Goal: Task Accomplishment & Management: Use online tool/utility

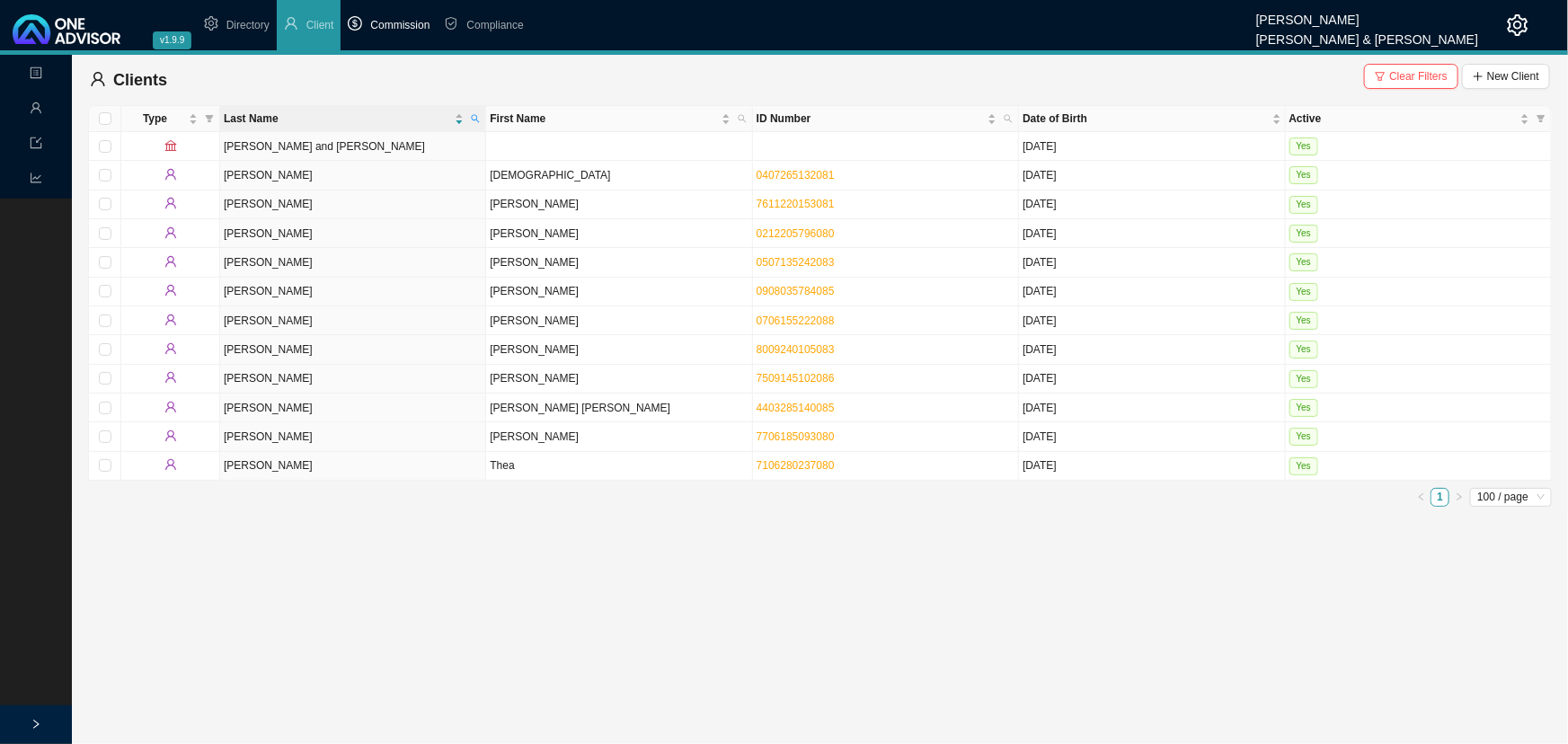
click at [393, 25] on span "Commission" at bounding box center [400, 24] width 59 height 13
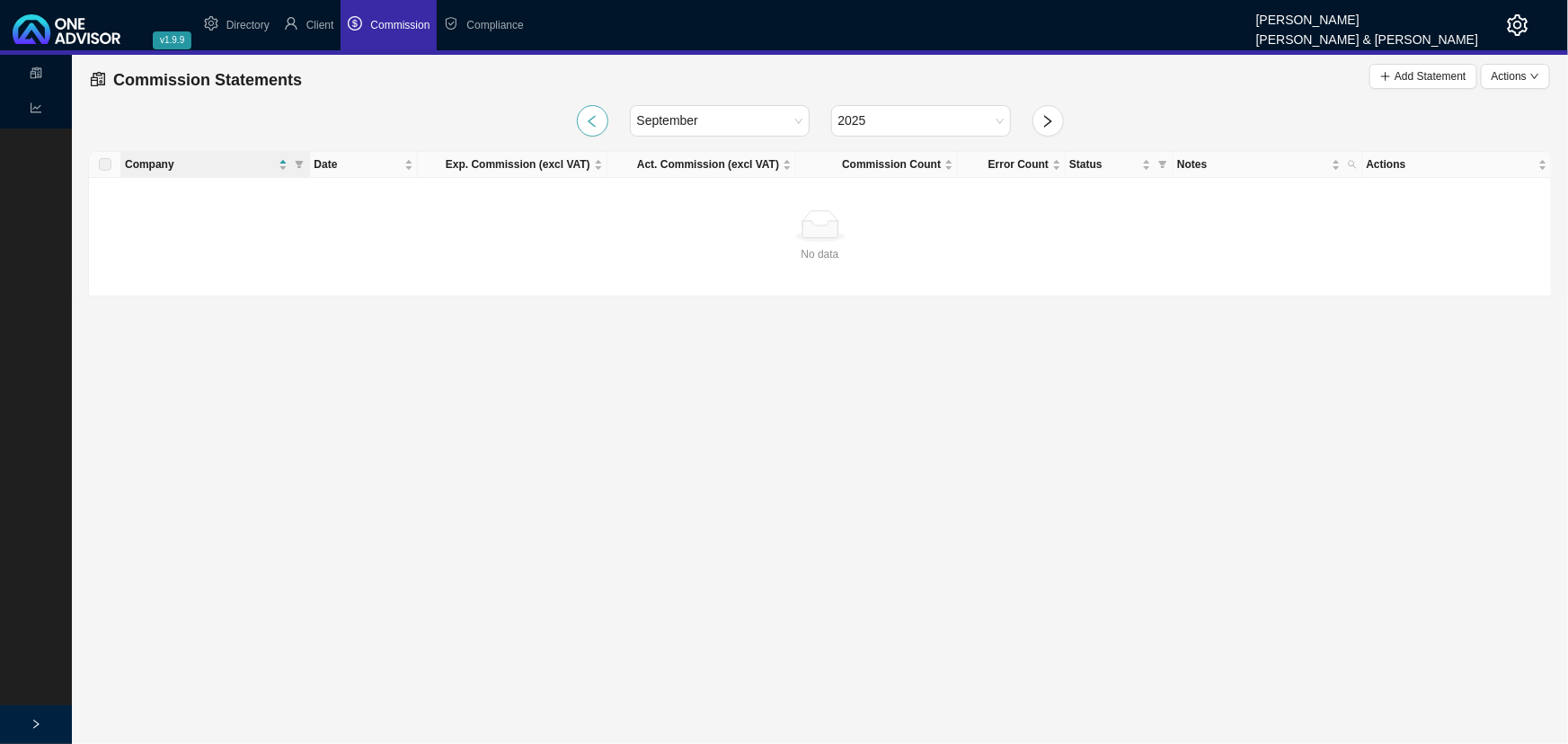
click at [595, 118] on icon "left" at bounding box center [591, 121] width 15 height 15
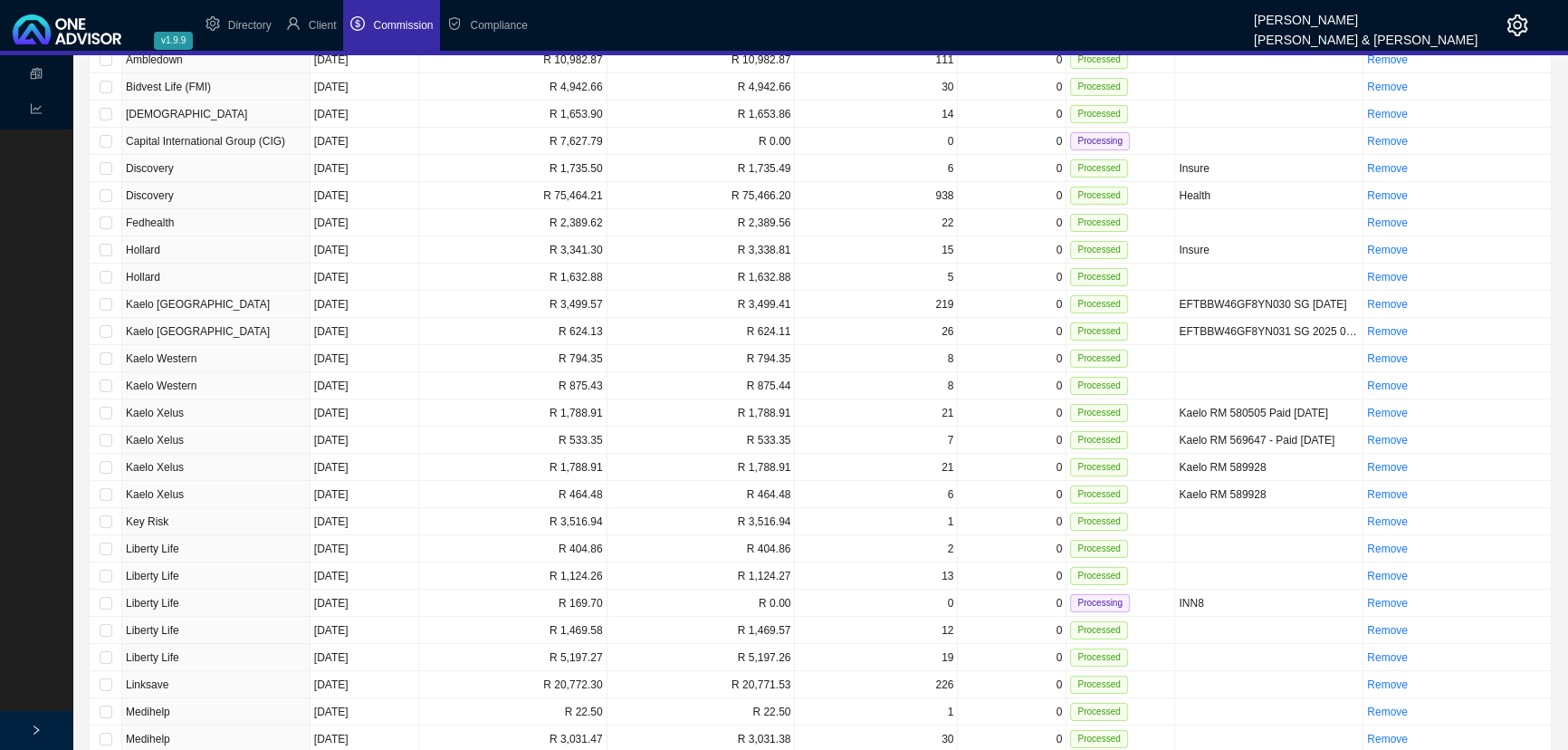
scroll to position [329, 0]
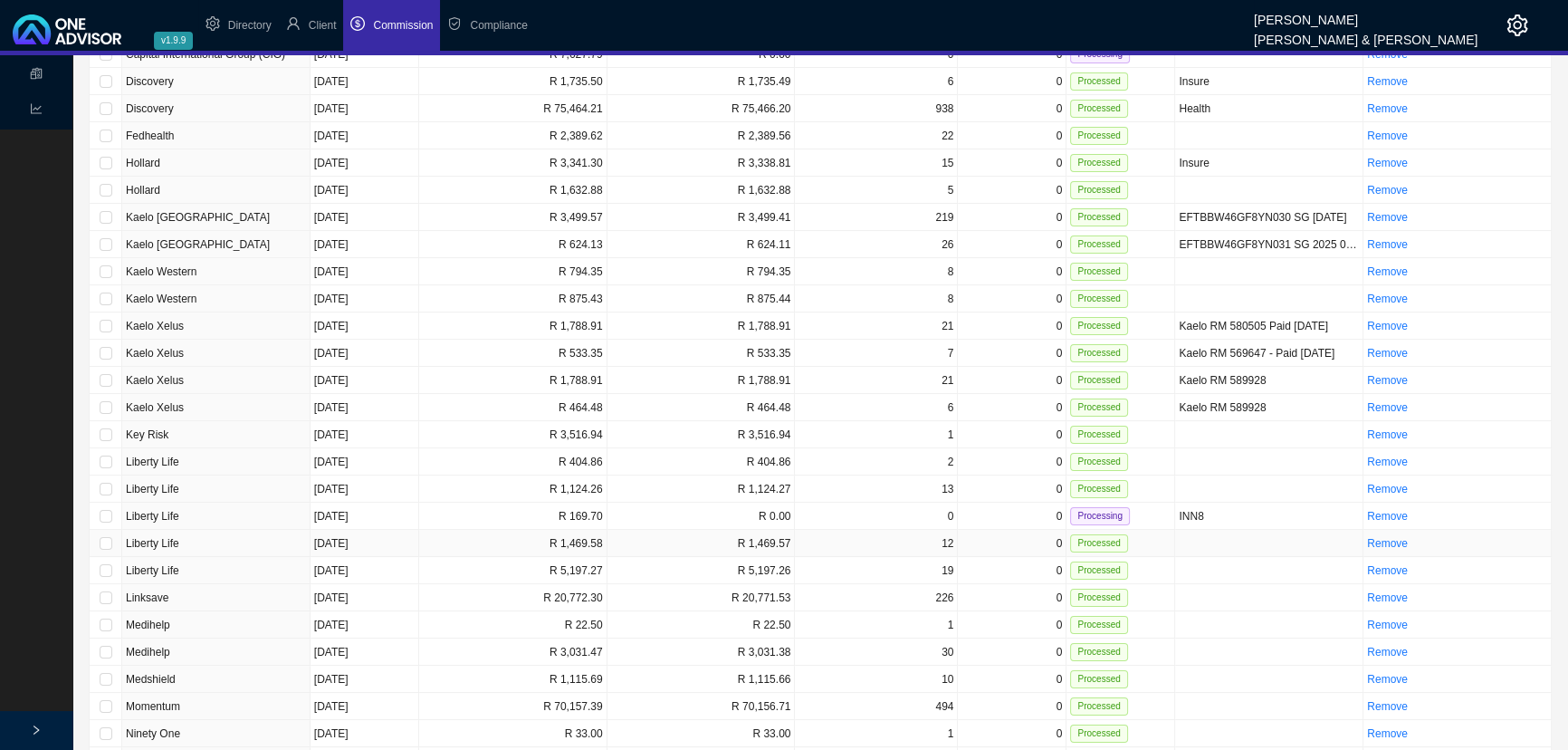
click at [248, 535] on td "Liberty Life" at bounding box center [216, 543] width 188 height 27
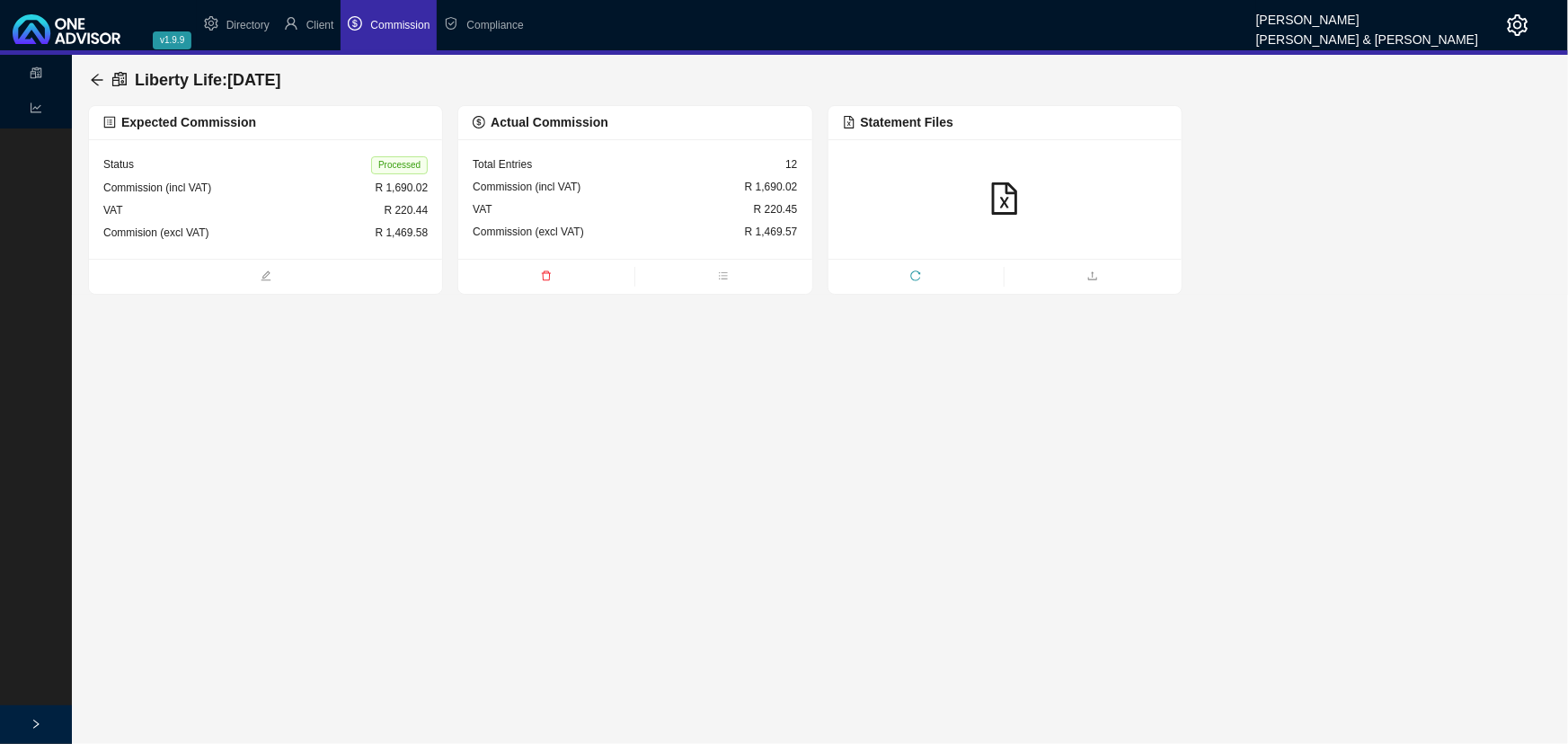
click at [650, 189] on div "Commission (incl VAT) R 1,690.02" at bounding box center [634, 187] width 324 height 22
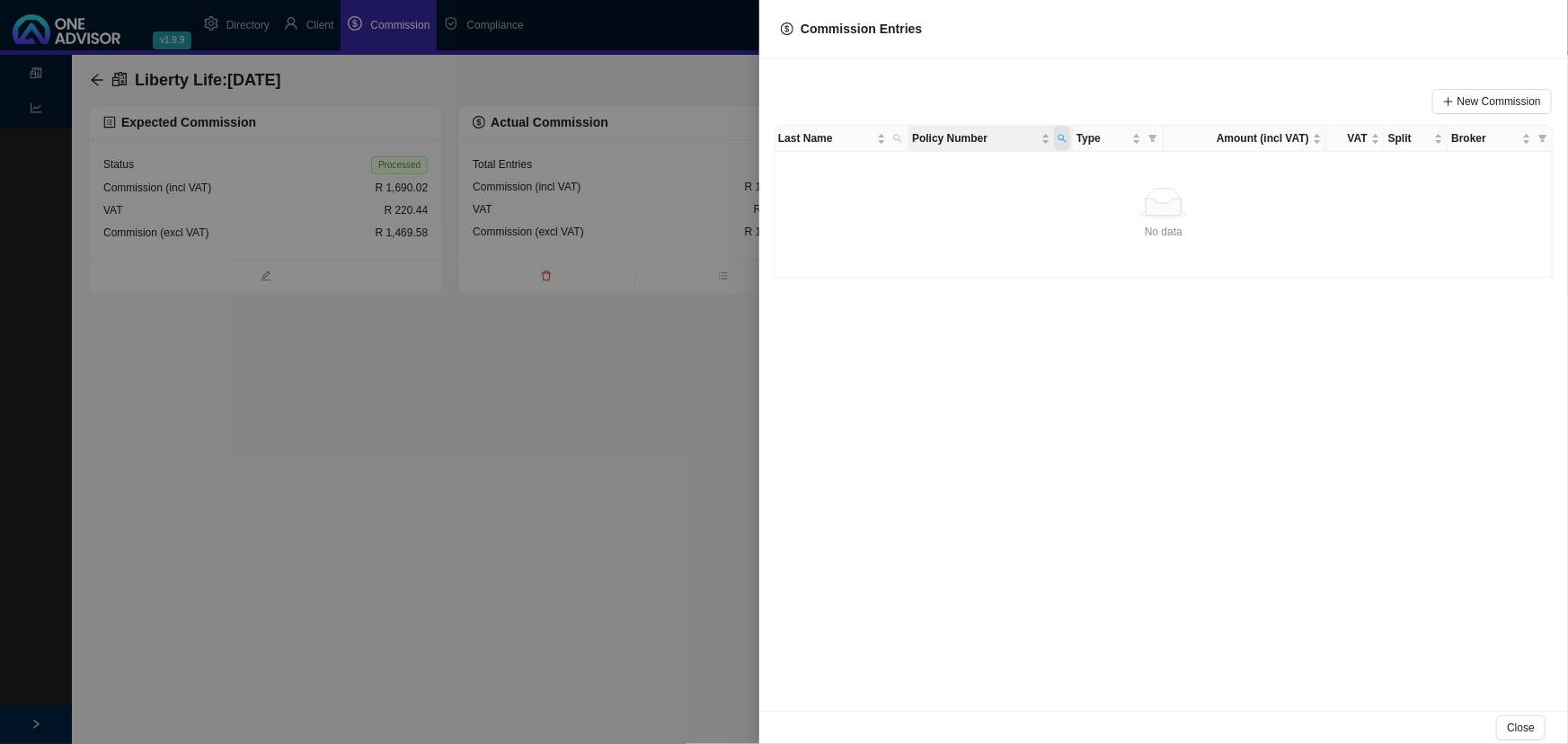
click at [1063, 138] on icon "search" at bounding box center [1062, 138] width 8 height 8
click at [1031, 203] on span "Reset" at bounding box center [1022, 203] width 28 height 18
click at [940, 202] on span "Search" at bounding box center [941, 203] width 34 height 18
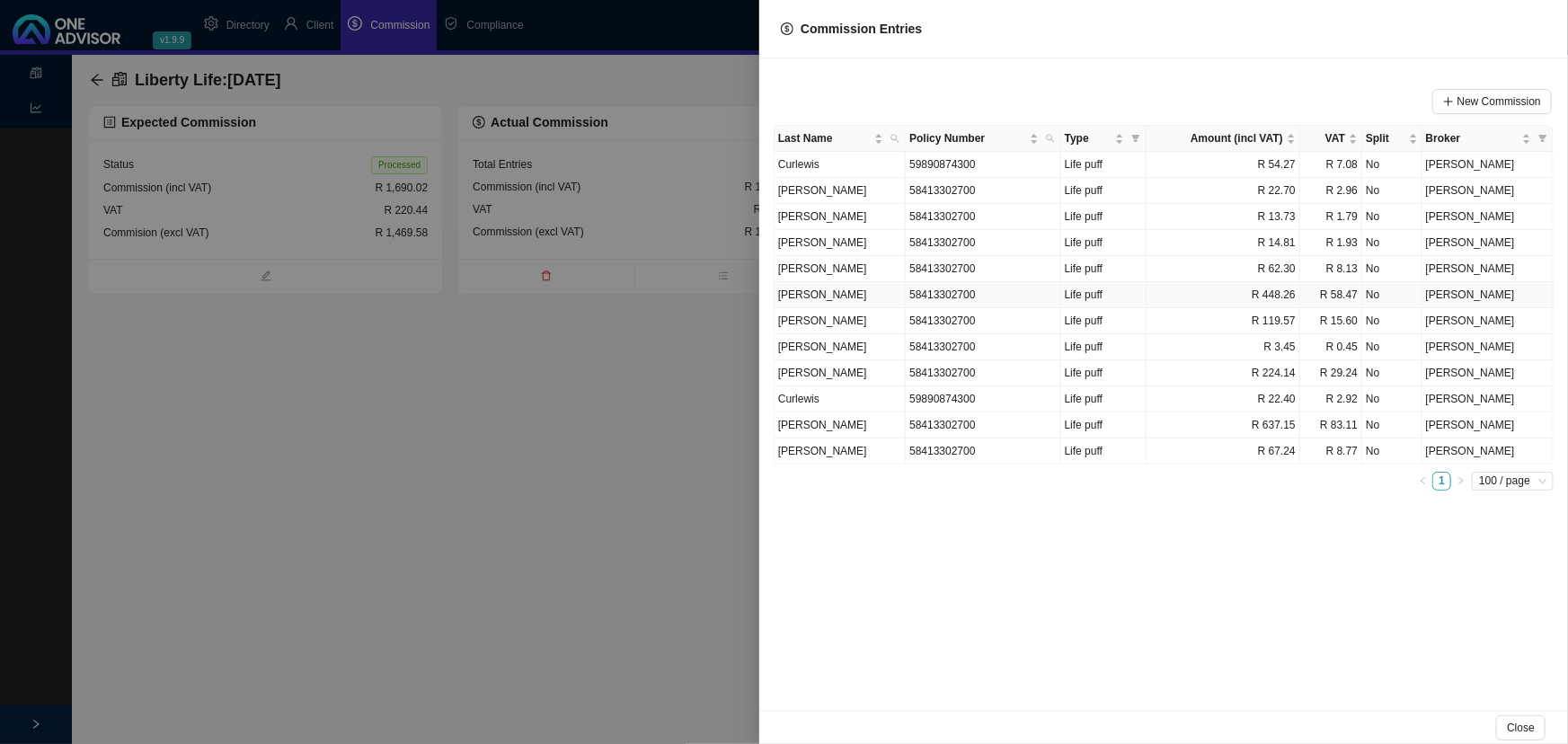
click at [815, 286] on td "[PERSON_NAME]" at bounding box center [840, 295] width 132 height 26
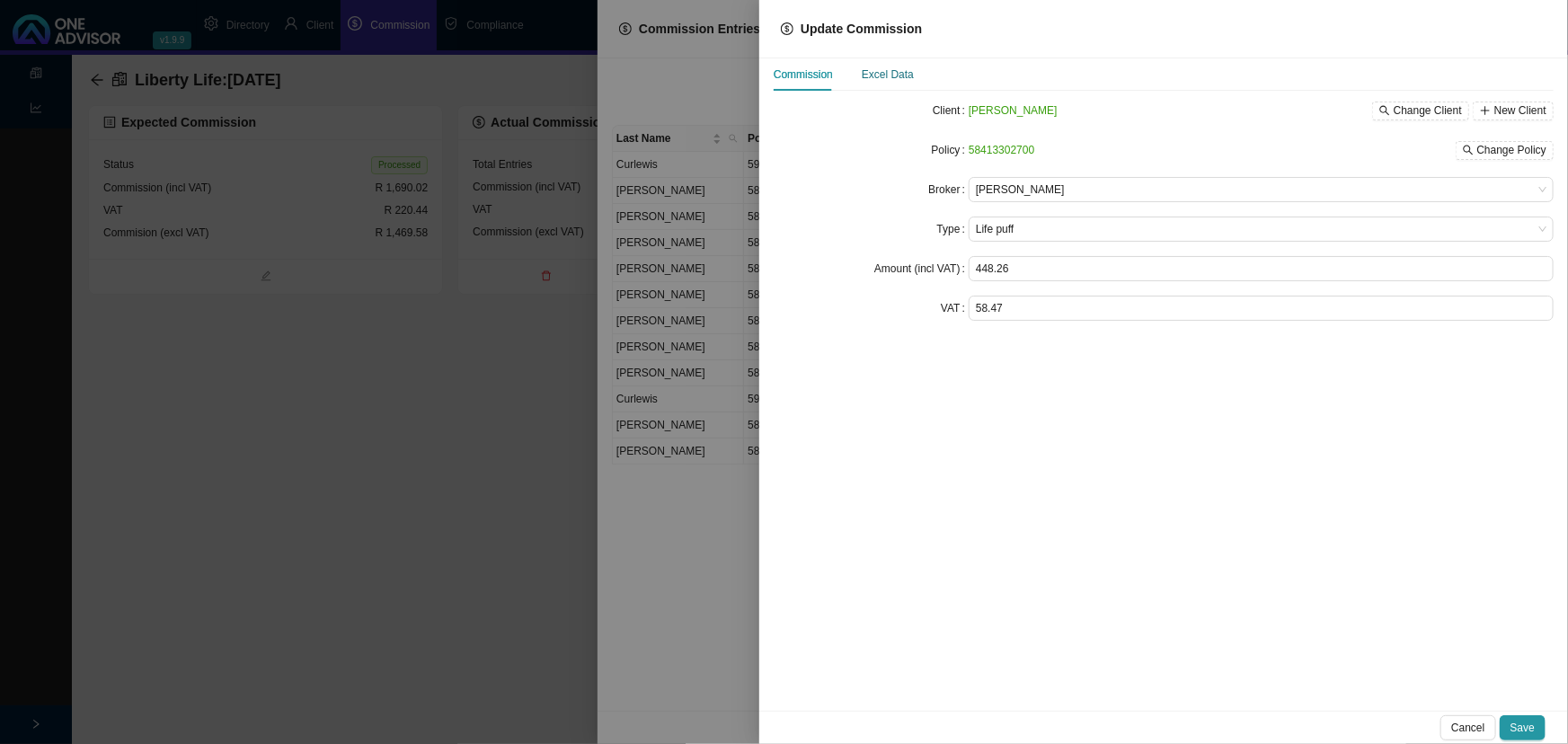
click at [889, 72] on div "Excel Data" at bounding box center [888, 74] width 52 height 18
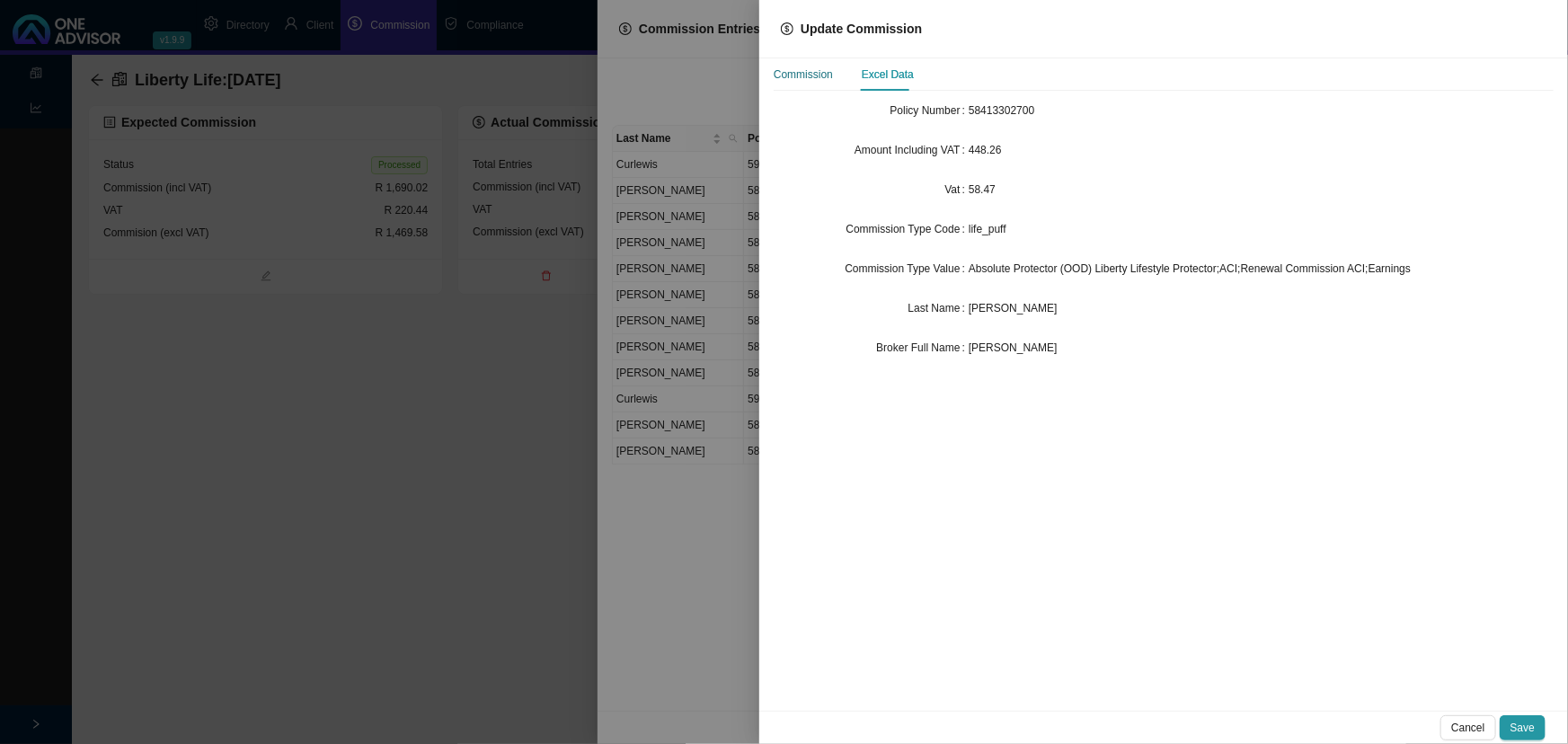
click at [803, 74] on div "Commission" at bounding box center [802, 74] width 59 height 18
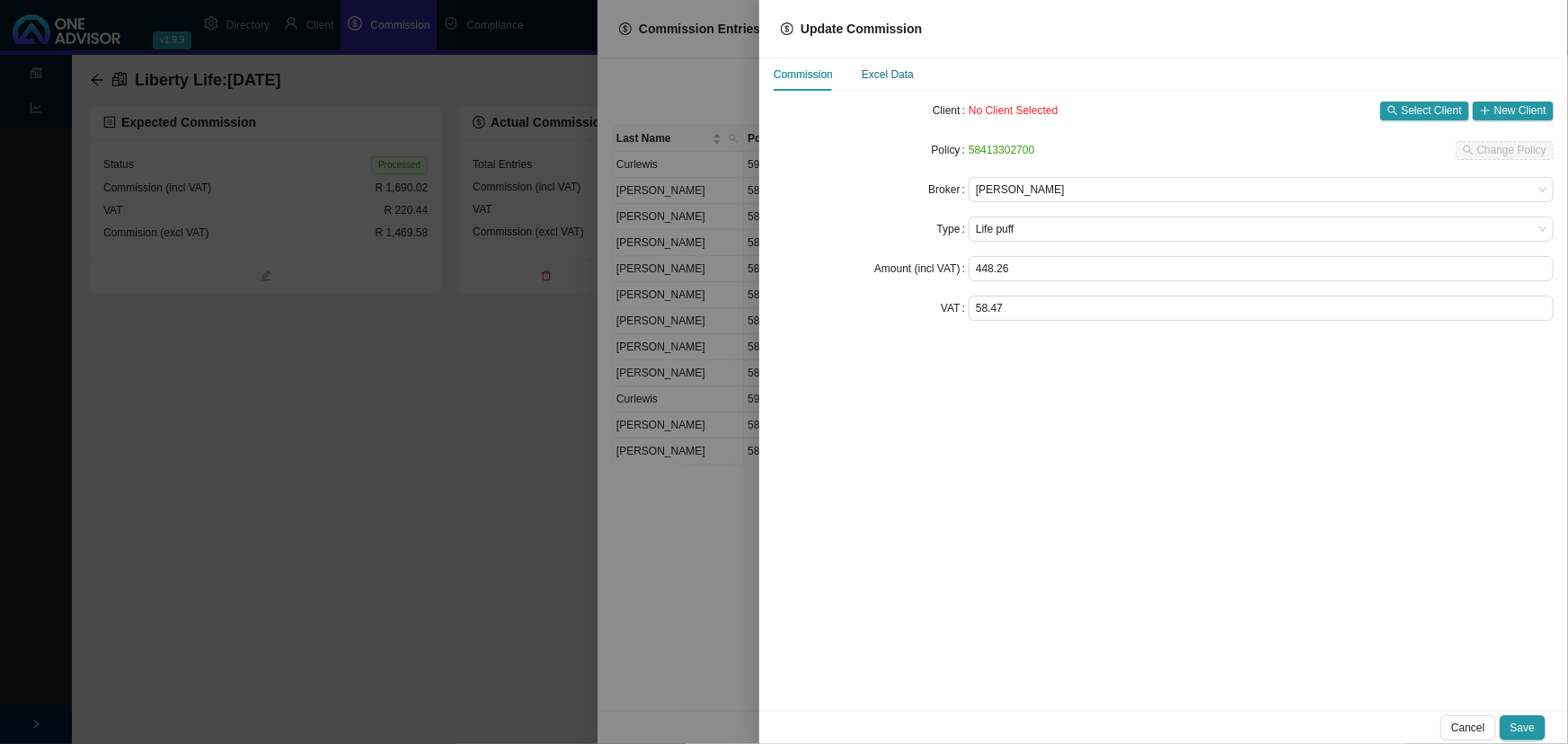
click at [897, 74] on div "Excel Data" at bounding box center [888, 74] width 52 height 18
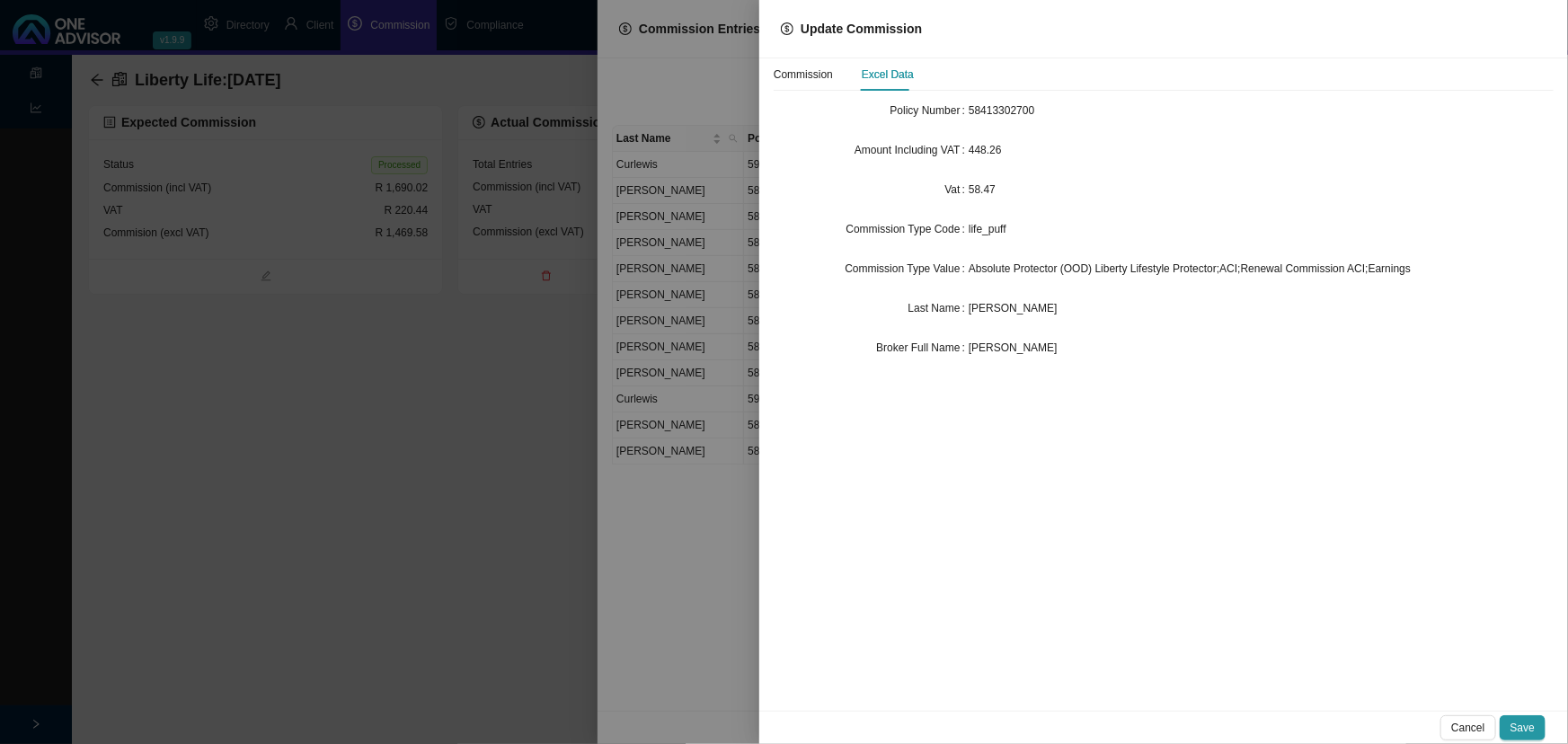
click at [711, 567] on div at bounding box center [784, 372] width 1568 height 744
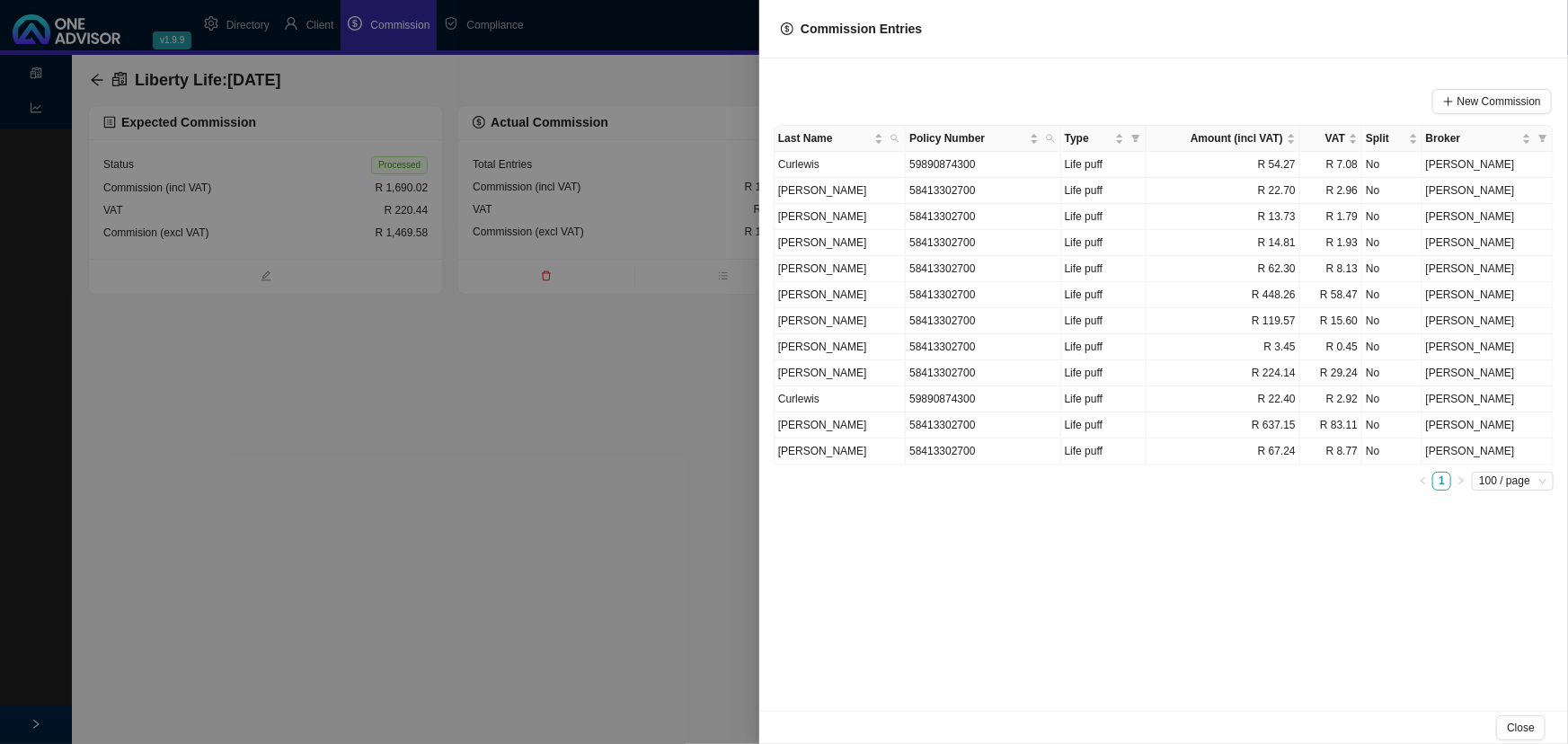
click at [648, 524] on div at bounding box center [784, 372] width 1568 height 744
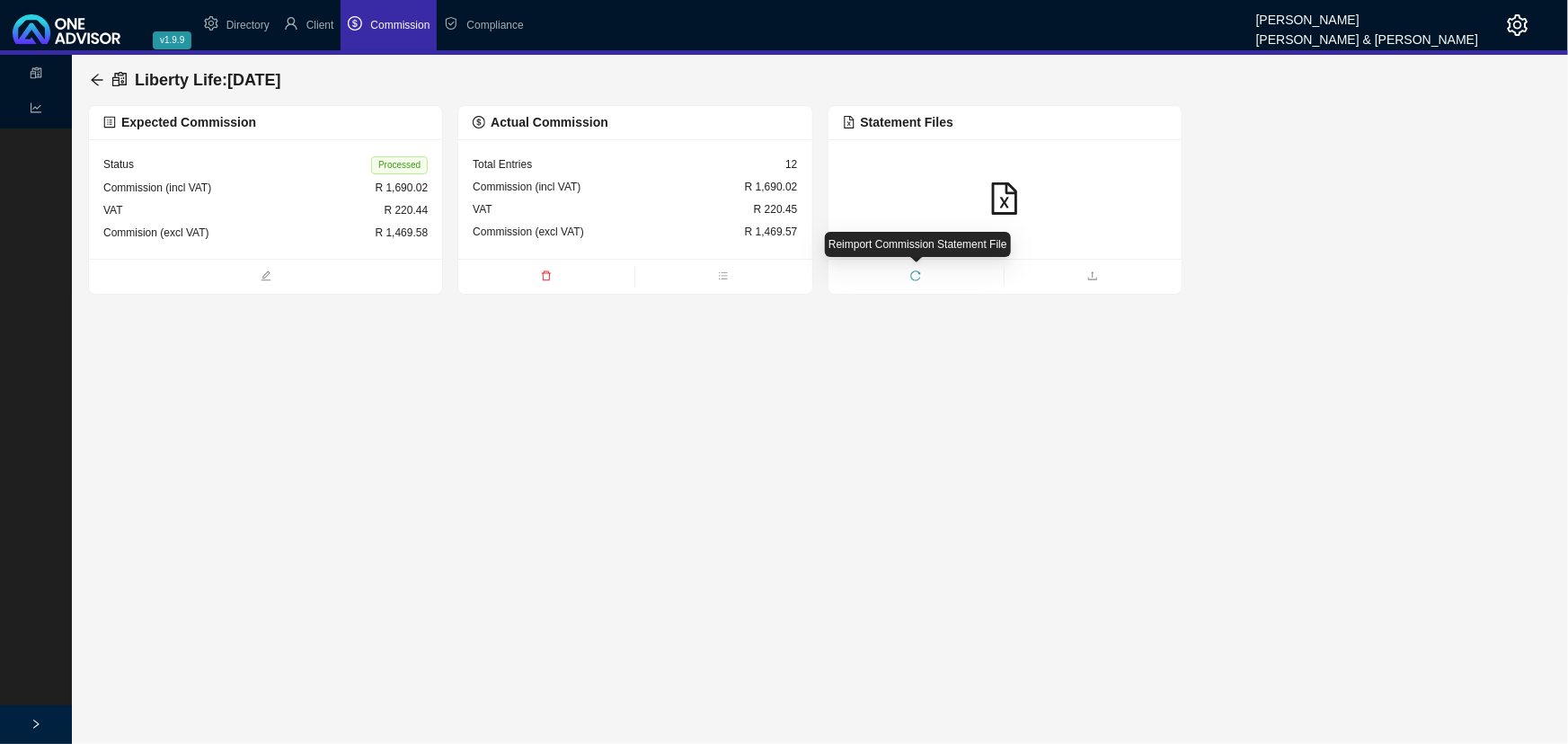
click at [914, 275] on icon "reload" at bounding box center [916, 275] width 11 height 11
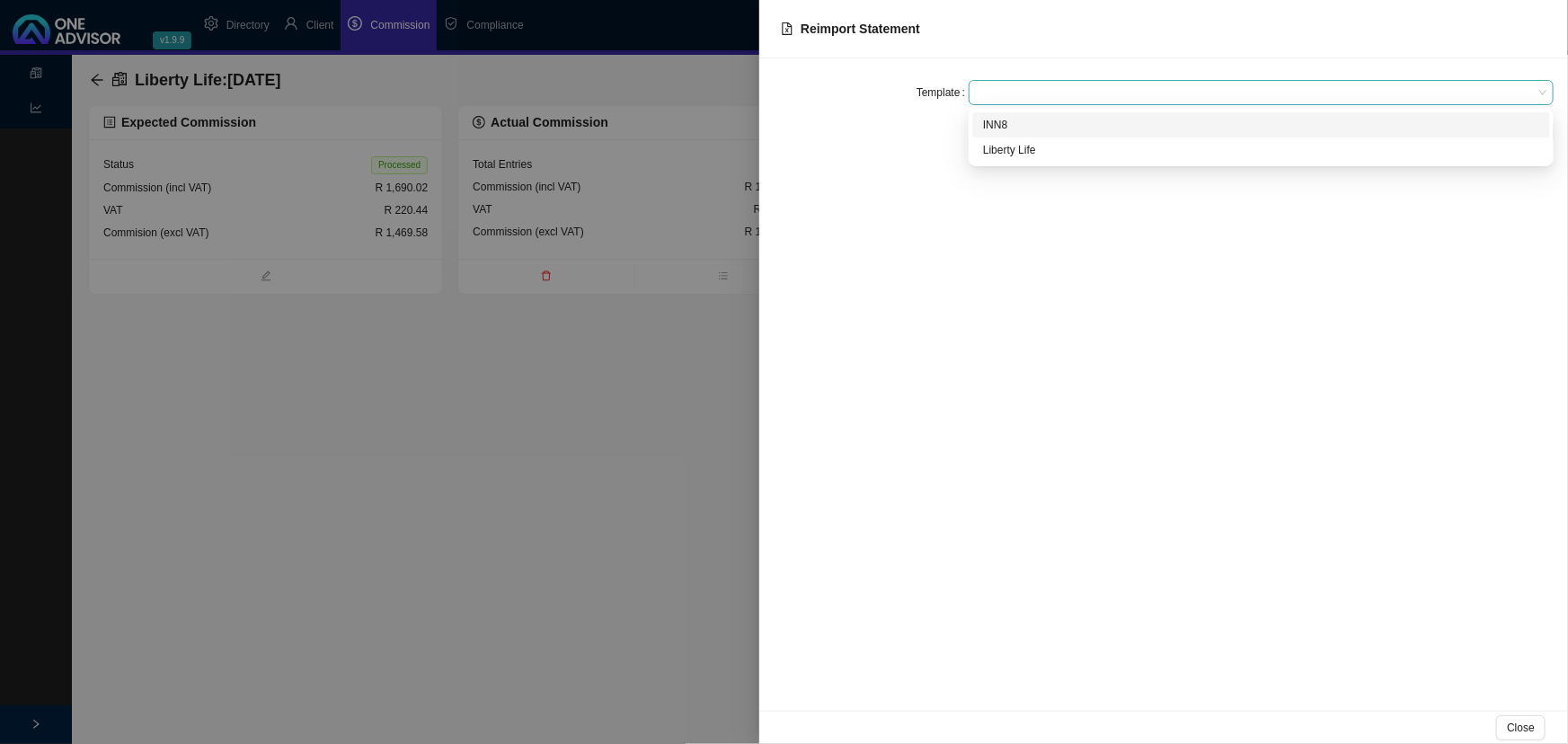
click at [986, 90] on span at bounding box center [1261, 93] width 571 height 23
click at [1015, 145] on div "Liberty Life" at bounding box center [1261, 150] width 557 height 18
click at [1526, 132] on span "Reimport" at bounding box center [1521, 132] width 44 height 18
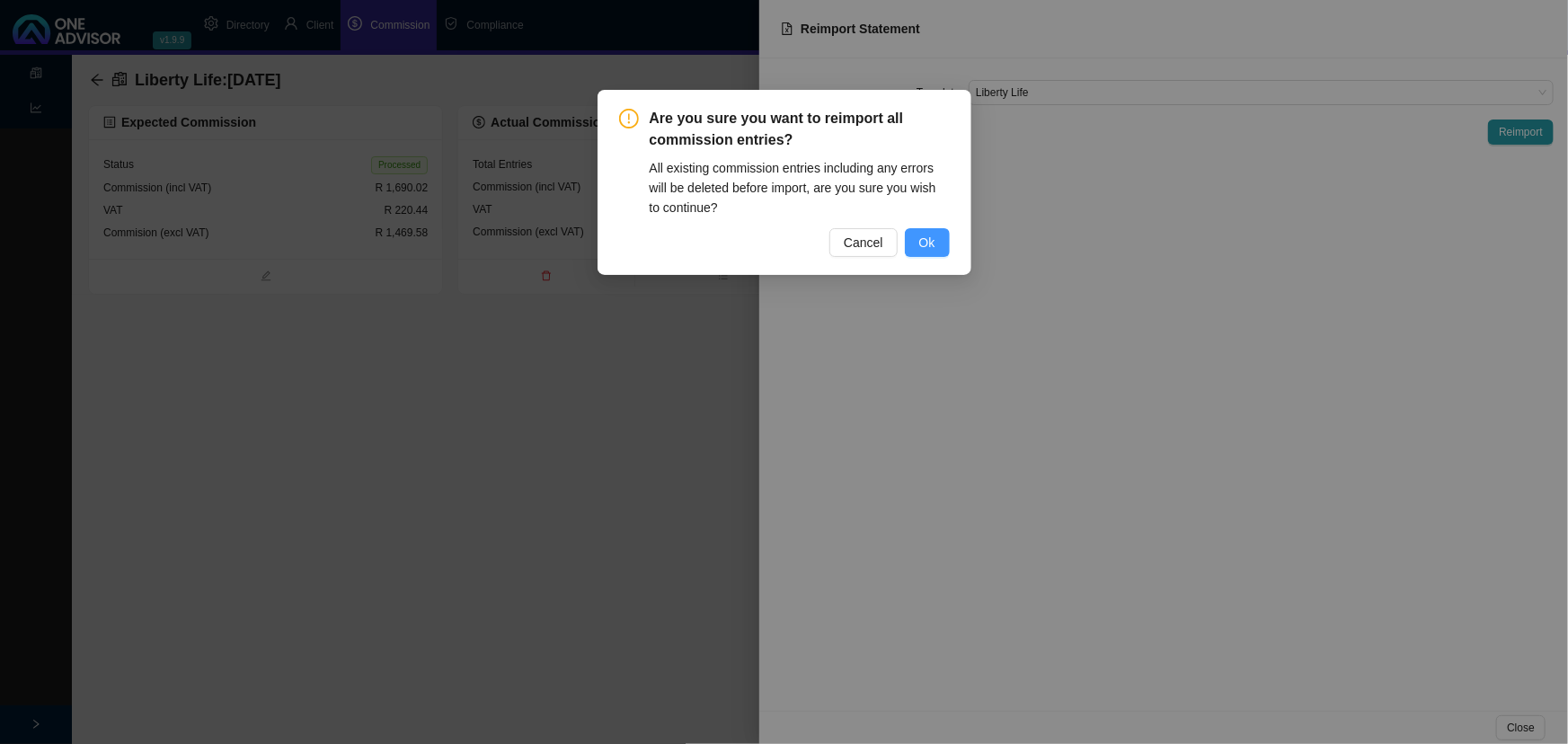
click at [930, 243] on span "Ok" at bounding box center [927, 242] width 16 height 19
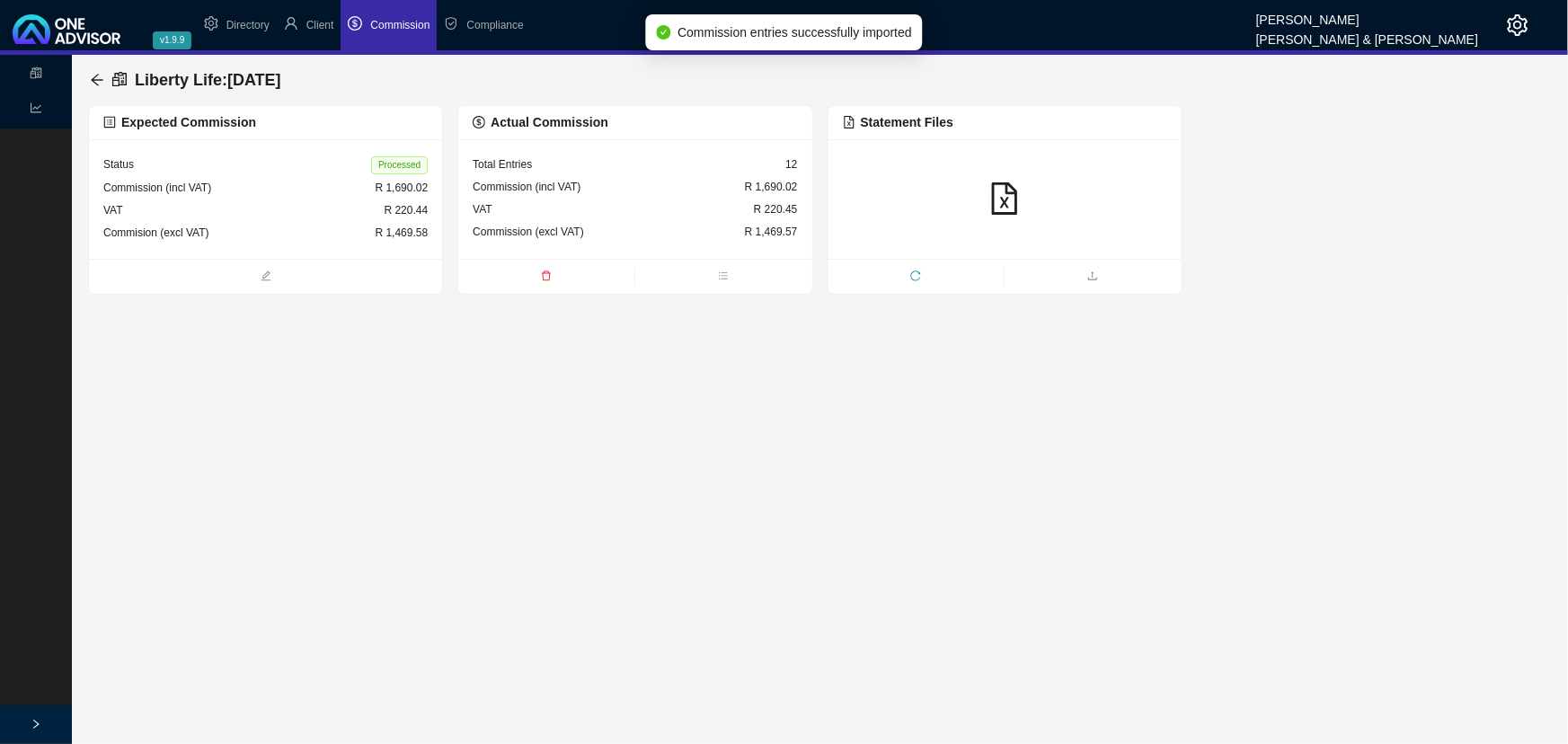
click at [741, 209] on div "VAT R 220.45" at bounding box center [634, 209] width 324 height 22
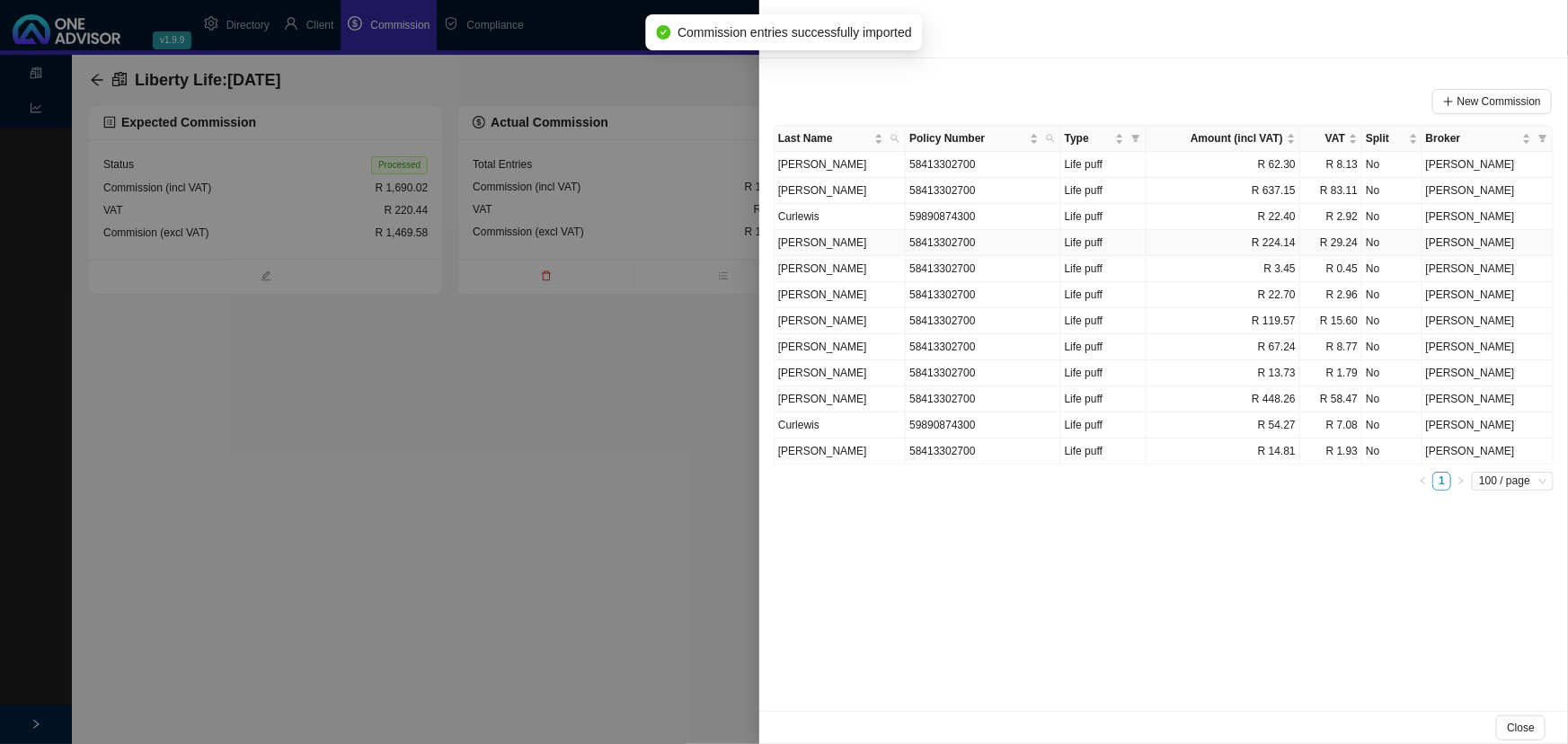
click at [826, 240] on td "[PERSON_NAME]" at bounding box center [840, 243] width 132 height 26
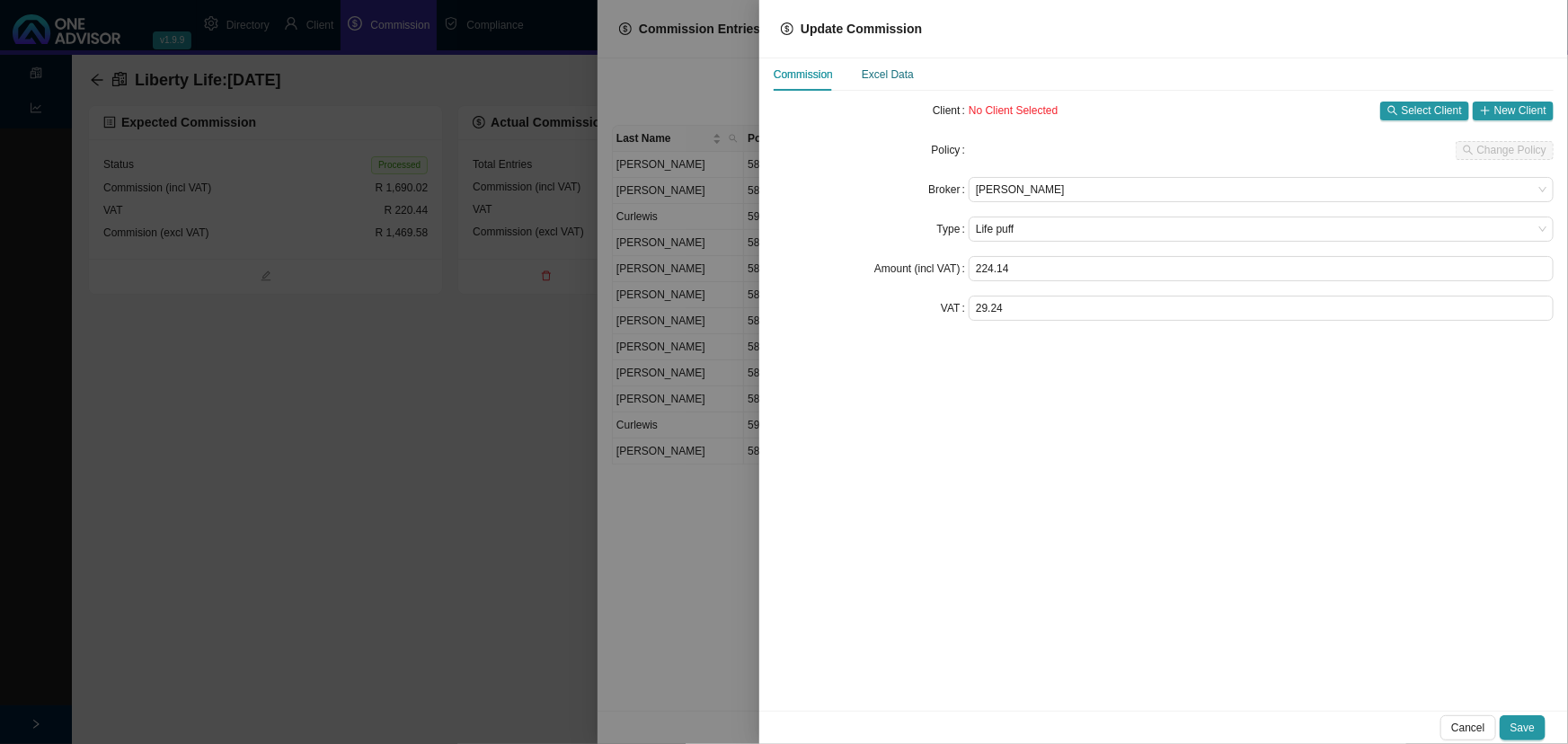
click at [886, 72] on div "Excel Data" at bounding box center [888, 74] width 52 height 18
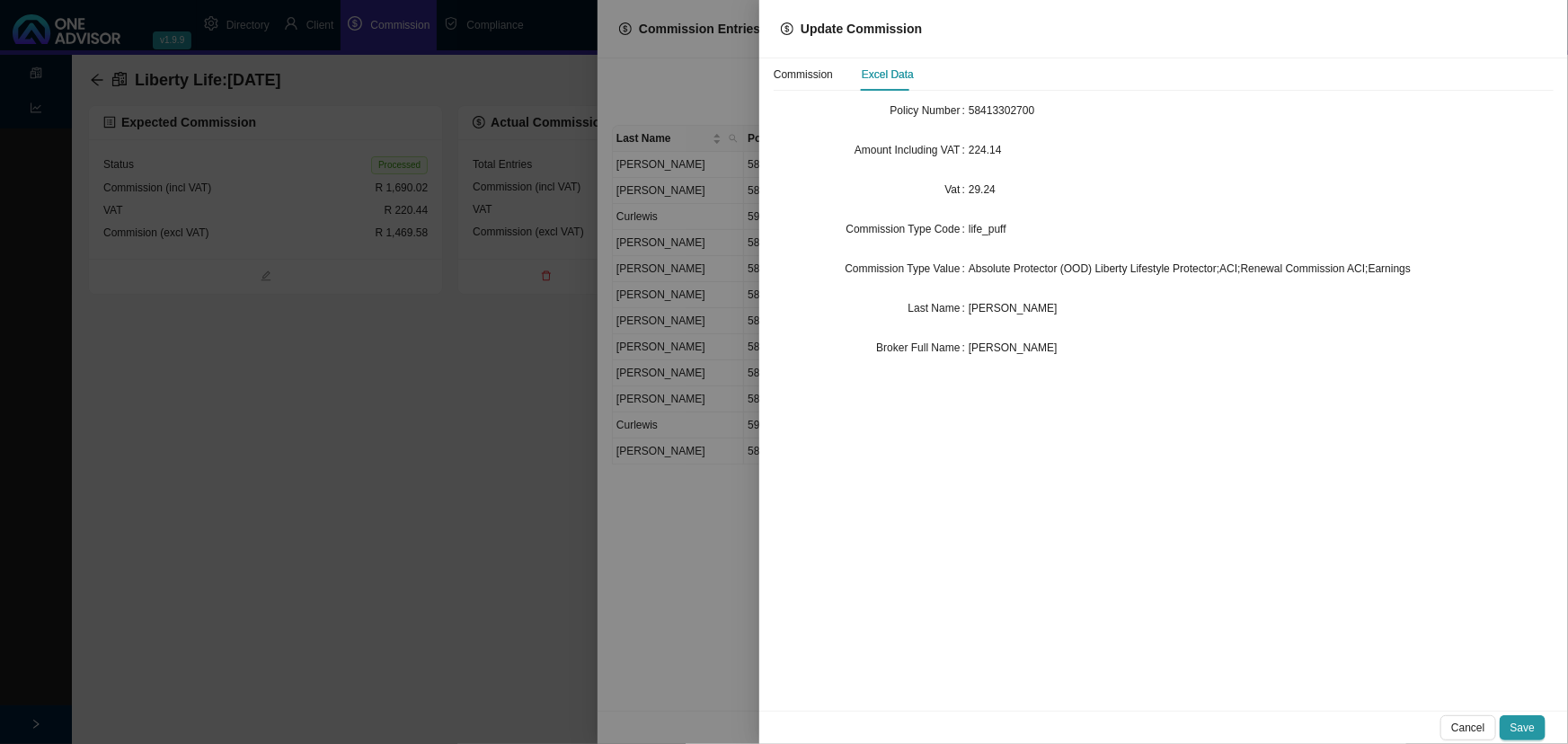
click at [1045, 307] on div "[PERSON_NAME]" at bounding box center [1261, 308] width 585 height 18
click at [1025, 310] on span "[PERSON_NAME]" at bounding box center [1013, 308] width 89 height 13
click at [794, 73] on div "Commission" at bounding box center [802, 74] width 59 height 18
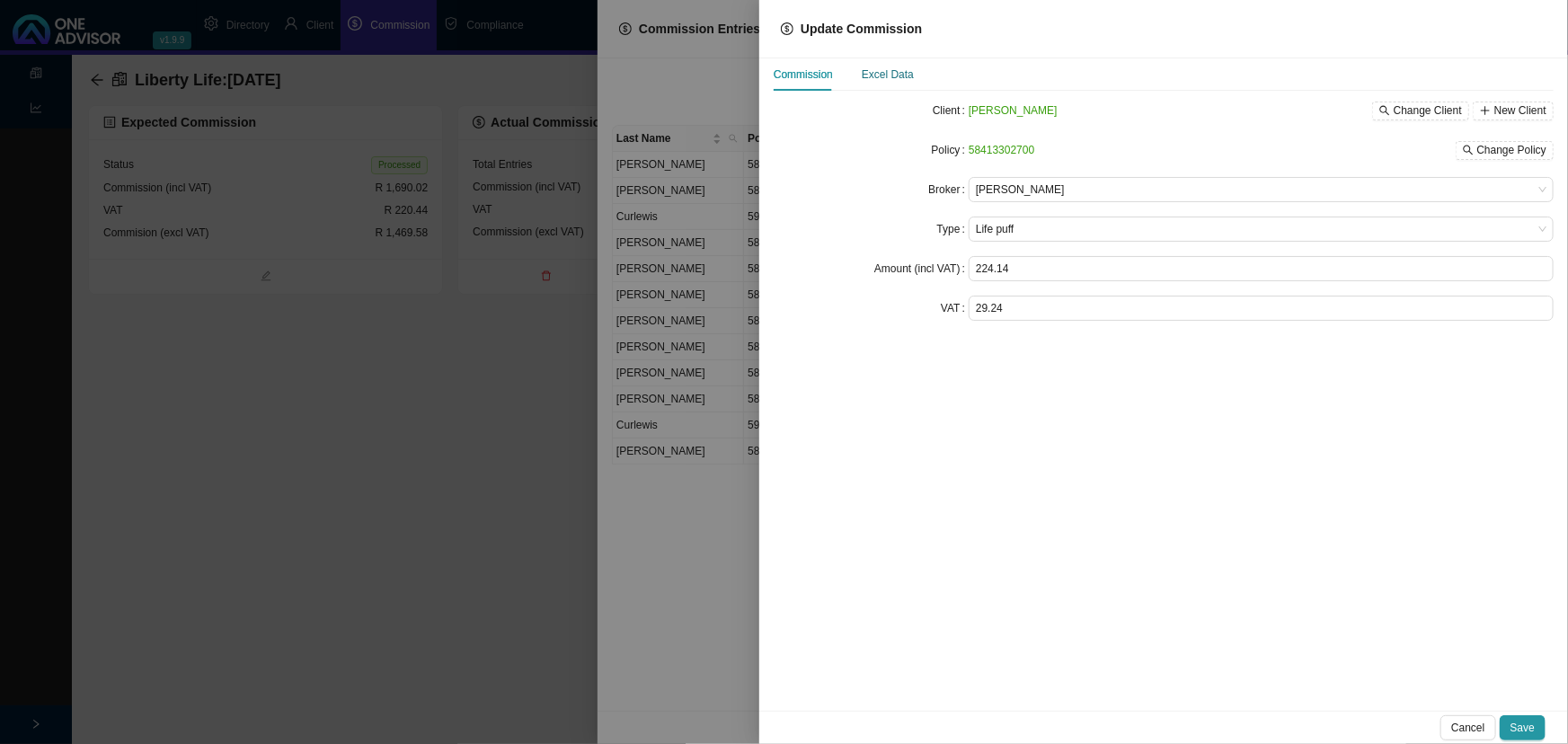
click at [889, 71] on div "Excel Data" at bounding box center [888, 74] width 52 height 18
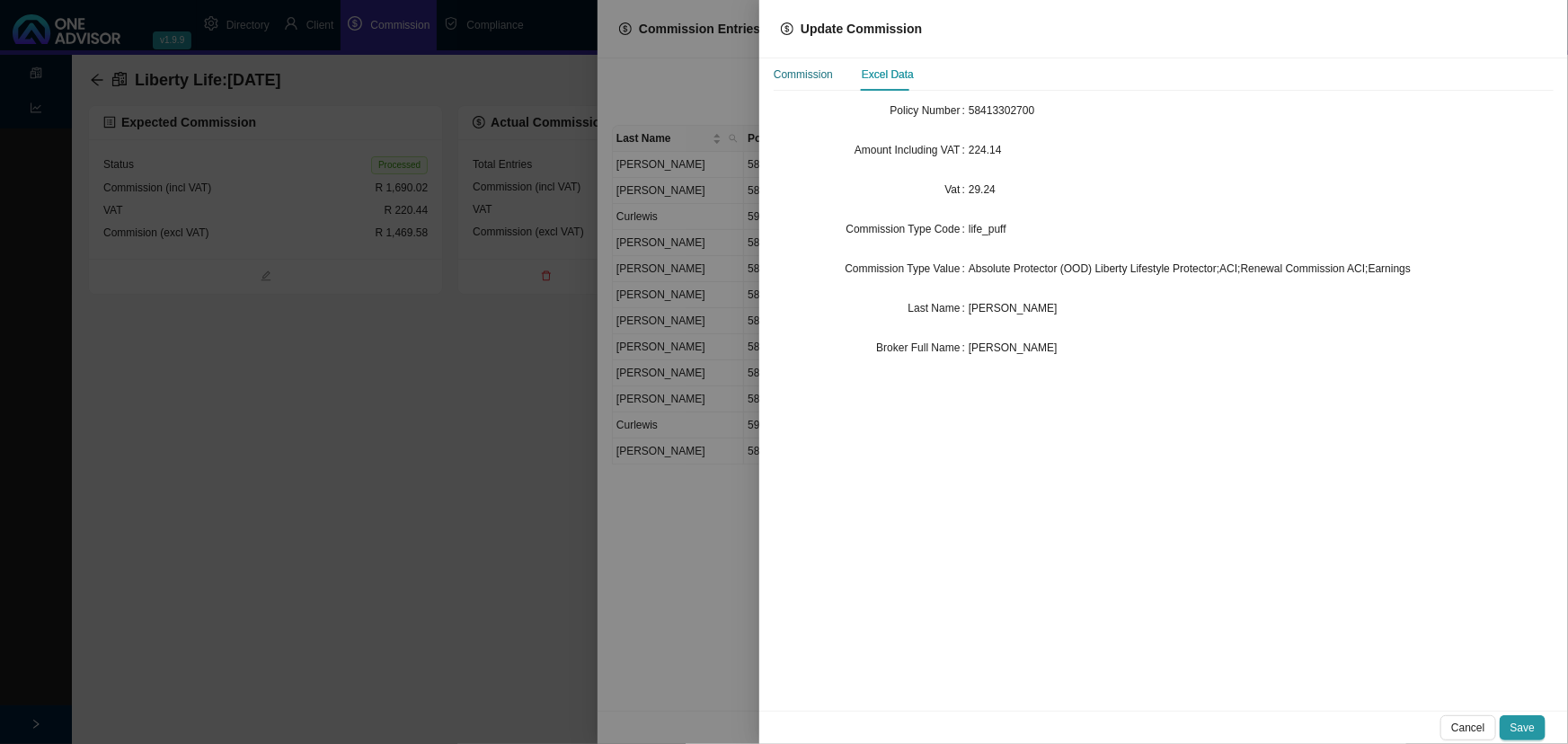
click at [815, 71] on div "Commission" at bounding box center [802, 74] width 59 height 18
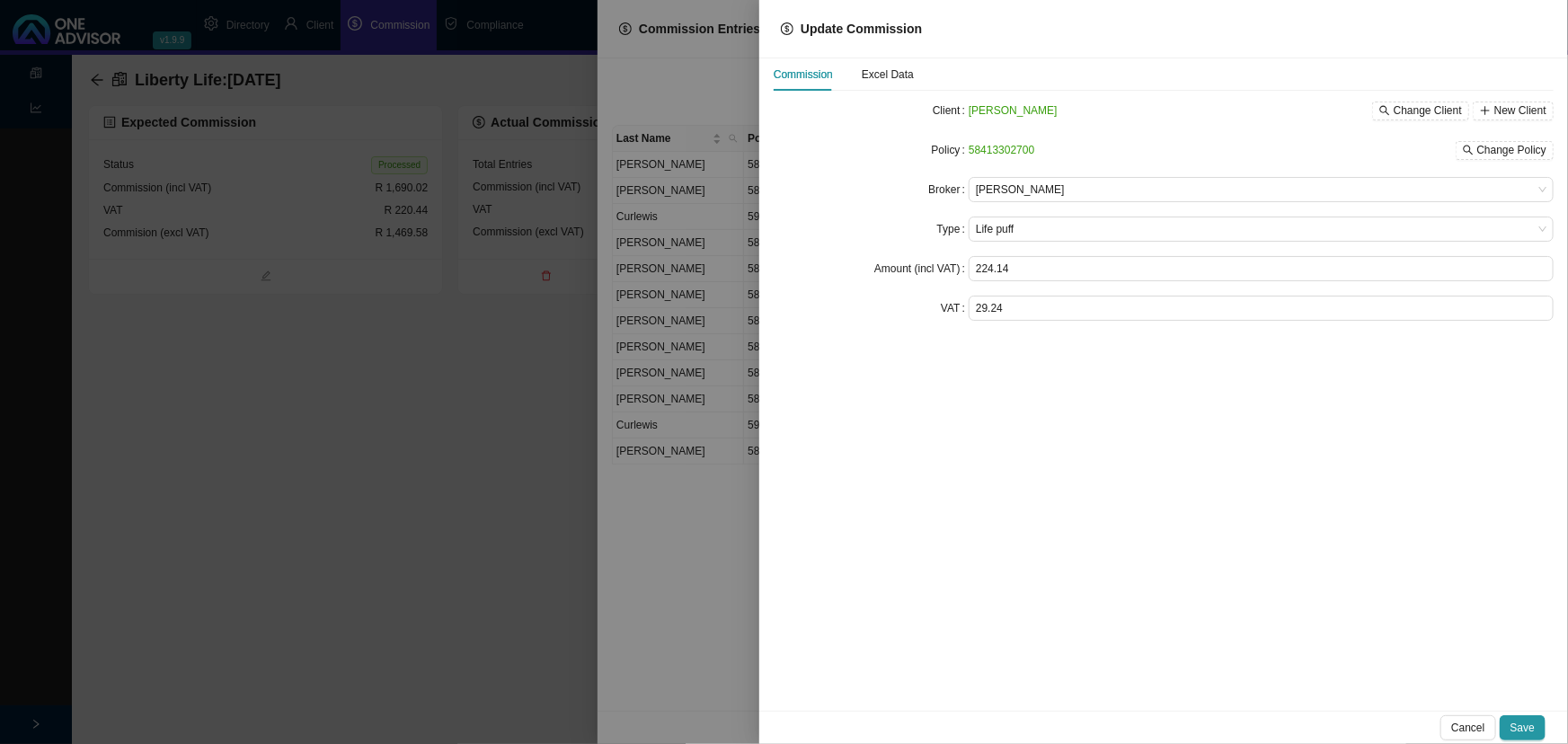
click at [701, 314] on div at bounding box center [784, 372] width 1568 height 744
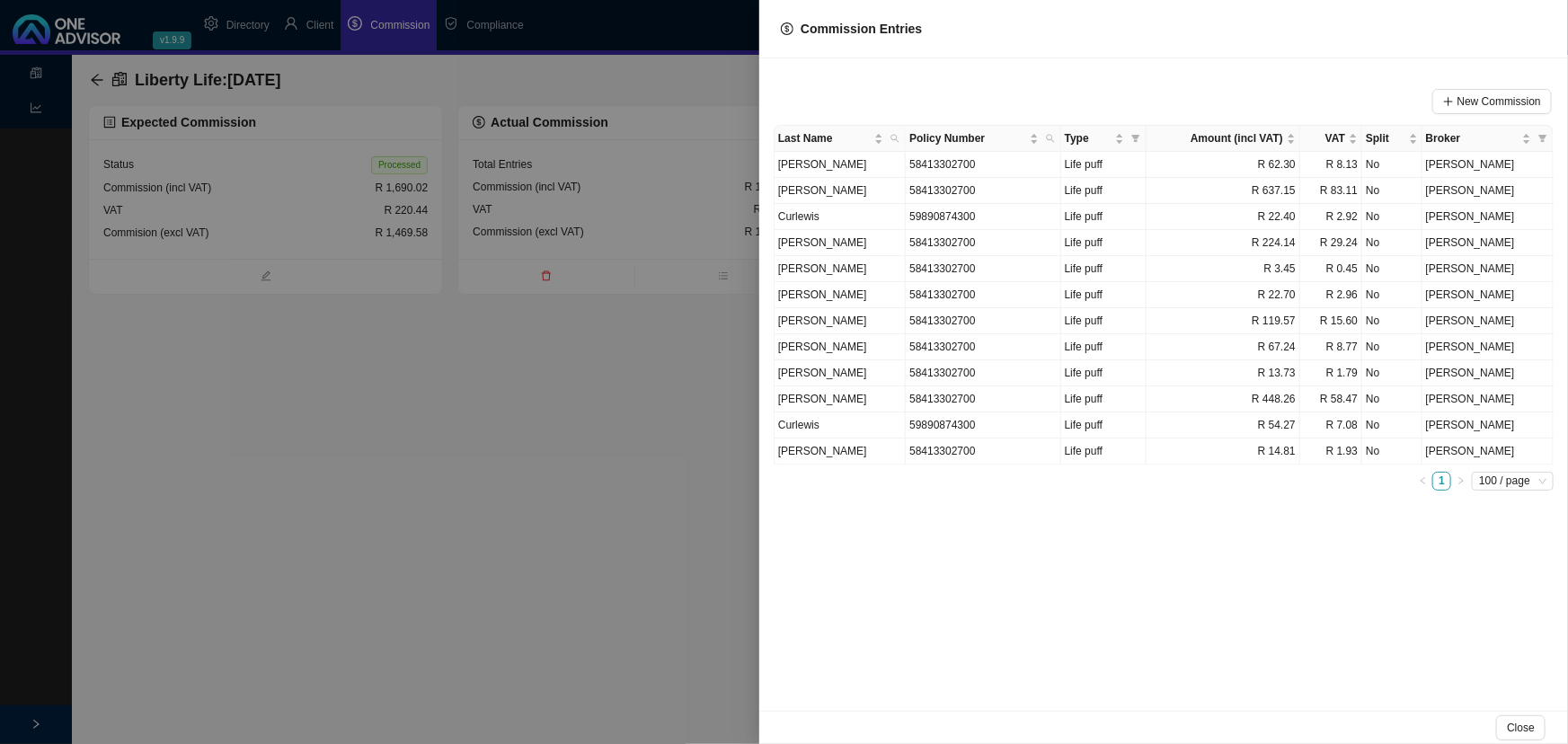
click at [624, 421] on div at bounding box center [784, 372] width 1568 height 744
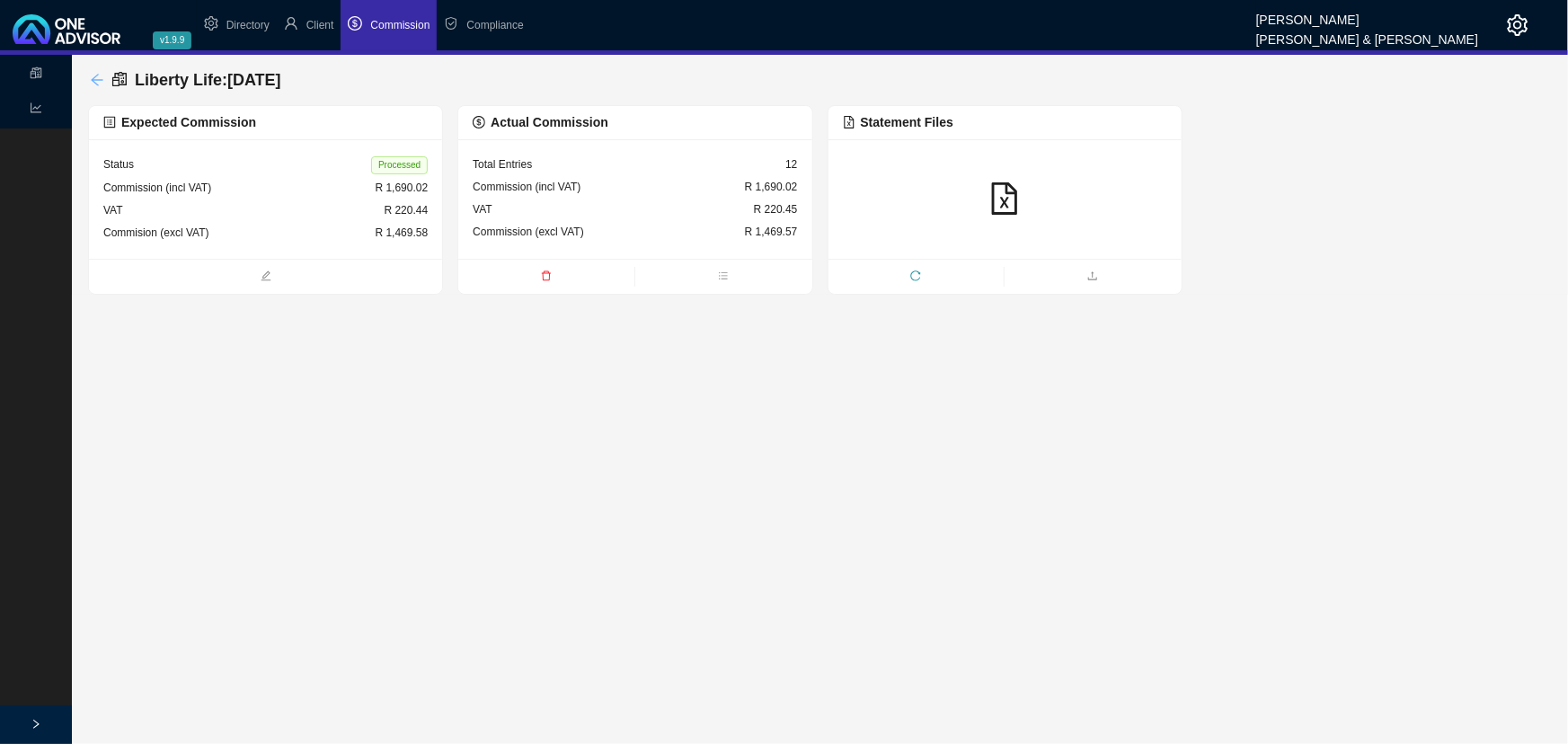
click at [90, 74] on icon "arrow-left" at bounding box center [97, 79] width 15 height 15
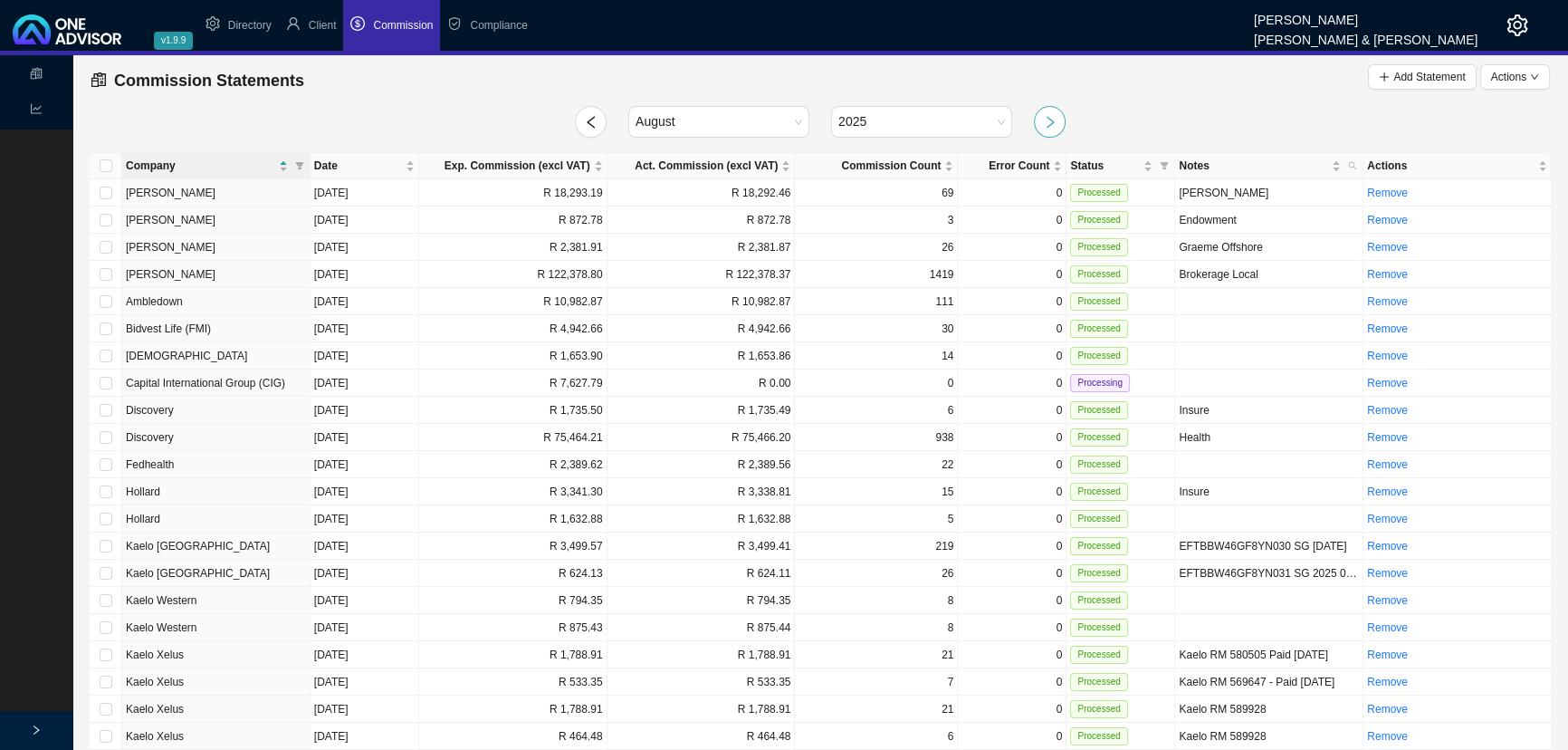
click at [1040, 121] on button "button" at bounding box center [1049, 122] width 31 height 31
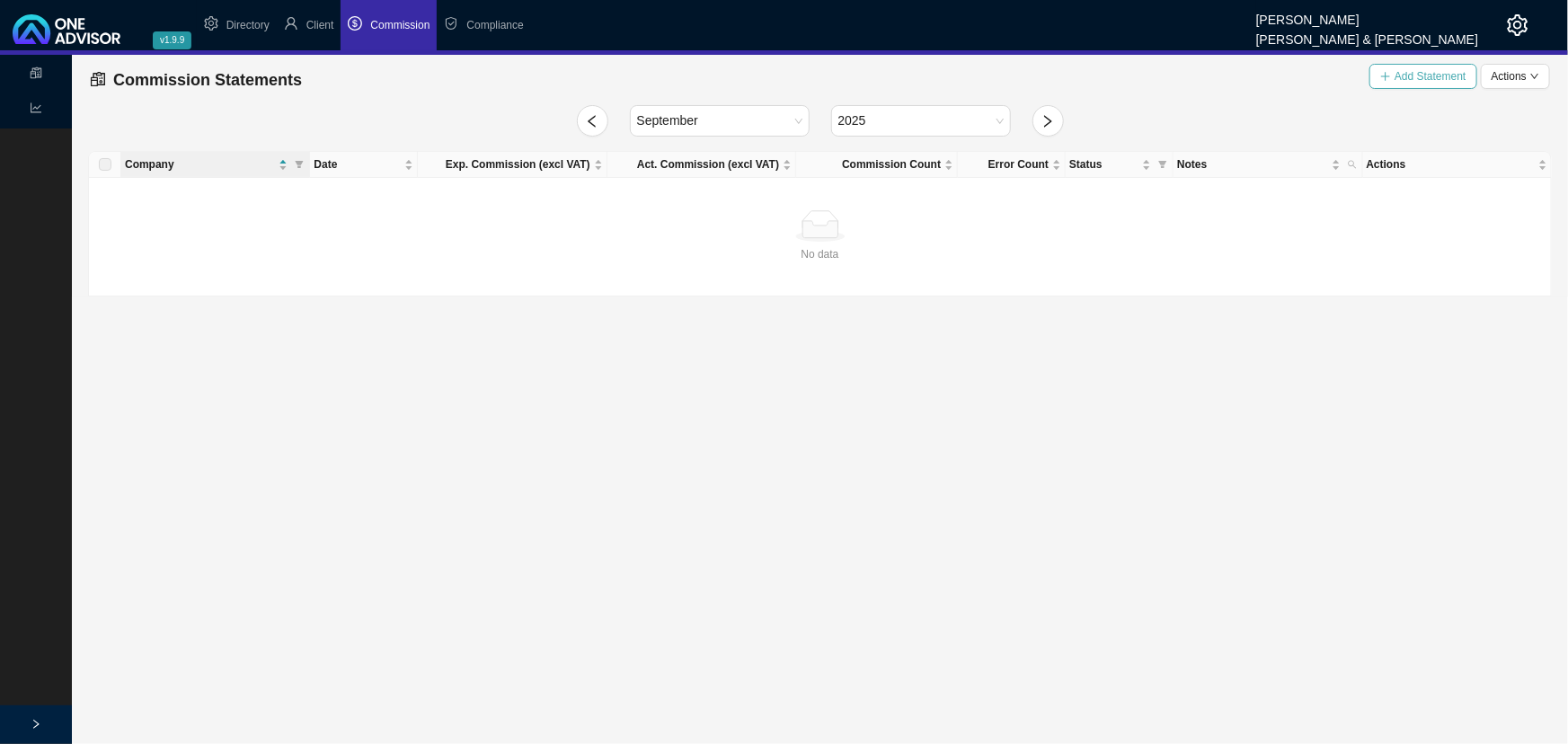
click at [1436, 72] on span "Add Statement" at bounding box center [1430, 76] width 71 height 18
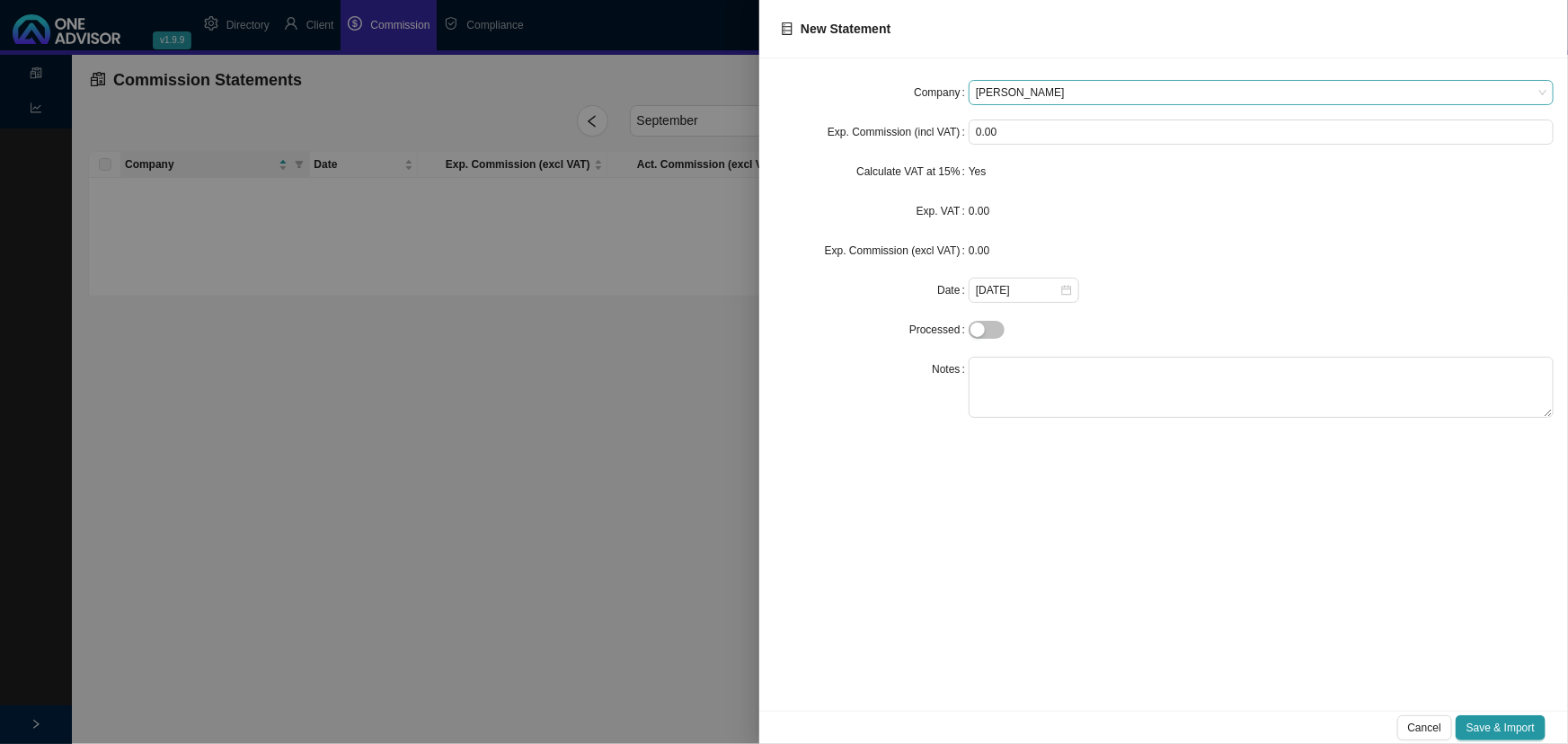
click at [1045, 96] on span "[PERSON_NAME]" at bounding box center [1261, 93] width 571 height 23
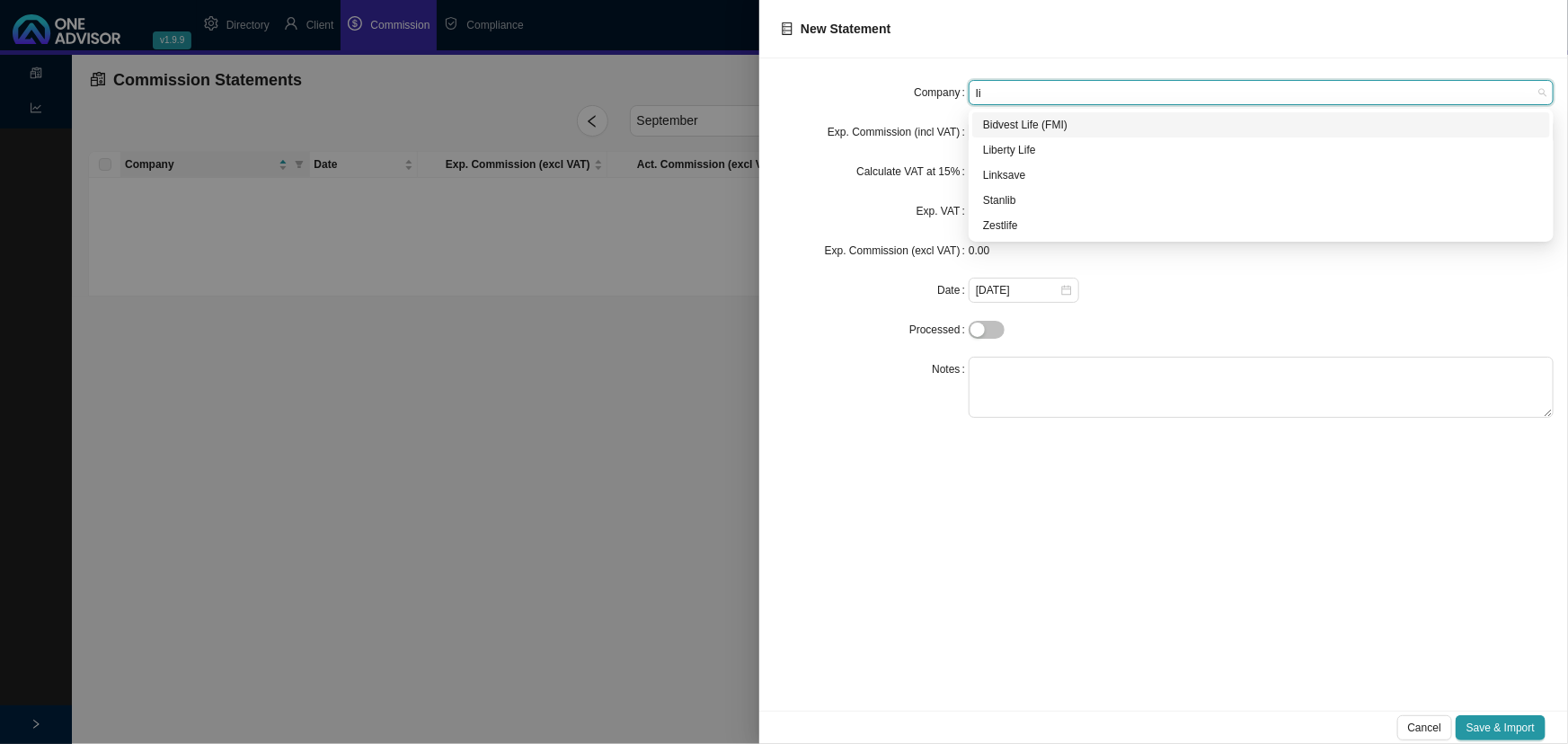
type input "lib"
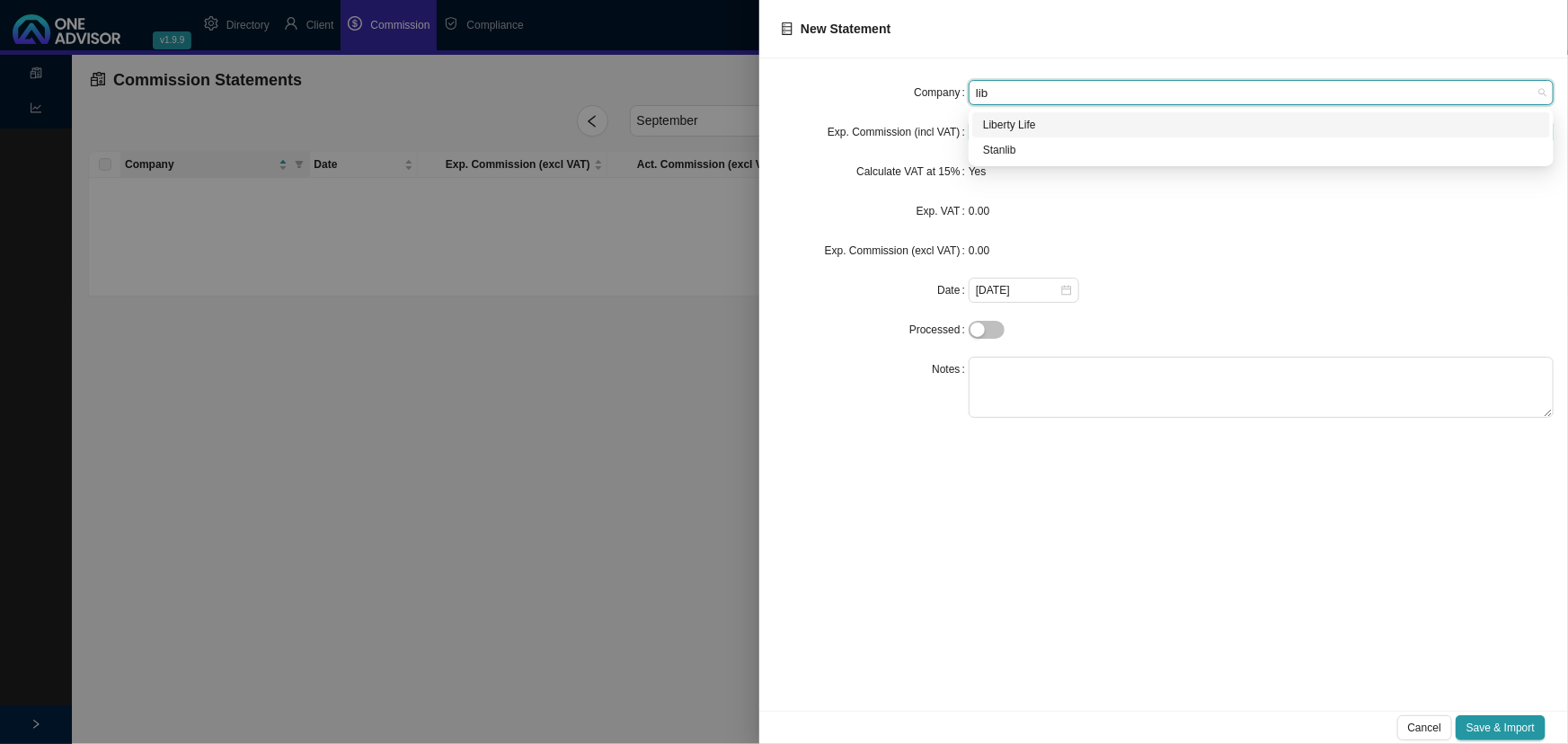
click at [1054, 126] on div "Liberty Life" at bounding box center [1261, 125] width 557 height 18
click at [1498, 728] on span "Save & Import" at bounding box center [1500, 728] width 69 height 18
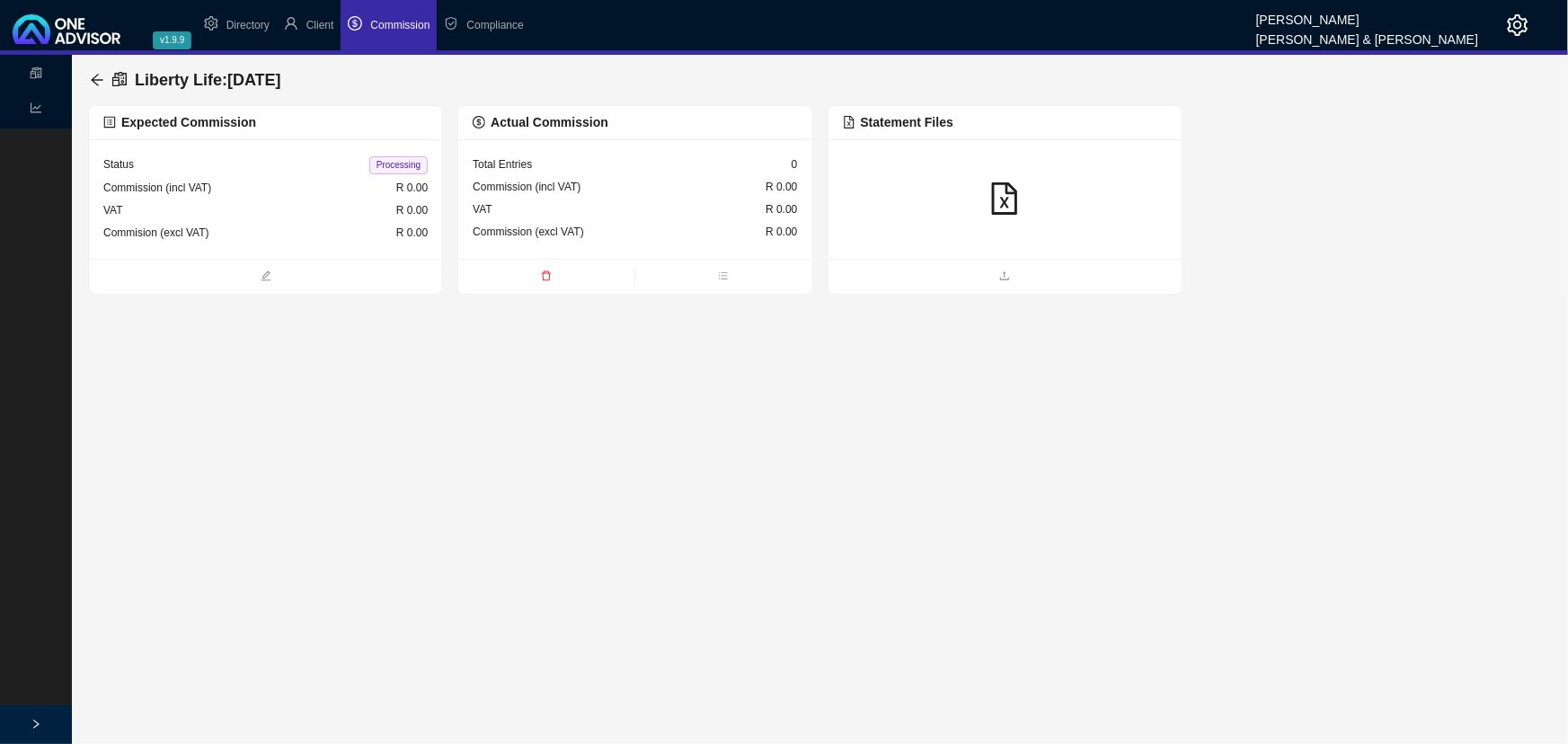
click at [952, 195] on div at bounding box center [1005, 198] width 324 height 34
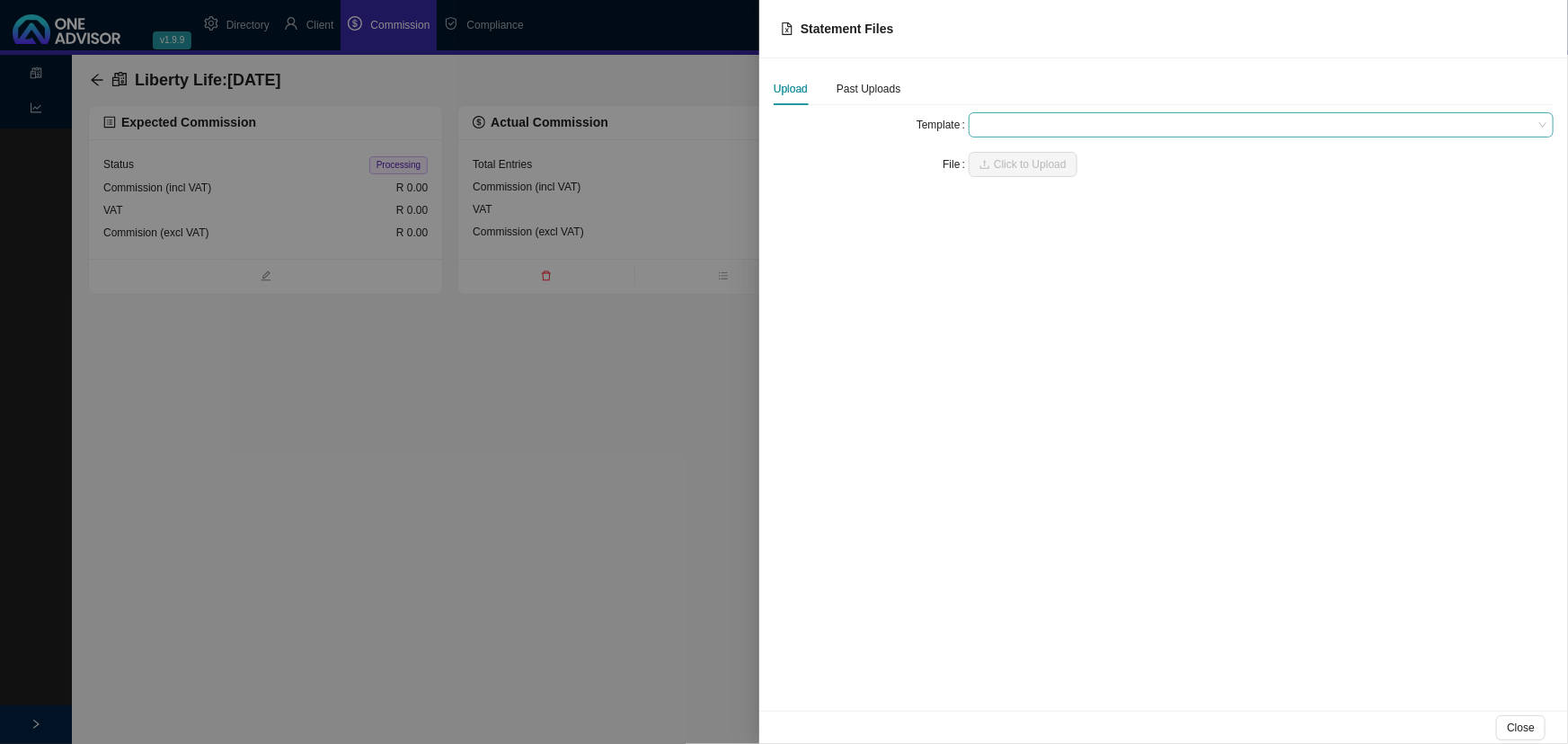
click at [987, 122] on span at bounding box center [1261, 125] width 571 height 23
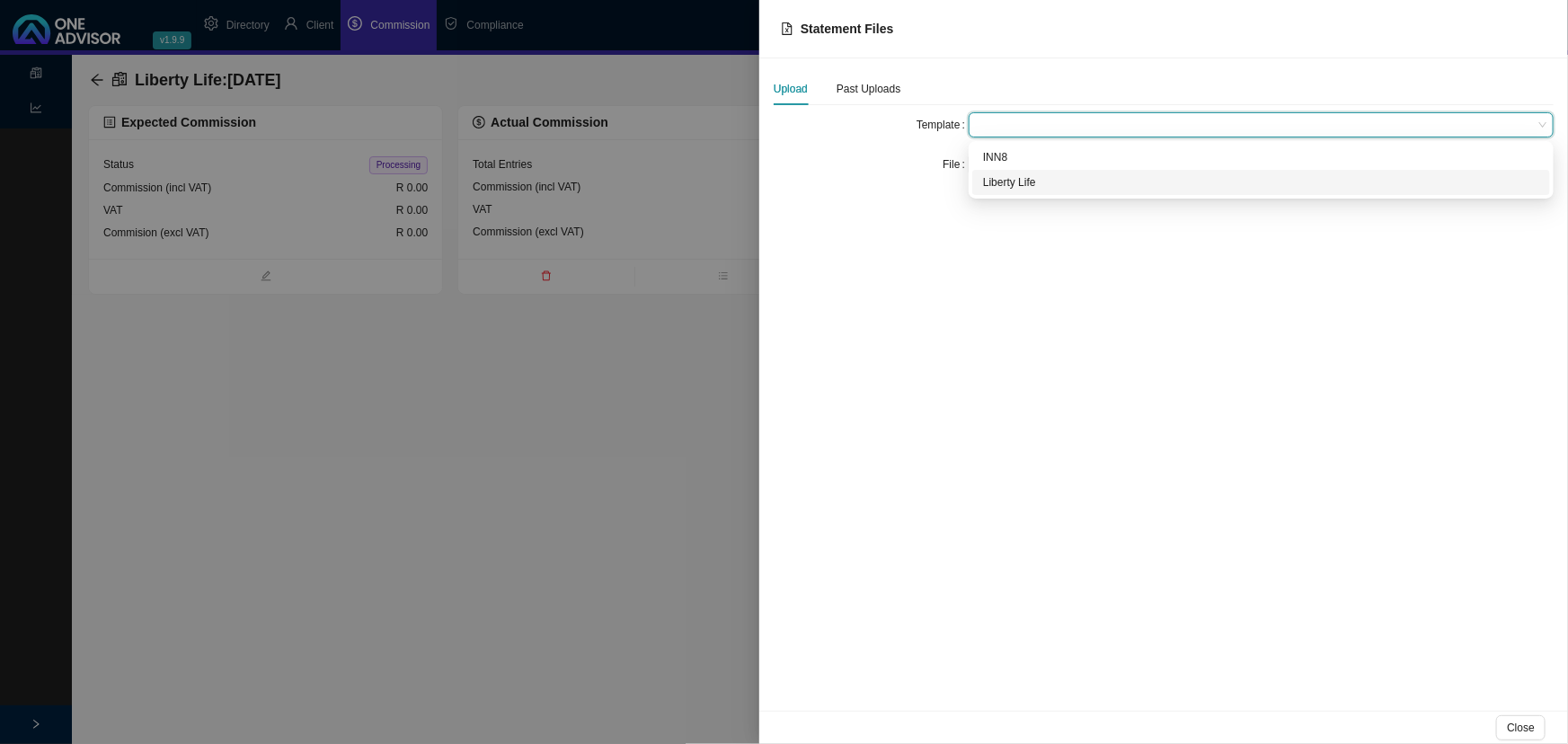
click at [1011, 187] on div "Liberty Life" at bounding box center [1261, 182] width 557 height 18
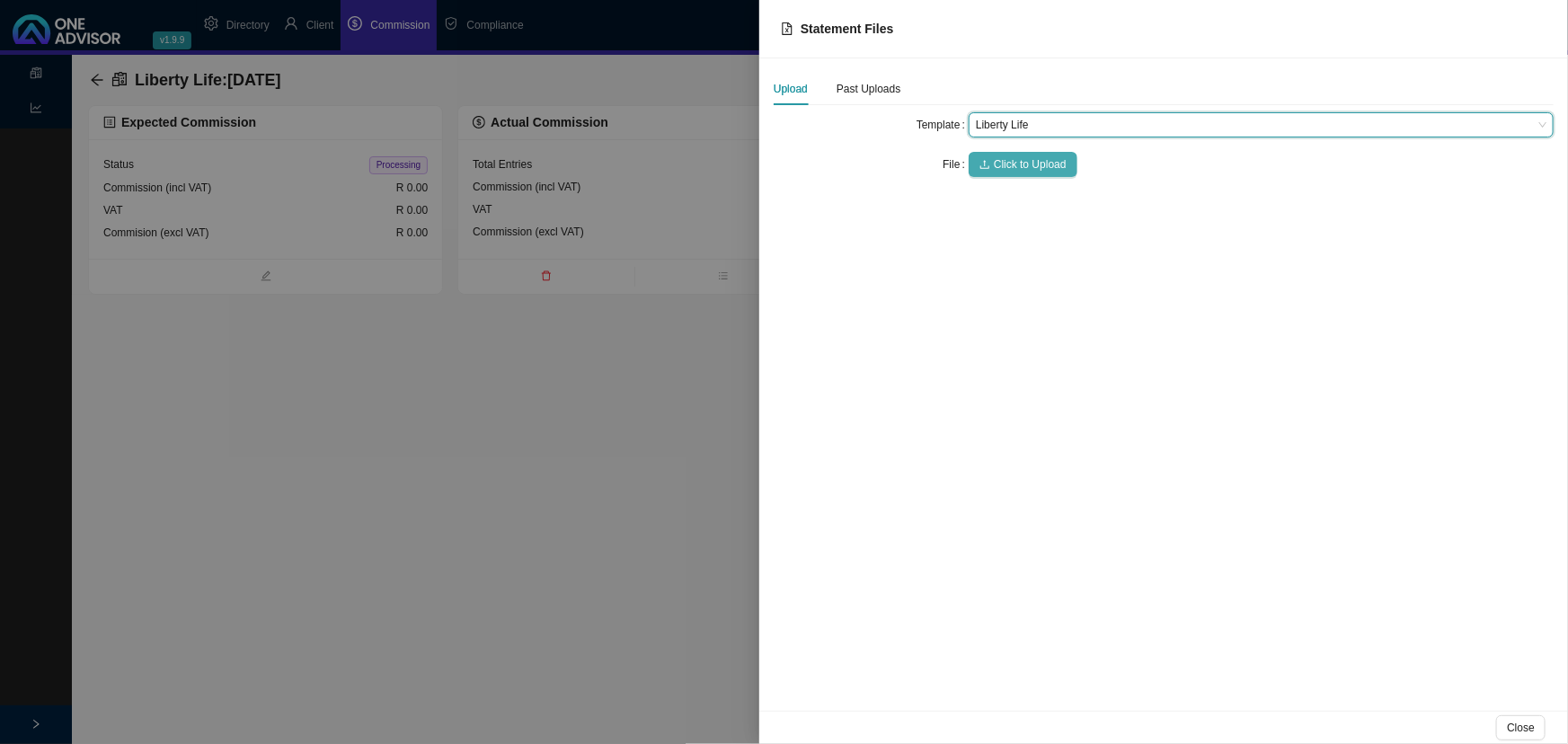
click at [1014, 165] on span "Click to Upload" at bounding box center [1030, 164] width 73 height 18
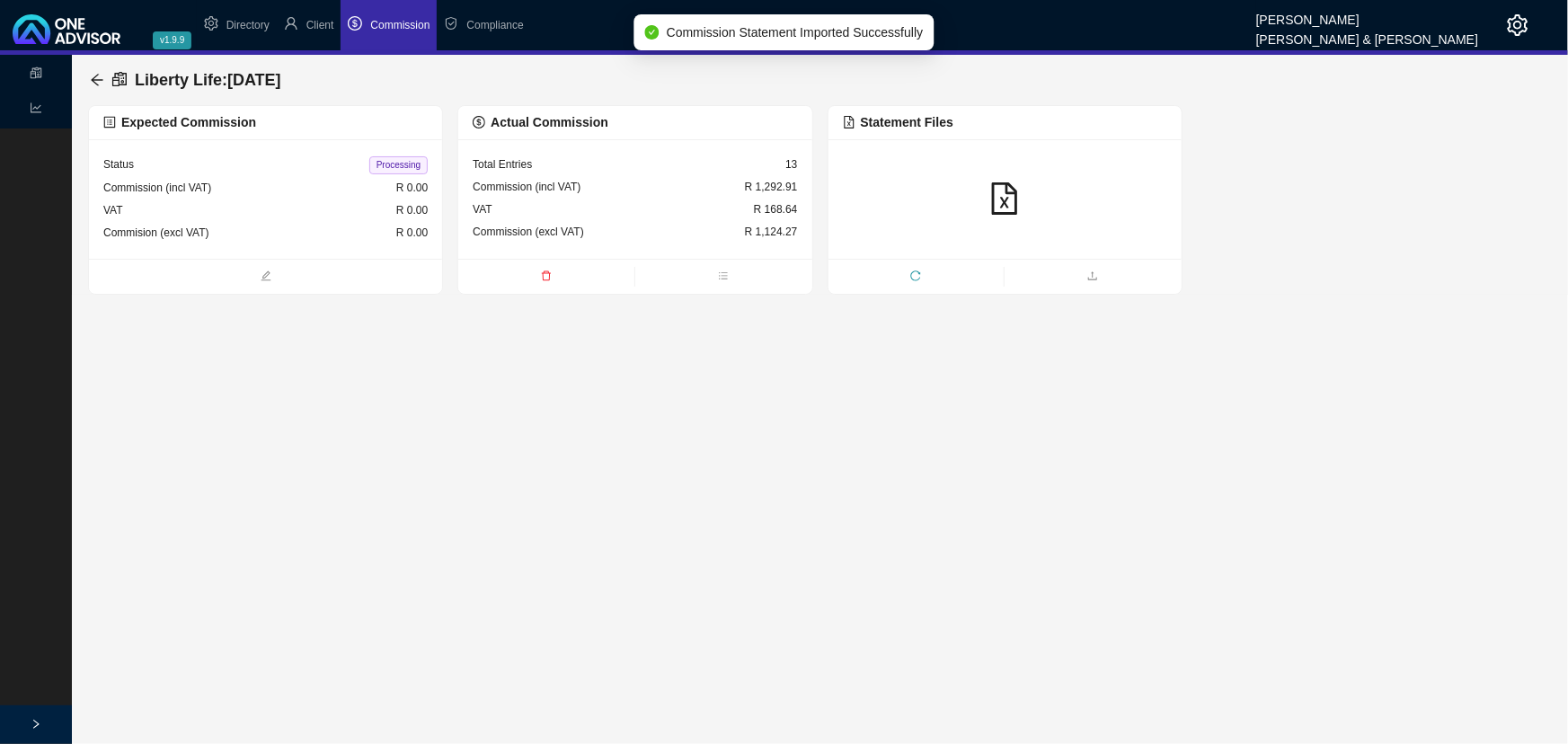
click at [644, 198] on div "VAT R 168.64" at bounding box center [634, 209] width 324 height 22
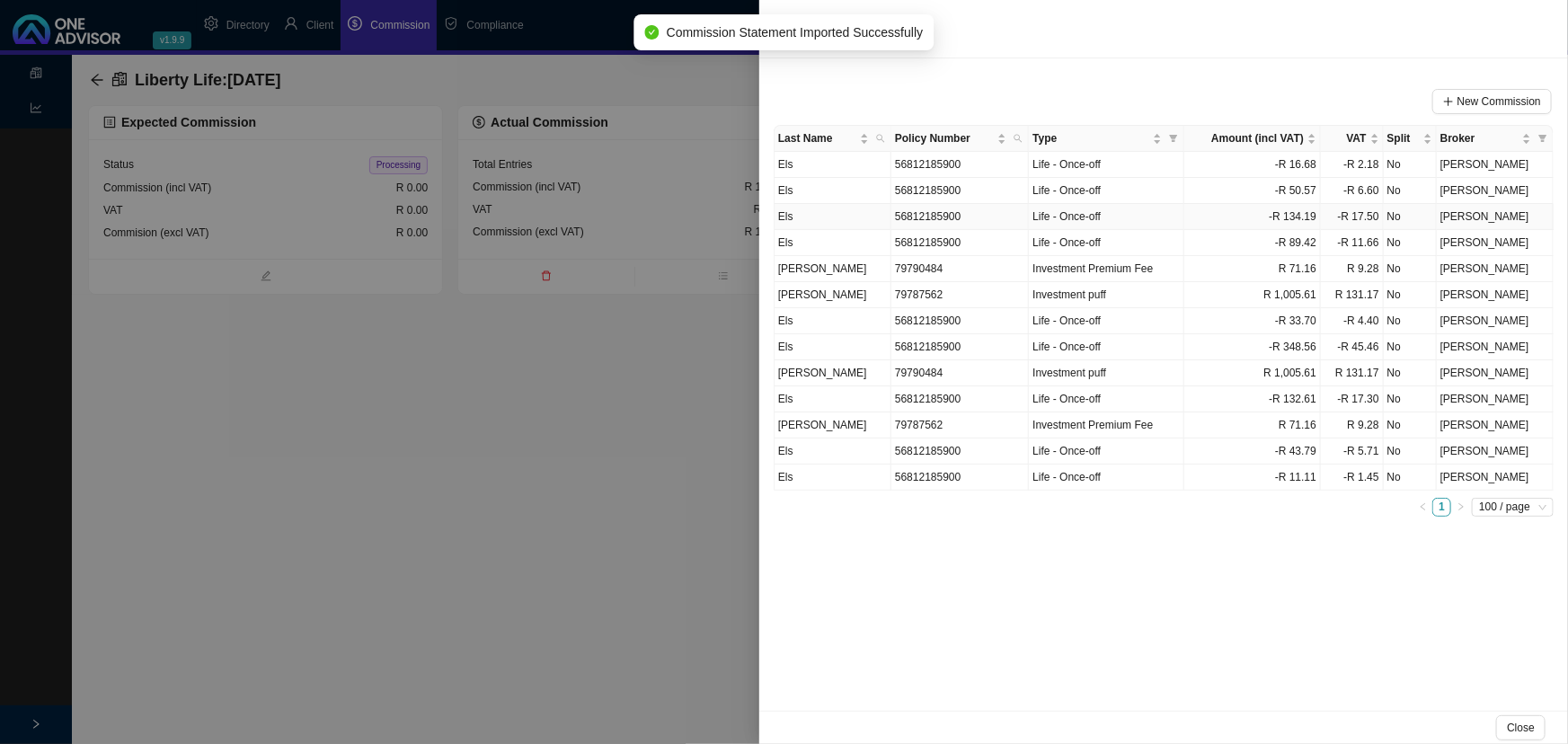
click at [870, 225] on td "Els" at bounding box center [832, 217] width 117 height 26
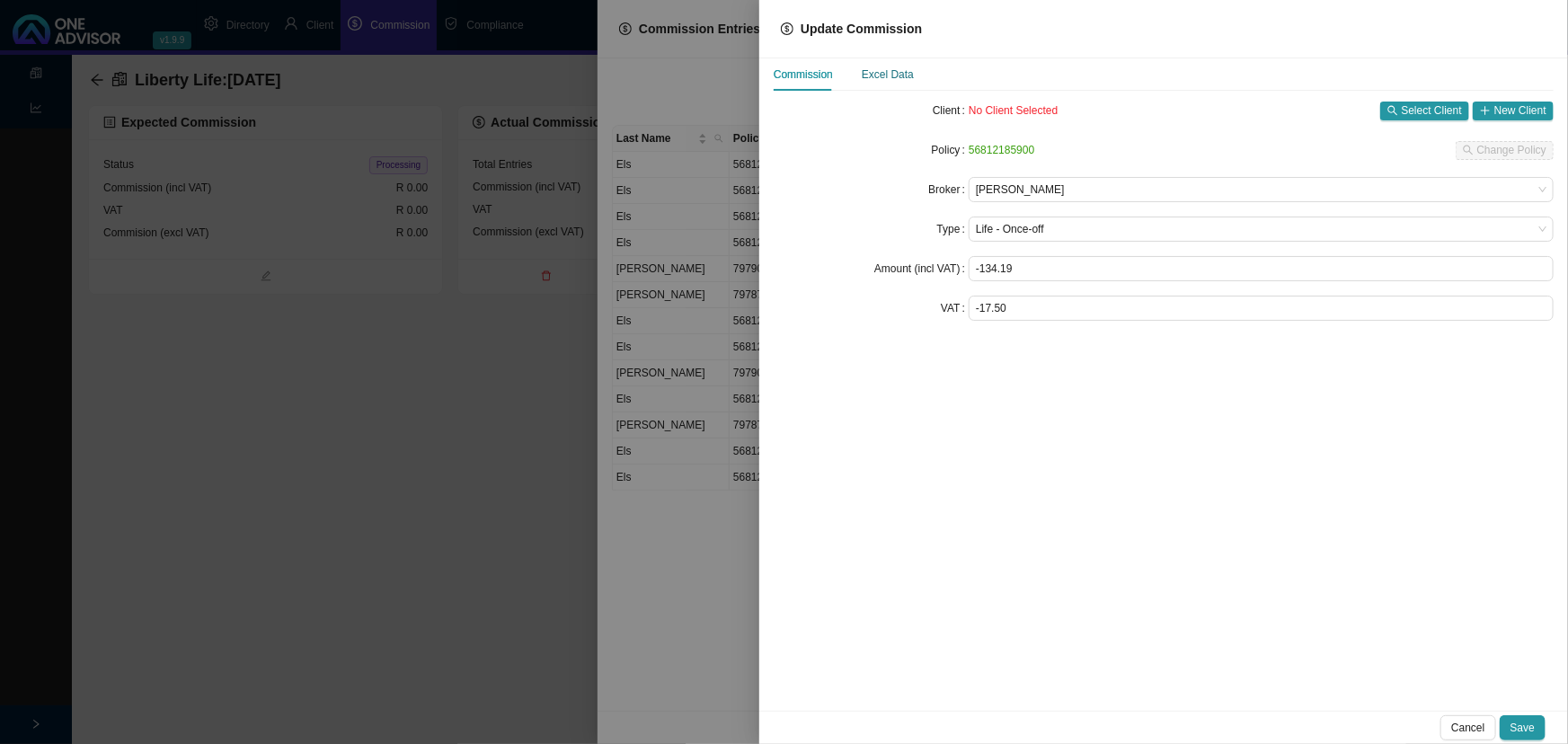
click at [890, 73] on div "Excel Data" at bounding box center [888, 74] width 52 height 18
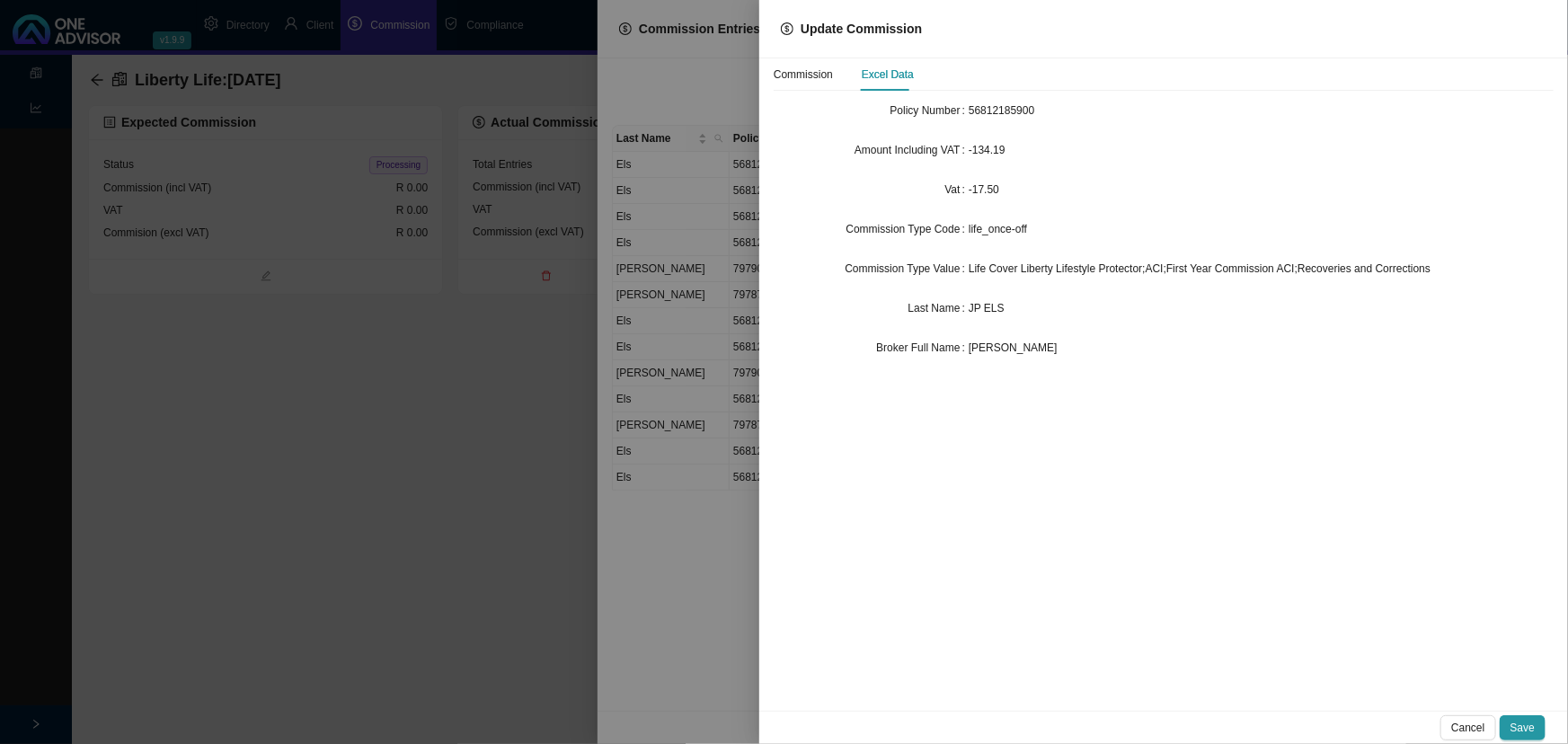
click at [1000, 305] on div "JP ELS" at bounding box center [1261, 308] width 585 height 18
click at [1012, 308] on div "JP ELS" at bounding box center [1261, 308] width 585 height 18
click at [463, 456] on div at bounding box center [784, 372] width 1568 height 744
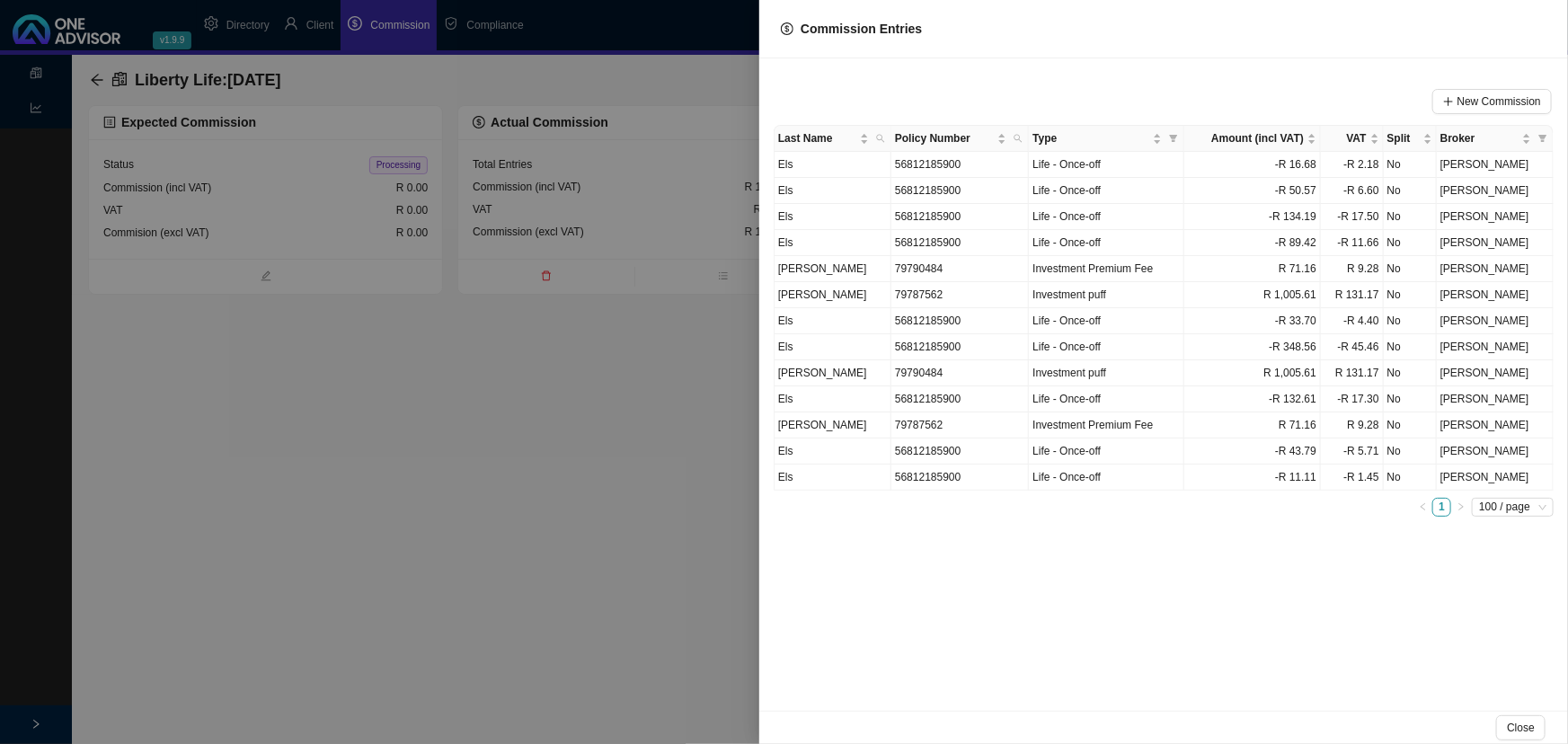
click at [629, 450] on div at bounding box center [784, 372] width 1568 height 744
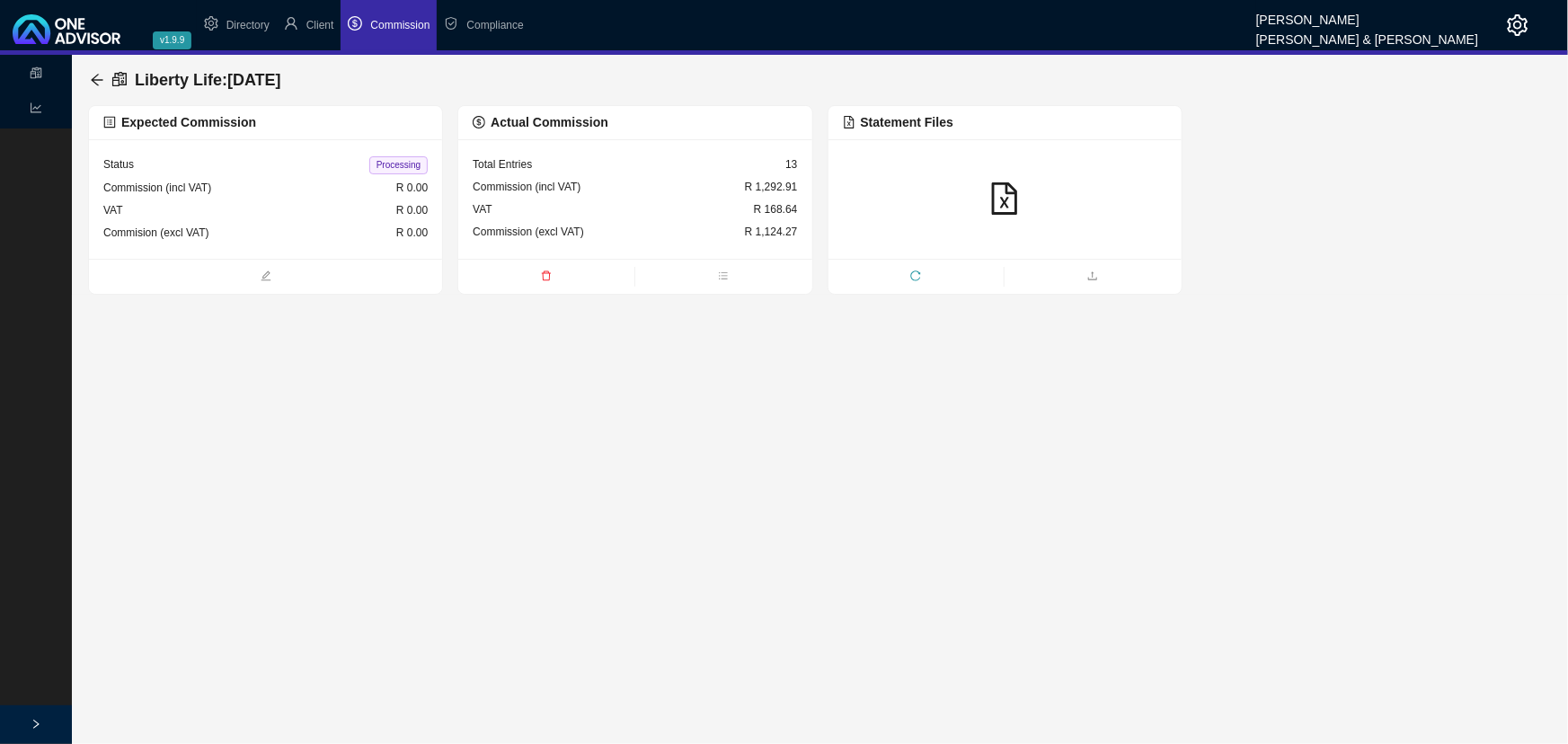
click at [550, 273] on icon "delete" at bounding box center [546, 275] width 11 height 11
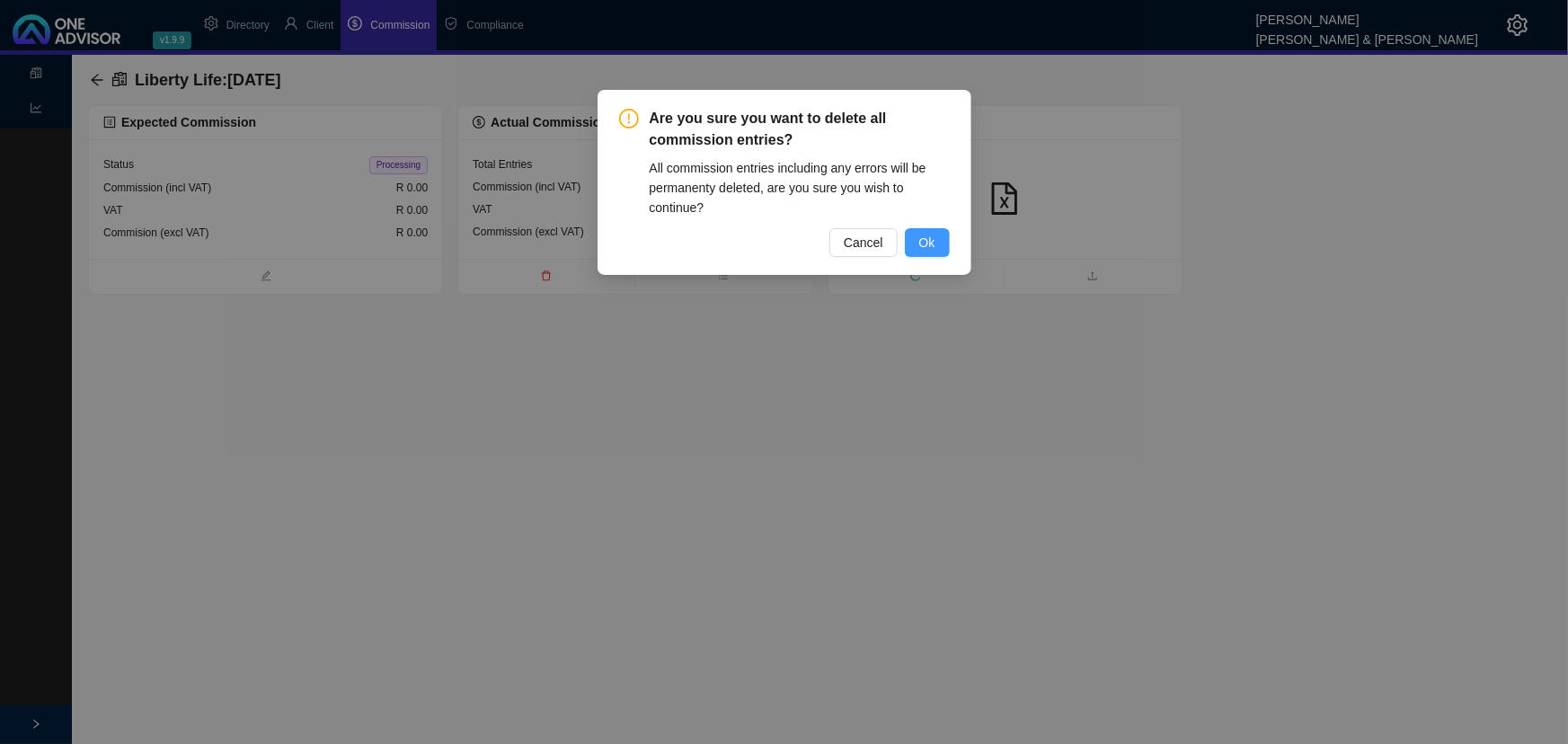
click at [920, 243] on span "Ok" at bounding box center [927, 242] width 16 height 19
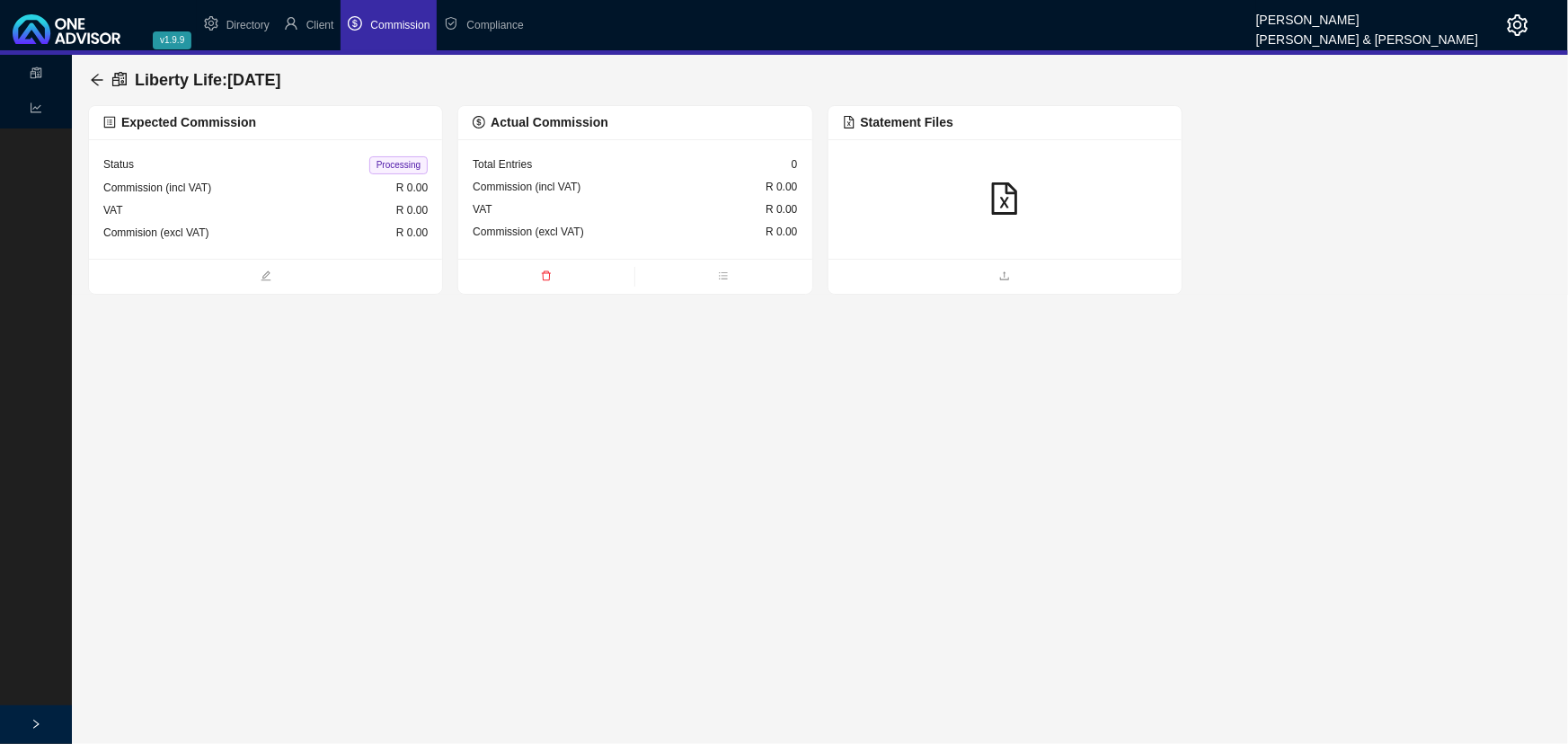
click at [970, 206] on div at bounding box center [1005, 198] width 324 height 34
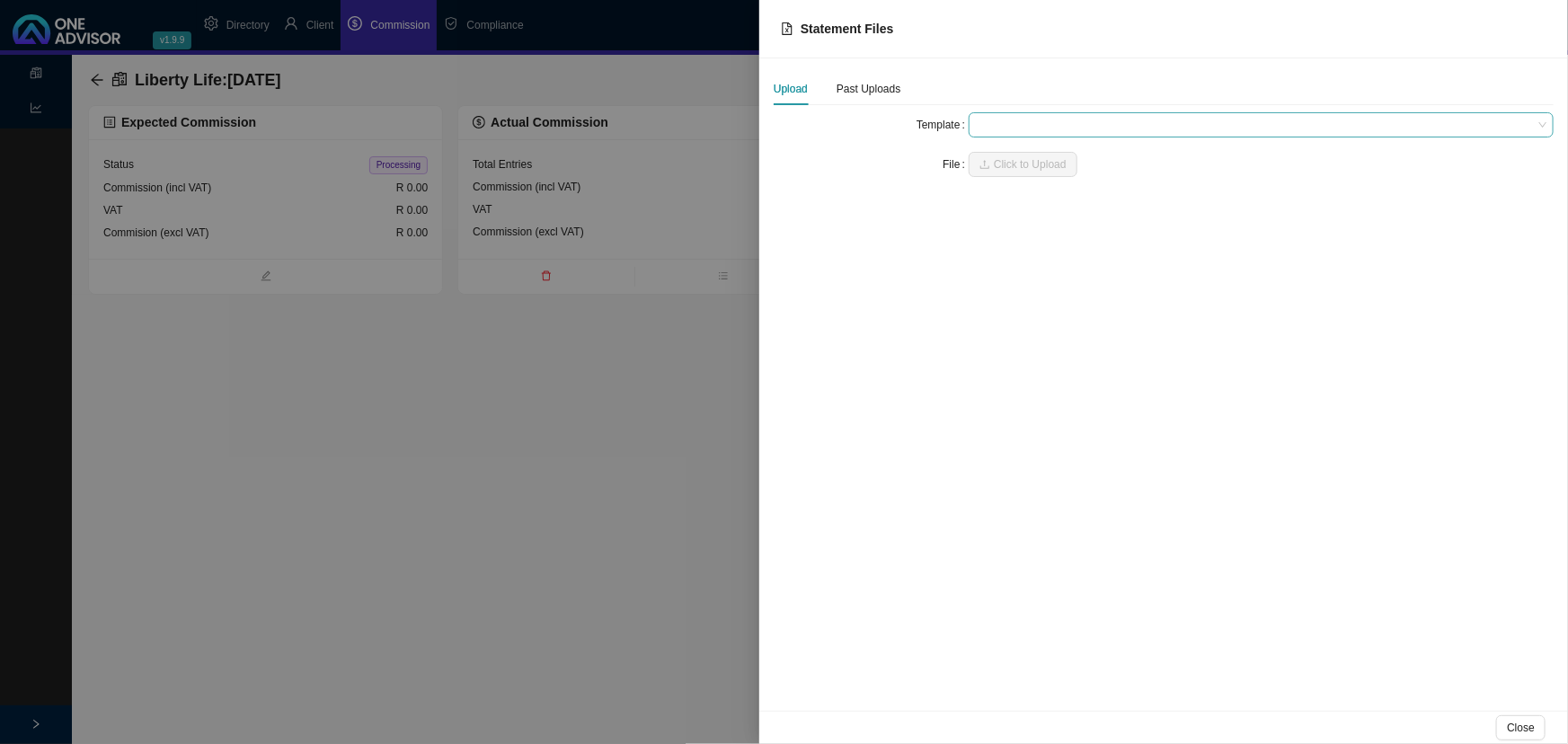
click at [1010, 123] on span at bounding box center [1261, 125] width 571 height 23
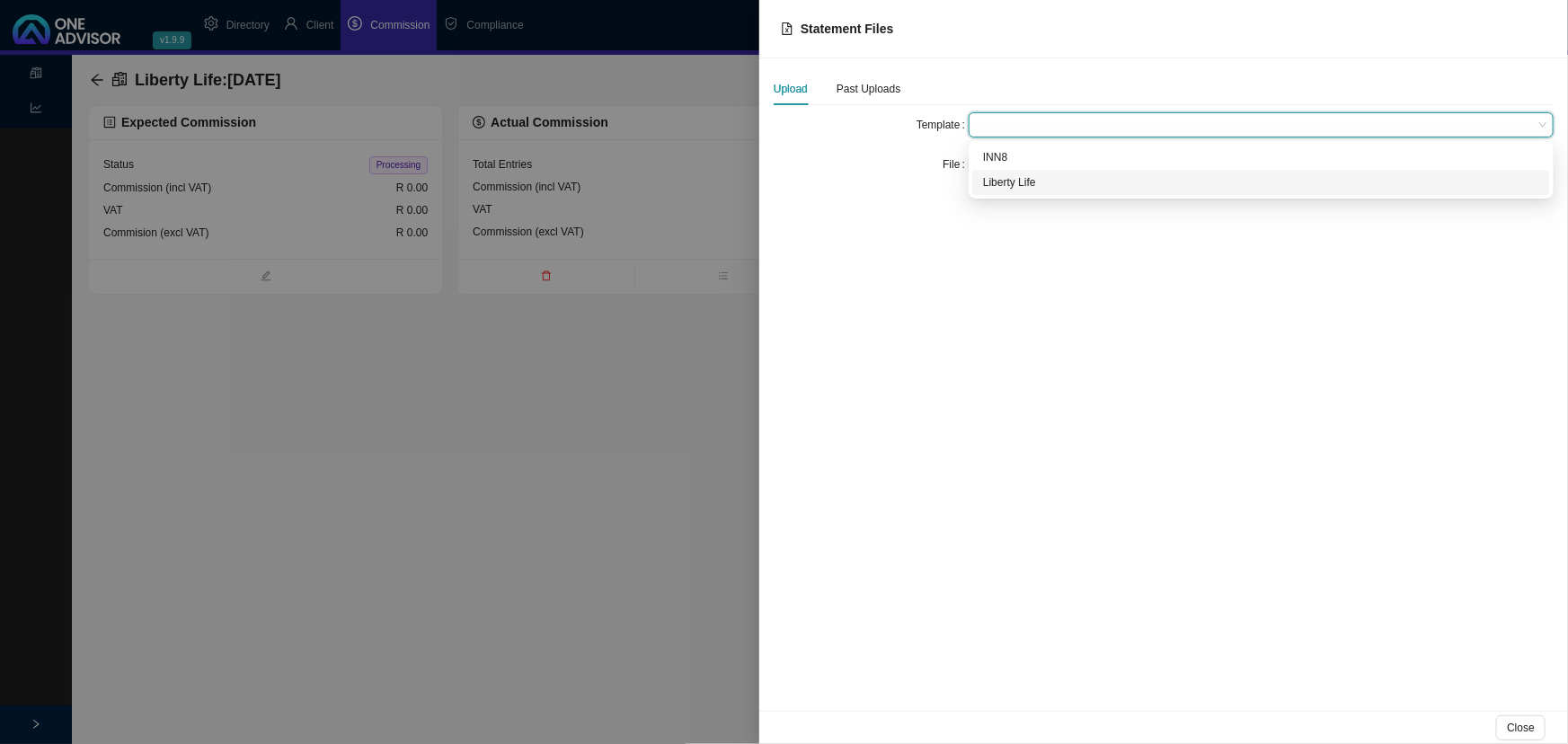
click at [1029, 178] on div "Liberty Life" at bounding box center [1261, 182] width 557 height 18
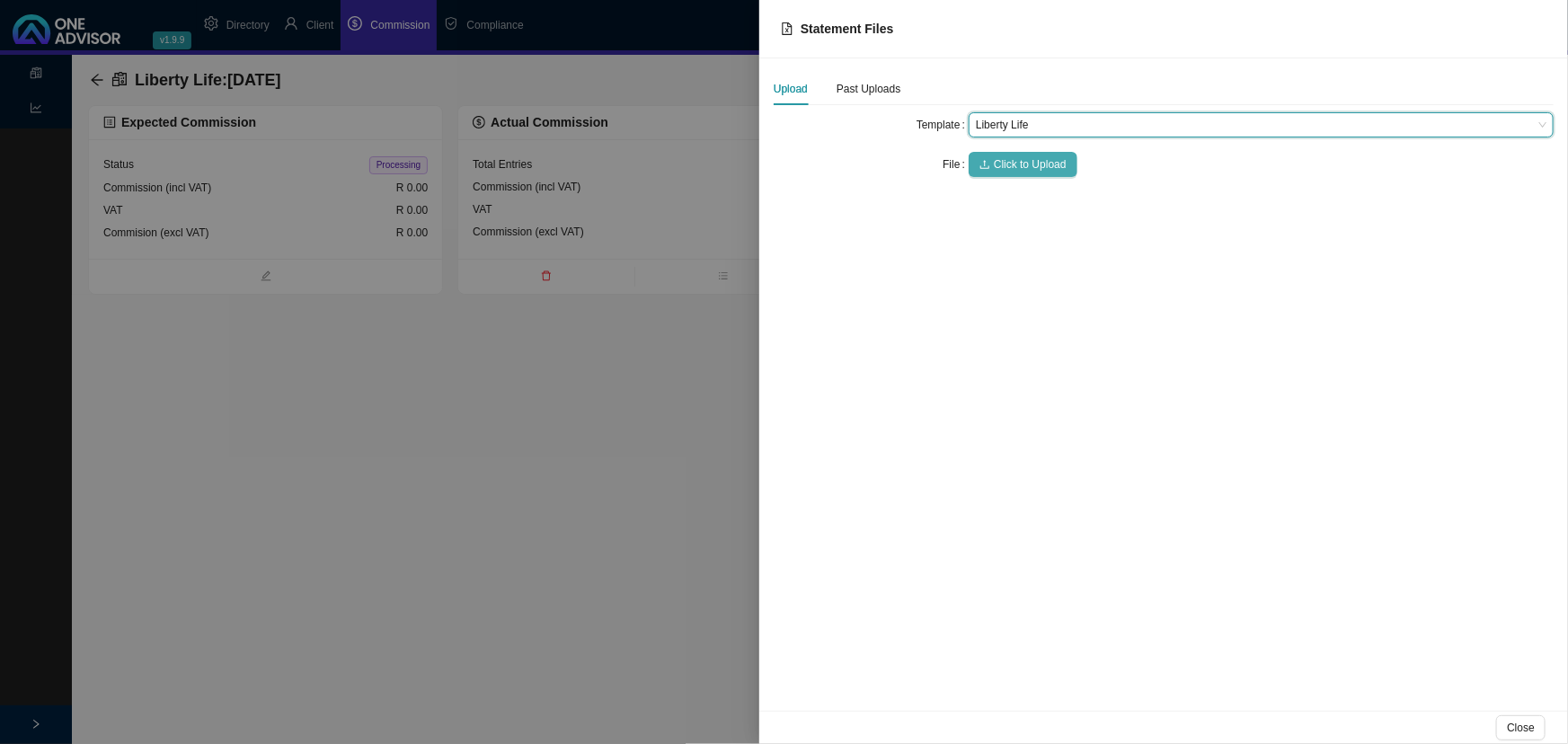
click at [1029, 157] on span "Click to Upload" at bounding box center [1030, 164] width 73 height 18
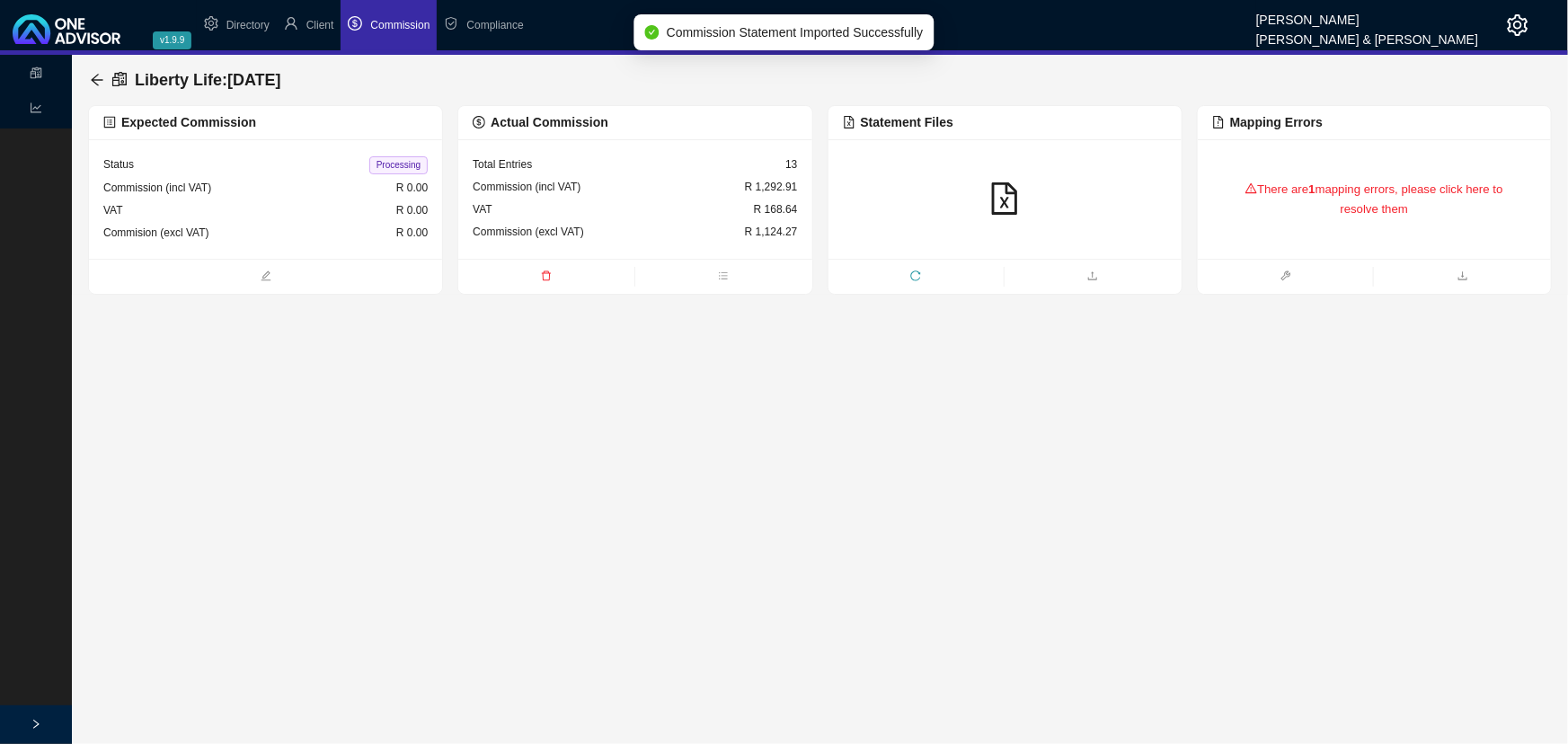
click at [1358, 219] on div "There are 1 mapping errors, please click here to resolve them" at bounding box center [1374, 199] width 324 height 75
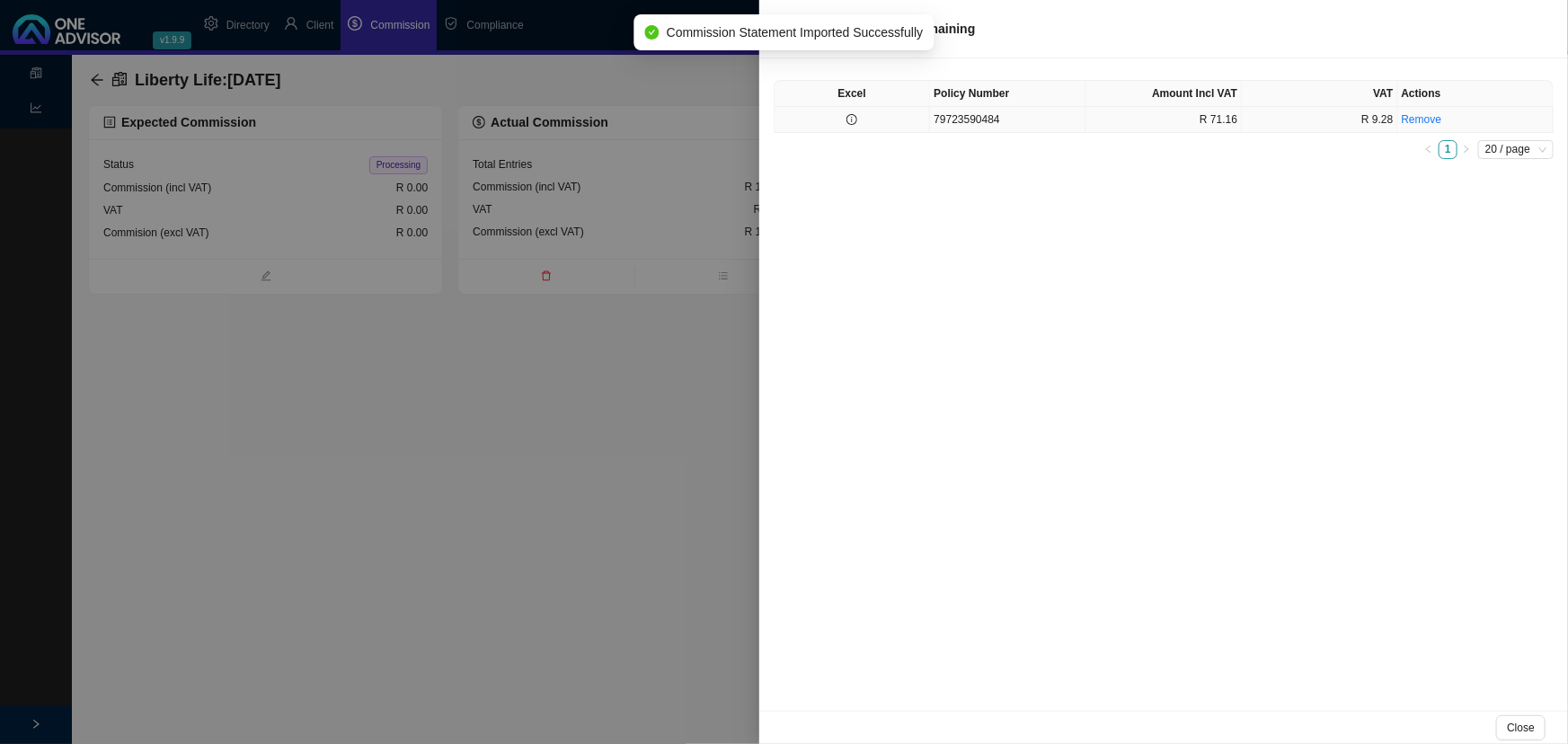
click at [1037, 125] on td "79723590484" at bounding box center [1008, 119] width 156 height 26
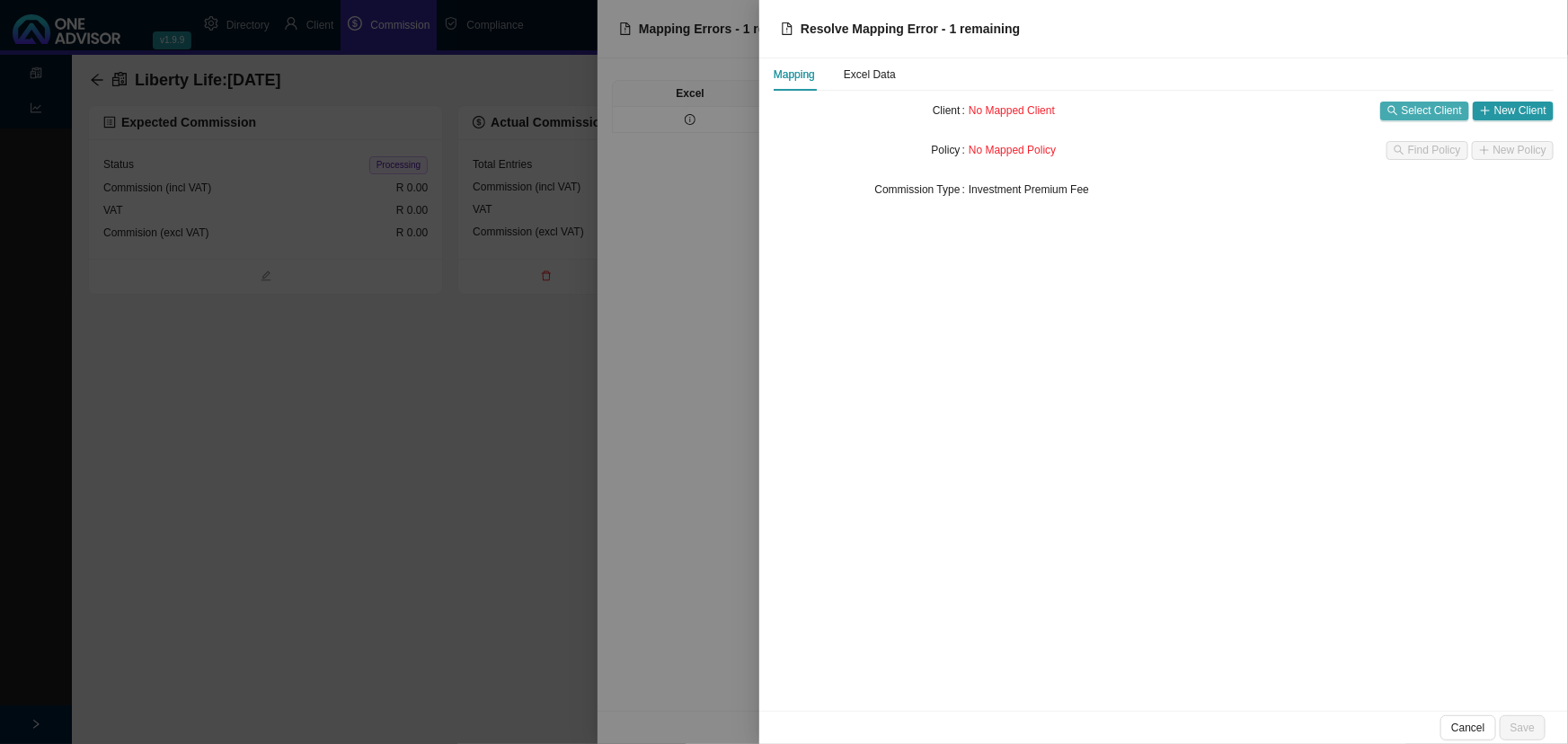
click at [1427, 105] on span "Select Client" at bounding box center [1432, 110] width 60 height 18
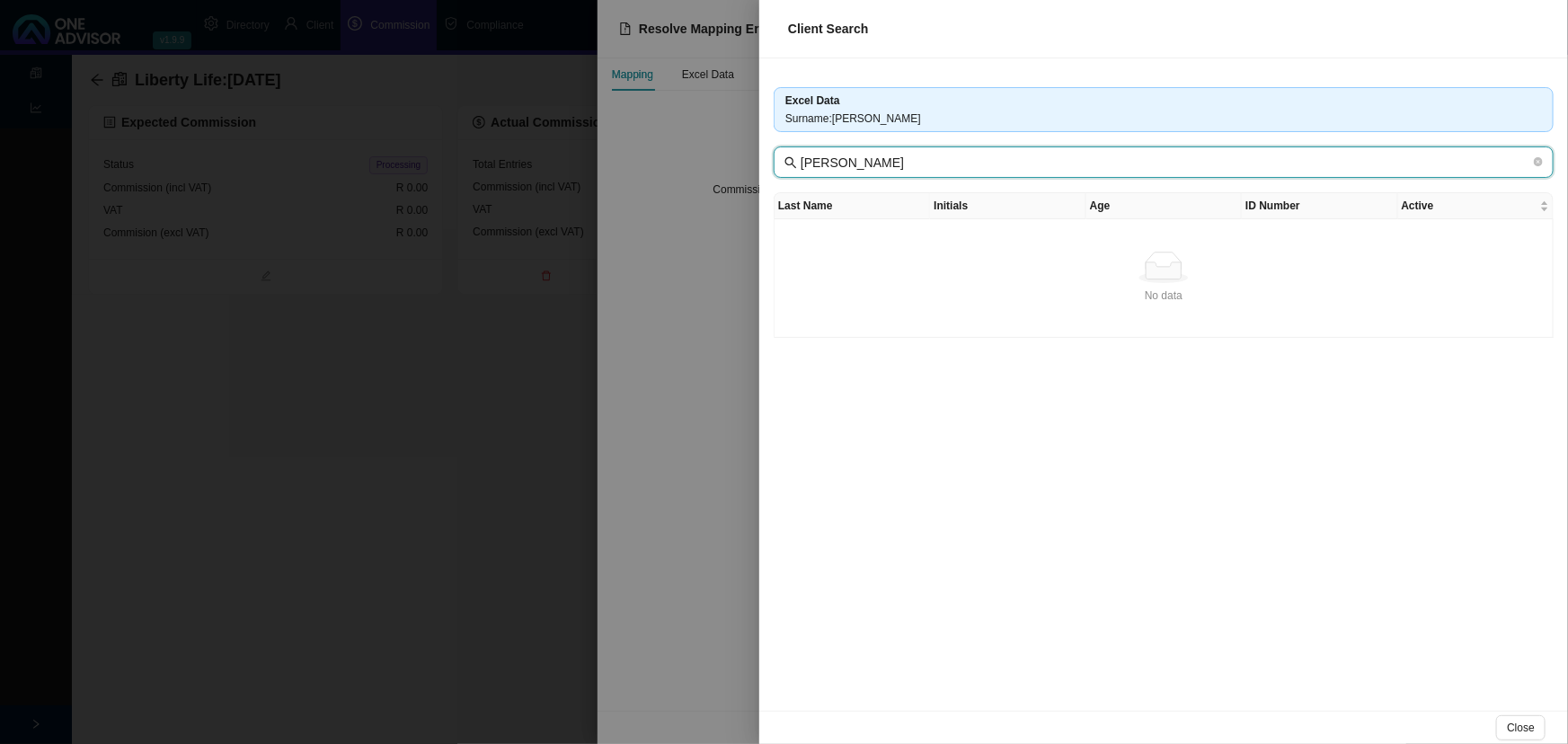
click at [965, 159] on input "[PERSON_NAME]" at bounding box center [1165, 163] width 730 height 19
drag, startPoint x: 1180, startPoint y: 157, endPoint x: 723, endPoint y: 165, distance: 457.1
click at [723, 165] on div "Client Search Excel Data Surname : [PERSON_NAME] [PERSON_NAME] Last Name Initia…" at bounding box center [784, 372] width 1568 height 744
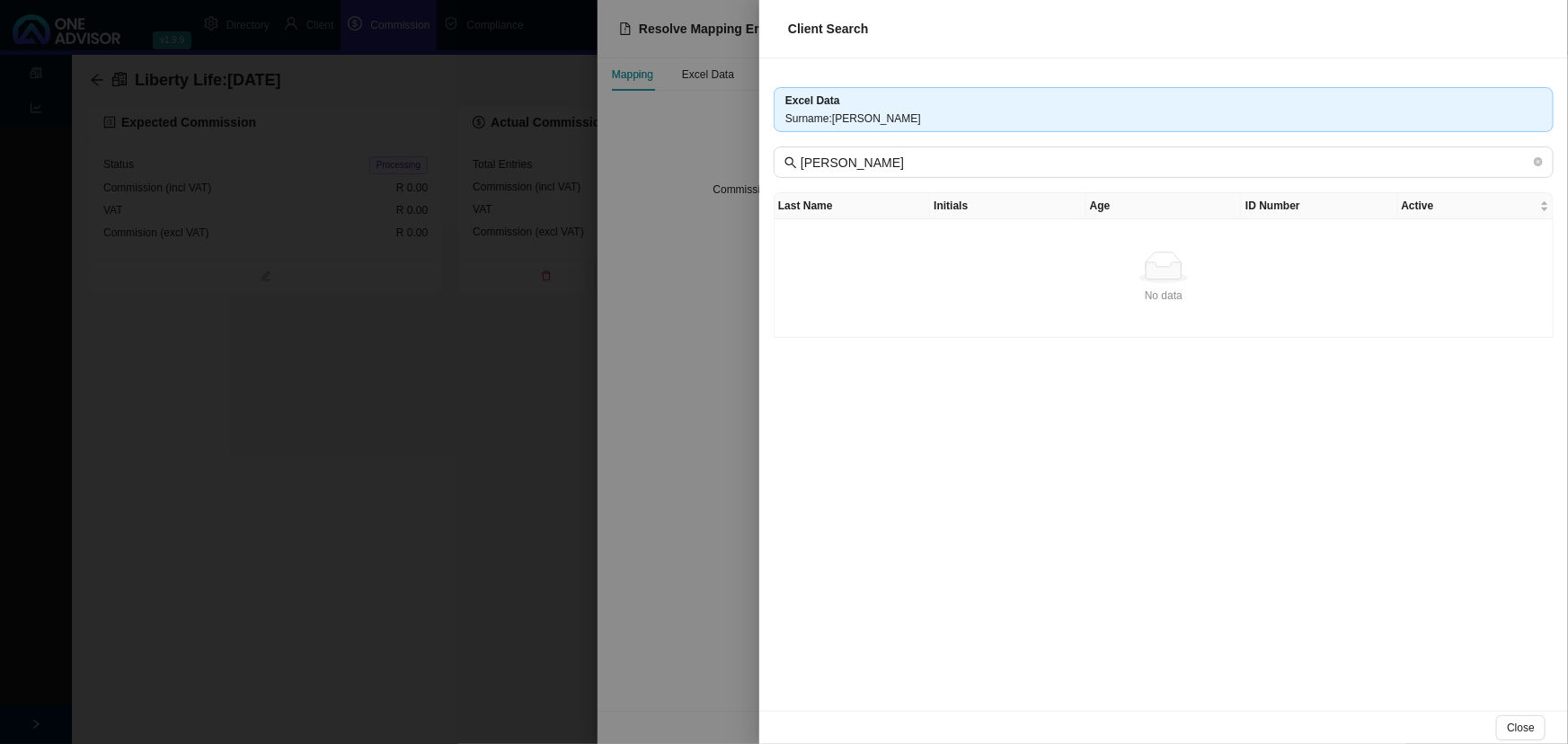
click at [682, 353] on div at bounding box center [784, 372] width 1568 height 744
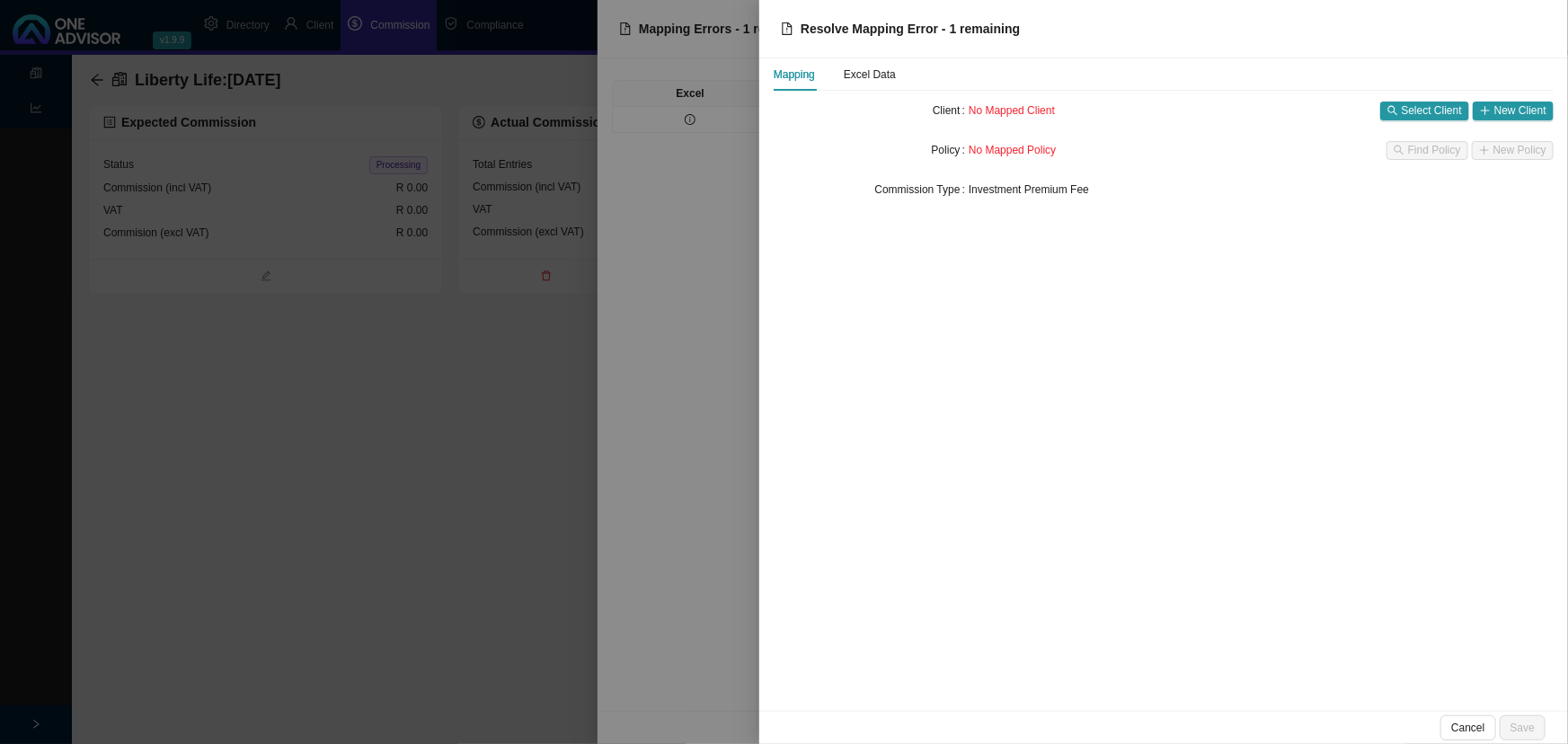
click at [652, 357] on div at bounding box center [784, 372] width 1568 height 744
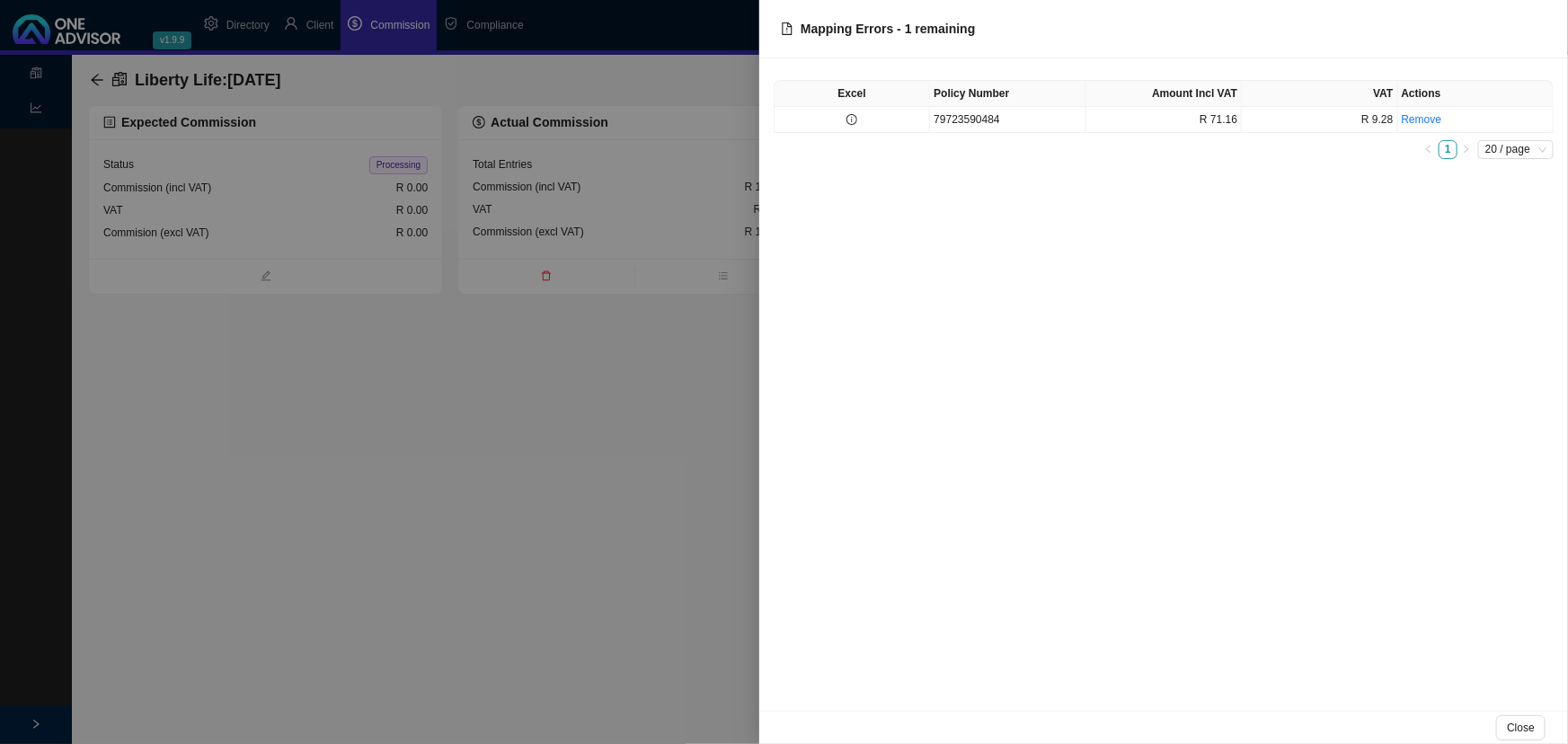
click at [524, 395] on div at bounding box center [784, 372] width 1568 height 744
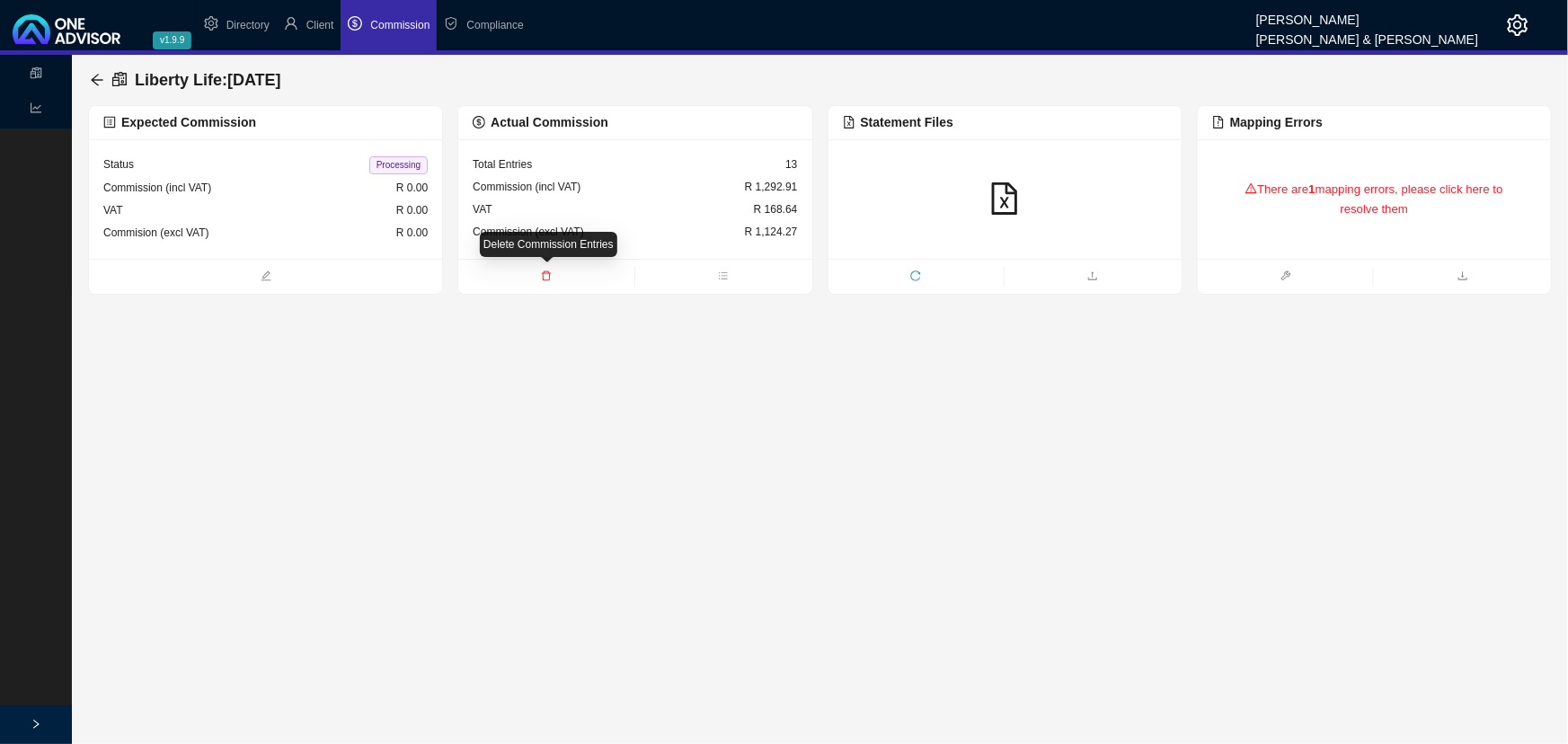
click at [547, 275] on icon "delete" at bounding box center [546, 275] width 11 height 11
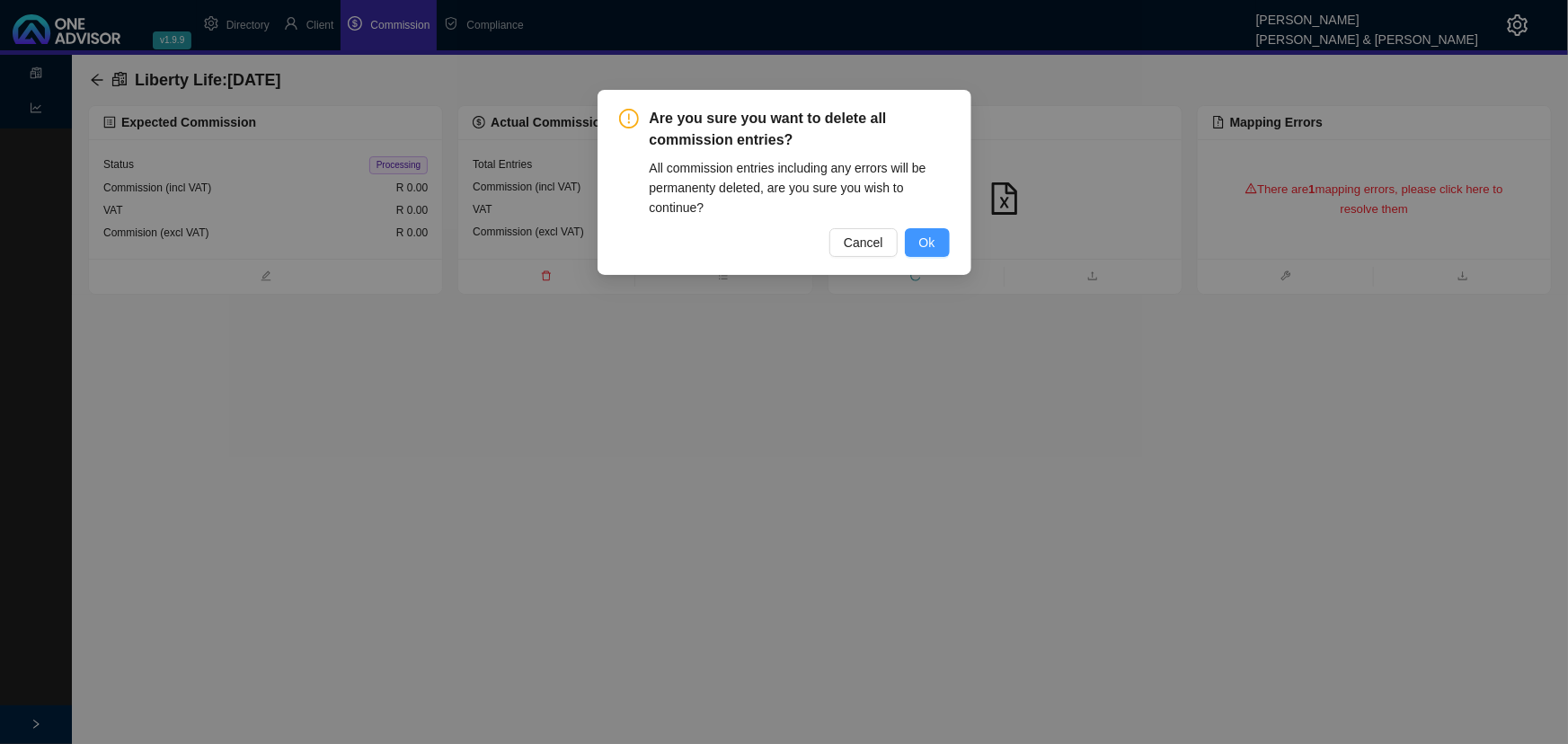
click at [923, 242] on span "Ok" at bounding box center [927, 242] width 16 height 19
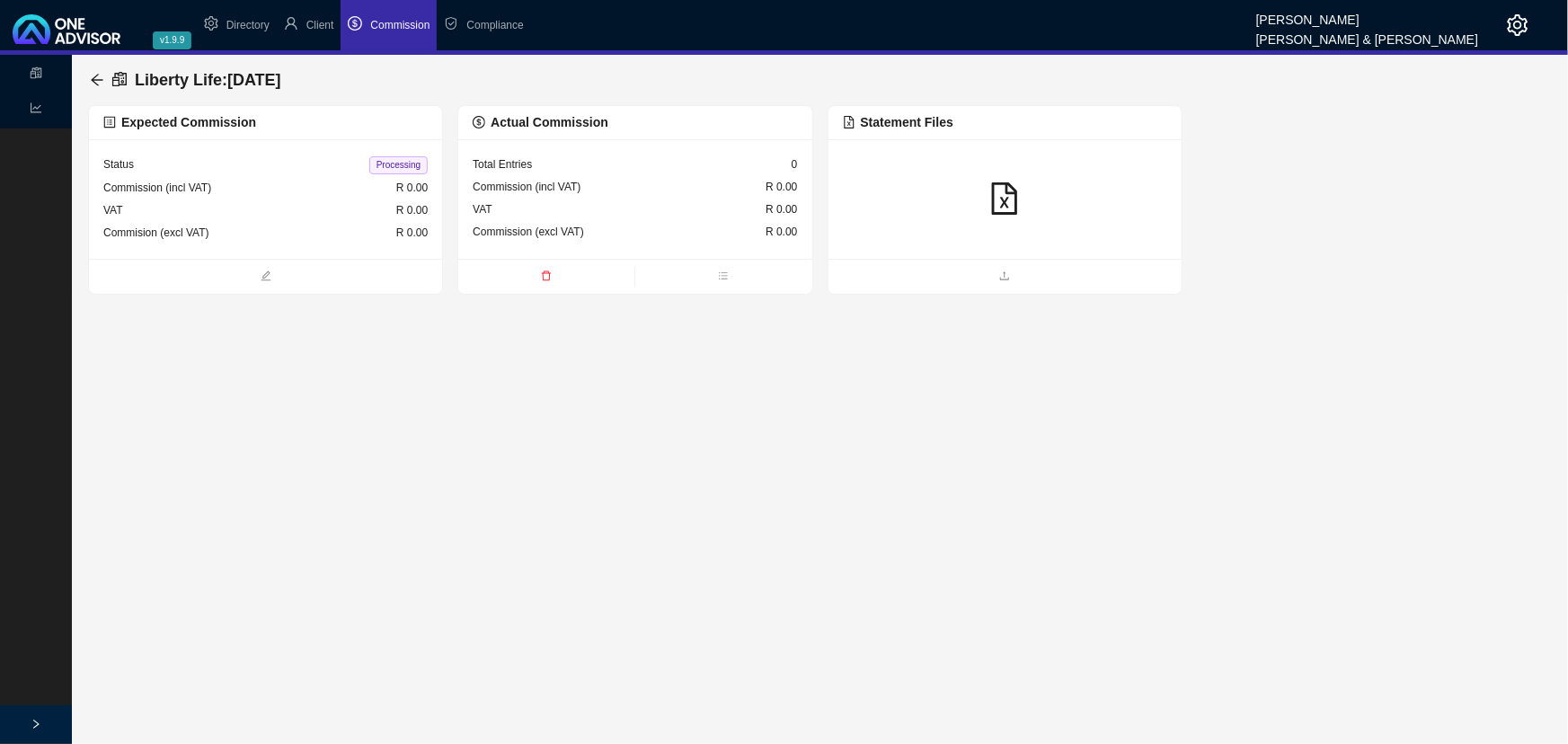
click at [948, 196] on div at bounding box center [1005, 198] width 324 height 34
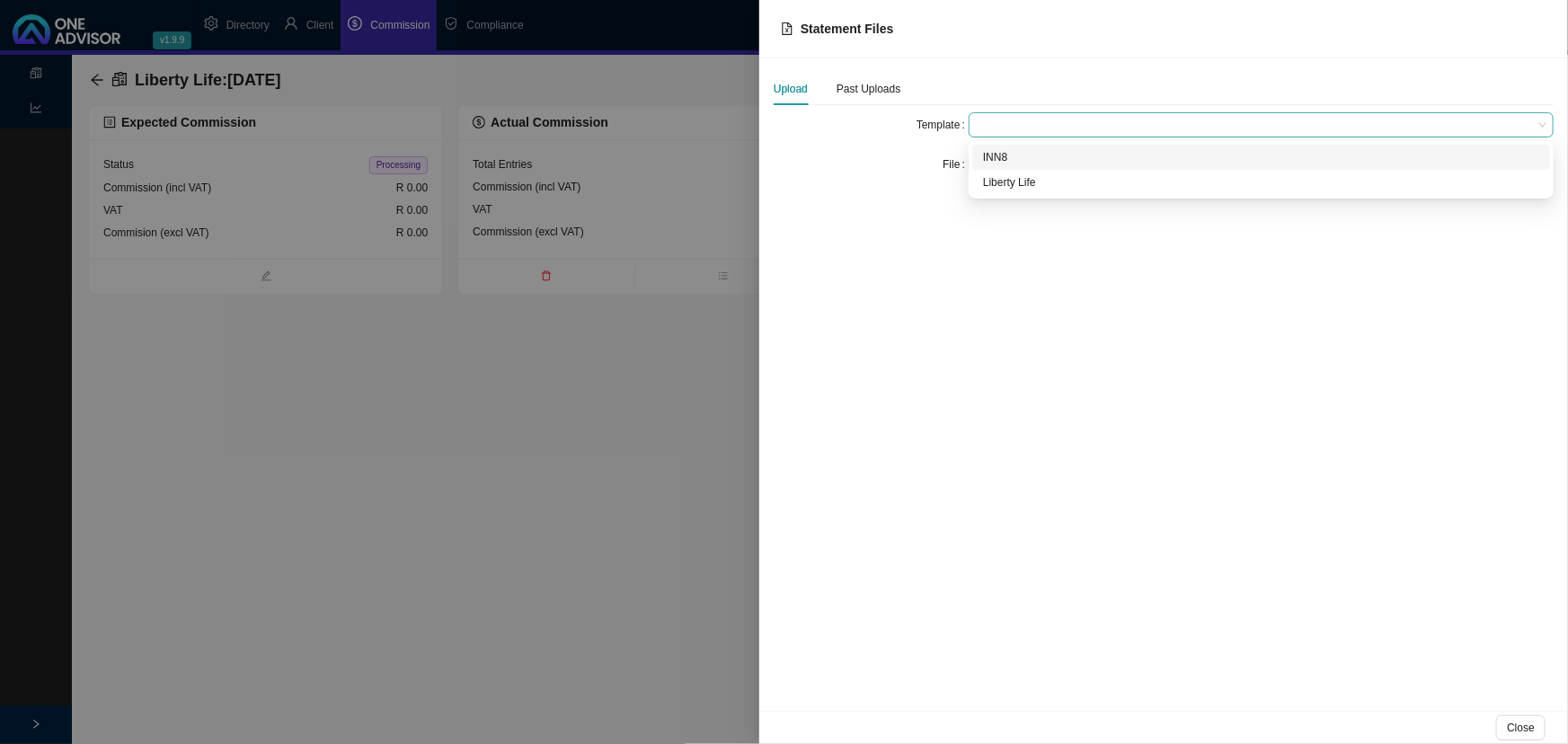
click at [1011, 124] on span at bounding box center [1261, 125] width 571 height 23
click at [1021, 186] on div "Liberty Life" at bounding box center [1261, 182] width 557 height 18
click at [1019, 162] on span "Click to Upload" at bounding box center [1030, 164] width 73 height 18
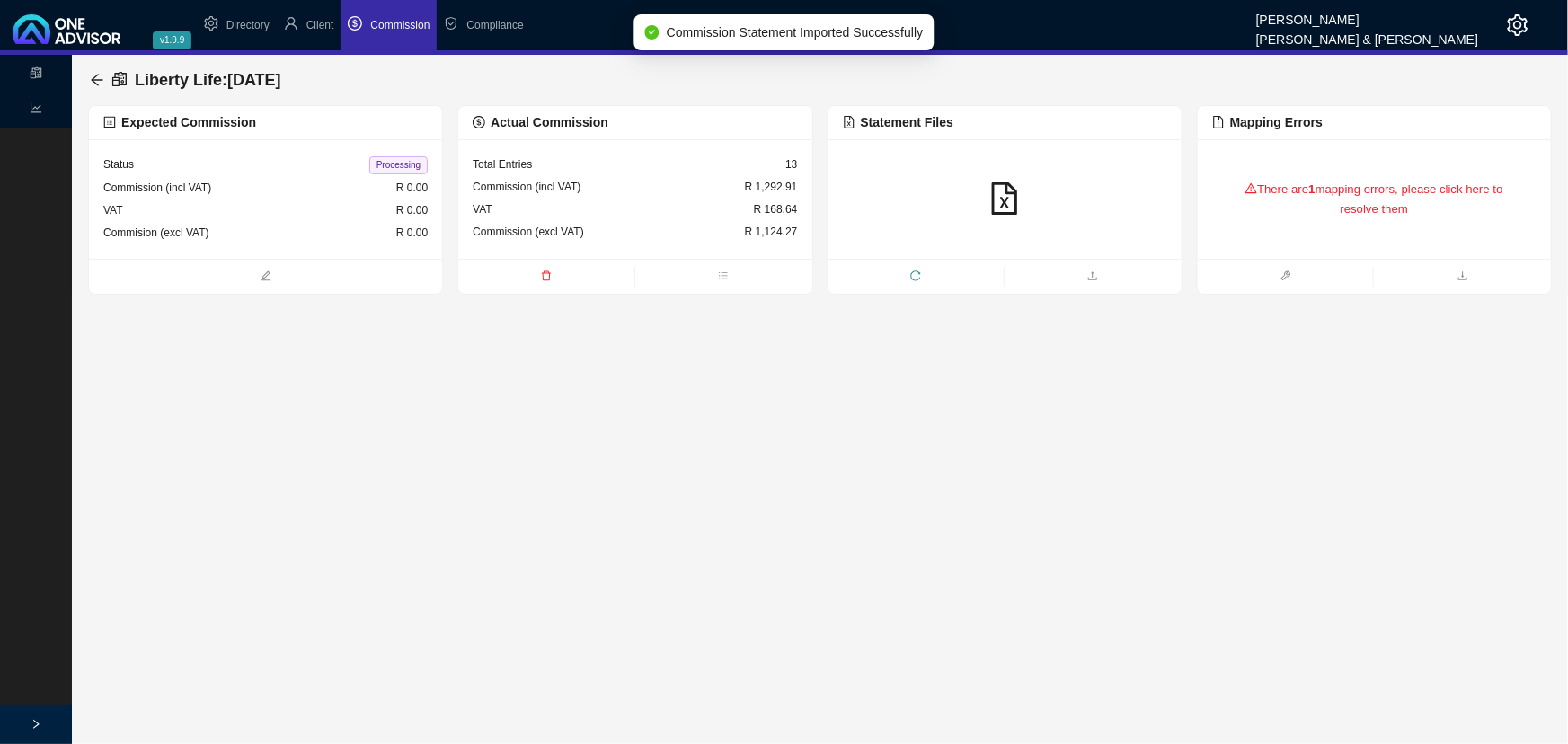
click at [740, 198] on div "VAT R 168.64" at bounding box center [634, 209] width 324 height 22
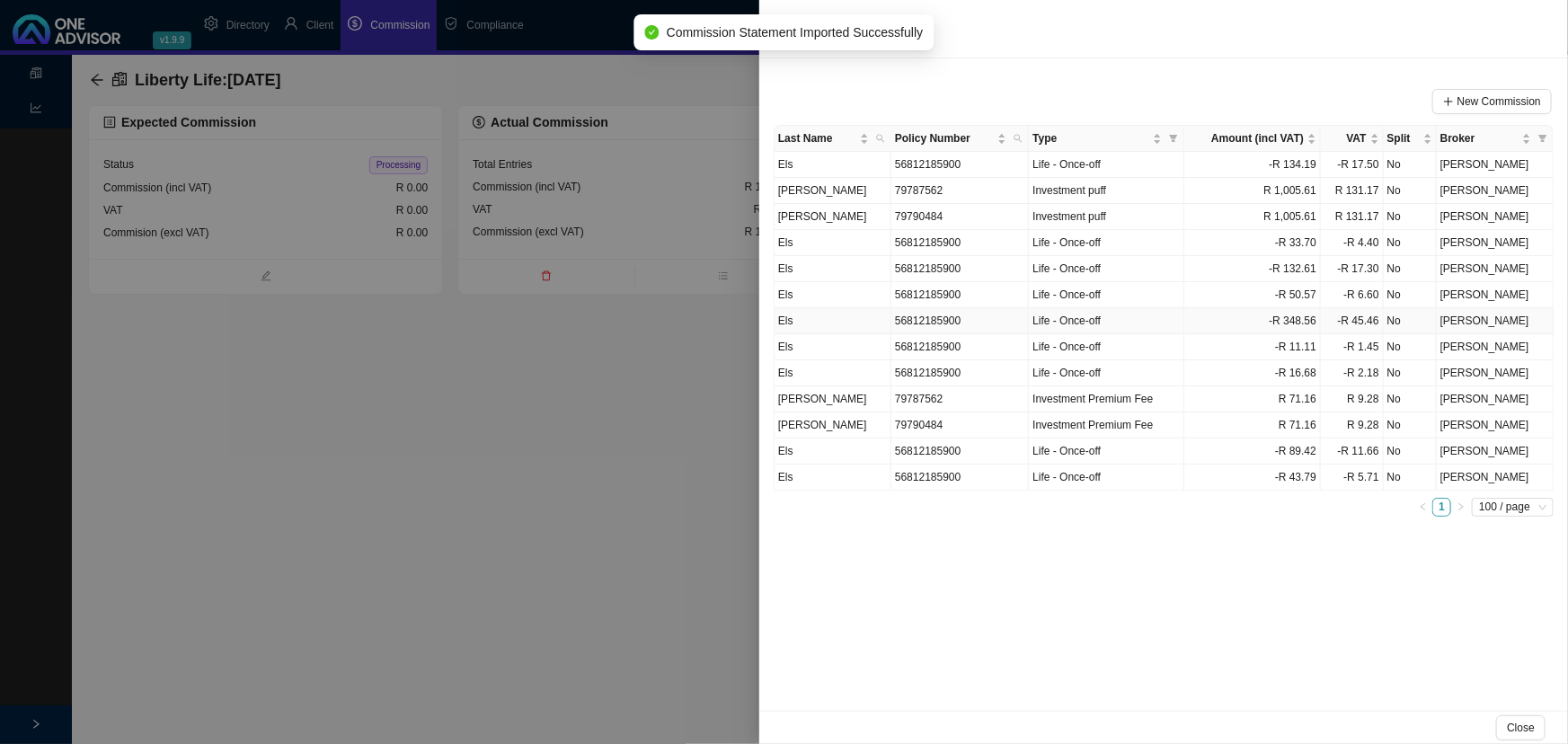
click at [943, 319] on td "56812185900" at bounding box center [960, 320] width 137 height 26
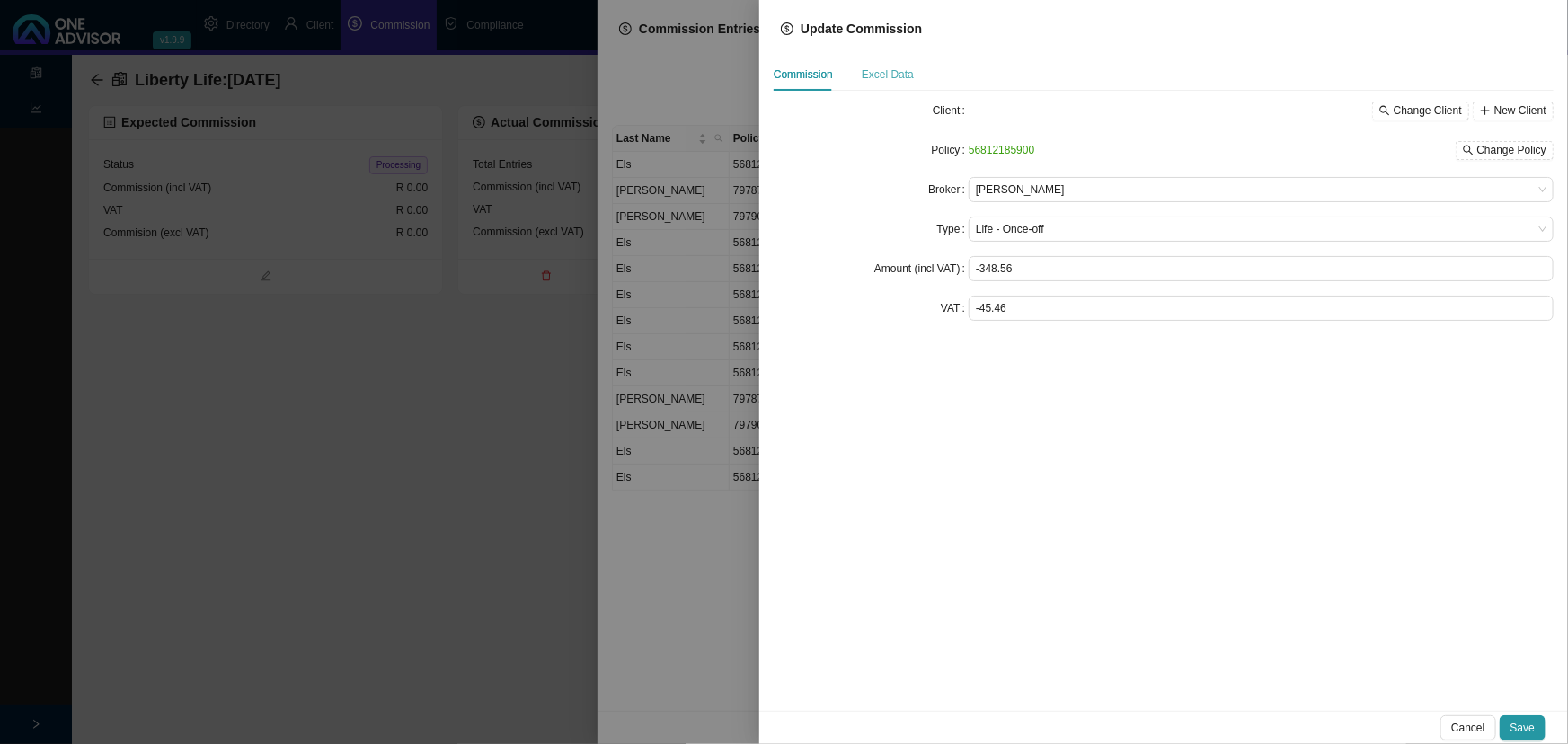
click at [881, 64] on div "Excel Data" at bounding box center [888, 74] width 52 height 32
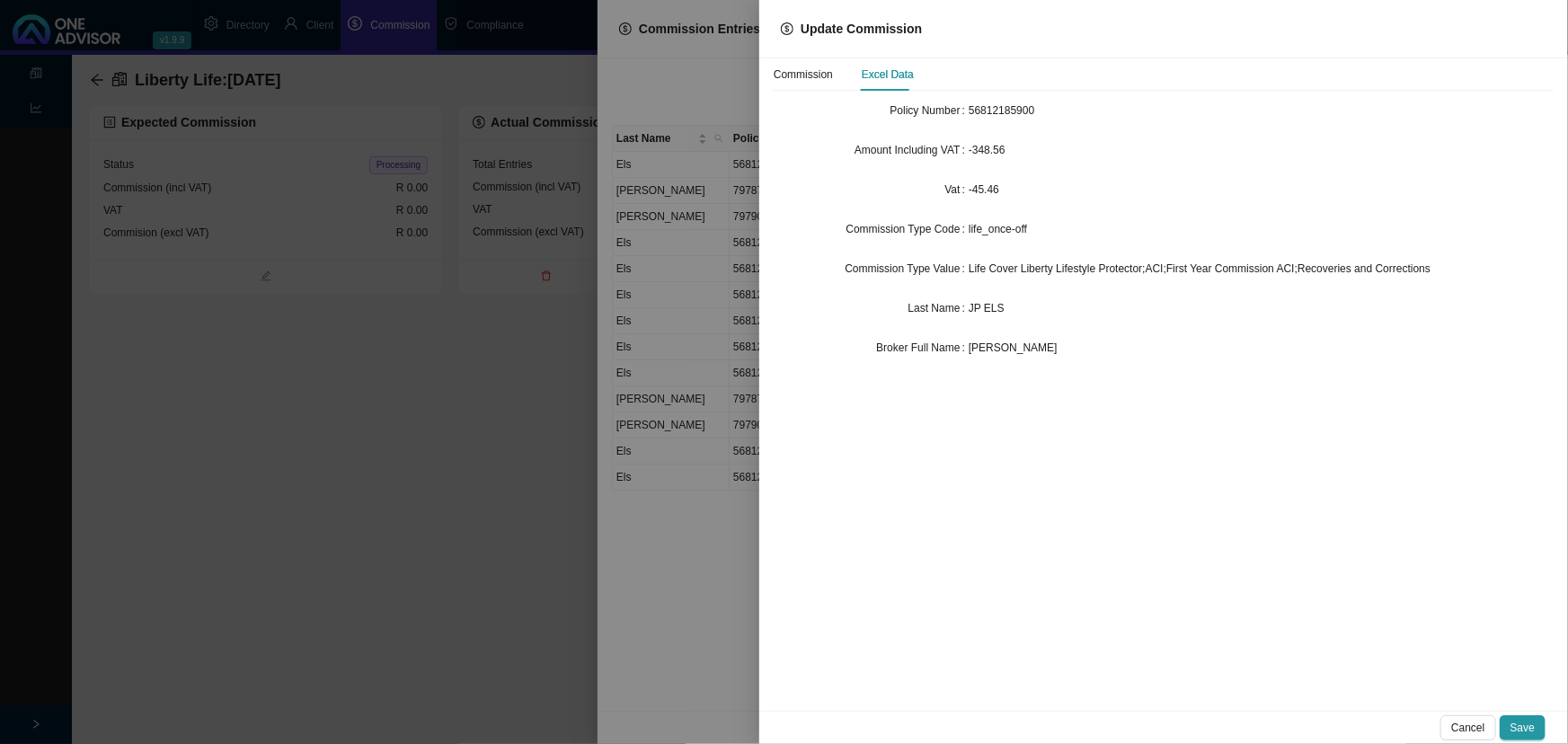
click at [1010, 309] on div "JP ELS" at bounding box center [1261, 308] width 585 height 18
click at [703, 241] on div at bounding box center [784, 372] width 1568 height 744
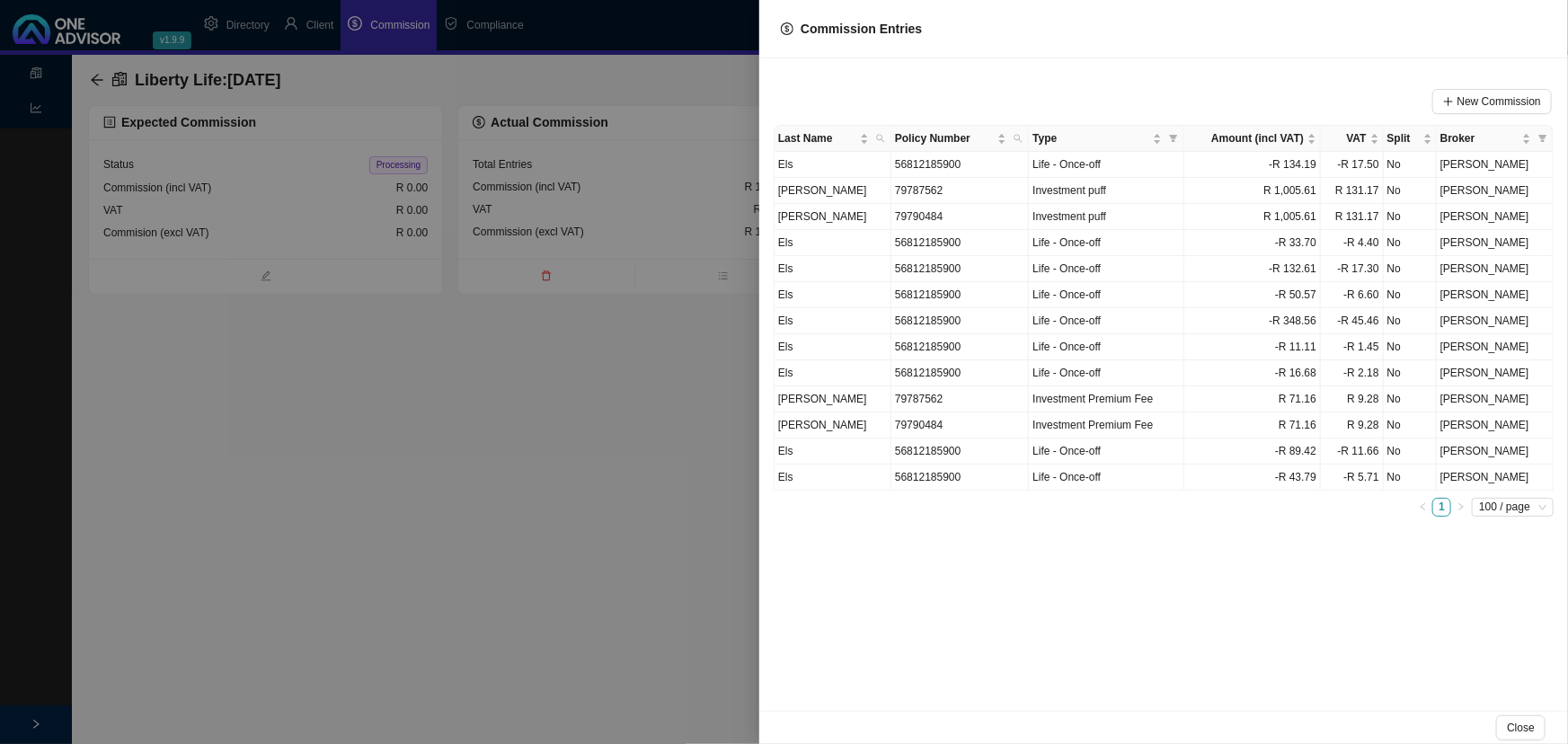
click at [564, 371] on div at bounding box center [784, 372] width 1568 height 744
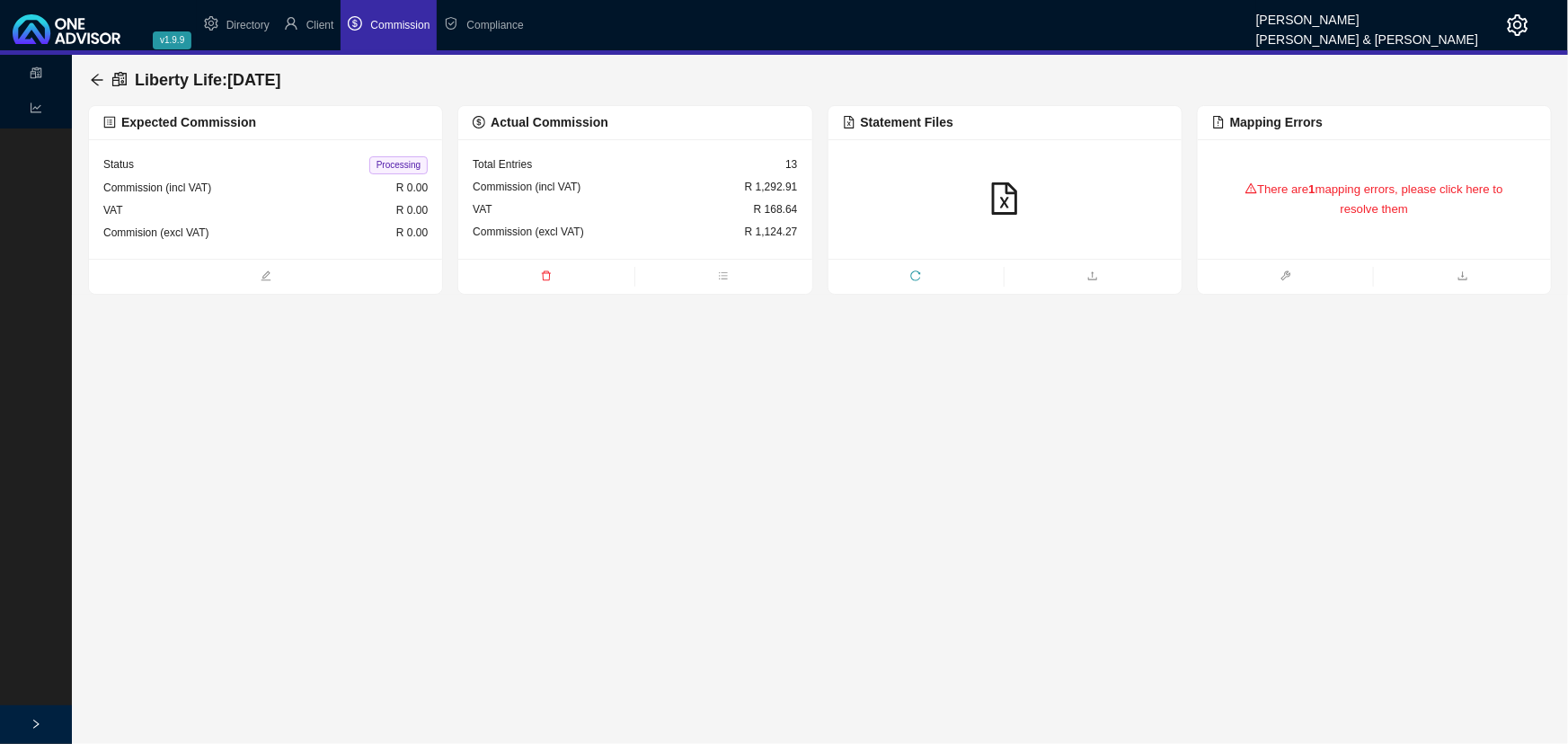
click at [1355, 190] on div "There are 1 mapping errors, please click here to resolve them" at bounding box center [1374, 199] width 324 height 75
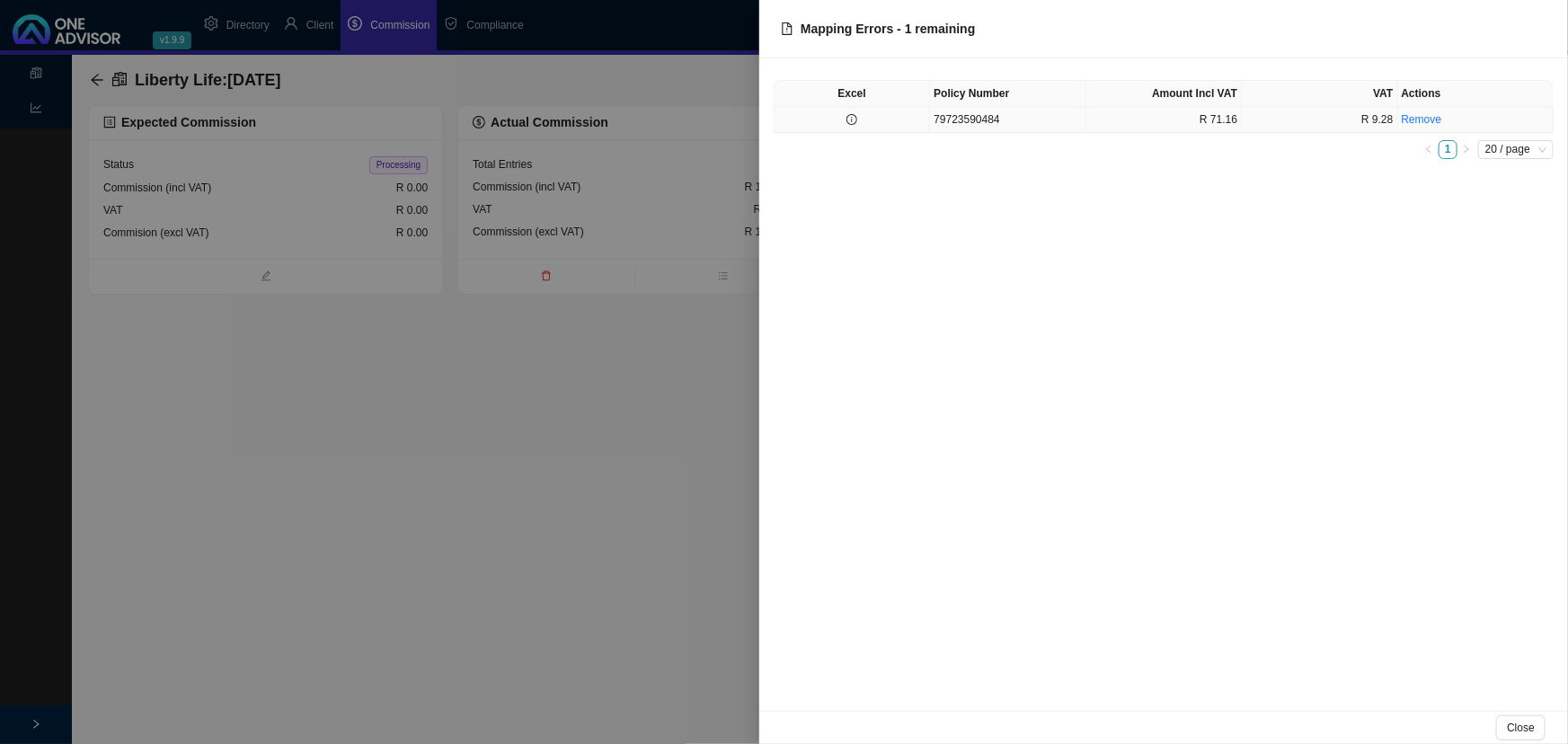
click at [1043, 115] on td "79723590484" at bounding box center [1008, 119] width 156 height 26
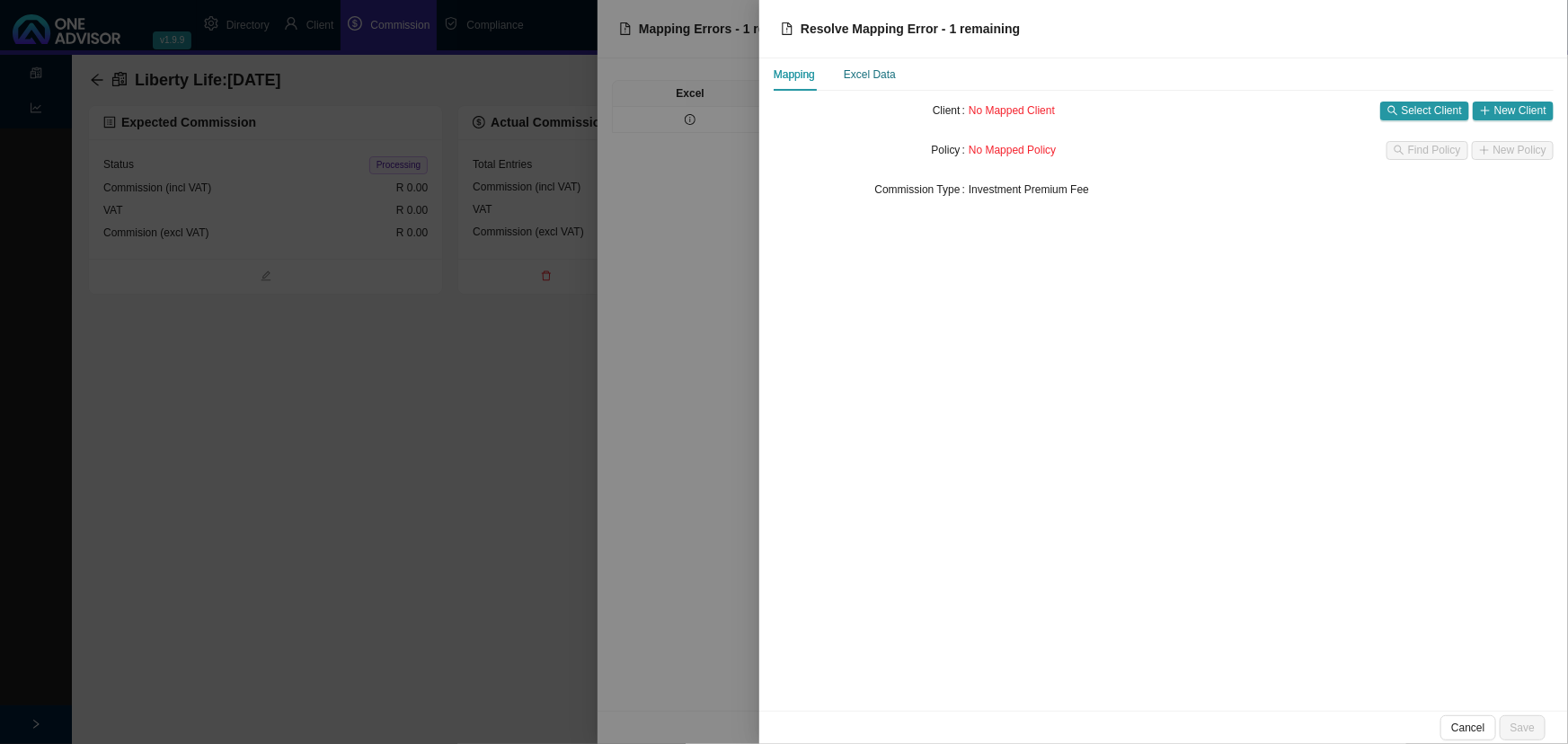
click at [878, 73] on div "Excel Data" at bounding box center [870, 74] width 52 height 18
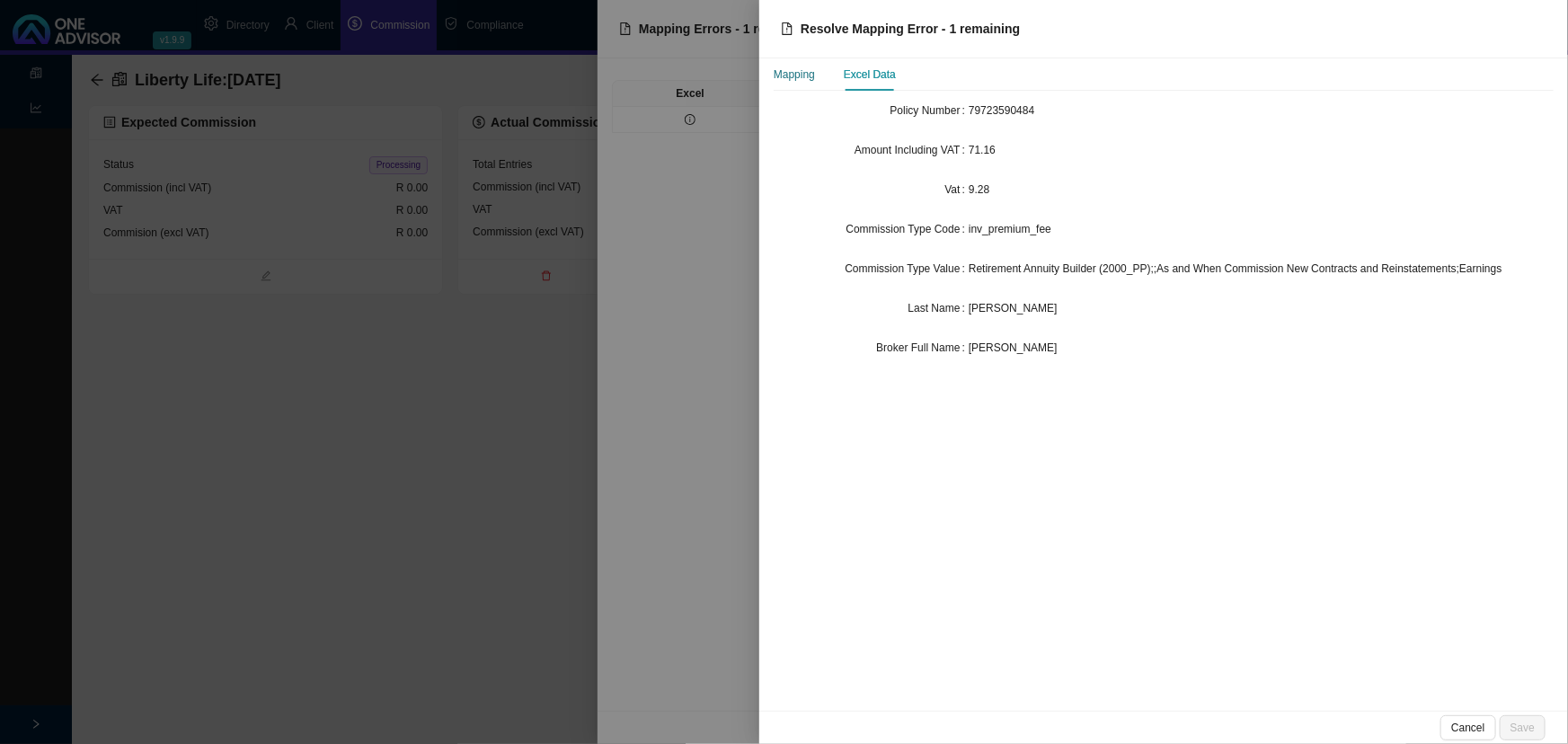
click at [787, 70] on div "Mapping" at bounding box center [794, 74] width 42 height 18
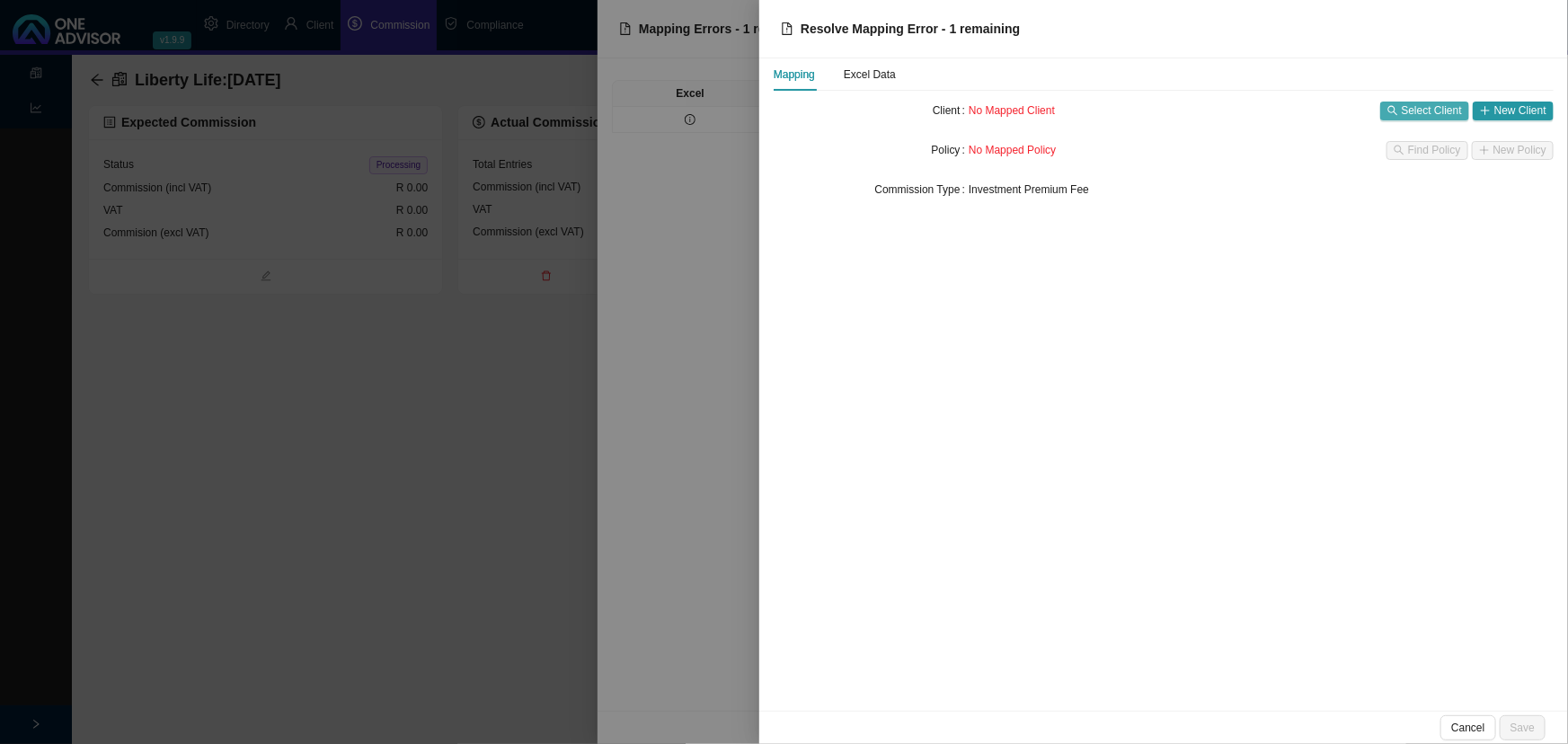
click at [1432, 104] on span "Select Client" at bounding box center [1432, 110] width 60 height 18
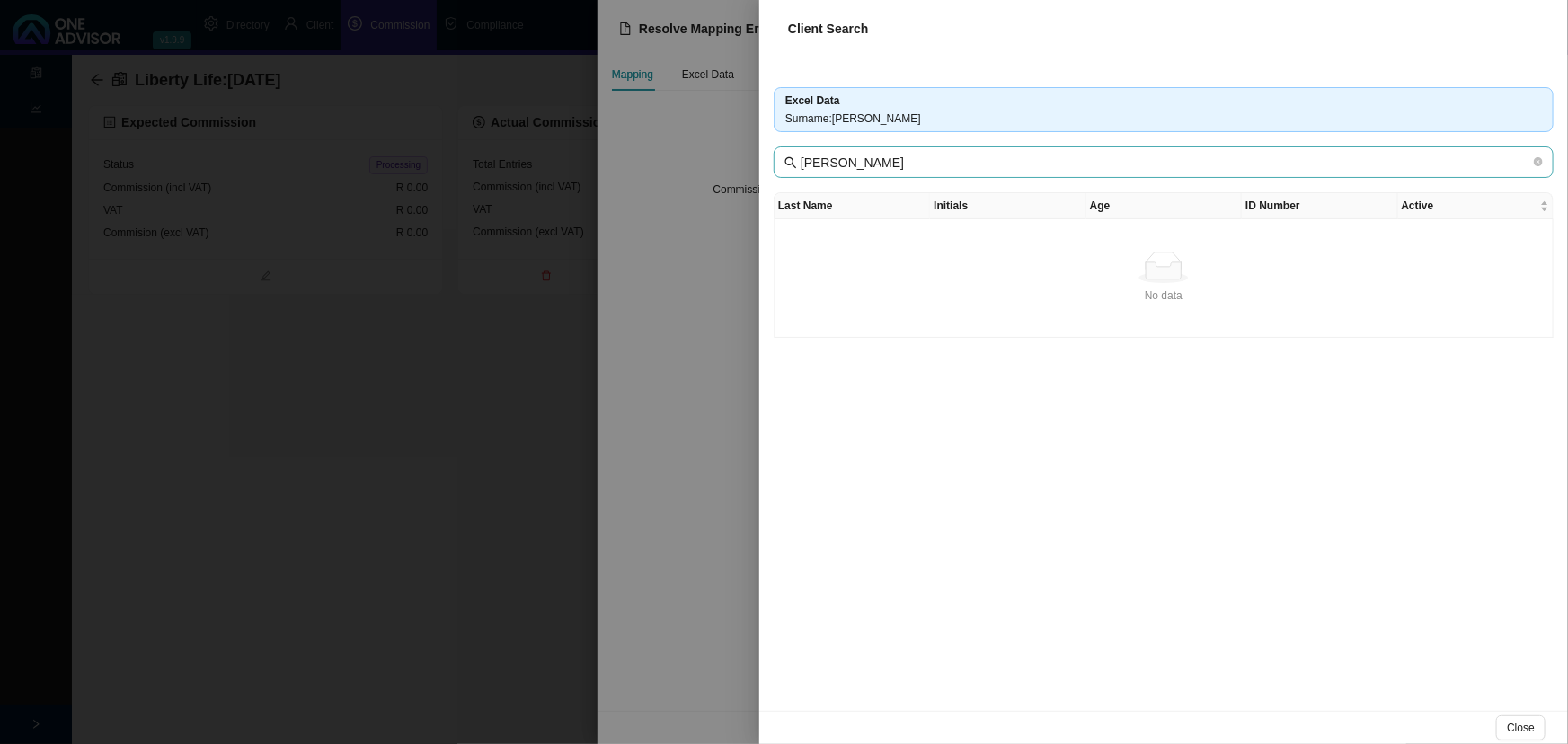
click at [962, 151] on span "[PERSON_NAME]" at bounding box center [1163, 162] width 780 height 31
click at [710, 273] on div at bounding box center [784, 372] width 1568 height 744
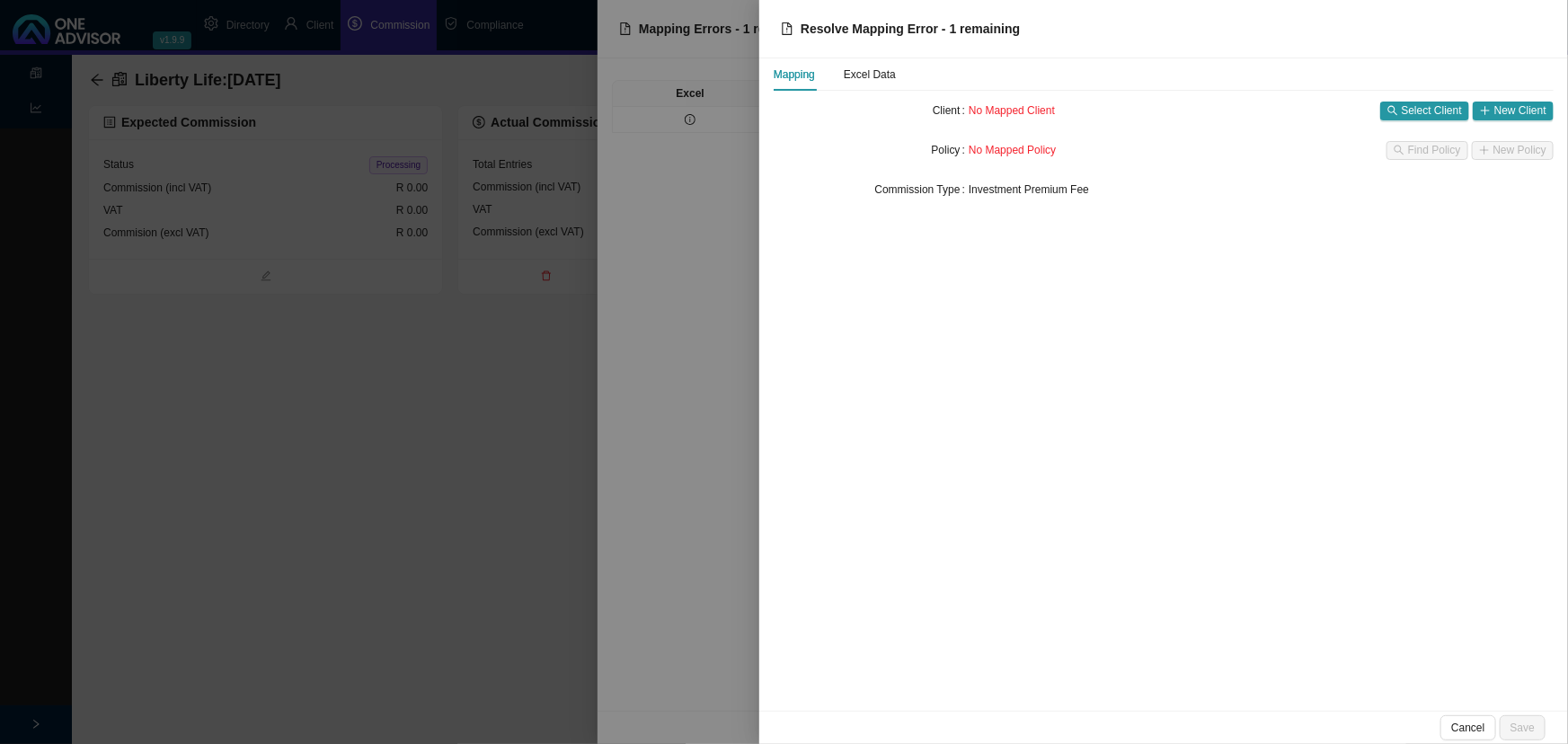
click at [671, 283] on div at bounding box center [784, 372] width 1568 height 744
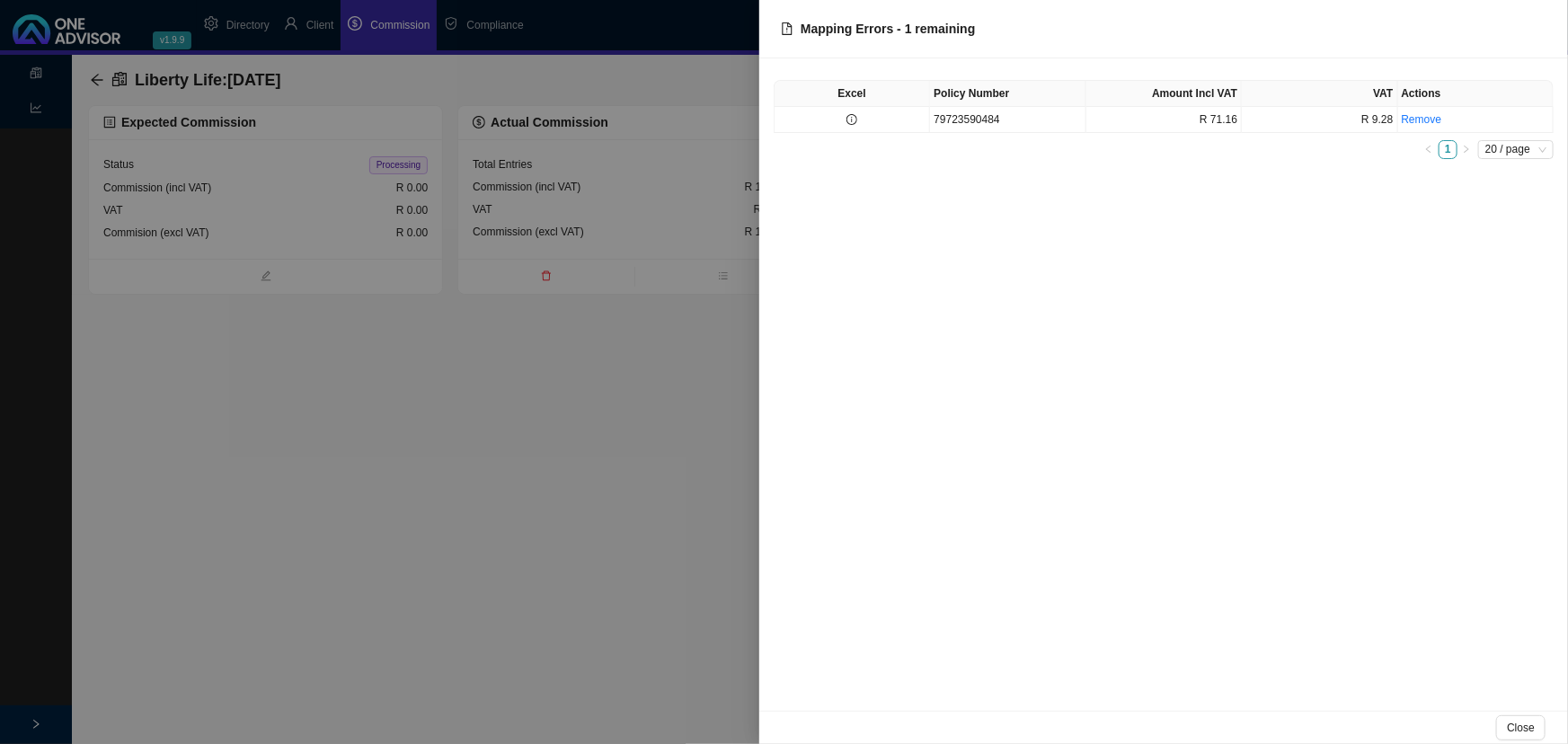
click at [694, 395] on div at bounding box center [784, 372] width 1568 height 744
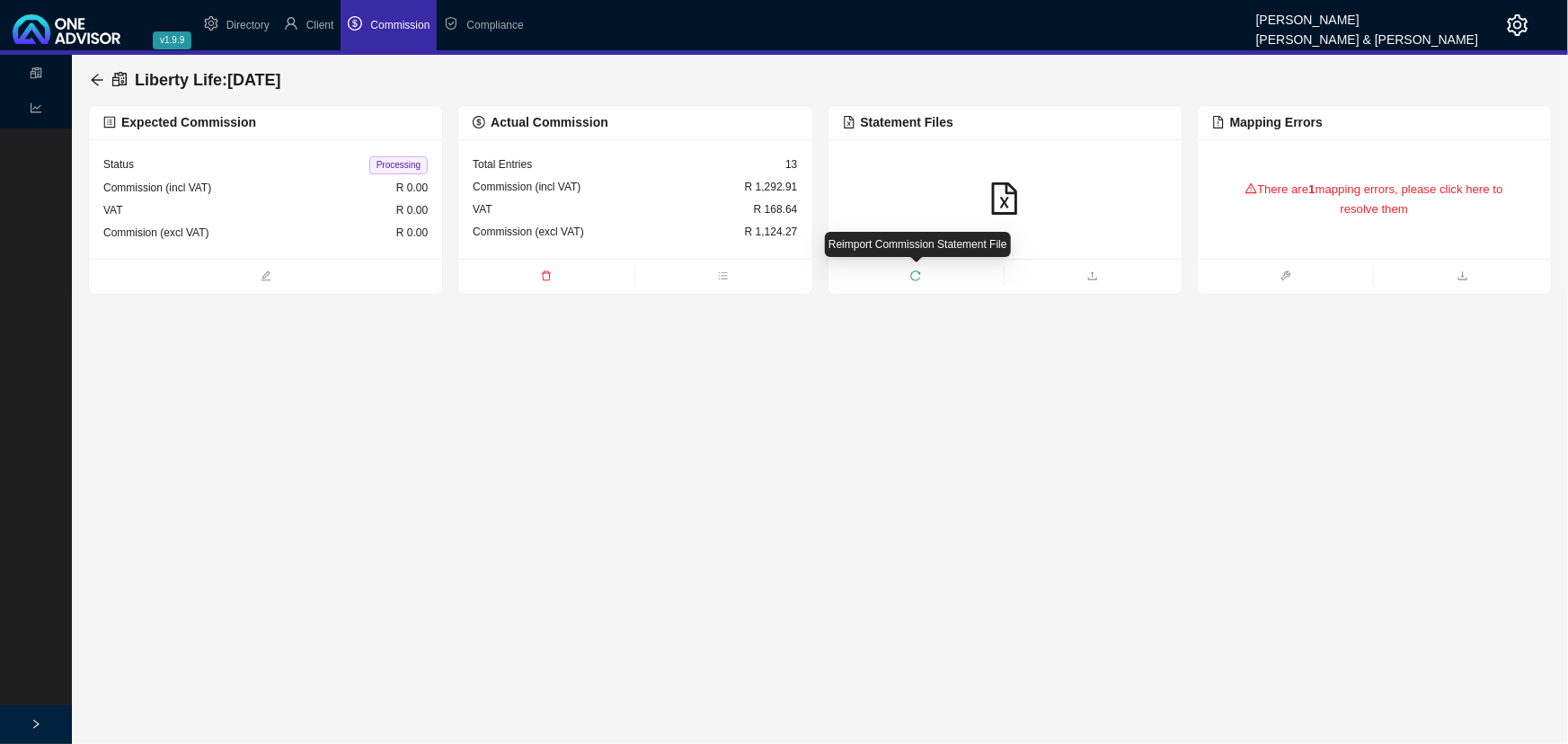
click at [915, 273] on icon "reload" at bounding box center [916, 275] width 11 height 11
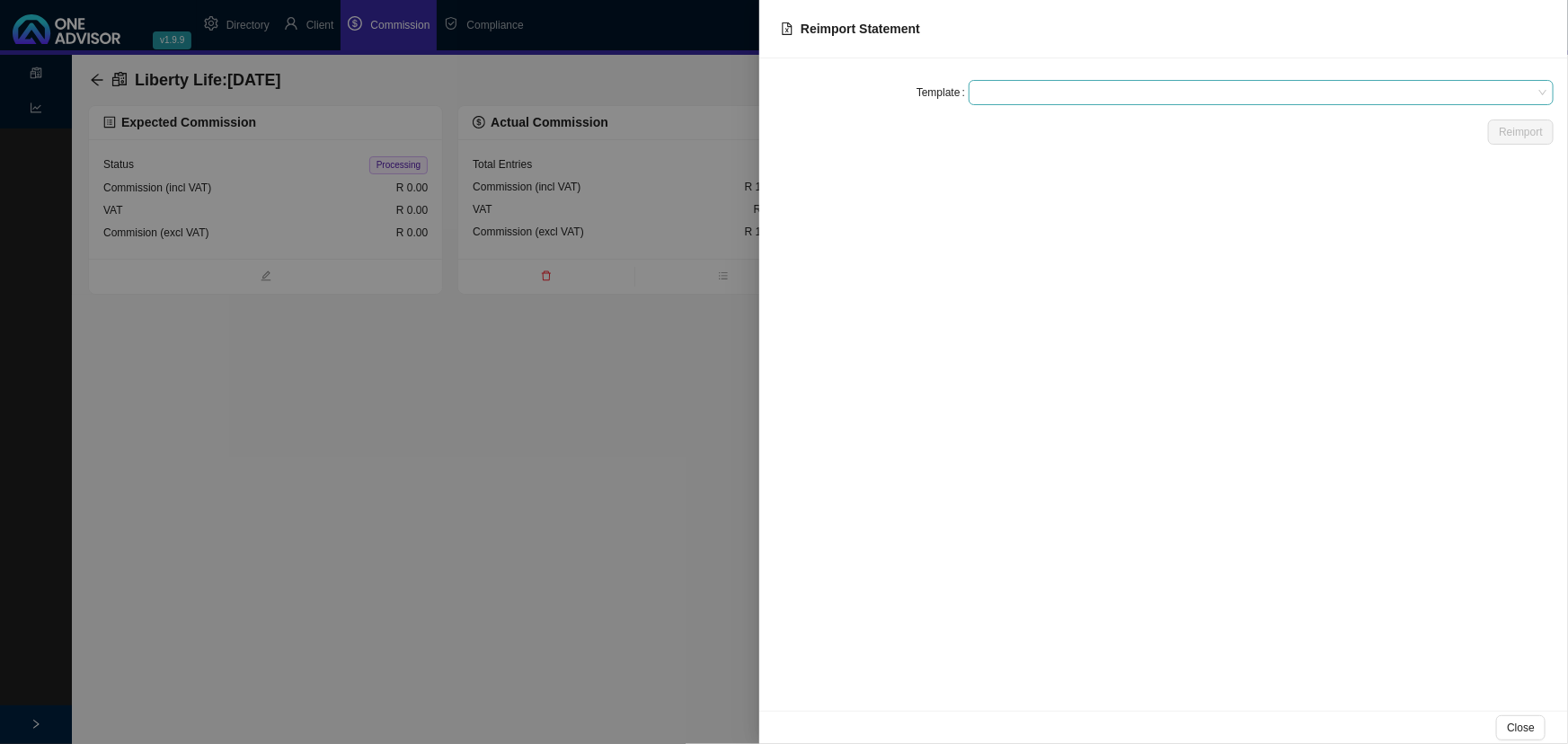
click at [995, 86] on span at bounding box center [1261, 93] width 571 height 23
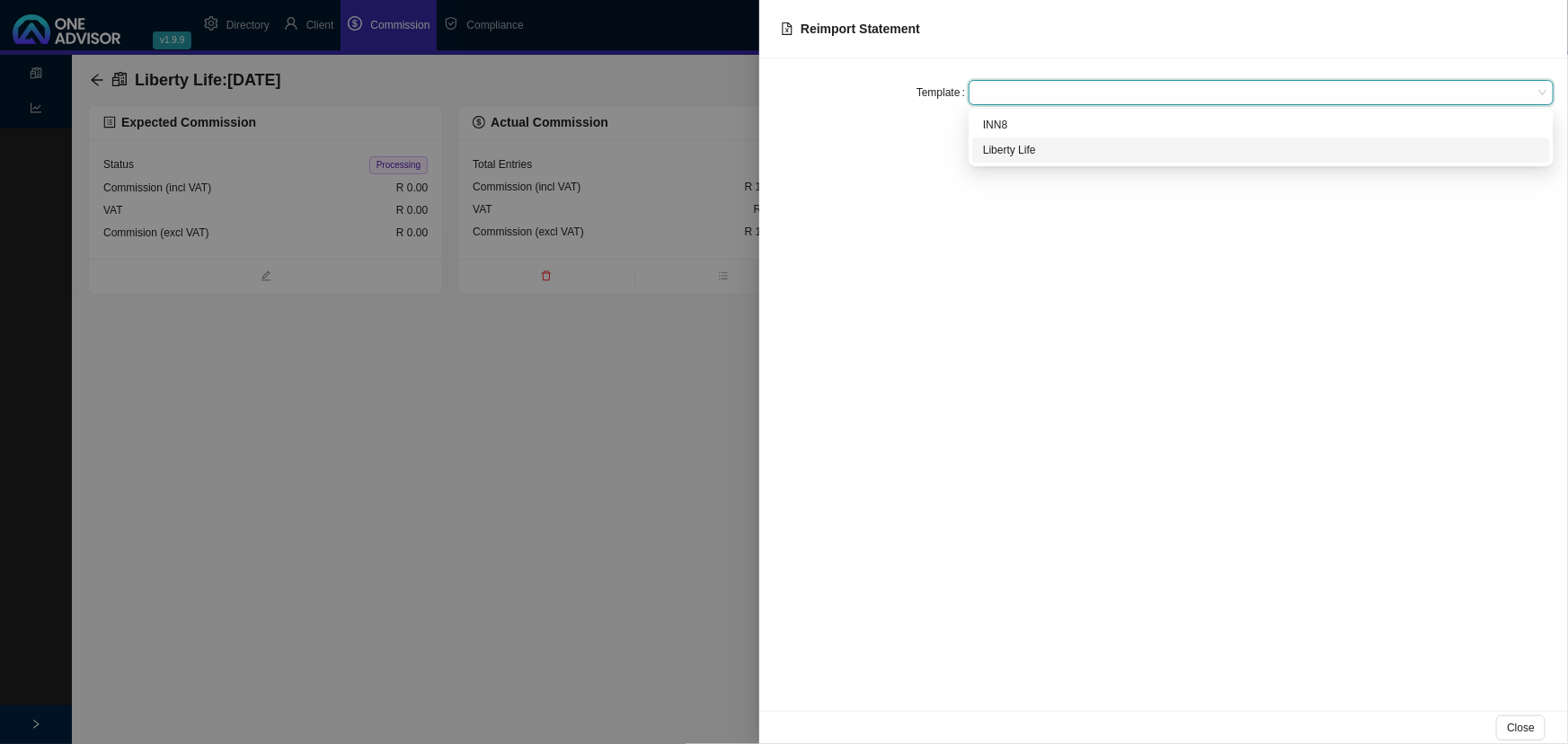
click at [1012, 146] on div "Liberty Life" at bounding box center [1261, 150] width 557 height 18
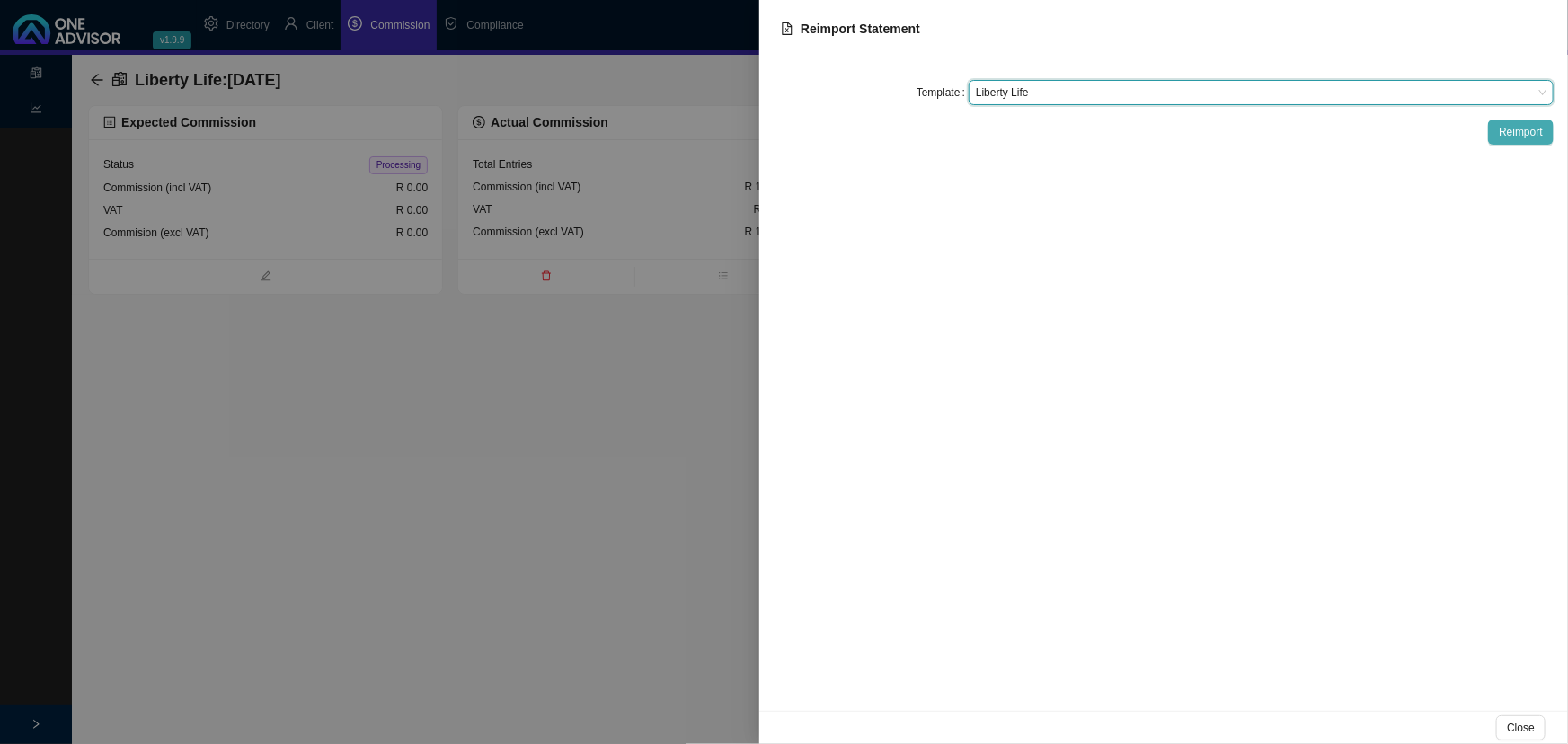
click at [1521, 130] on span "Reimport" at bounding box center [1521, 132] width 44 height 18
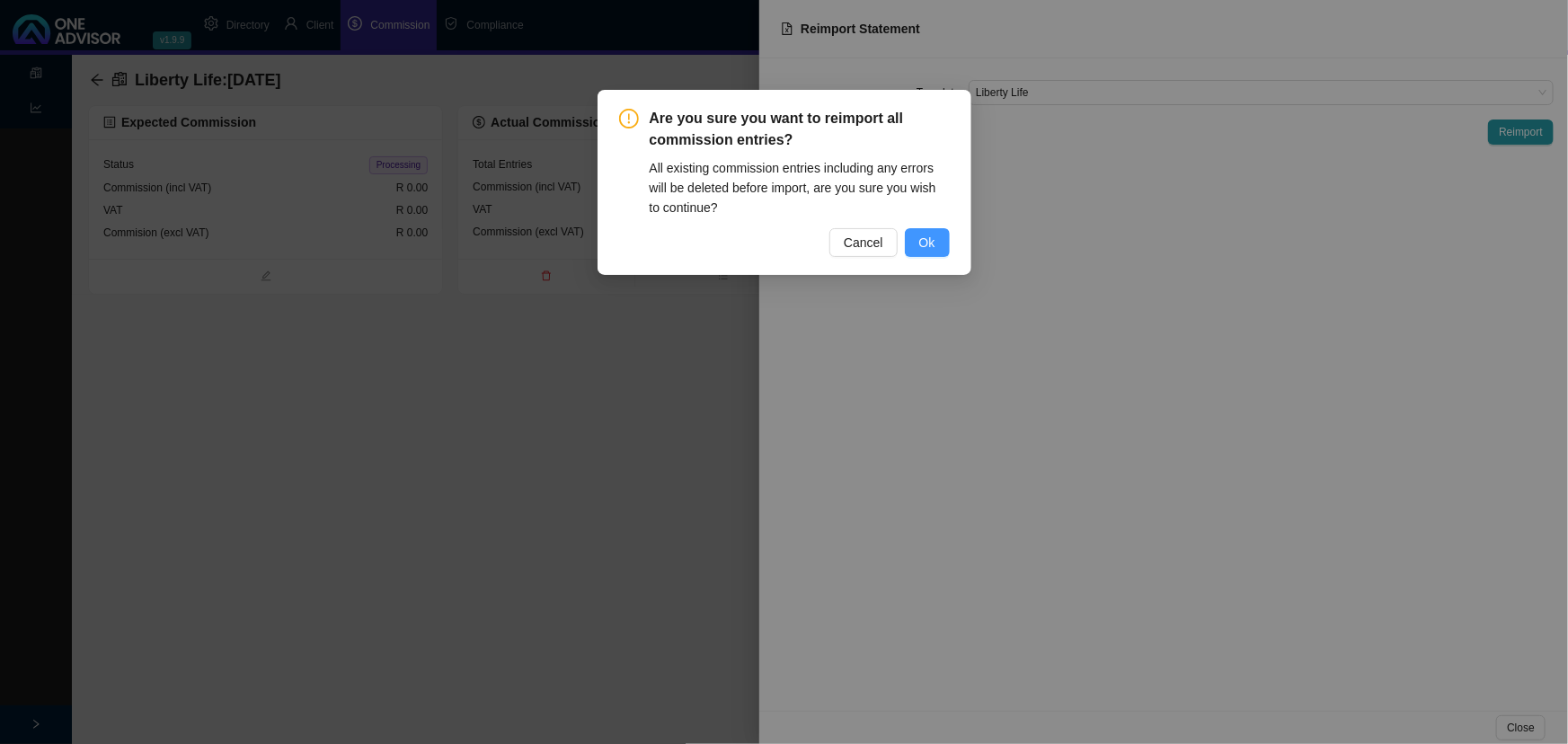
click at [929, 243] on span "Ok" at bounding box center [927, 242] width 16 height 19
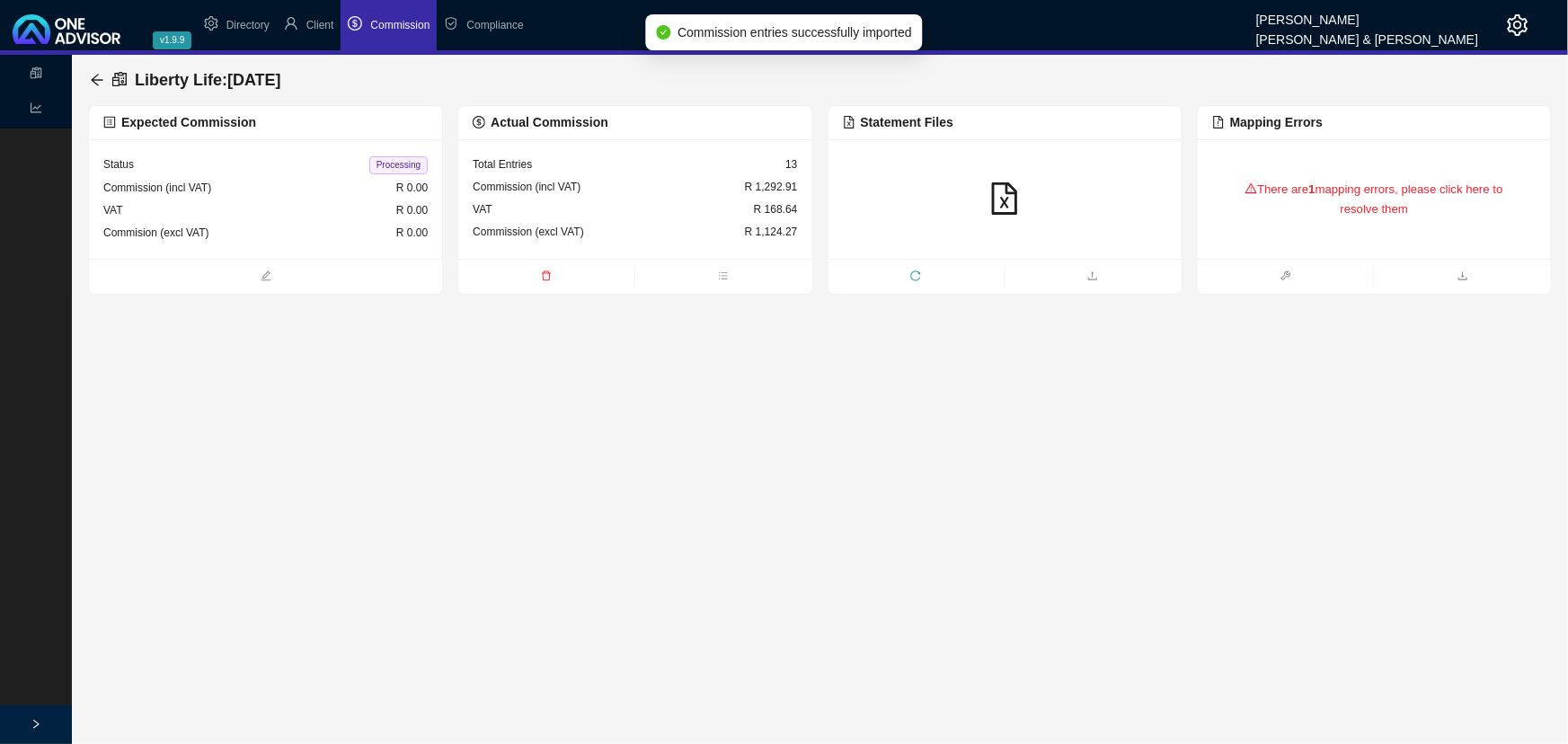
click at [1301, 211] on div "There are 1 mapping errors, please click here to resolve them" at bounding box center [1374, 199] width 324 height 75
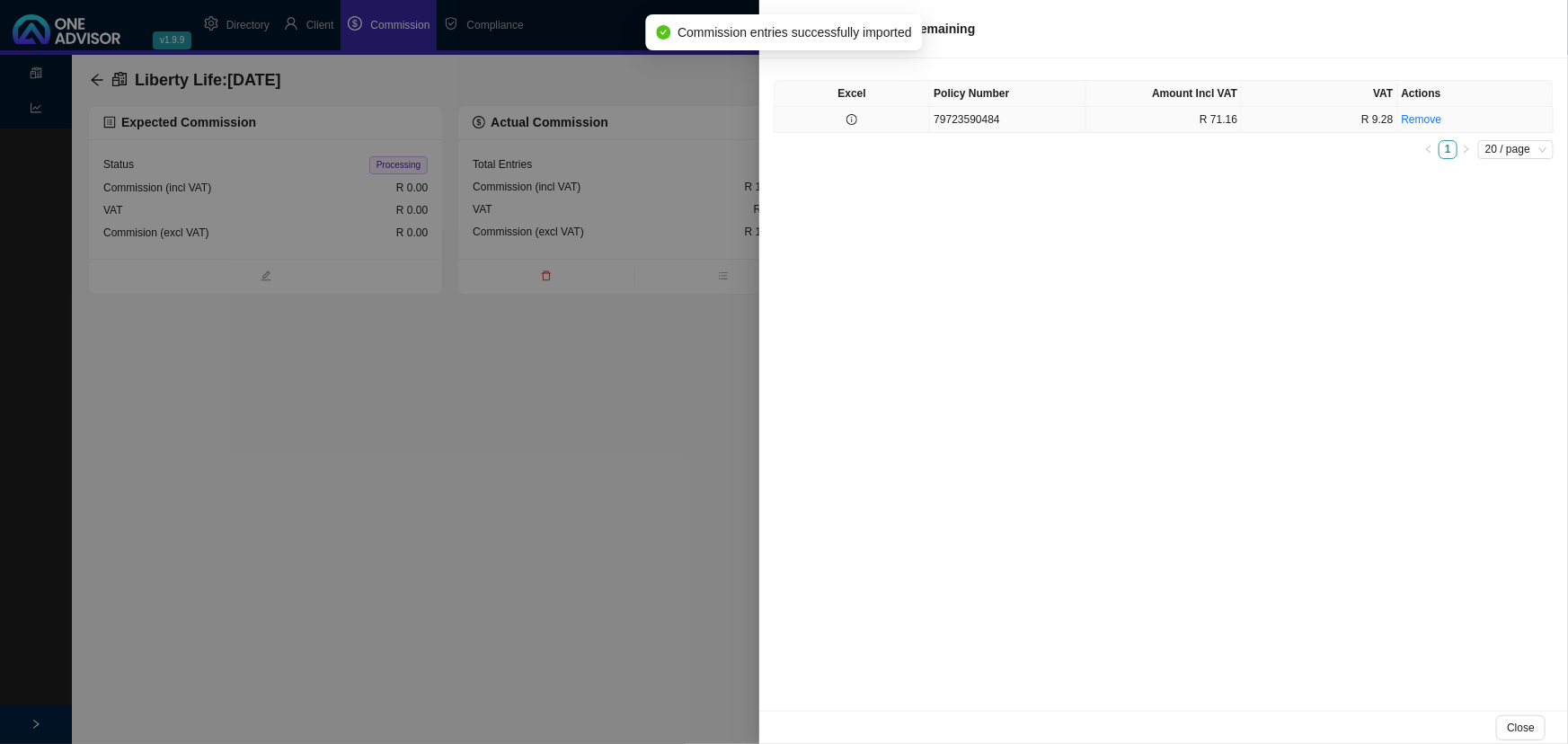
click at [955, 119] on td "79723590484" at bounding box center [1008, 119] width 156 height 26
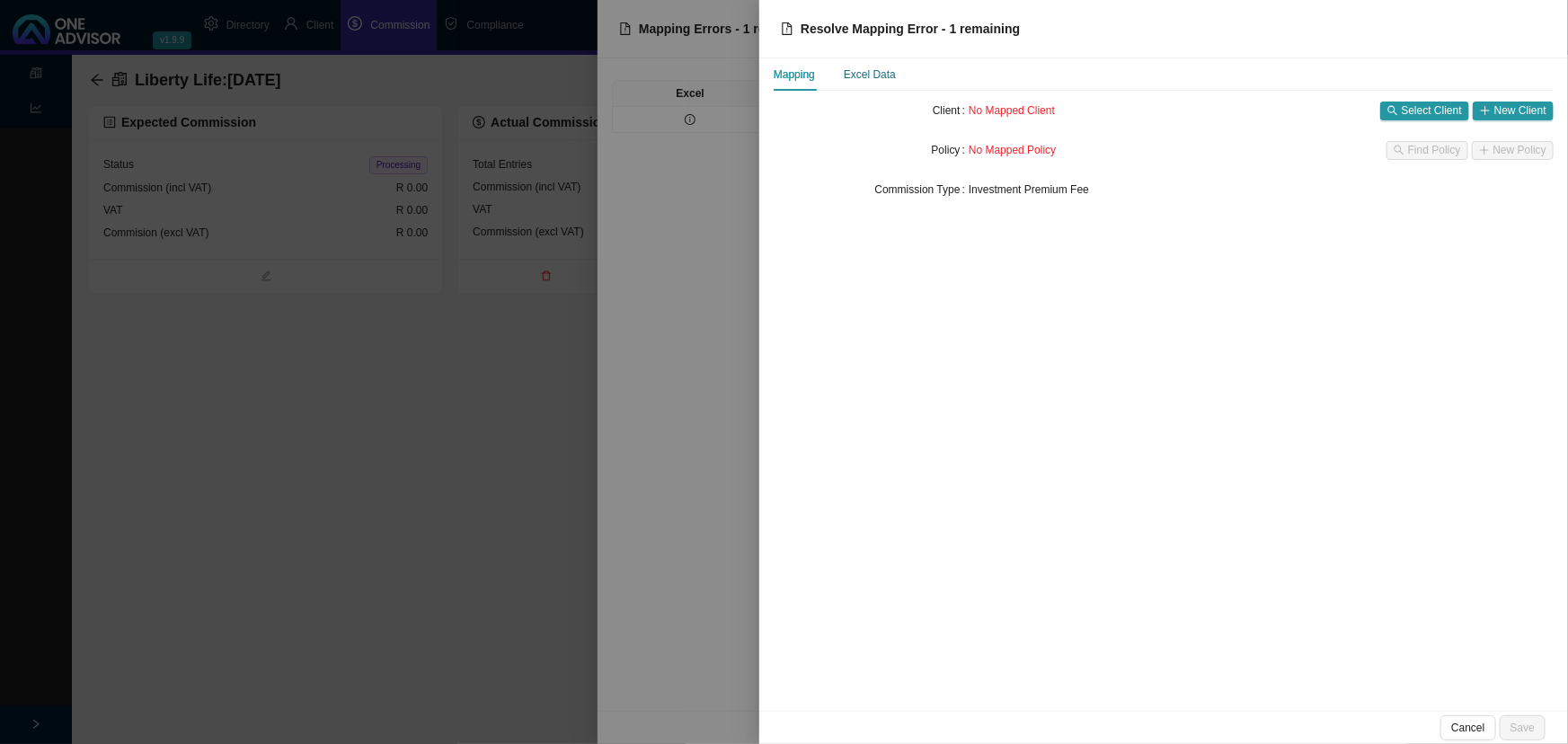
click at [874, 74] on div "Excel Data" at bounding box center [870, 74] width 52 height 18
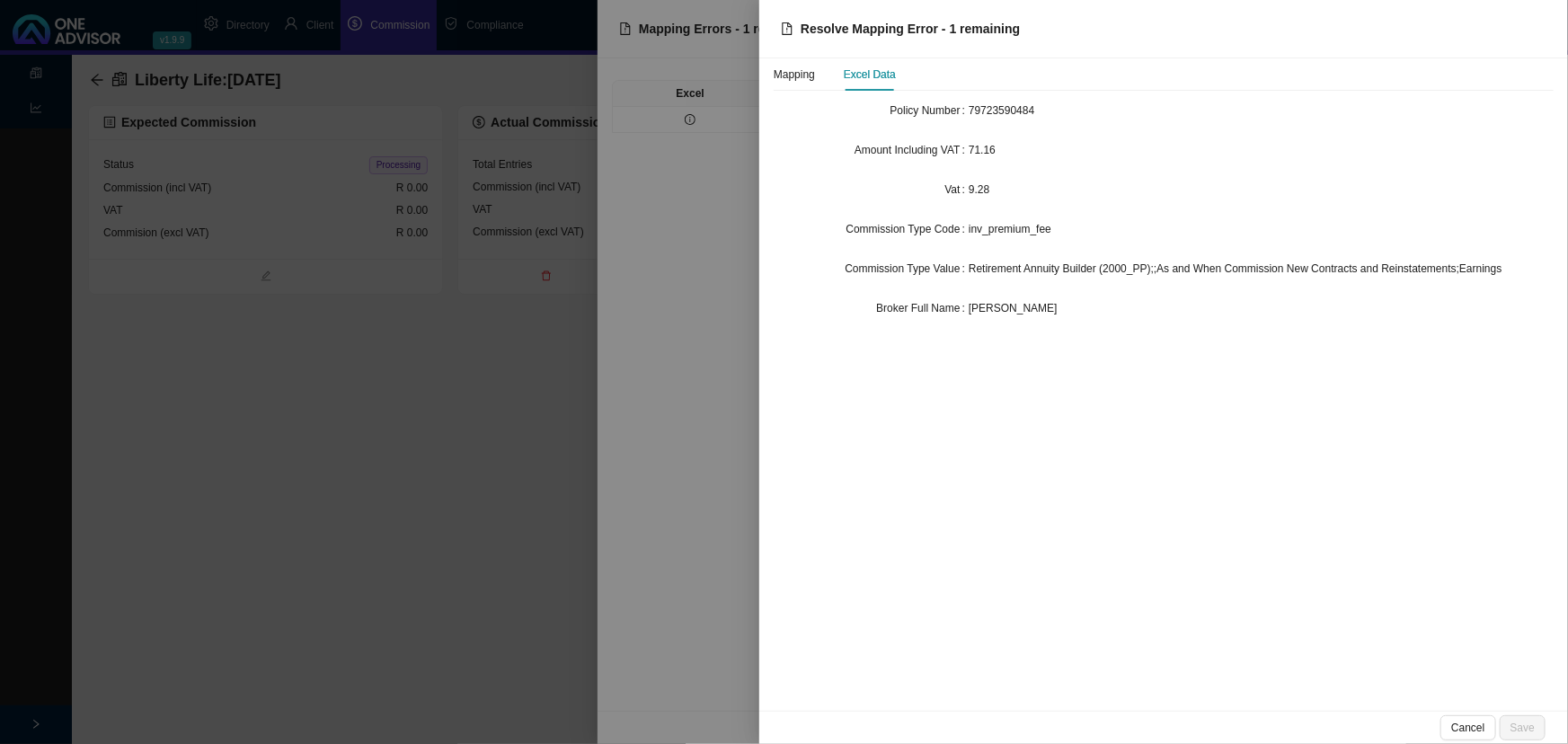
click at [719, 260] on div at bounding box center [784, 372] width 1568 height 744
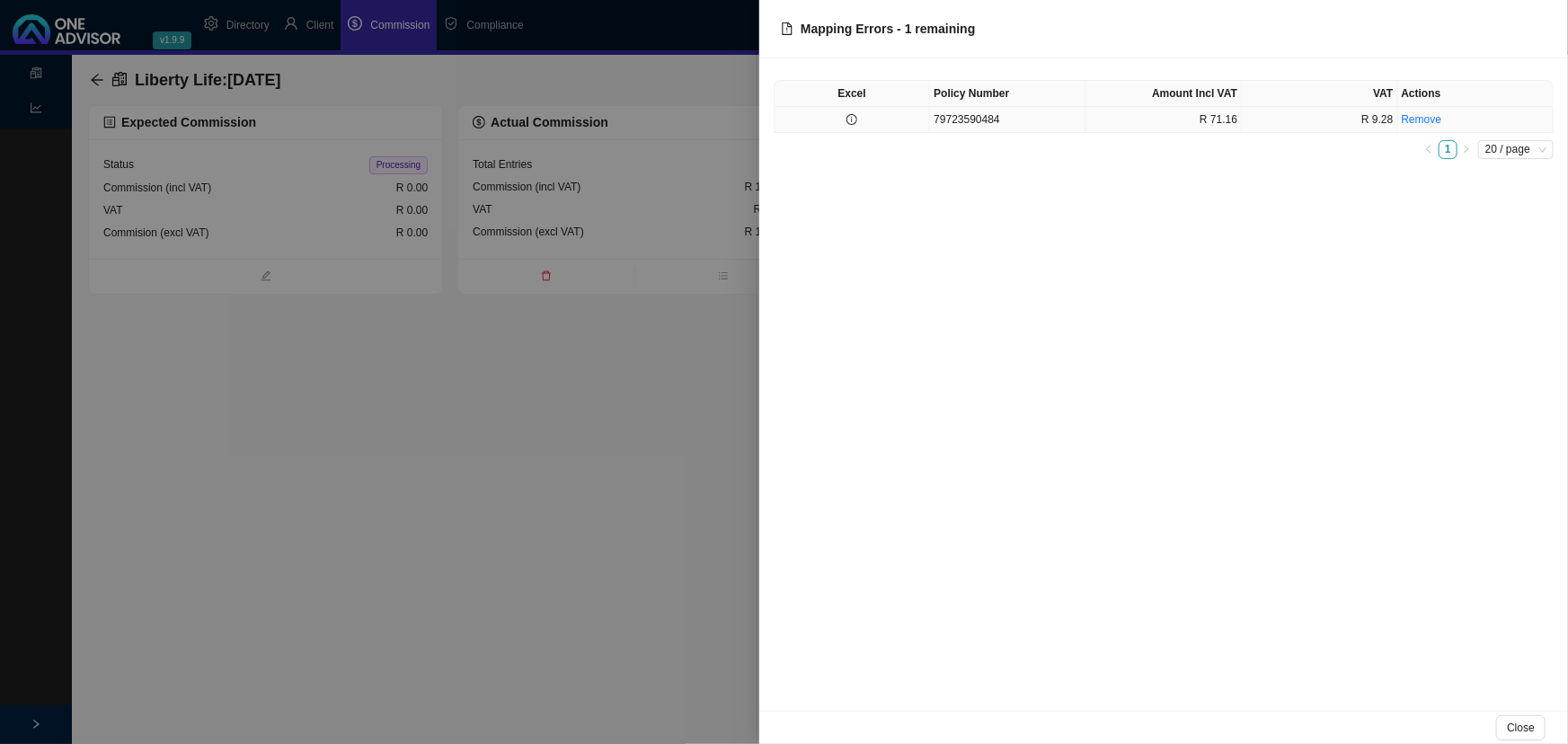
click at [1034, 125] on td "79723590484" at bounding box center [1008, 119] width 156 height 26
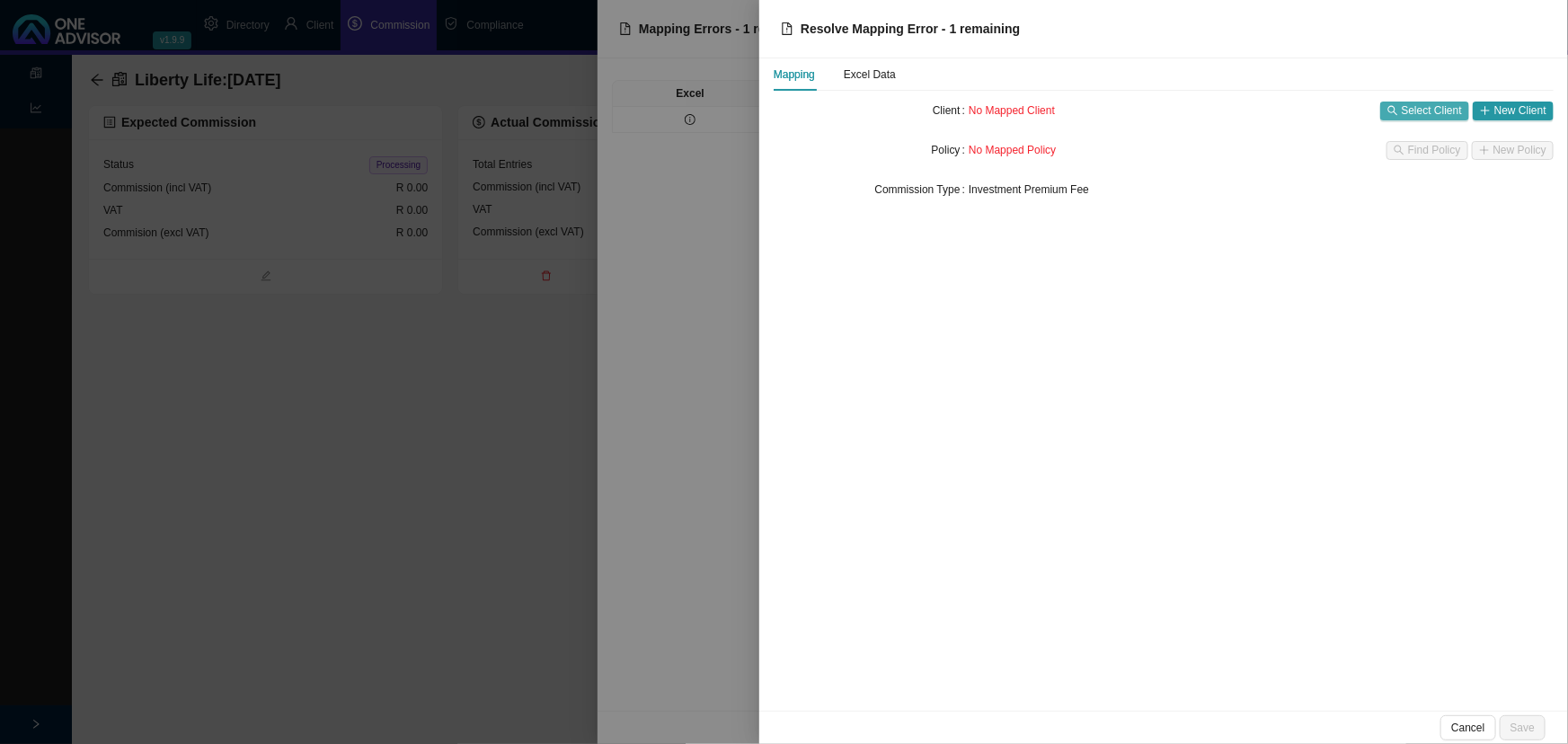
click at [1409, 108] on span "Select Client" at bounding box center [1432, 110] width 60 height 18
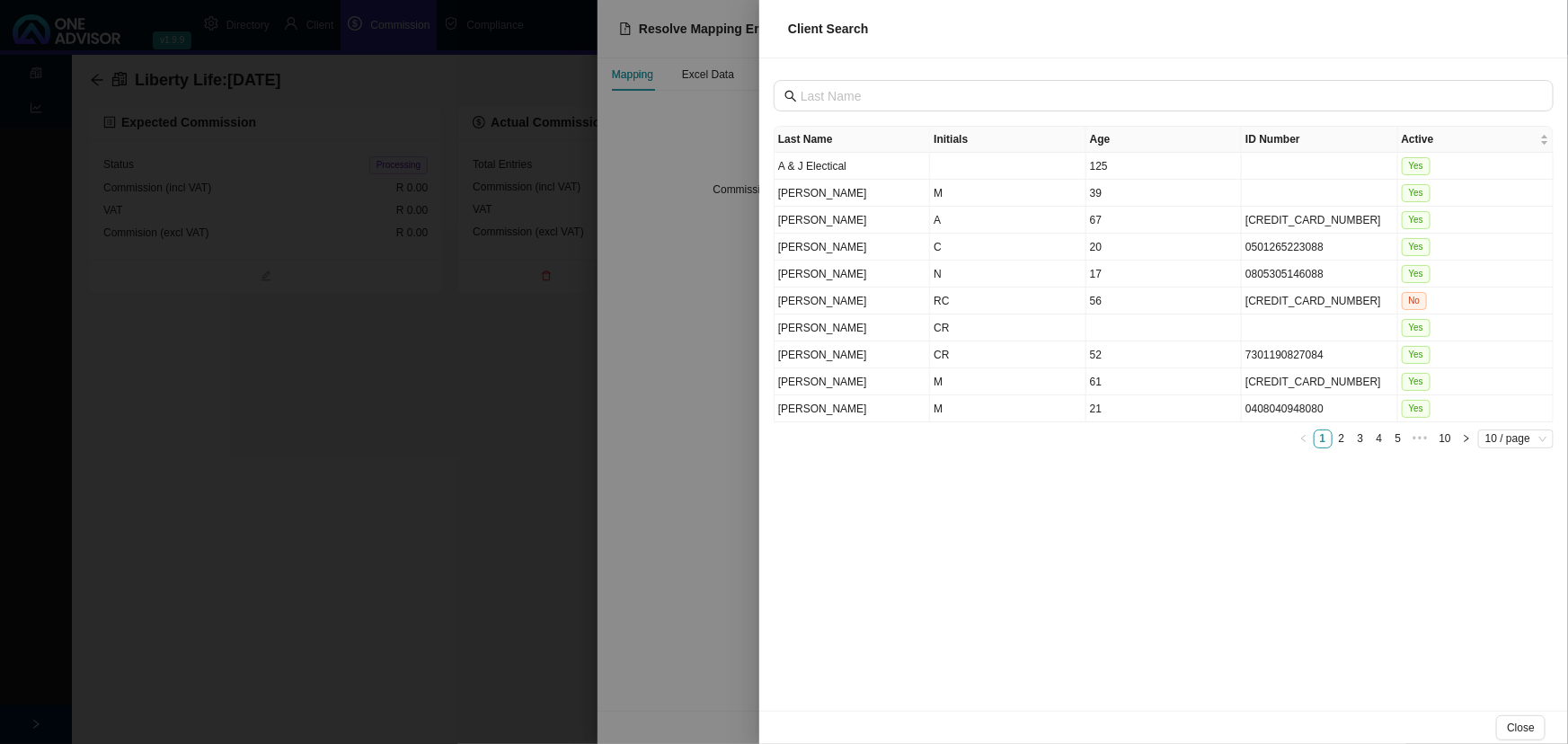
click at [722, 355] on div at bounding box center [784, 372] width 1568 height 744
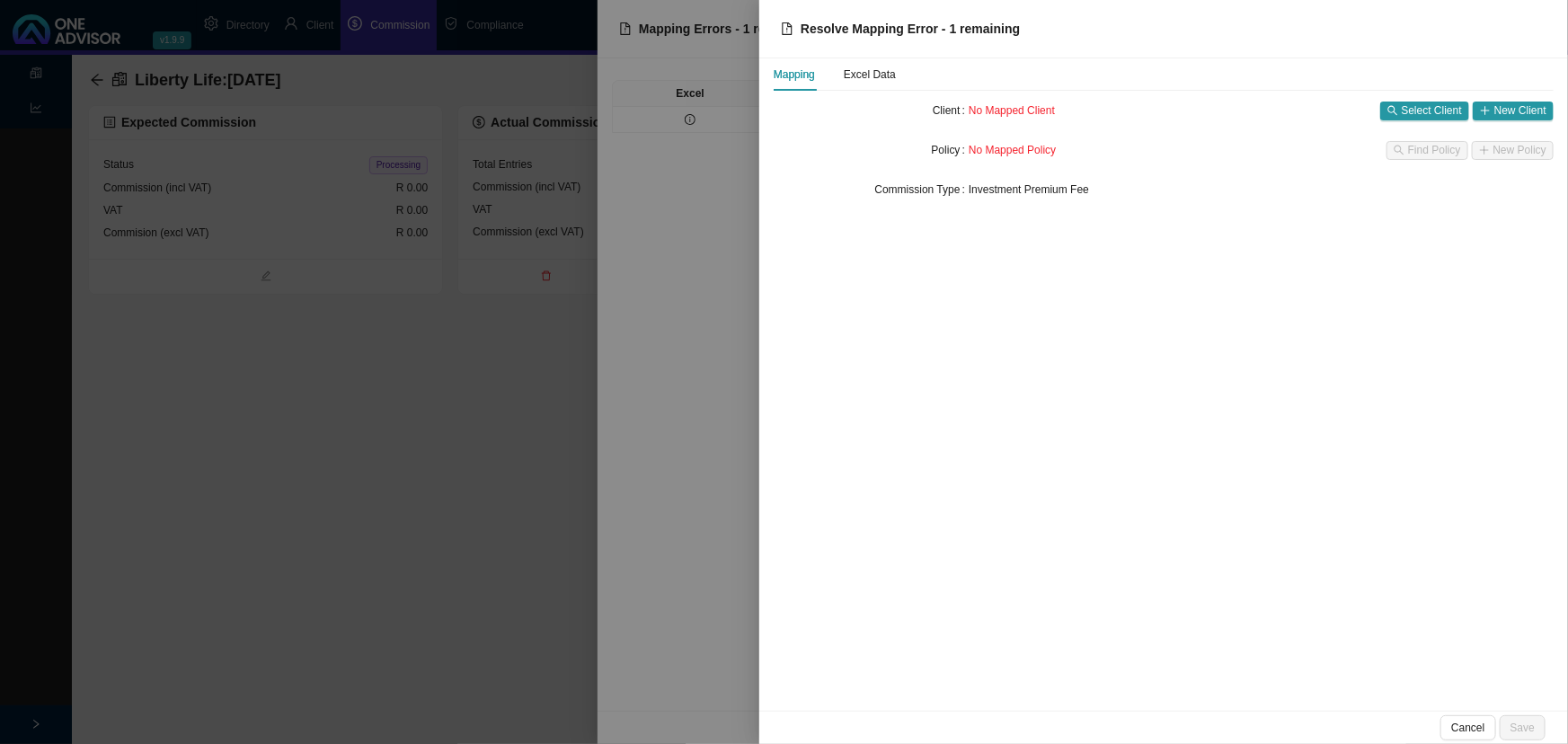
click at [722, 354] on div at bounding box center [784, 372] width 1568 height 744
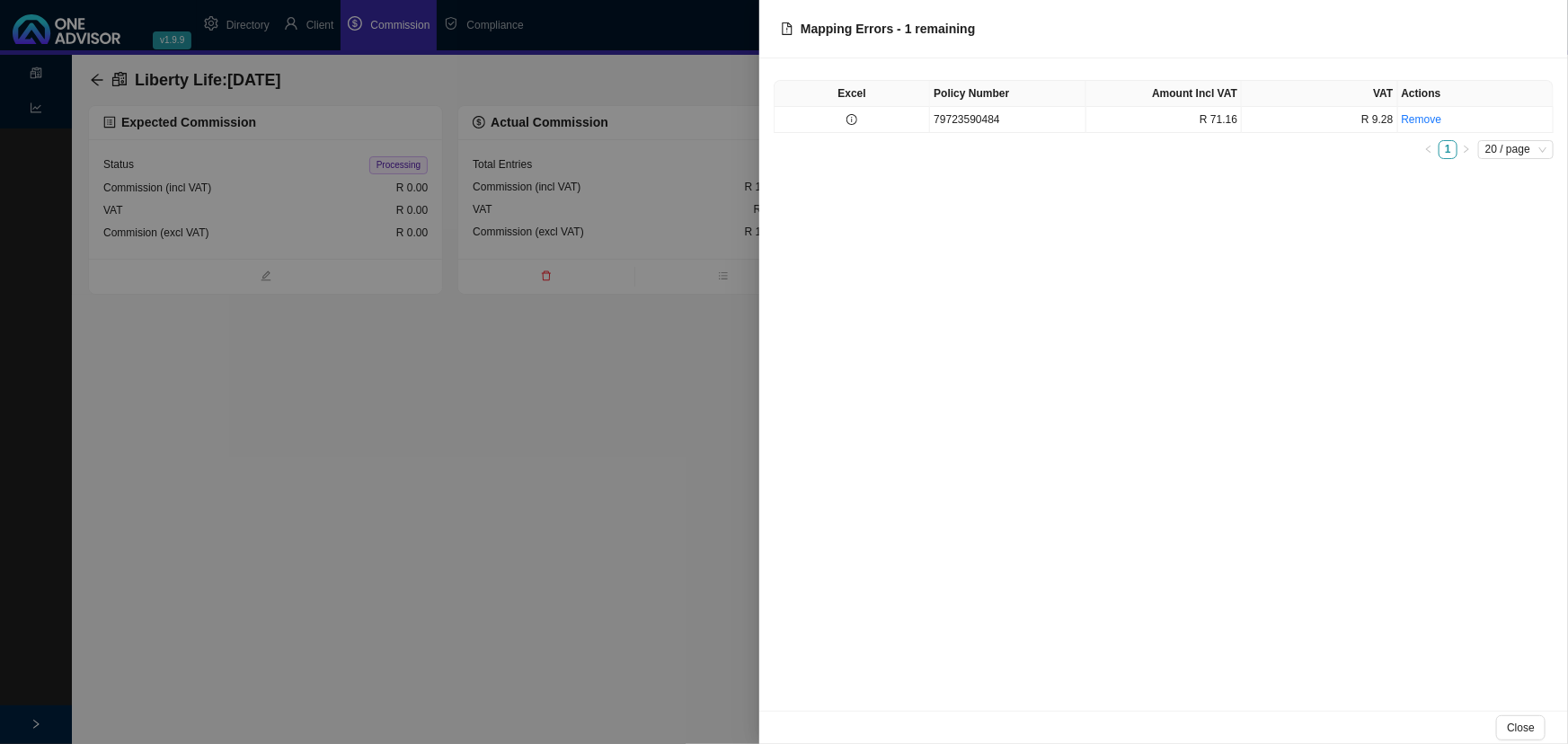
click at [648, 386] on div at bounding box center [784, 372] width 1568 height 744
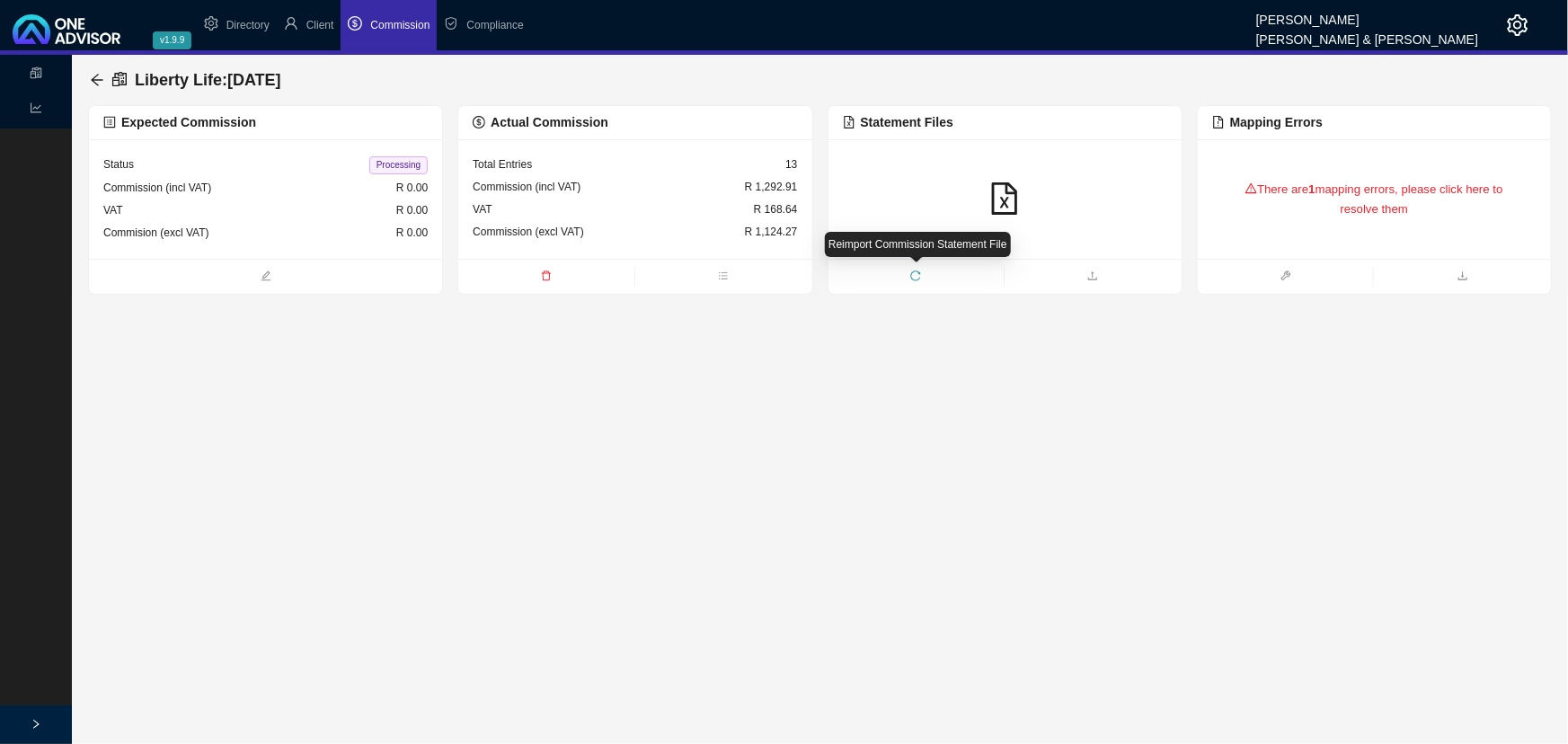
click at [915, 274] on icon "reload" at bounding box center [916, 275] width 11 height 11
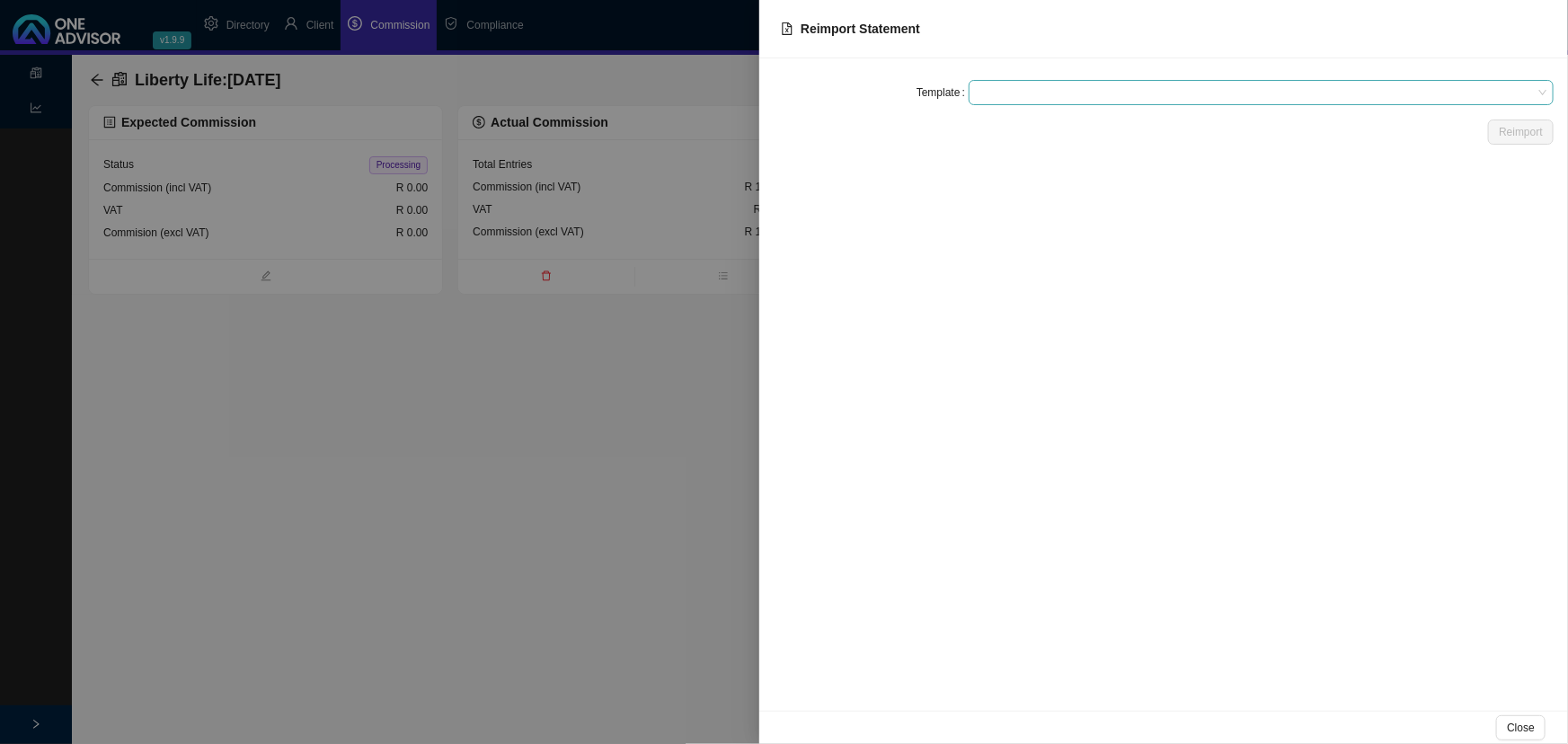
click at [1033, 92] on span at bounding box center [1261, 93] width 571 height 23
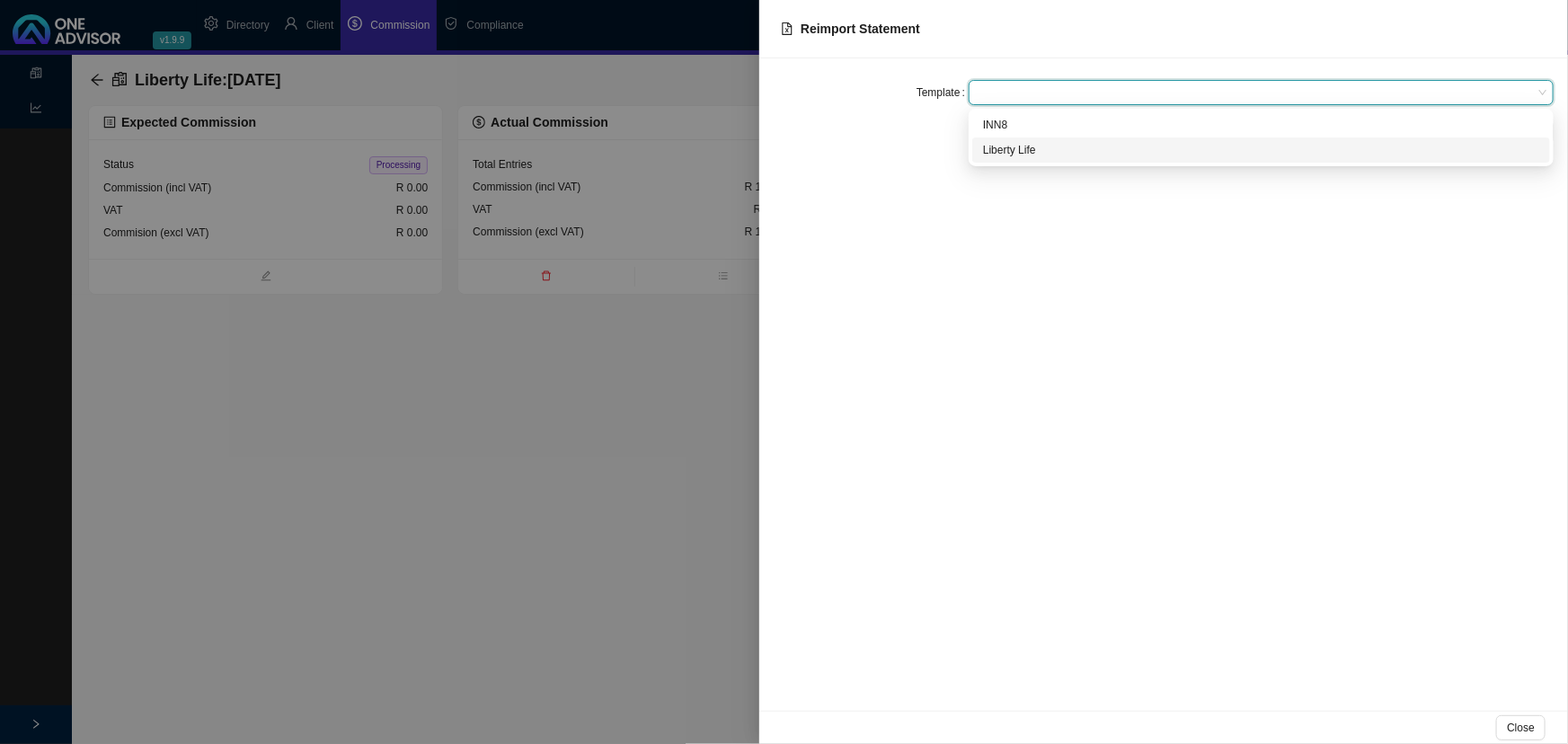
click at [1043, 144] on div "Liberty Life" at bounding box center [1261, 150] width 557 height 18
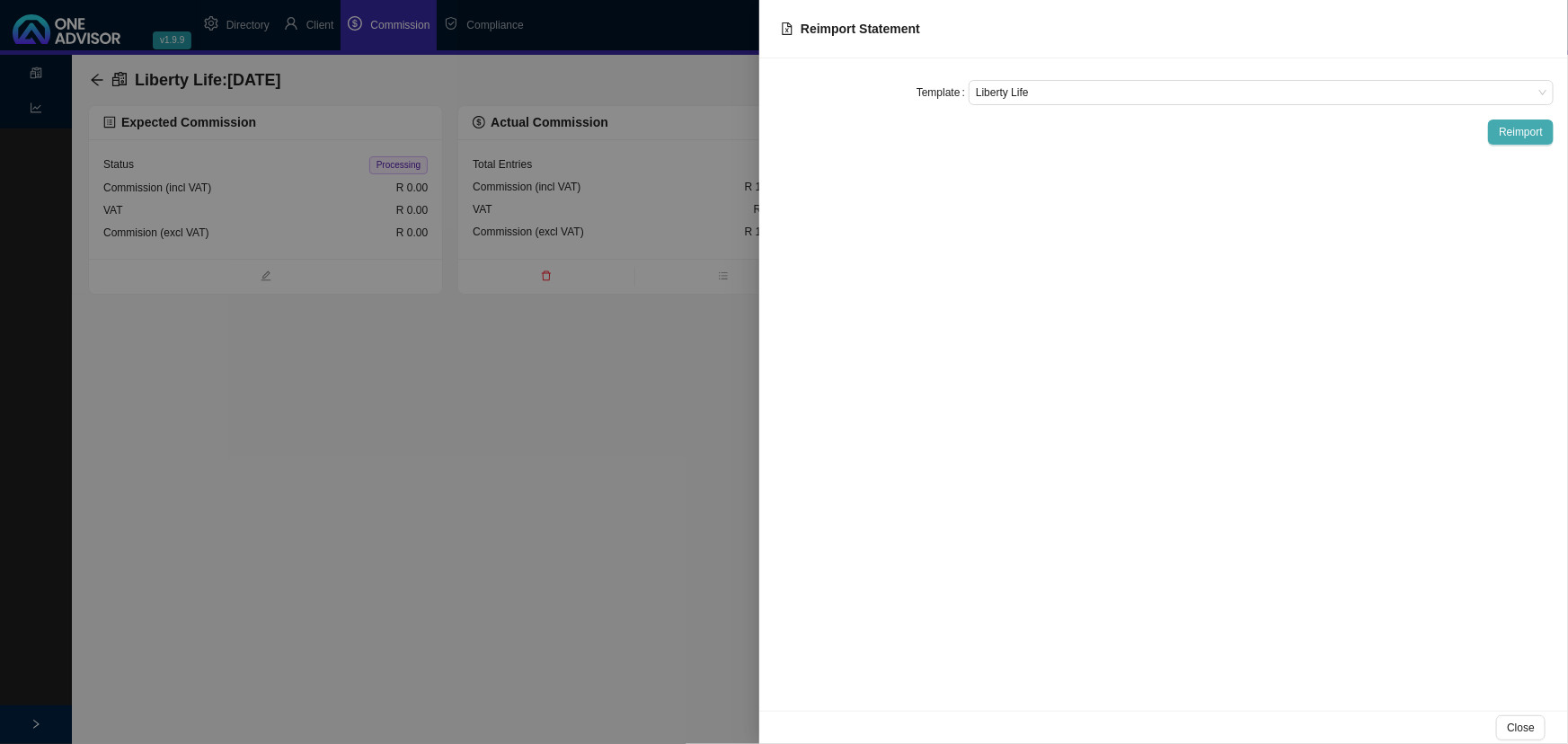
click at [1512, 130] on span "Reimport" at bounding box center [1521, 132] width 44 height 18
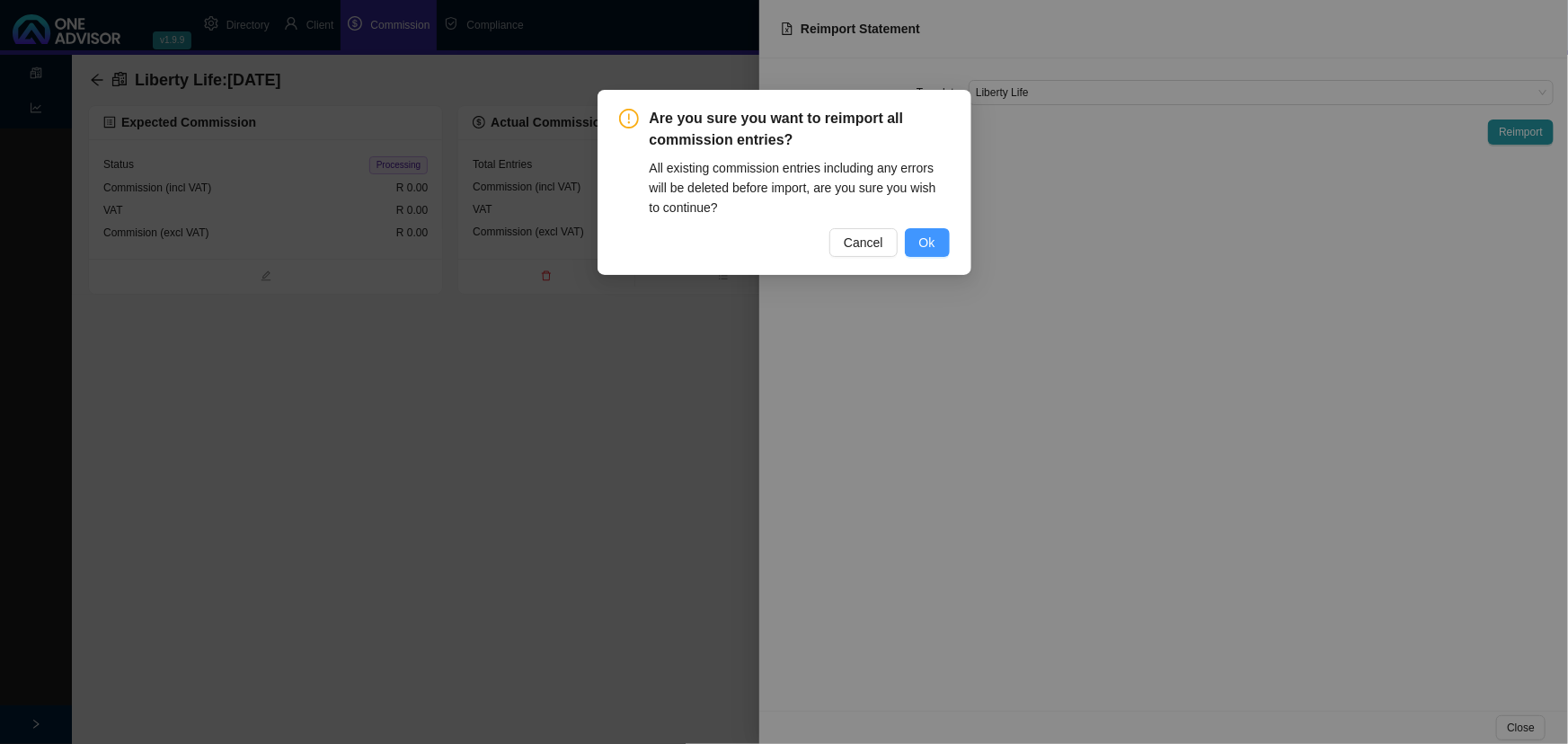
click at [929, 239] on span "Ok" at bounding box center [927, 242] width 16 height 19
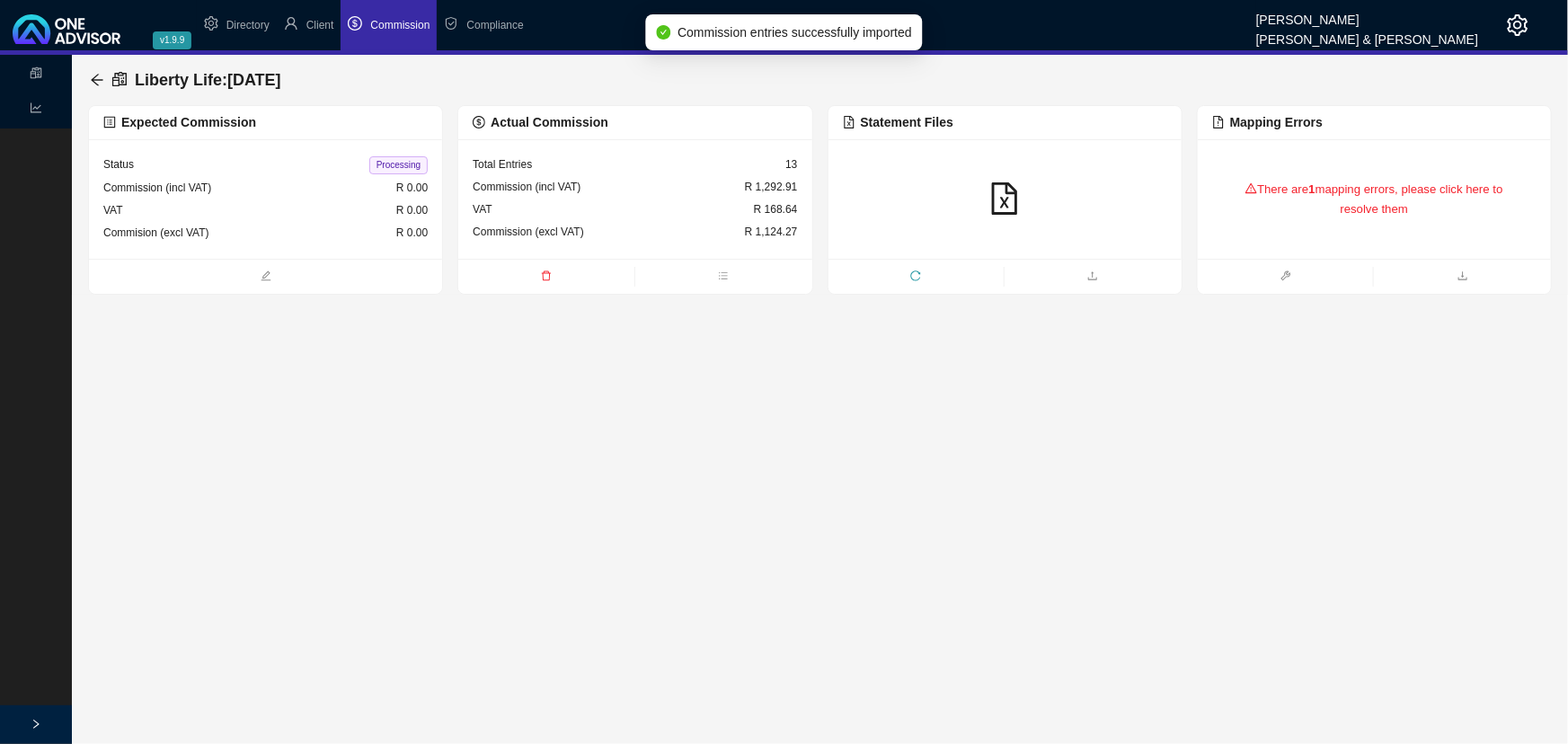
click at [706, 188] on div "Commission (incl VAT) R 1,292.91" at bounding box center [634, 187] width 324 height 22
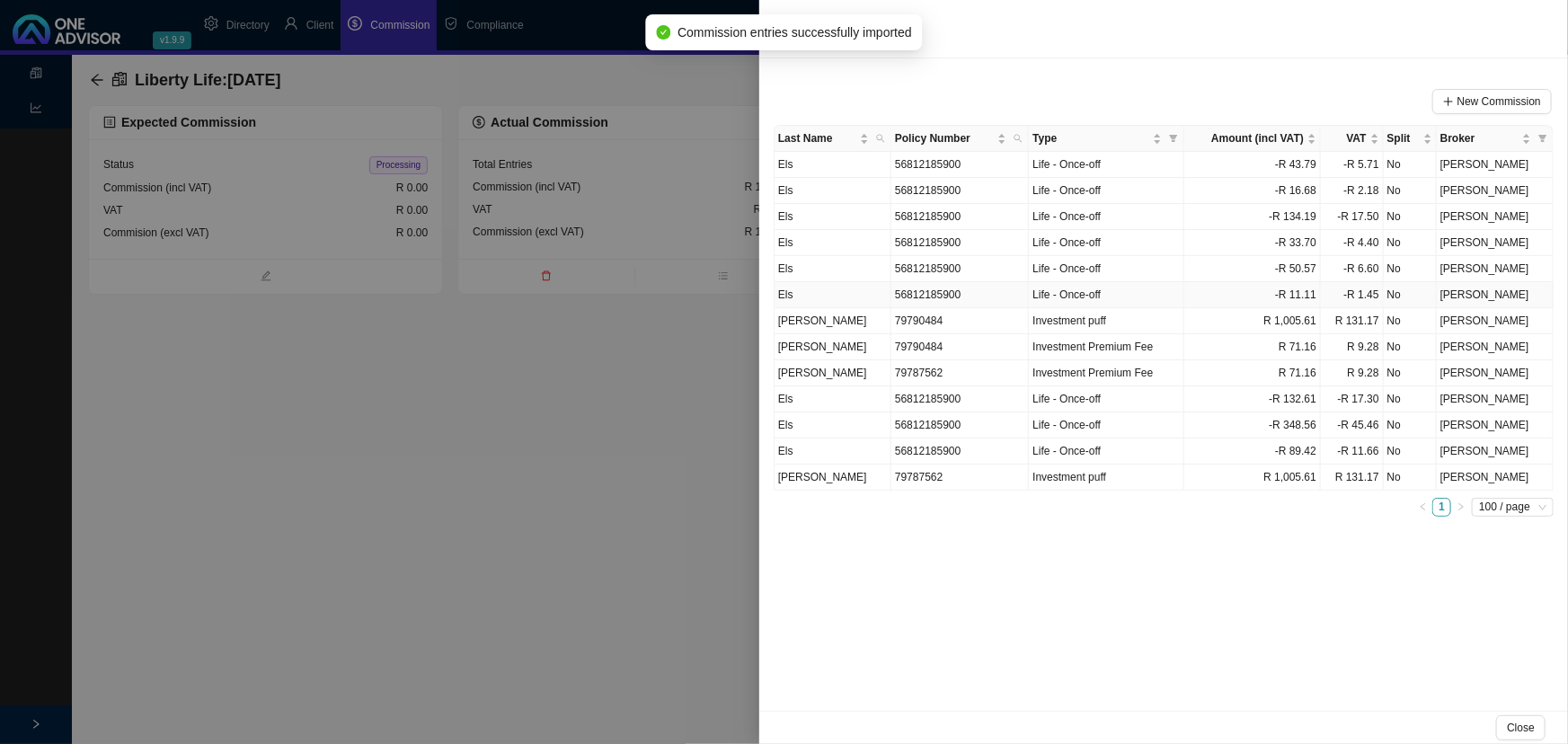
click at [867, 292] on td "Els" at bounding box center [832, 295] width 117 height 26
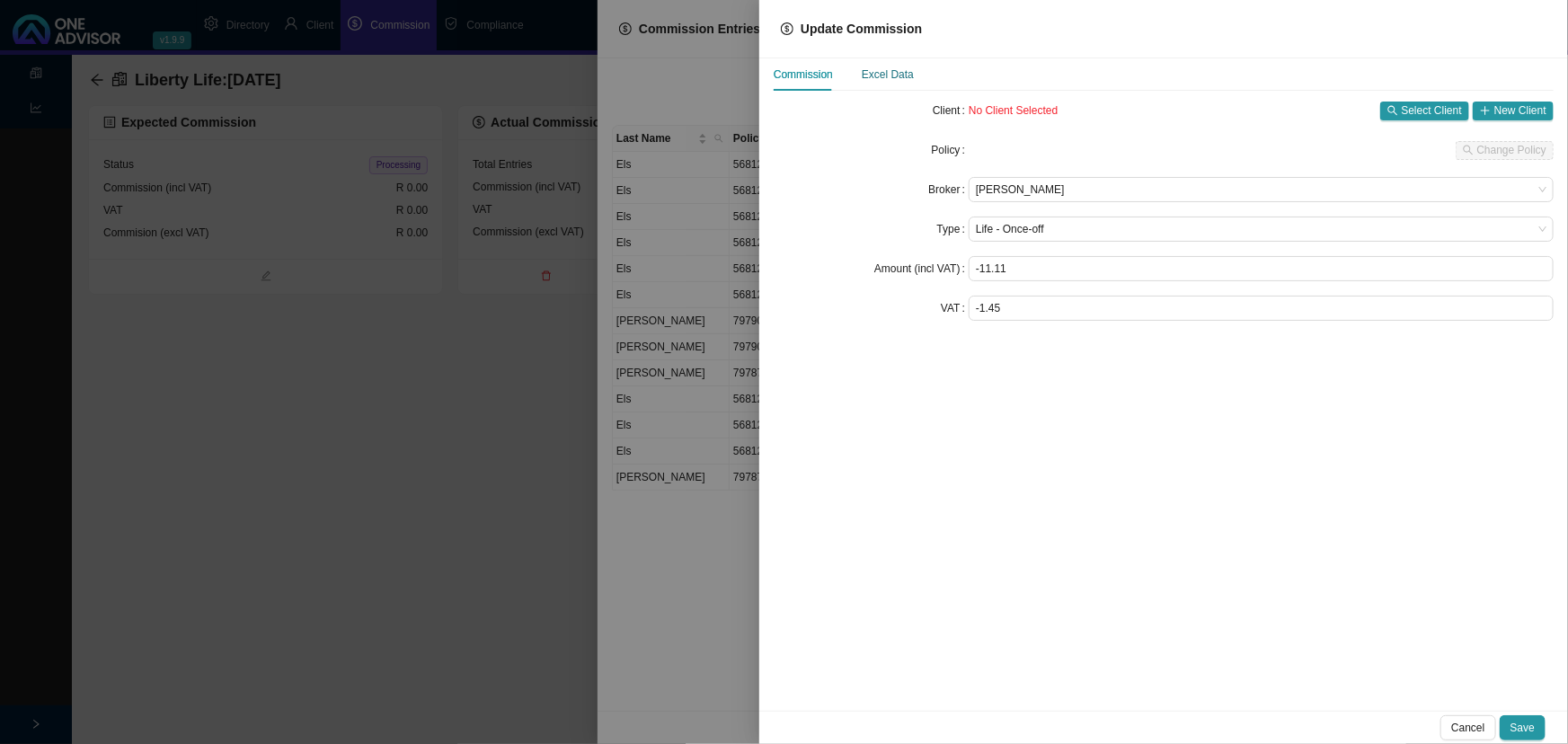
click at [893, 72] on div "Excel Data" at bounding box center [888, 74] width 52 height 18
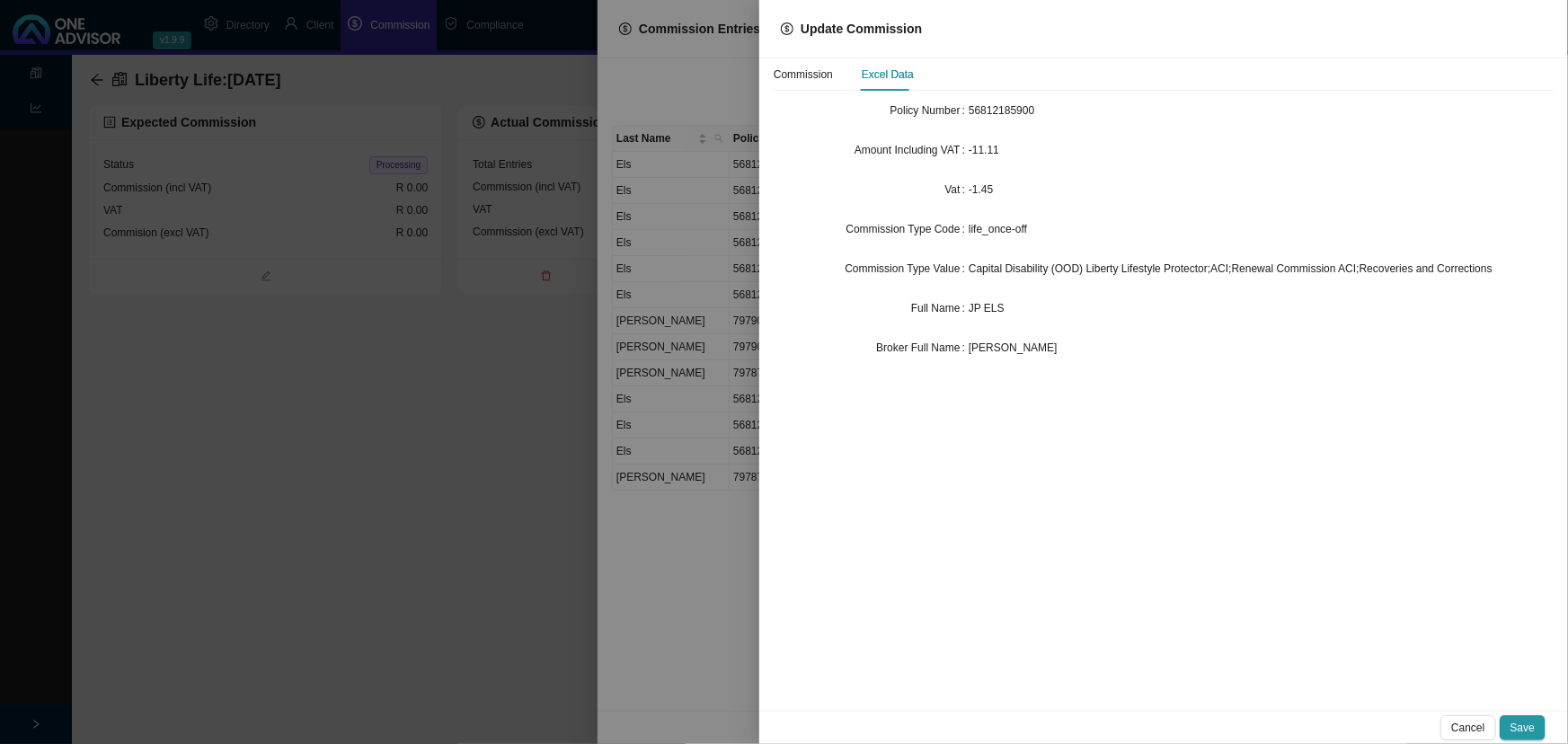
click at [985, 309] on span "JP ELS" at bounding box center [986, 308] width 36 height 13
click at [801, 69] on div "Commission" at bounding box center [802, 74] width 59 height 18
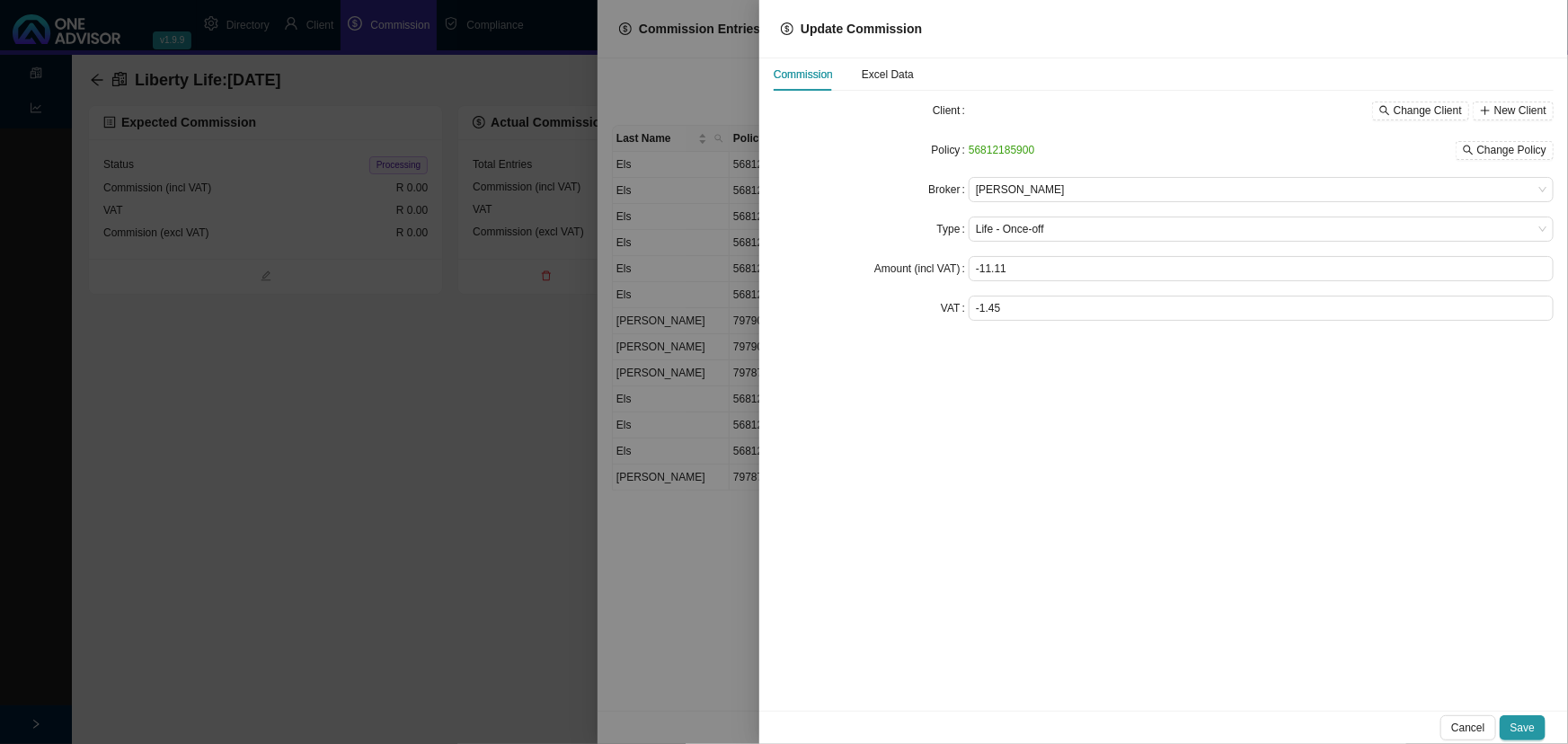
click at [710, 364] on div at bounding box center [784, 372] width 1568 height 744
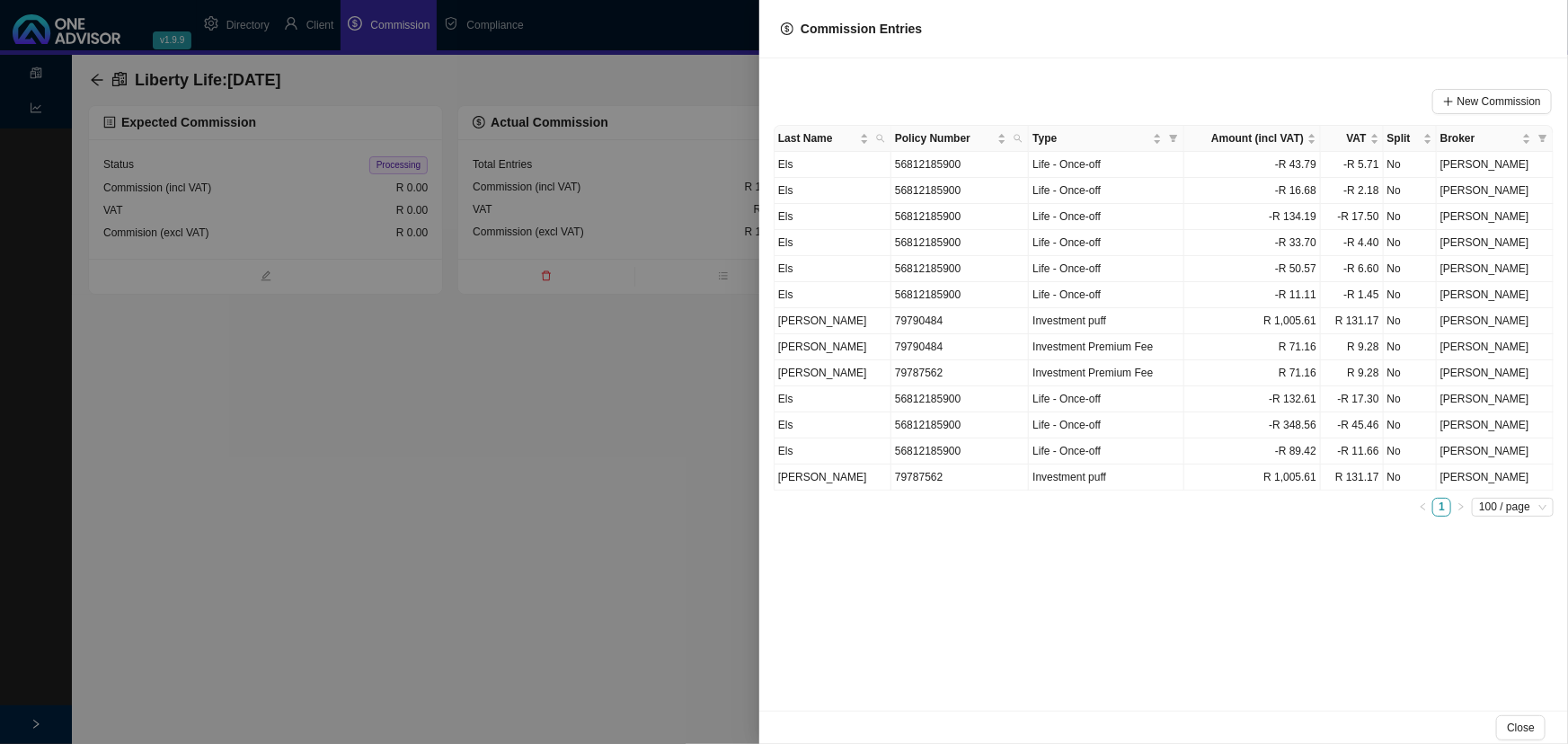
click at [588, 373] on div at bounding box center [784, 372] width 1568 height 744
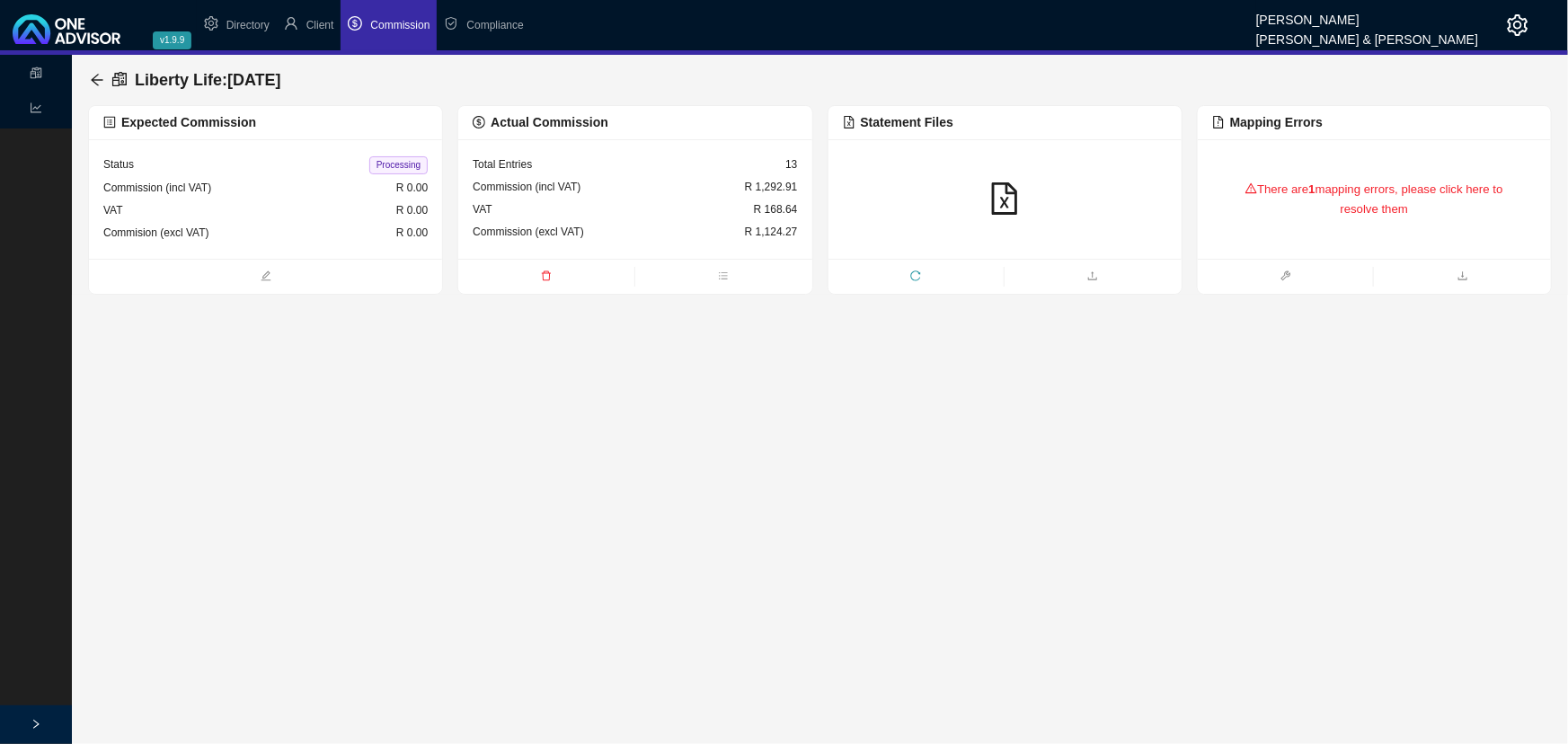
click at [1314, 189] on b "1" at bounding box center [1312, 189] width 6 height 14
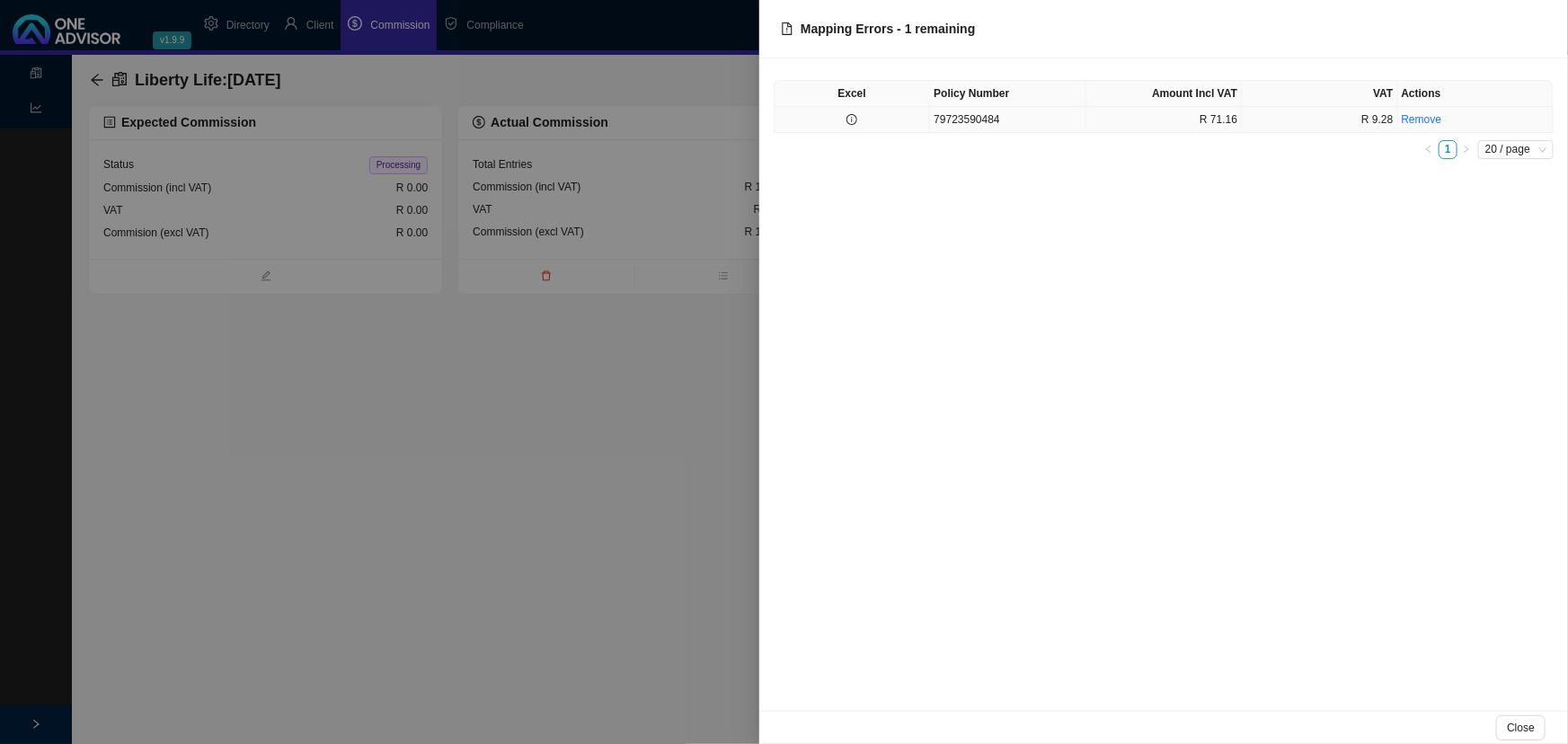
click at [1015, 121] on td "79723590484" at bounding box center [1008, 119] width 156 height 26
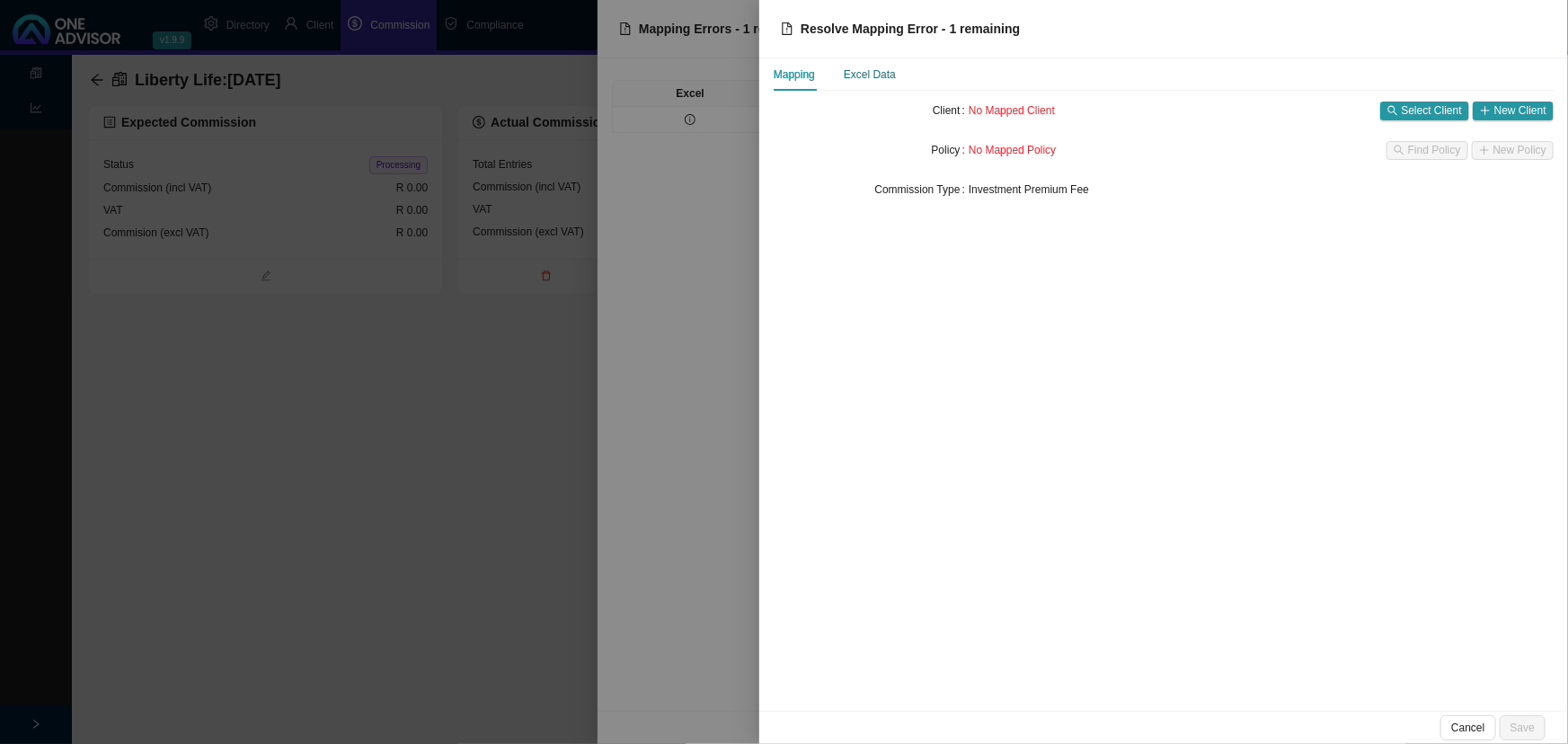
click at [876, 75] on div "Excel Data" at bounding box center [870, 74] width 52 height 18
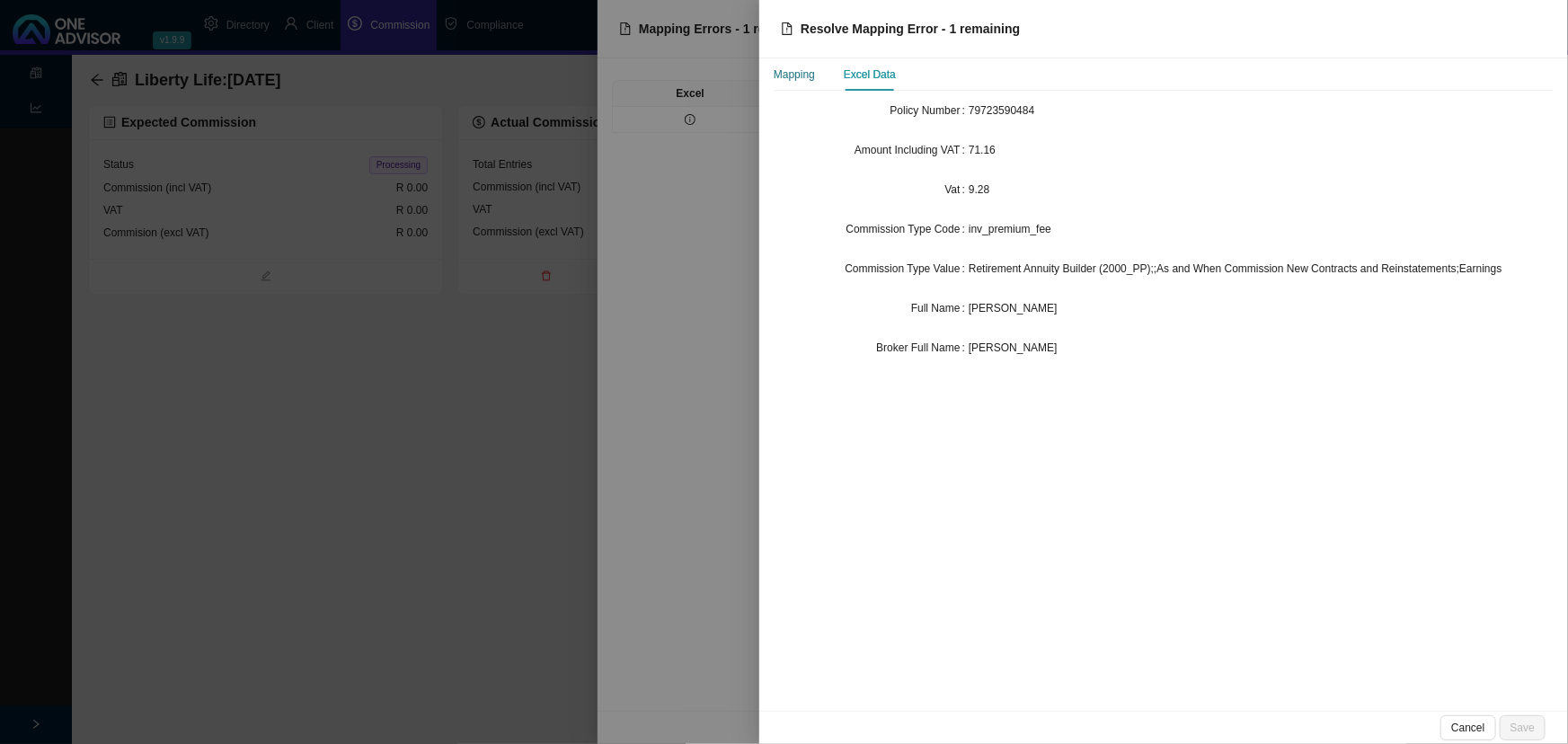
click at [789, 70] on div "Mapping" at bounding box center [794, 74] width 42 height 18
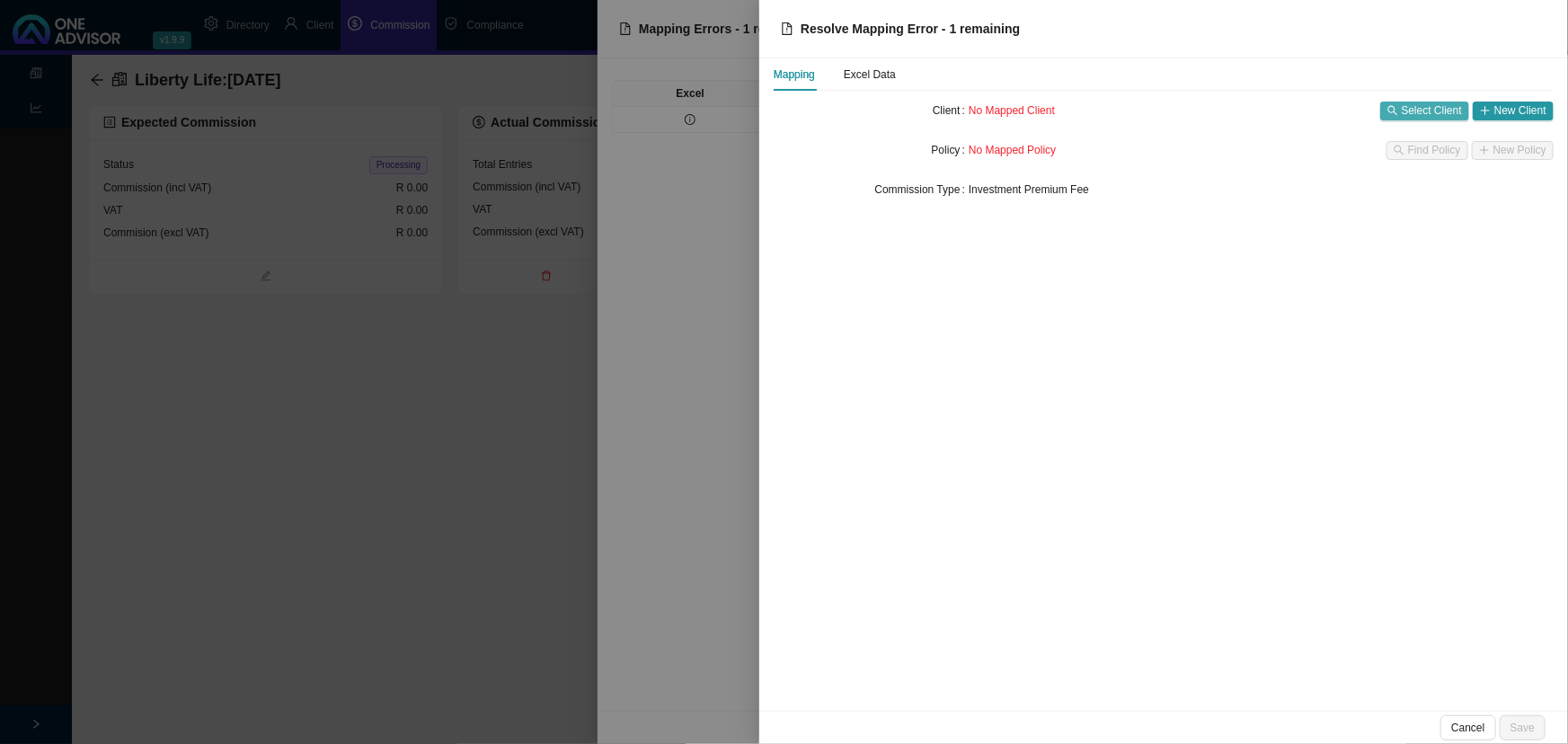
click at [1449, 106] on span "Select Client" at bounding box center [1432, 110] width 60 height 18
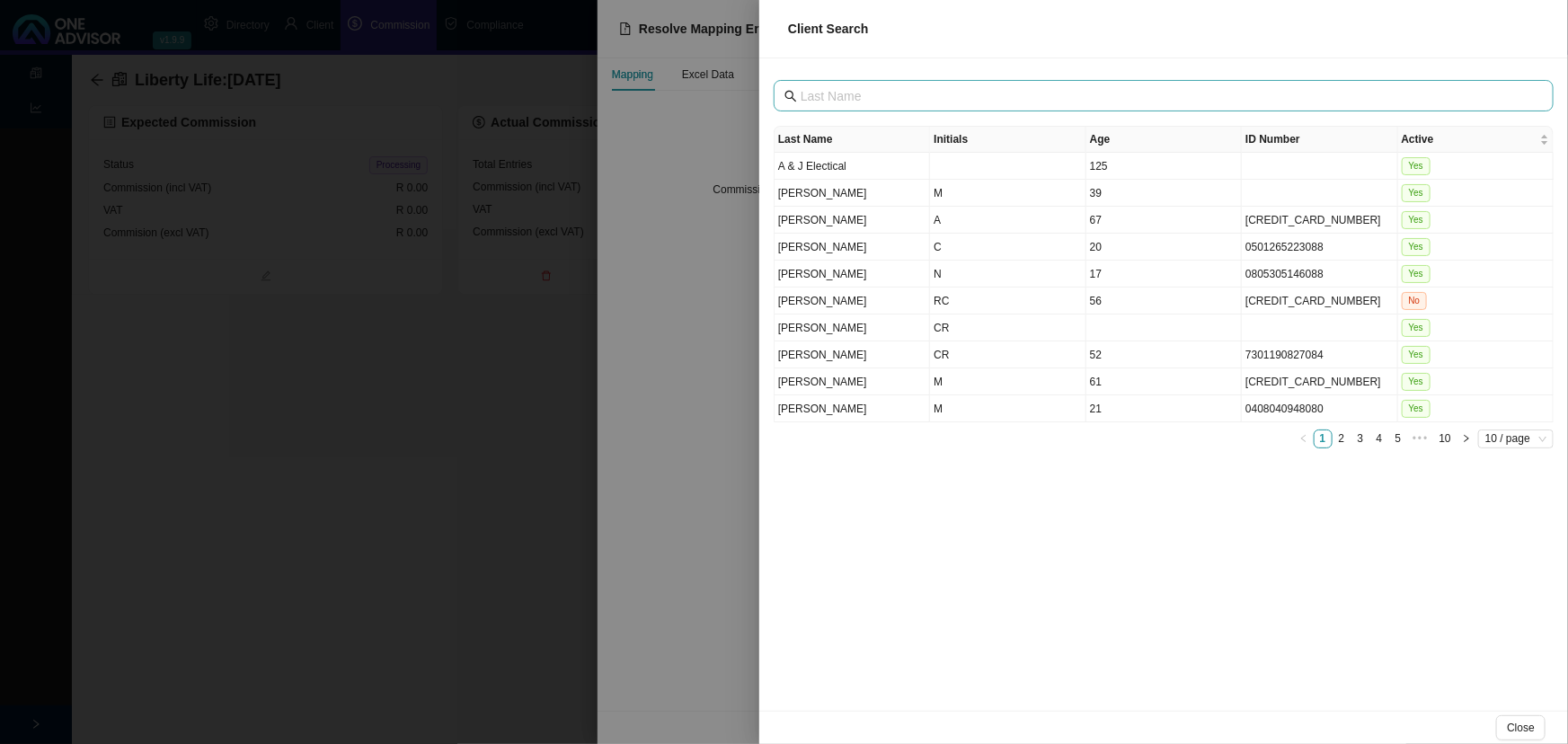
click at [975, 106] on span at bounding box center [1163, 96] width 780 height 31
click at [978, 98] on input "text" at bounding box center [1165, 96] width 730 height 19
click at [697, 312] on div at bounding box center [784, 372] width 1568 height 744
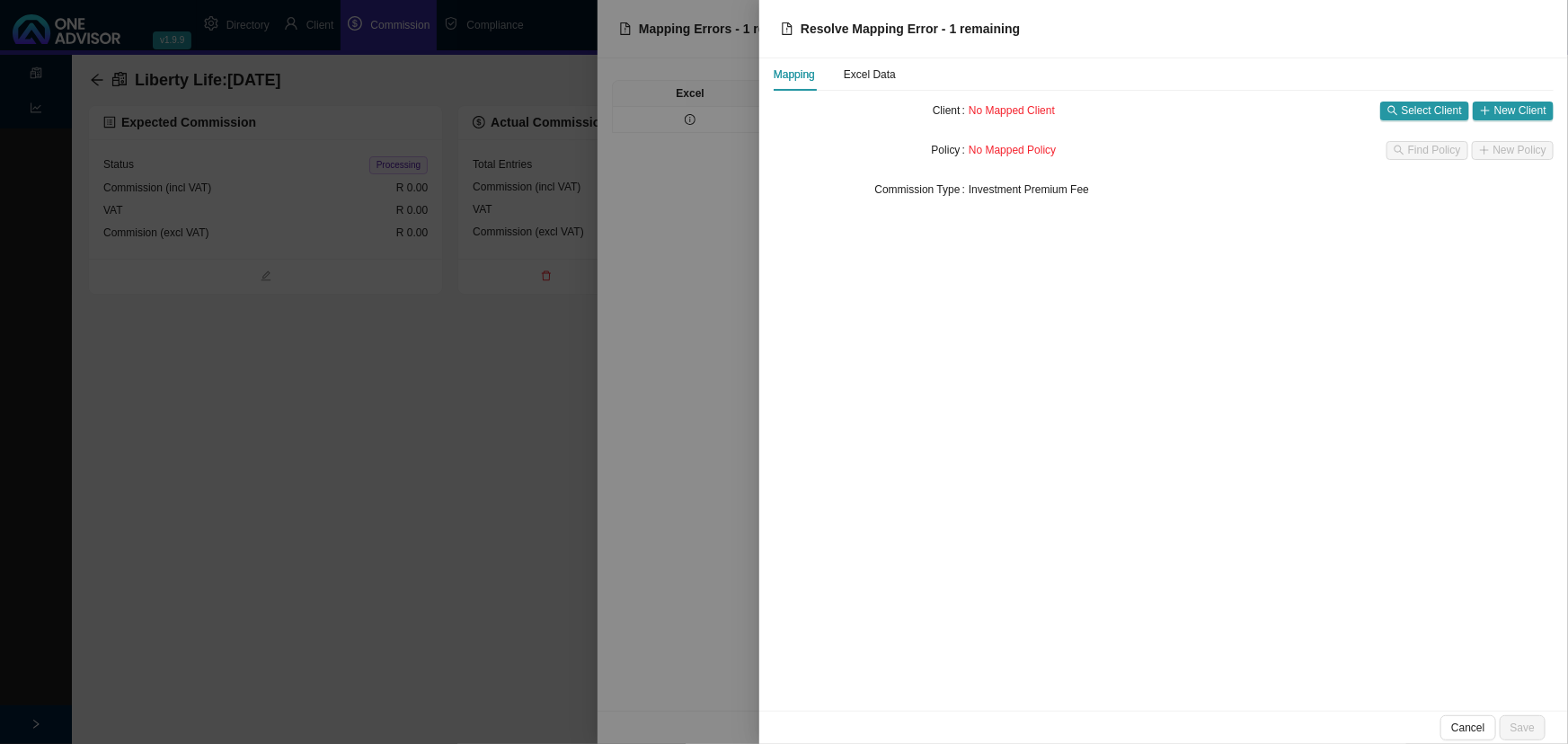
click at [439, 360] on div at bounding box center [784, 372] width 1568 height 744
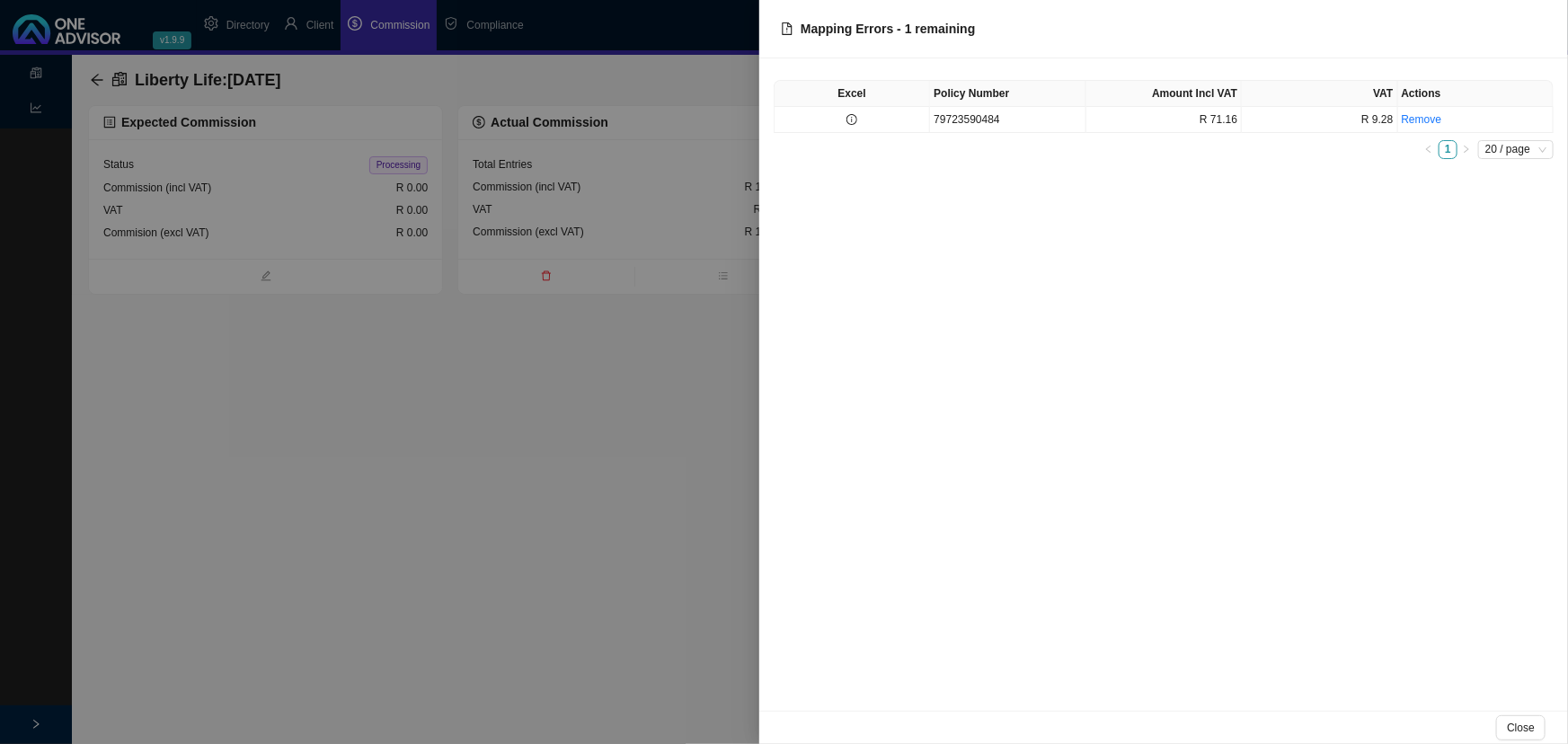
click at [439, 360] on div at bounding box center [784, 372] width 1568 height 744
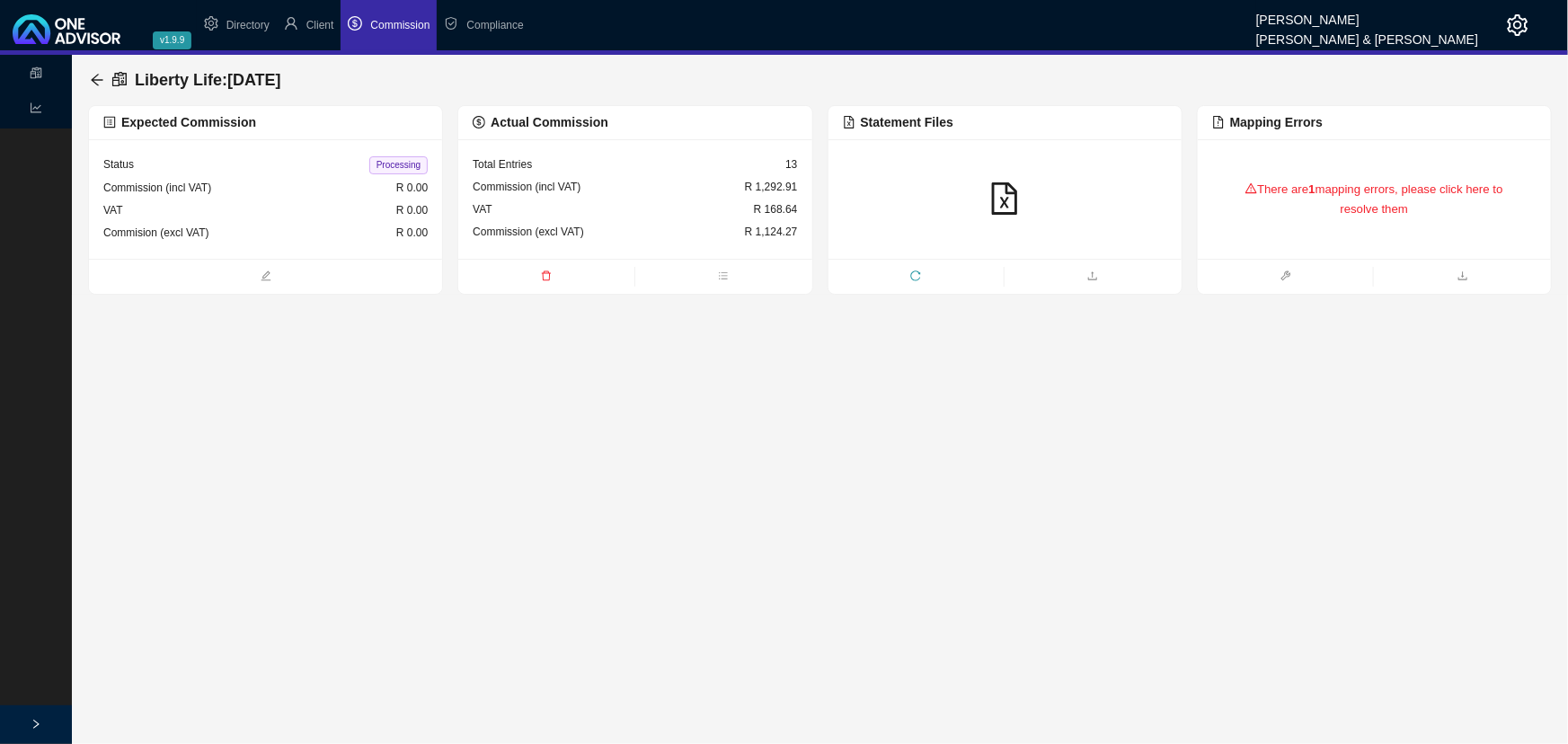
click at [1304, 182] on div "There are 1 mapping errors, please click here to resolve them" at bounding box center [1374, 199] width 324 height 75
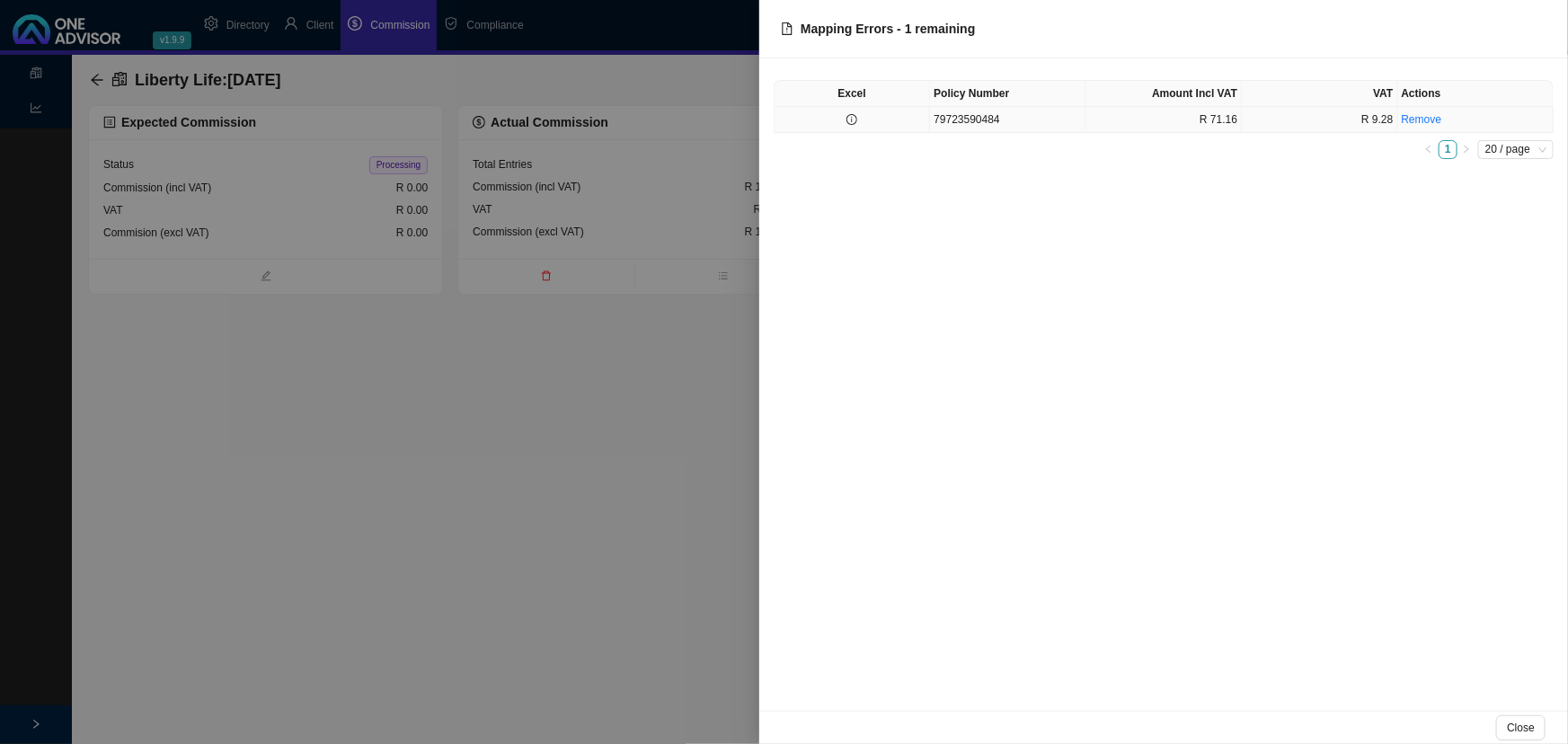
click at [1031, 115] on td "79723590484" at bounding box center [1008, 119] width 156 height 26
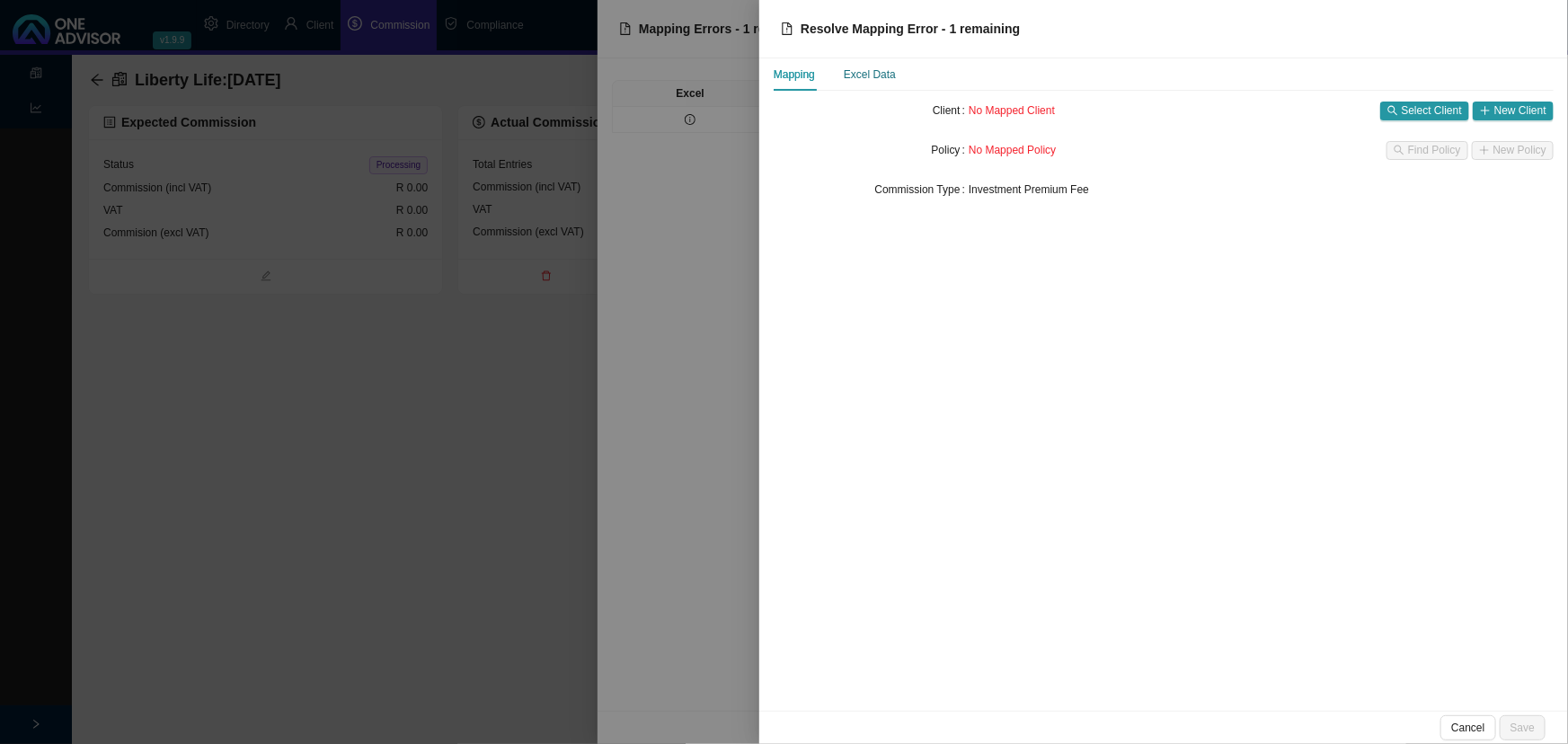
click at [879, 70] on div "Excel Data" at bounding box center [870, 74] width 52 height 18
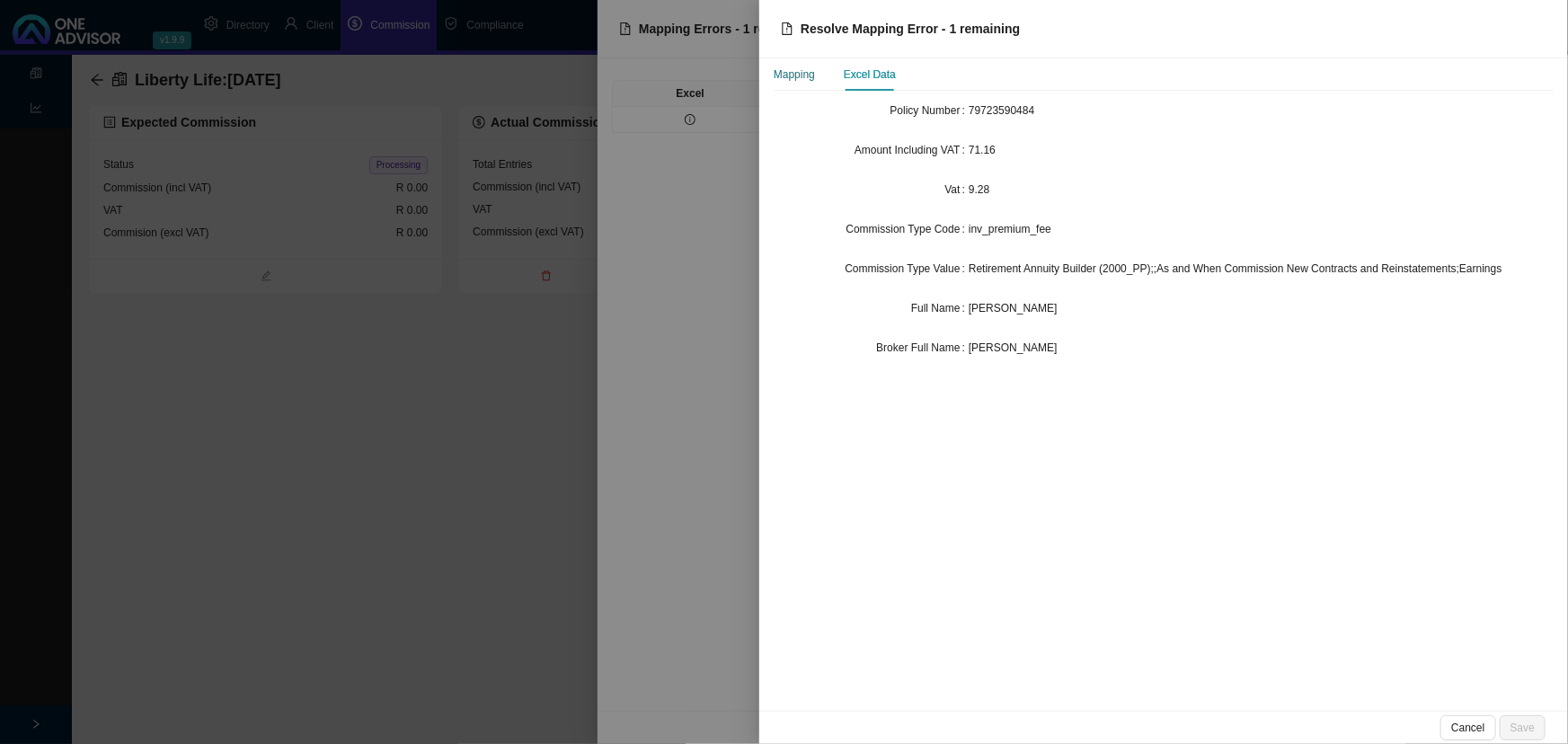
click at [794, 67] on div "Mapping" at bounding box center [794, 74] width 42 height 18
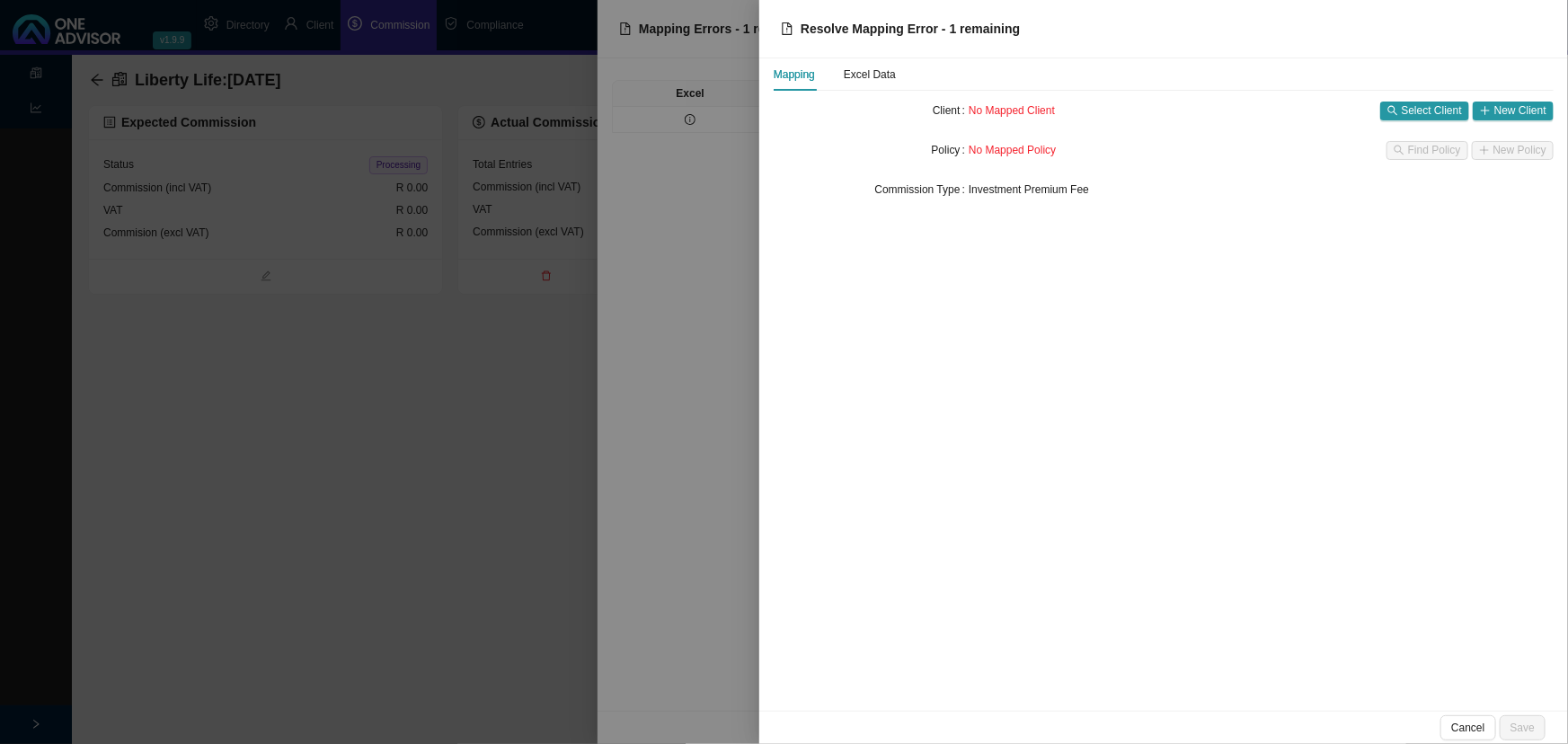
click at [683, 286] on div at bounding box center [784, 372] width 1568 height 744
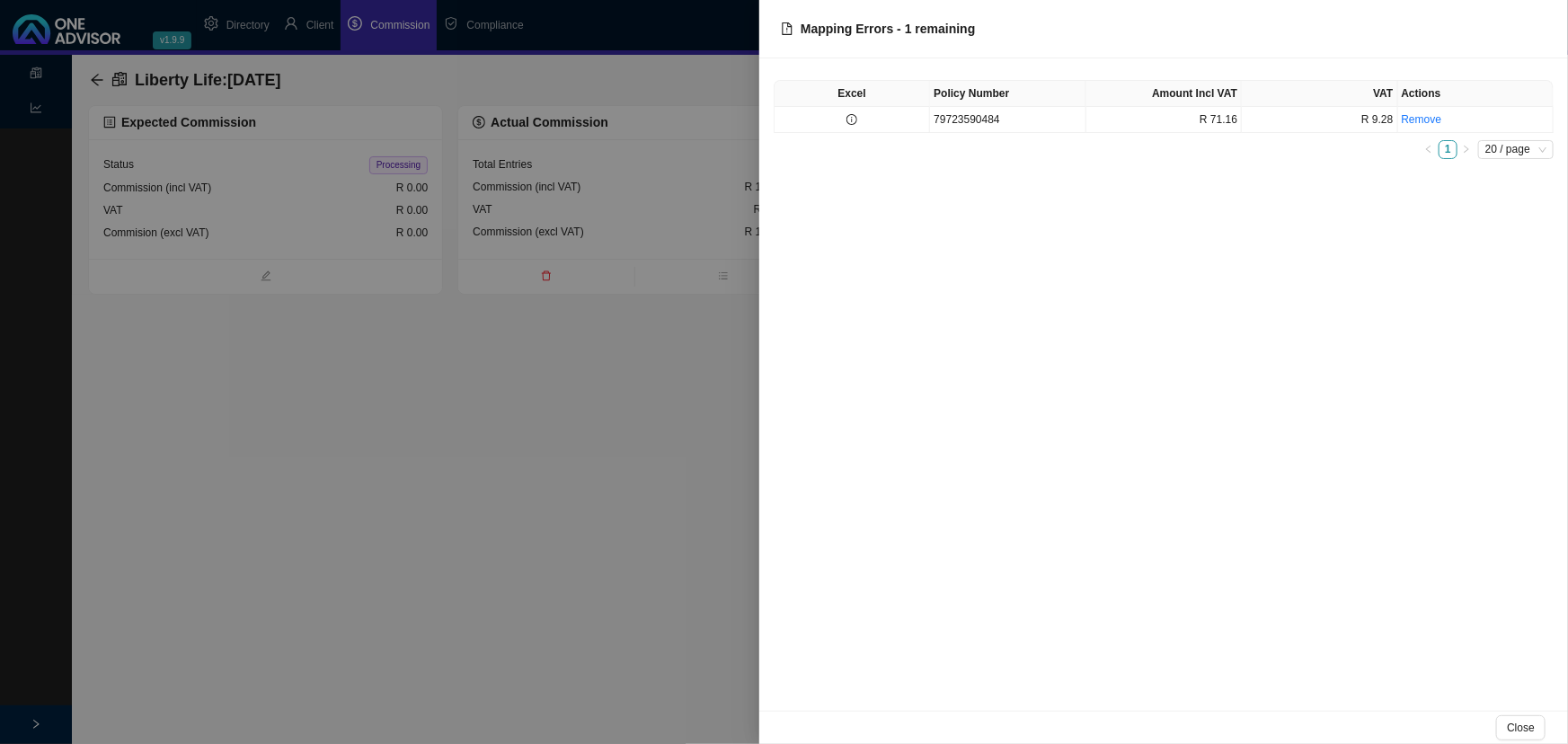
click at [595, 196] on div at bounding box center [784, 372] width 1568 height 744
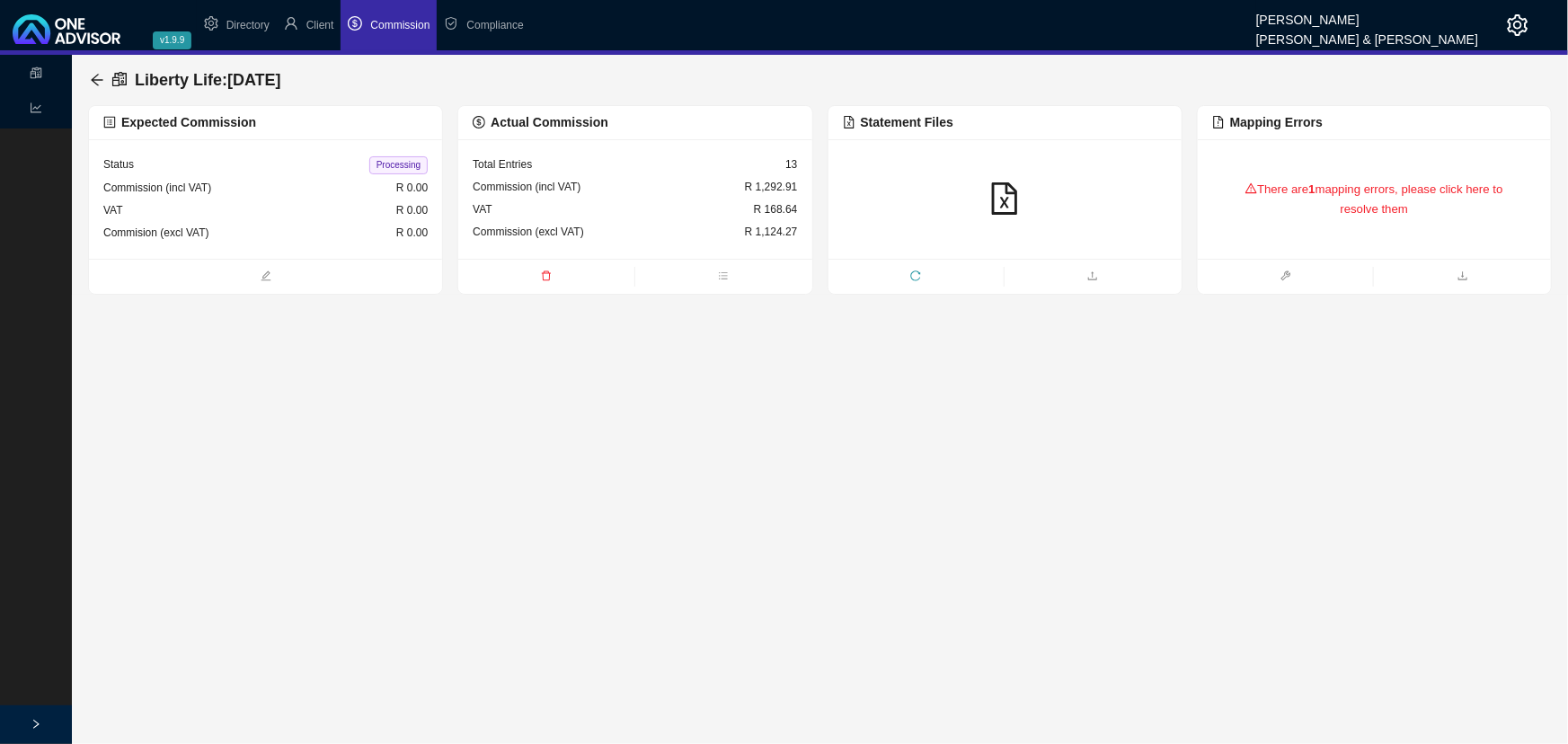
click at [621, 191] on div "Commission (incl VAT) R 1,292.91" at bounding box center [634, 187] width 324 height 22
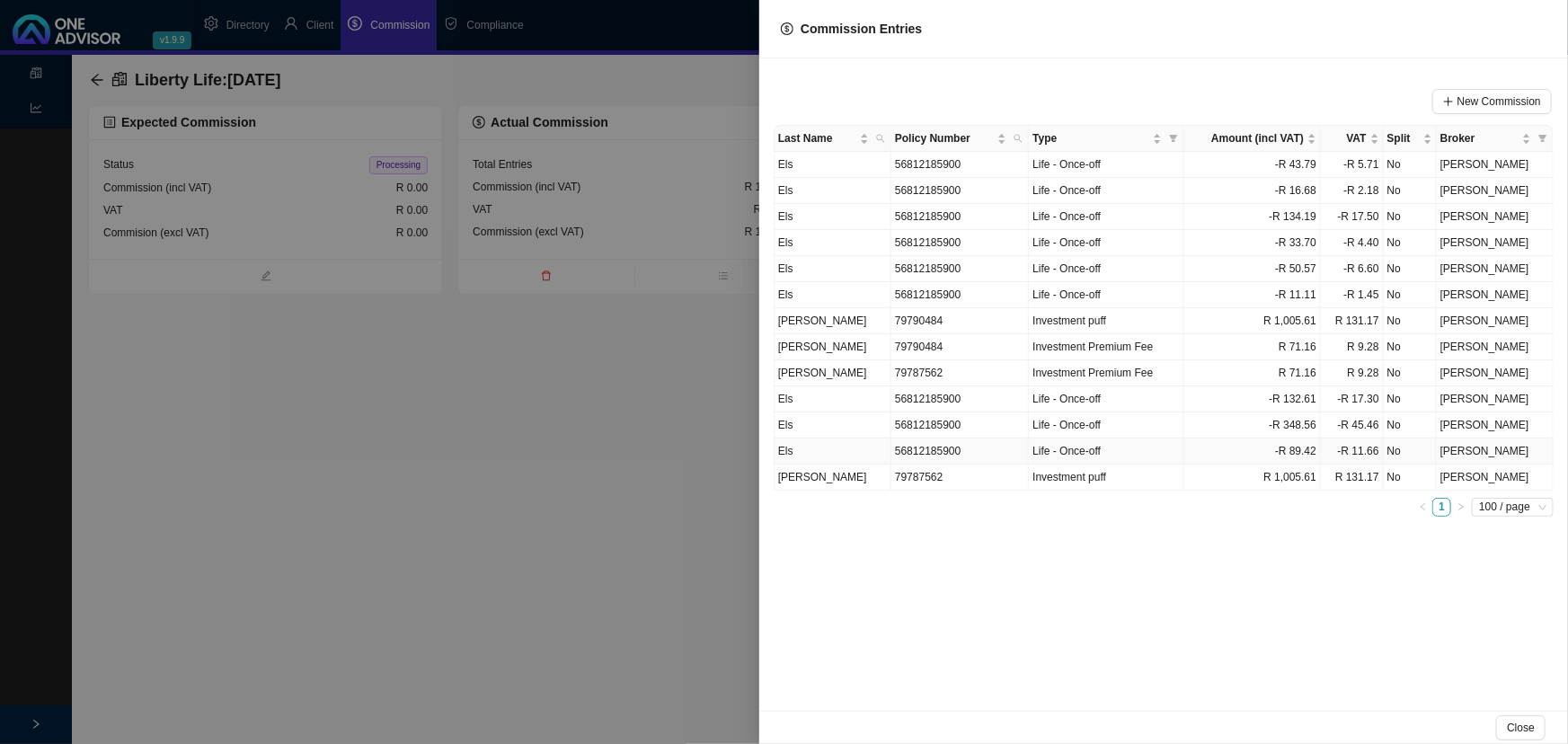
click at [871, 450] on td "Els" at bounding box center [832, 451] width 117 height 26
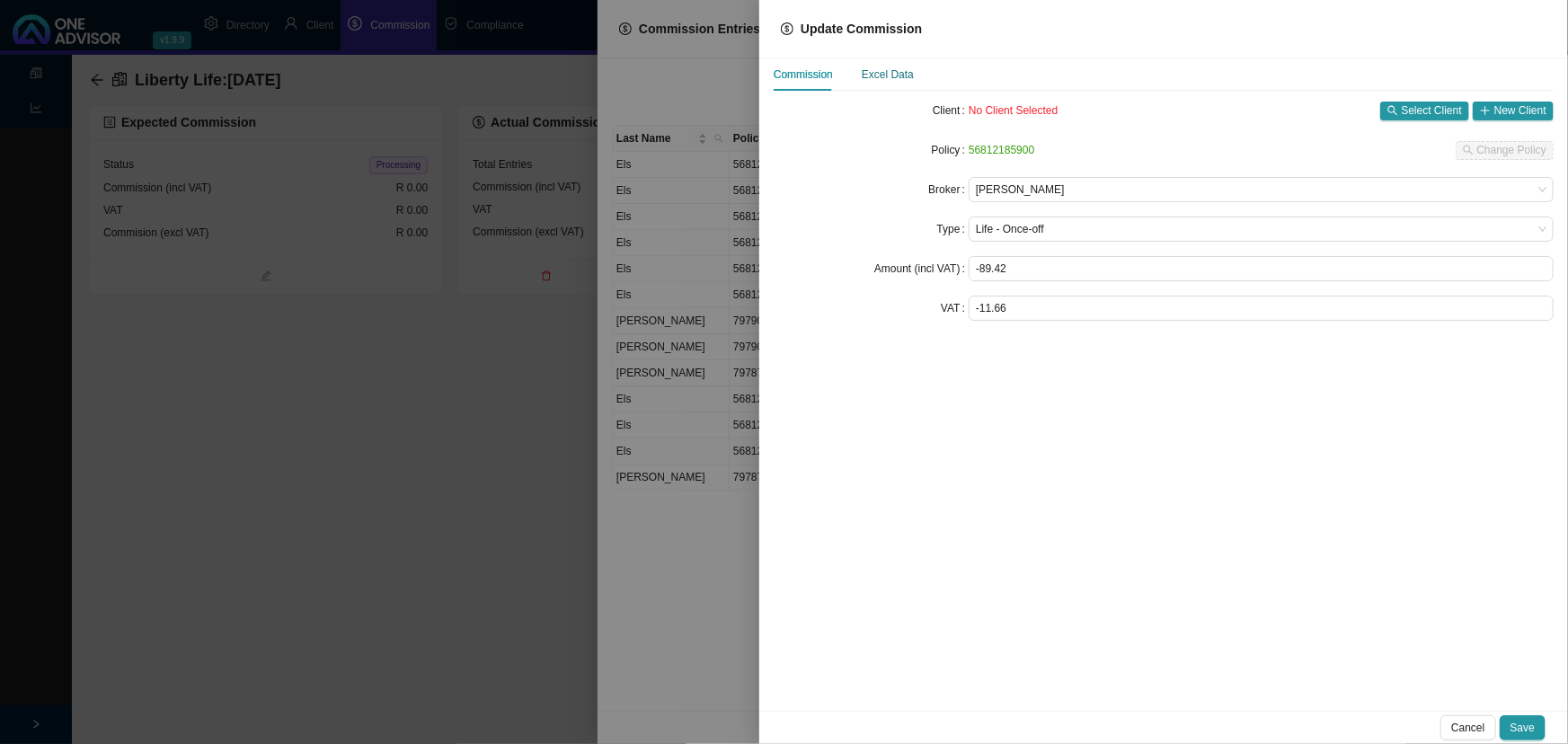
click at [892, 72] on div "Excel Data" at bounding box center [888, 74] width 52 height 18
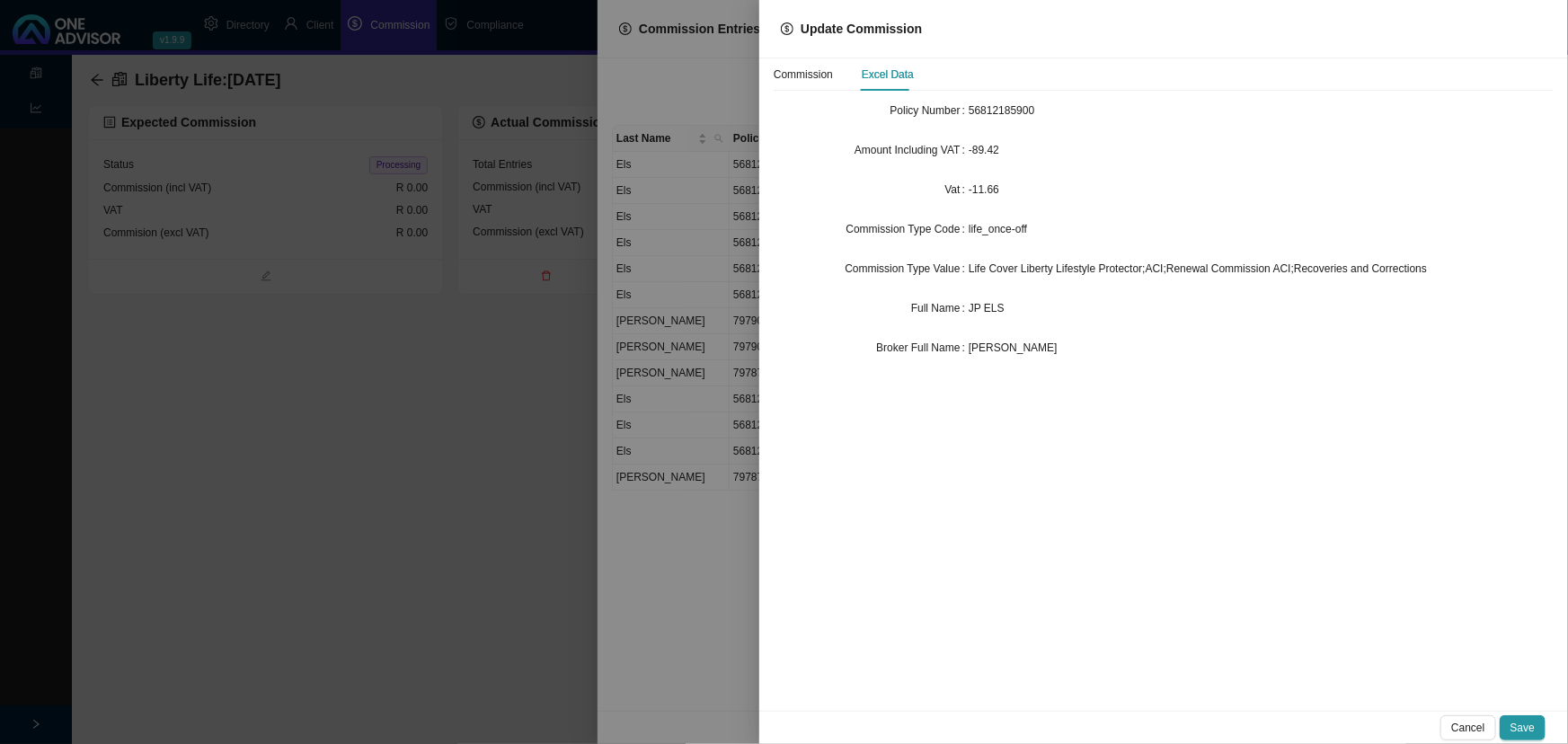
click at [709, 348] on div at bounding box center [784, 372] width 1568 height 744
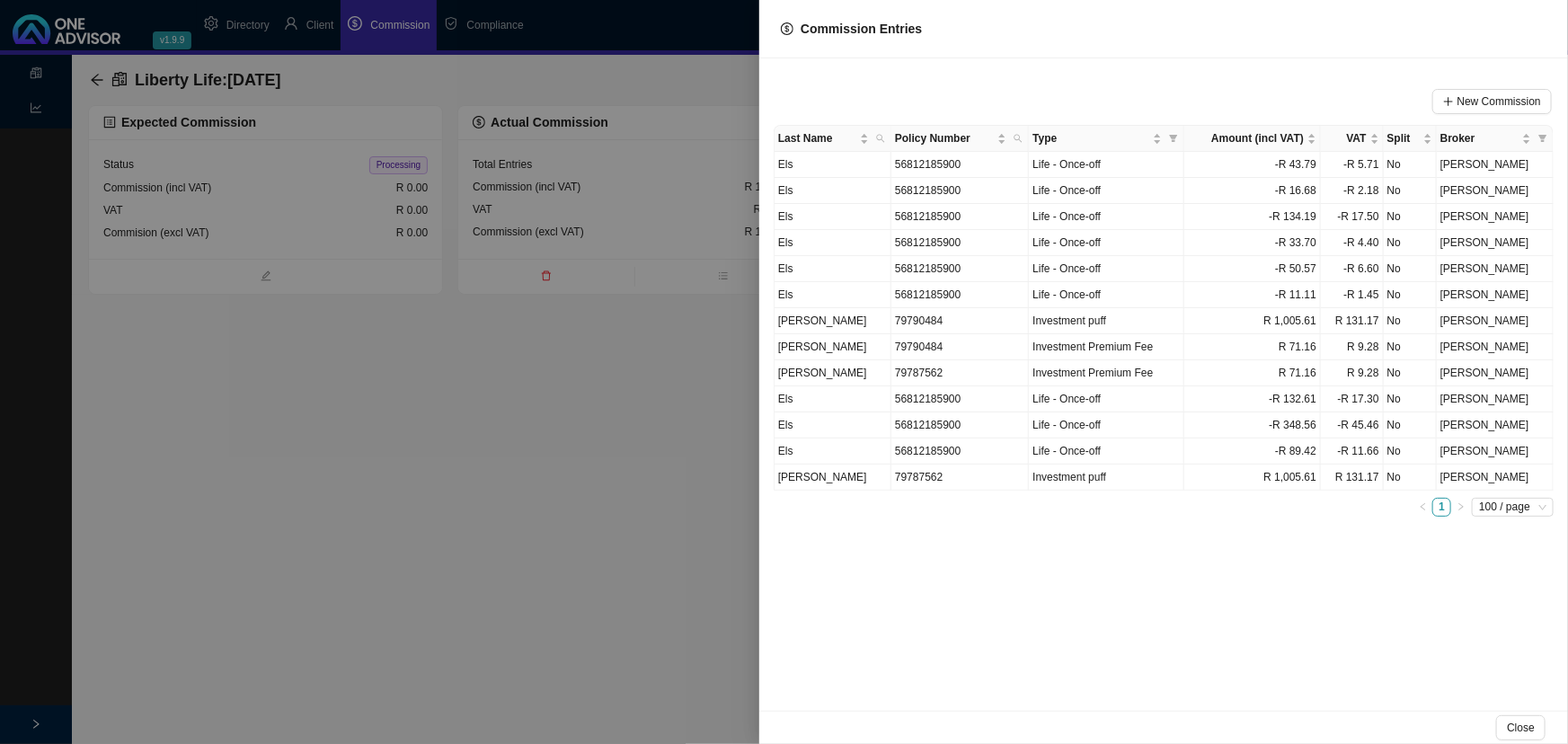
click at [577, 419] on div at bounding box center [784, 372] width 1568 height 744
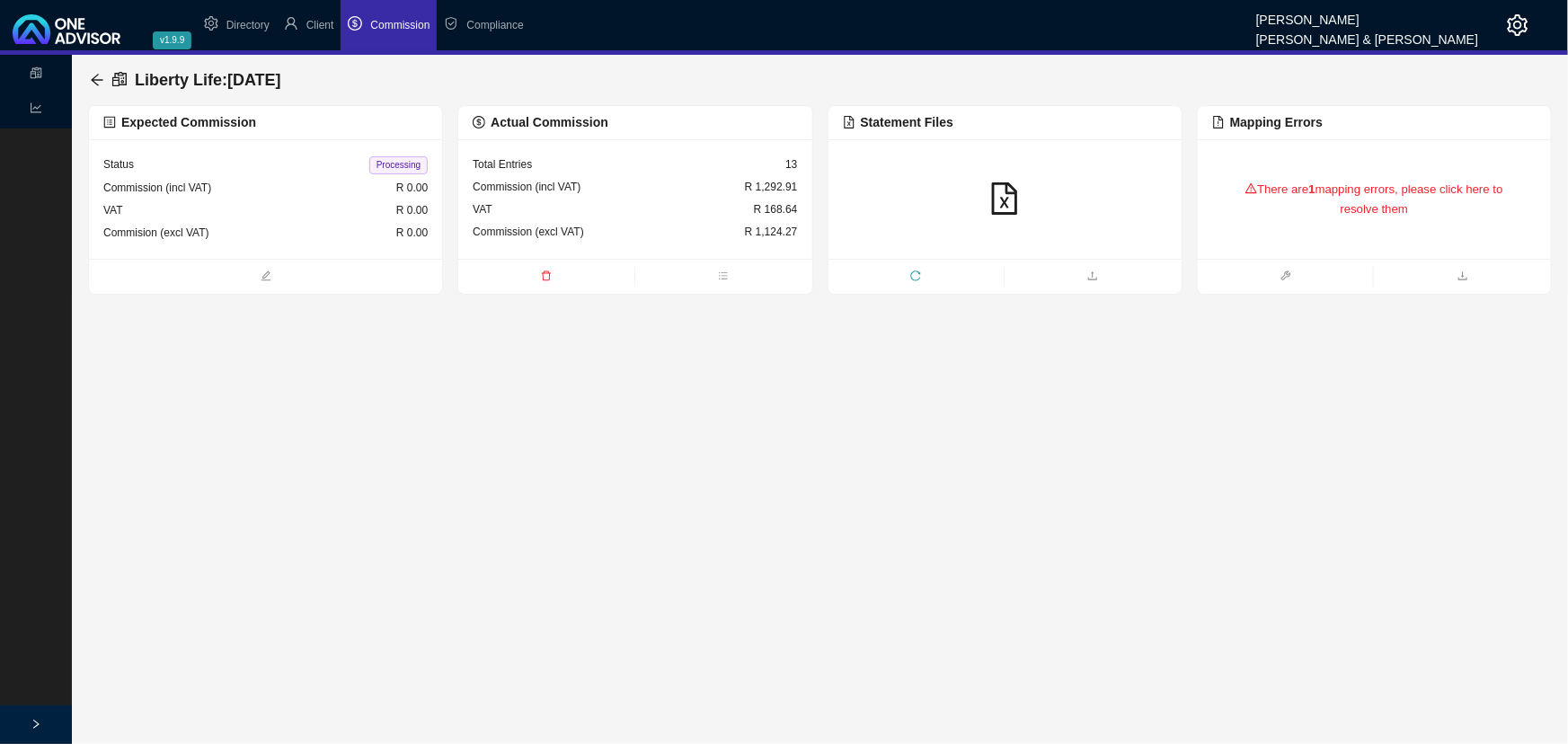
click at [1349, 225] on div "There are 1 mapping errors, please click here to resolve them" at bounding box center [1374, 199] width 324 height 75
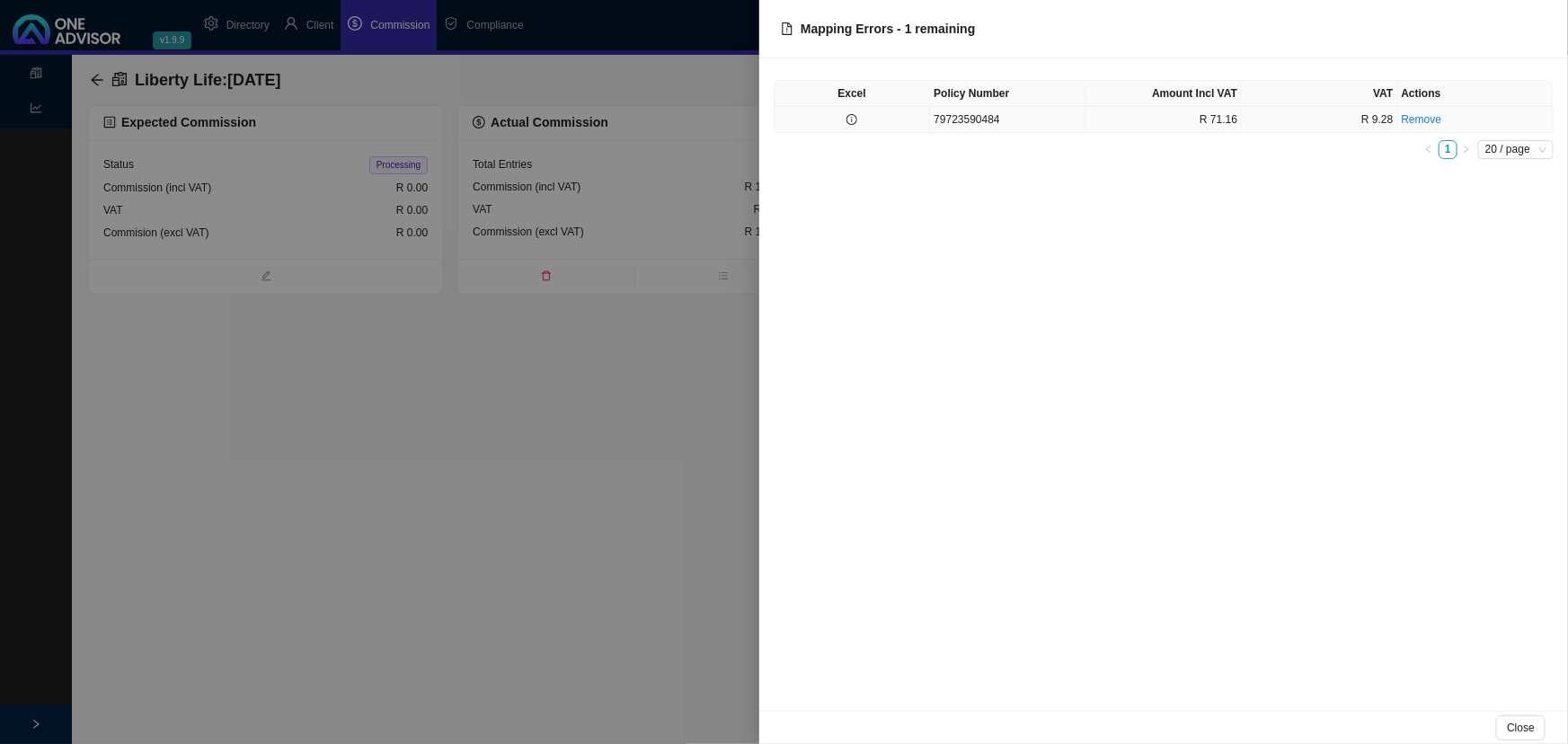
click at [1015, 123] on td "79723590484" at bounding box center [1008, 119] width 156 height 26
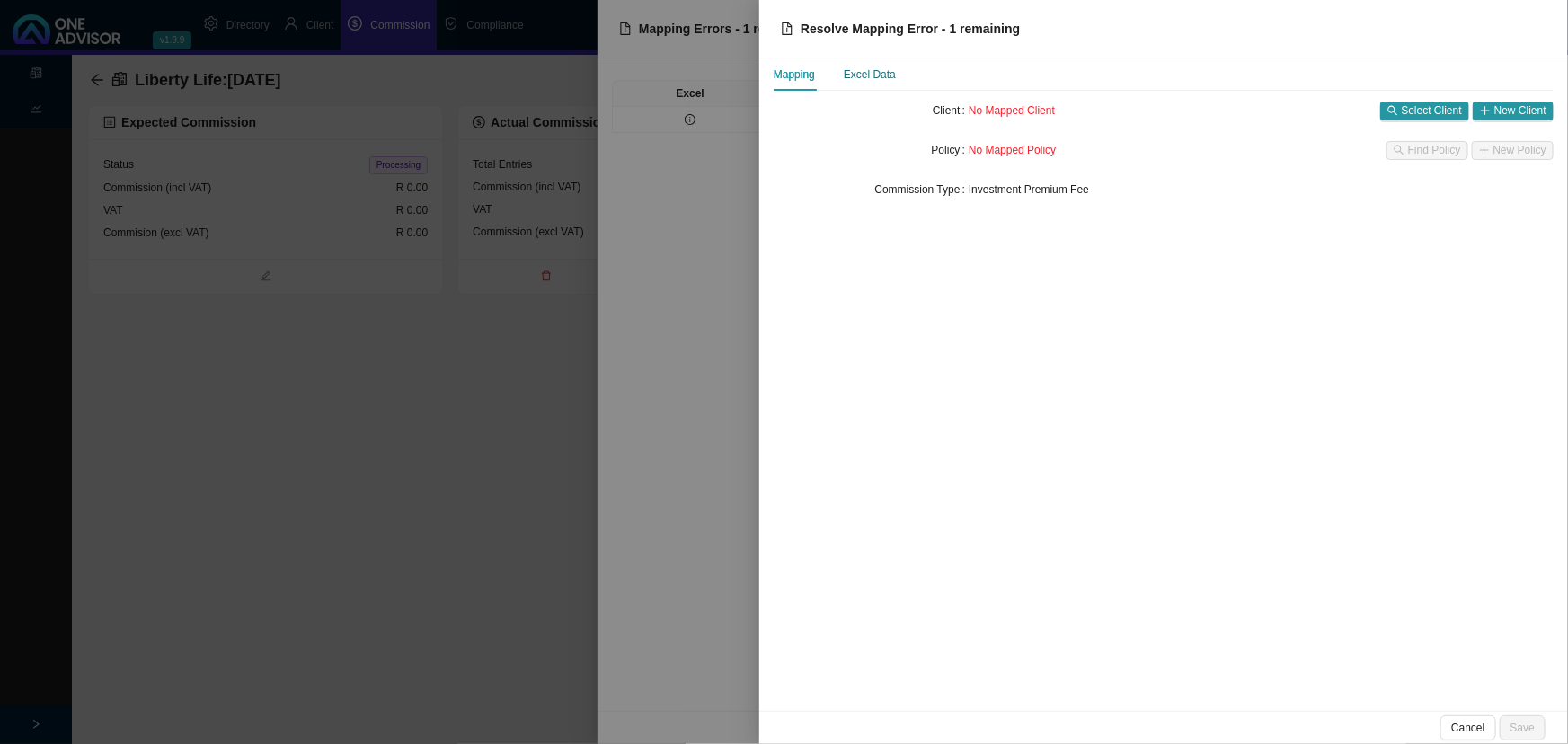
click at [873, 77] on div "Excel Data" at bounding box center [870, 74] width 52 height 18
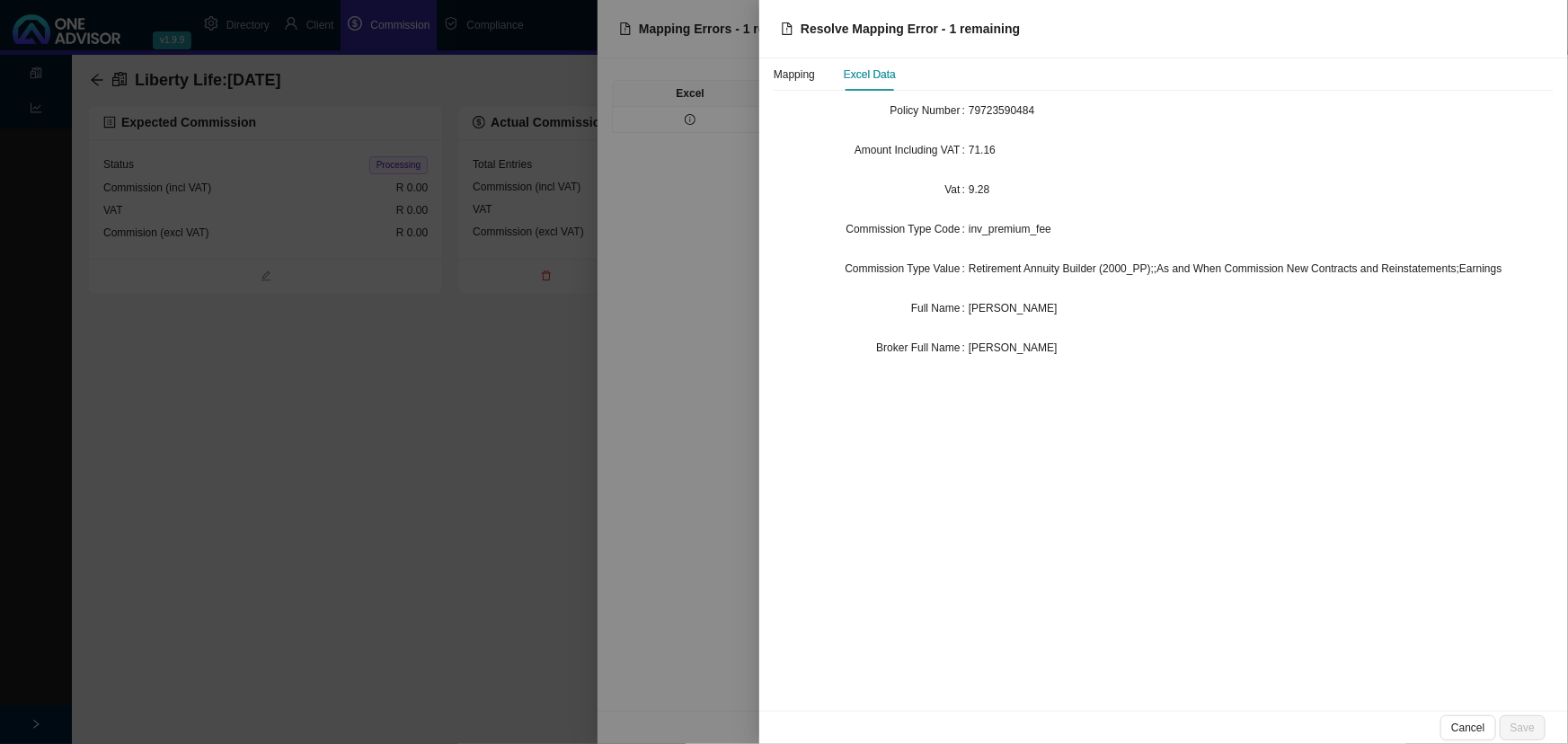
click at [1073, 309] on div "[PERSON_NAME]" at bounding box center [1261, 308] width 585 height 18
click at [797, 74] on div "Mapping" at bounding box center [794, 74] width 42 height 18
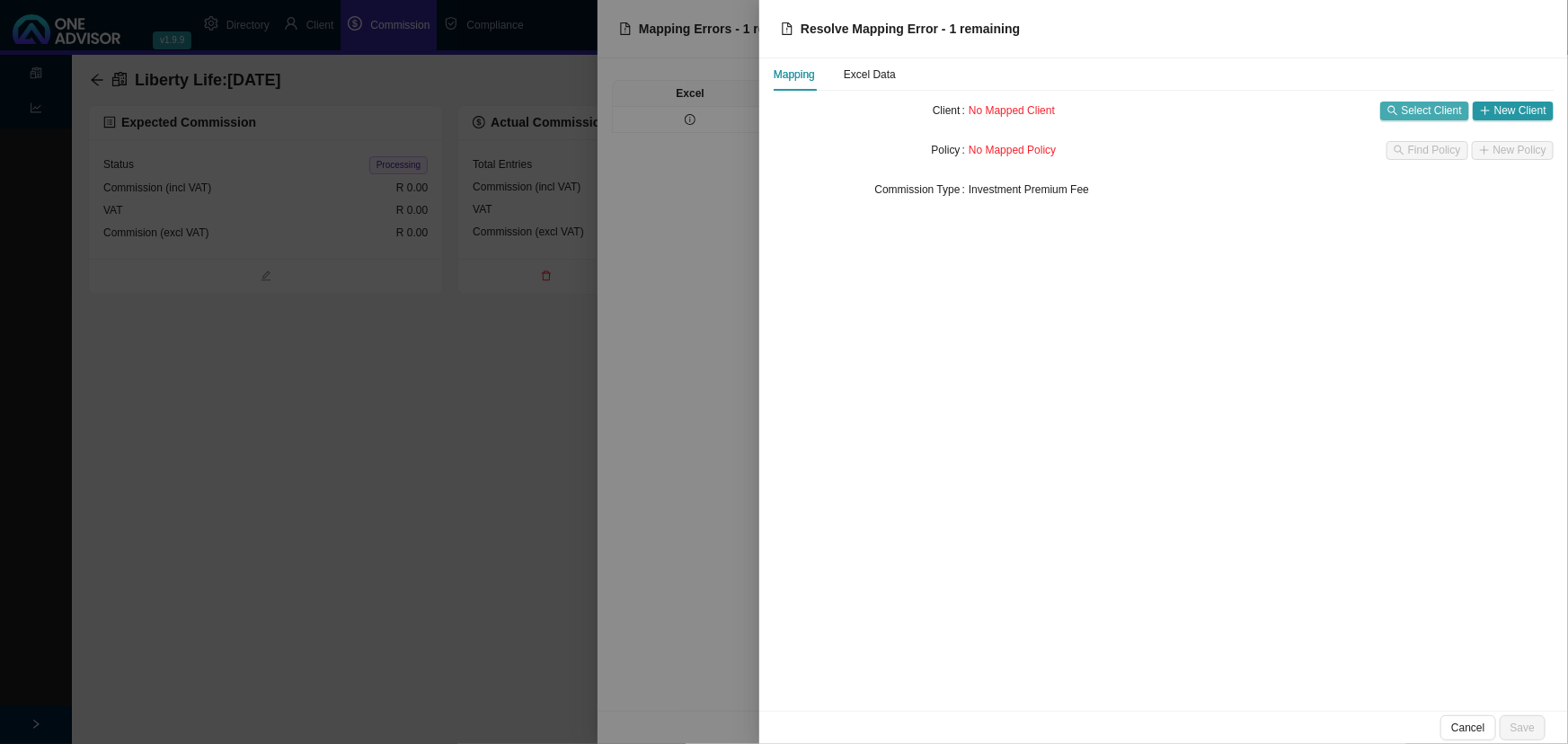
click at [1427, 110] on span "Select Client" at bounding box center [1432, 110] width 60 height 18
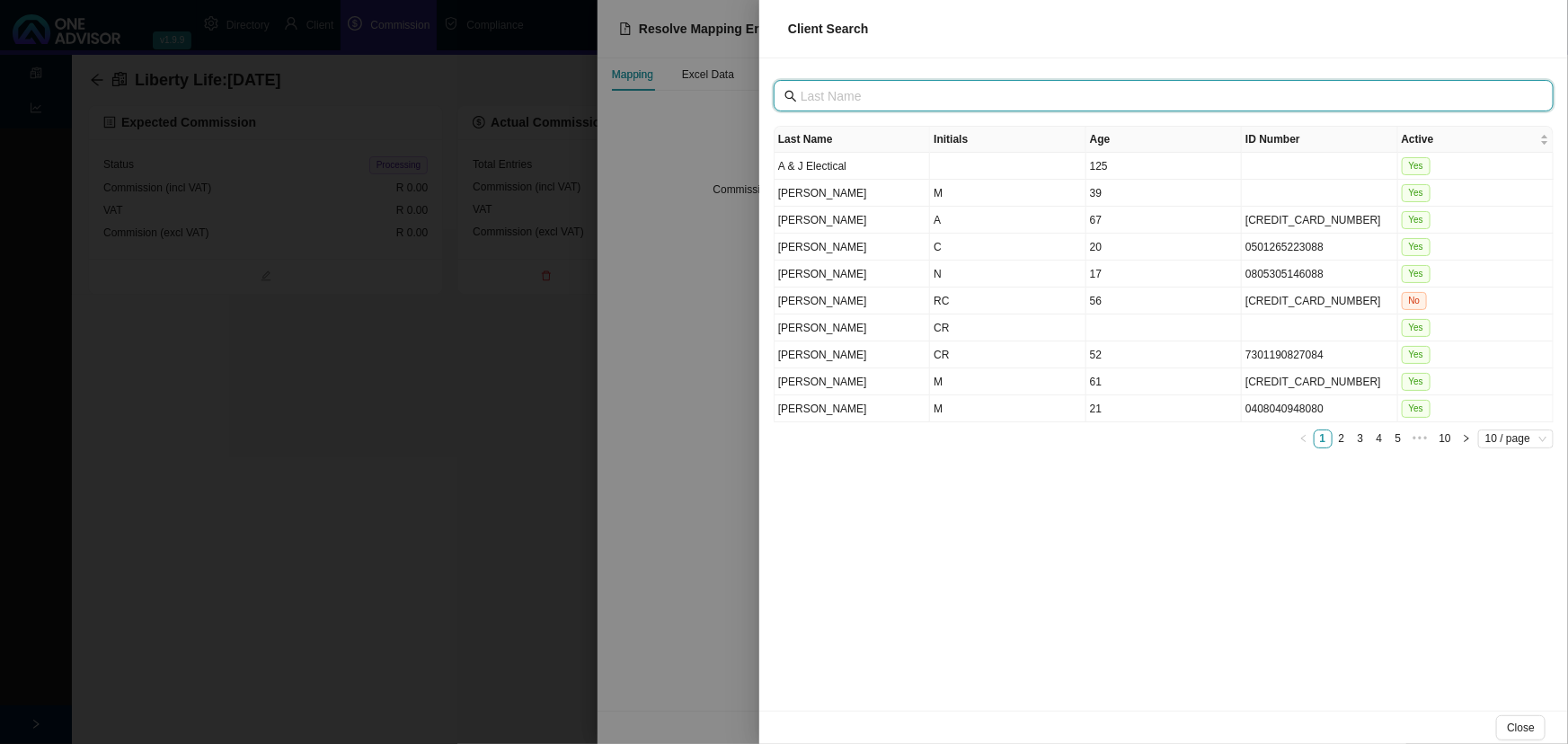
click at [933, 87] on input "text" at bounding box center [1165, 96] width 730 height 19
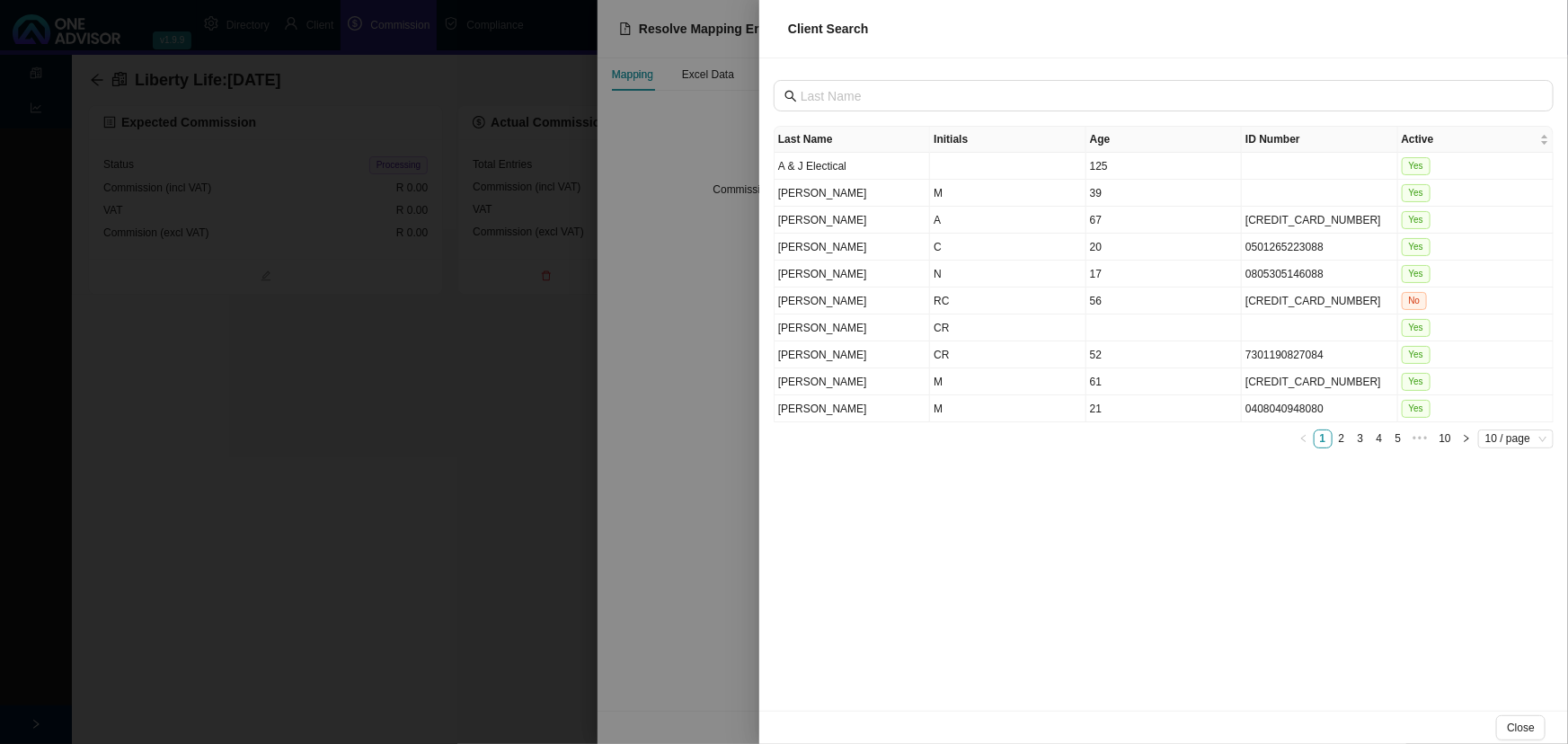
click at [289, 350] on div at bounding box center [784, 372] width 1568 height 744
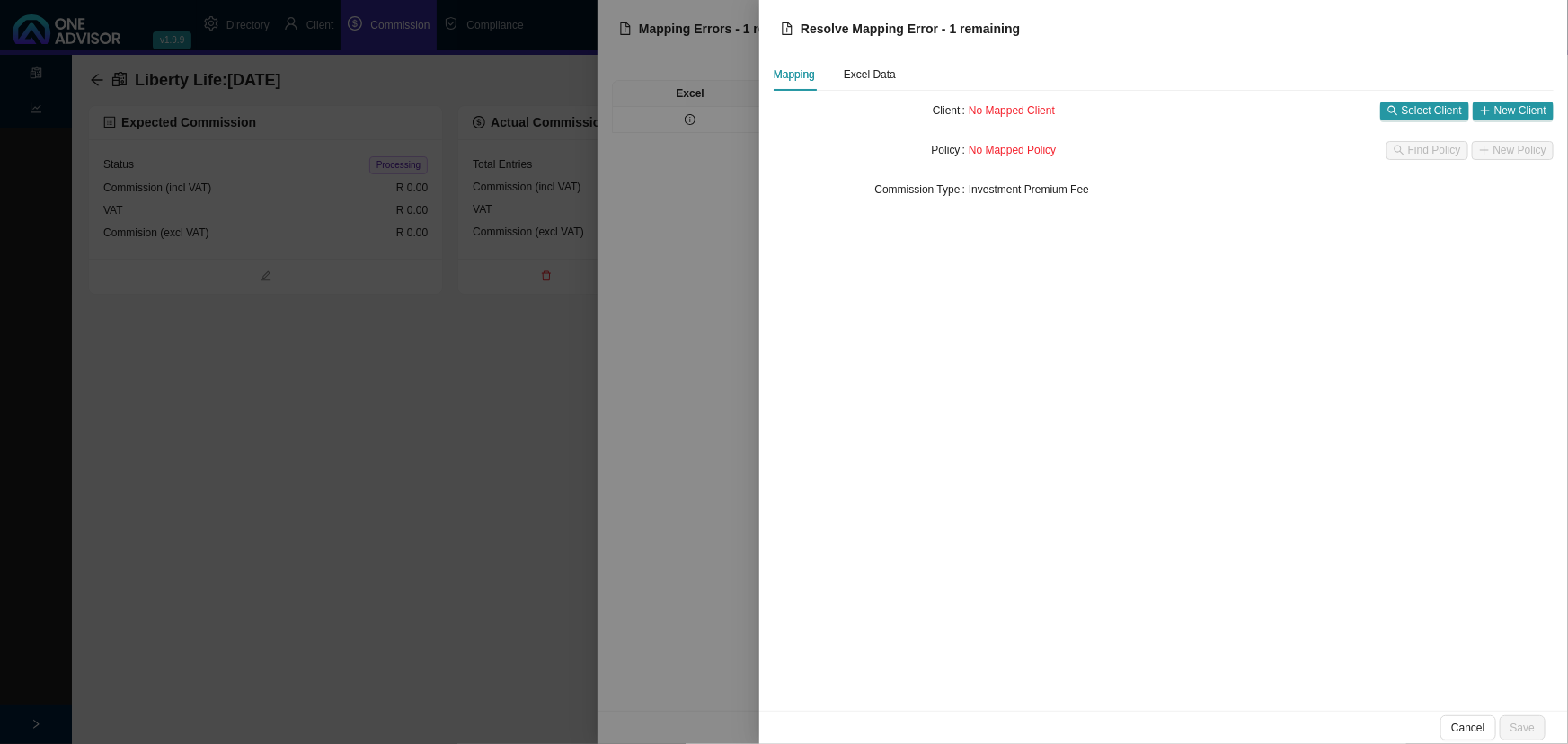
click at [671, 351] on div at bounding box center [784, 372] width 1568 height 744
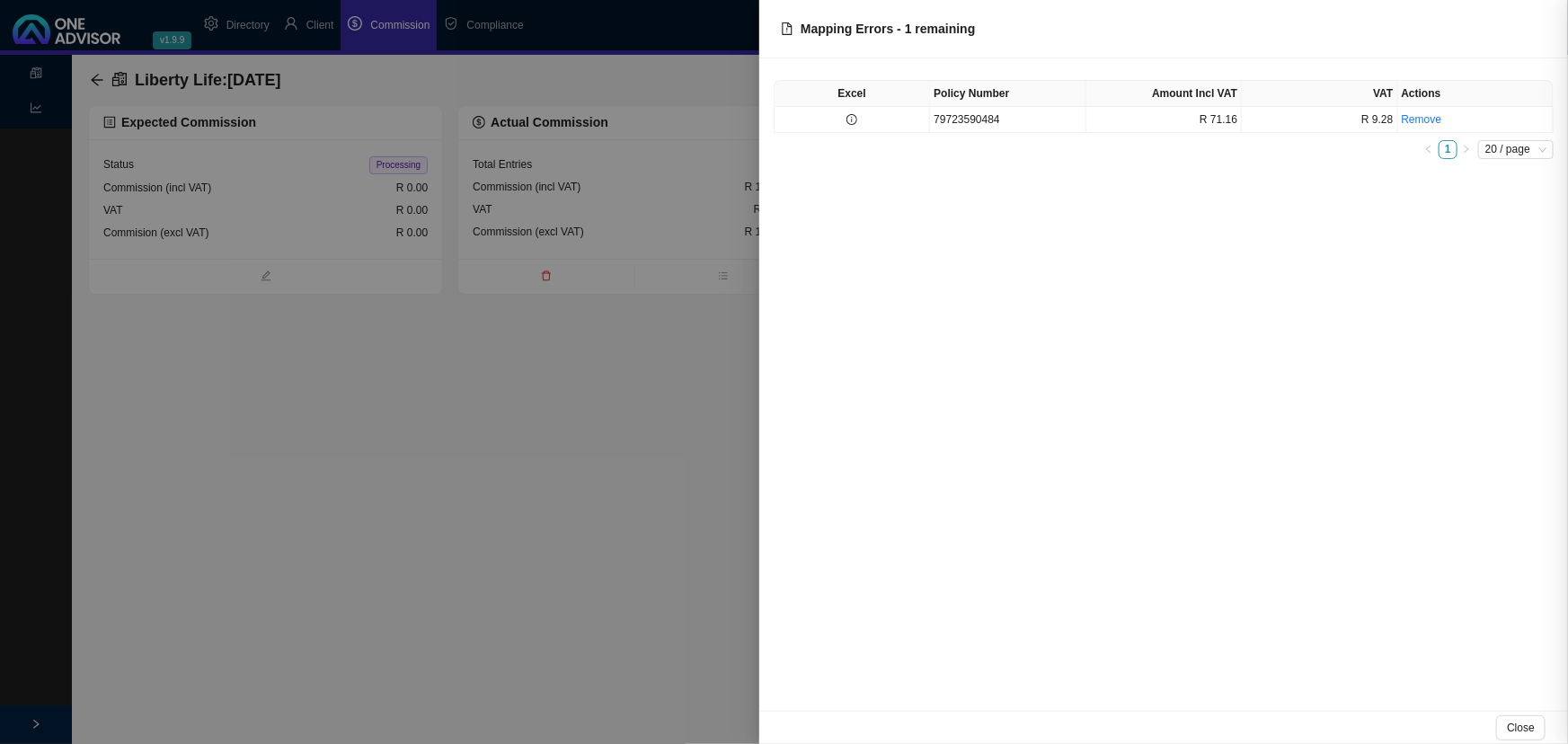
click at [437, 409] on div at bounding box center [784, 372] width 1568 height 744
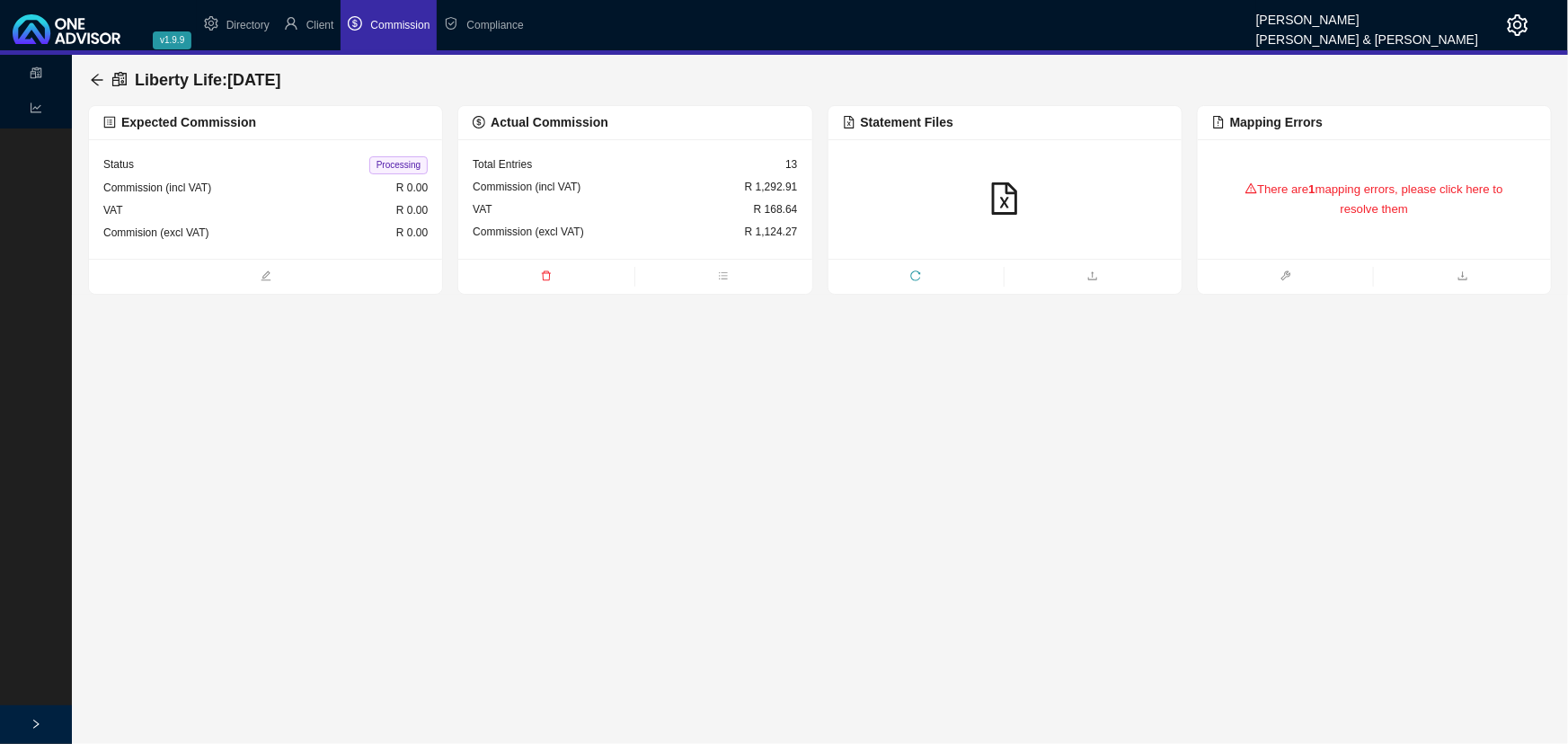
click at [913, 270] on icon "reload" at bounding box center [916, 275] width 11 height 11
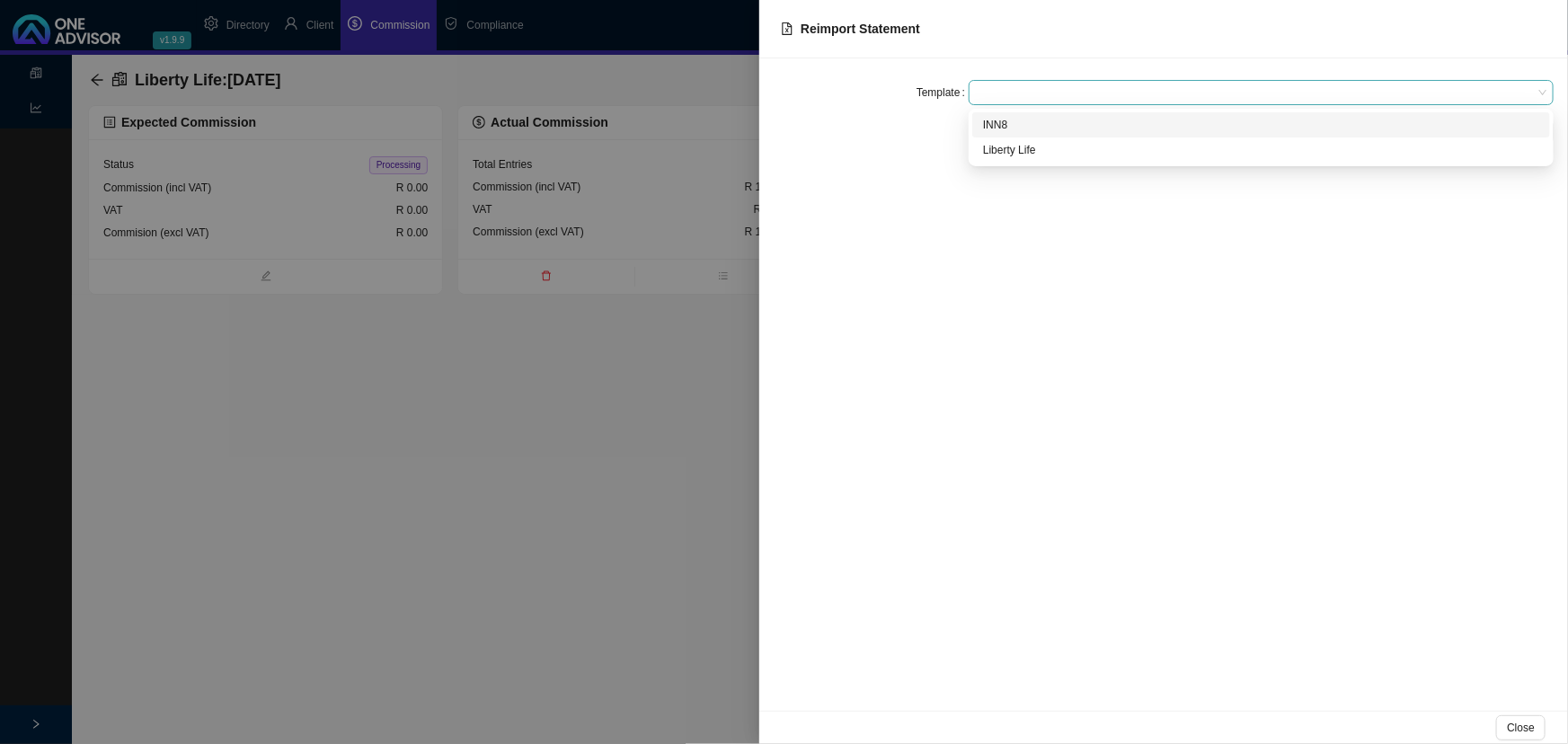
click at [1003, 94] on span at bounding box center [1261, 93] width 571 height 23
click at [1042, 151] on div "Liberty Life" at bounding box center [1261, 150] width 557 height 18
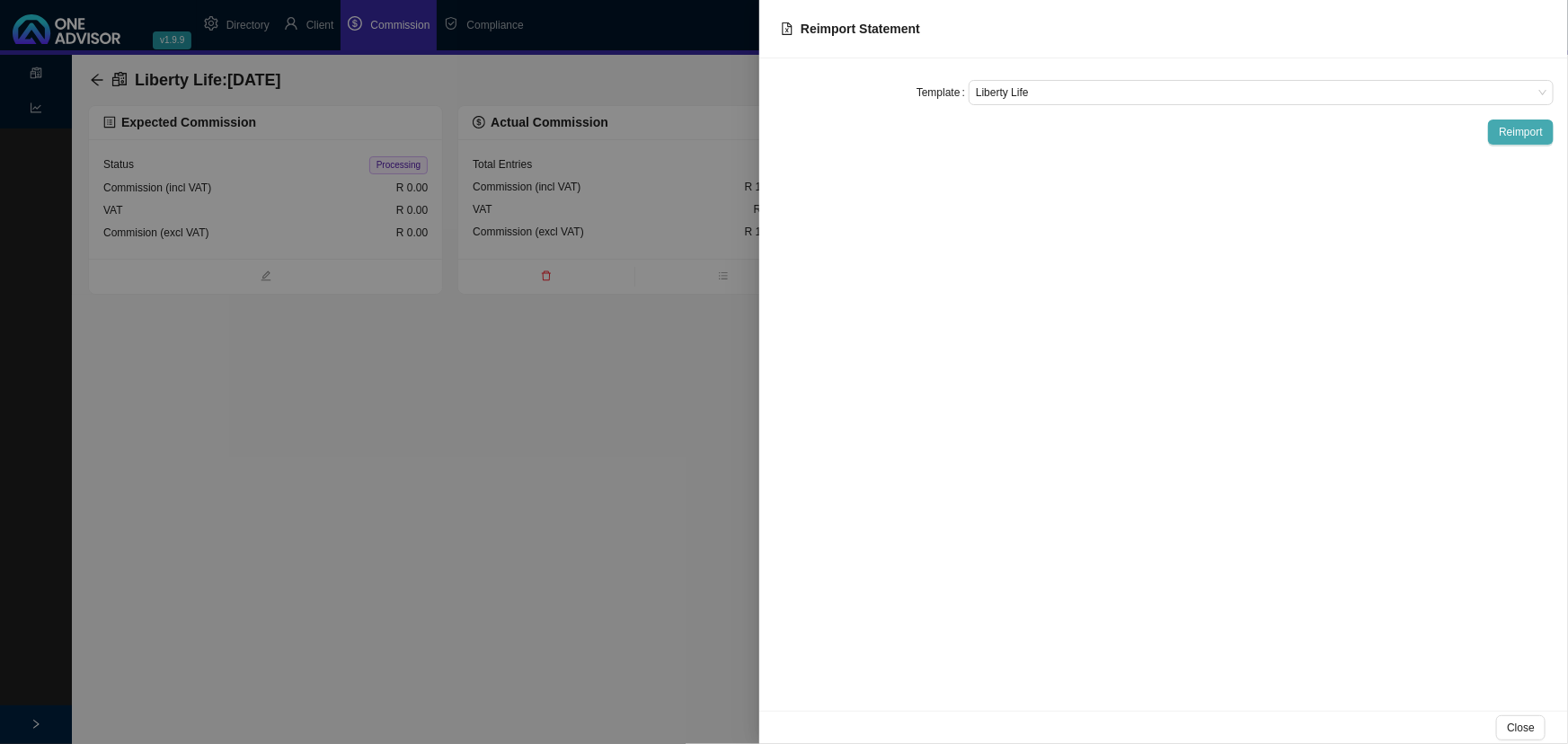
click at [1507, 131] on span "Reimport" at bounding box center [1521, 132] width 44 height 18
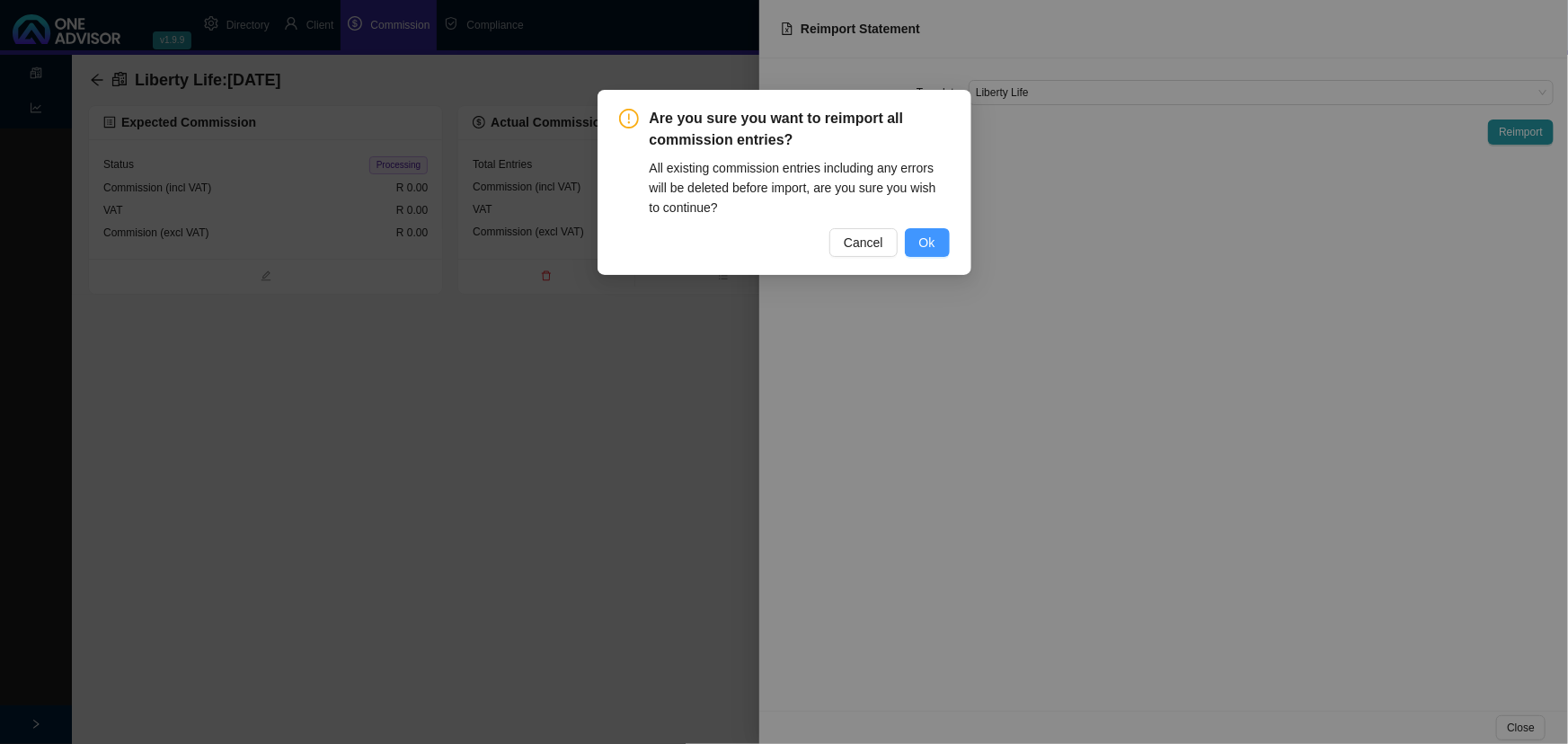
click at [928, 248] on span "Ok" at bounding box center [927, 242] width 16 height 19
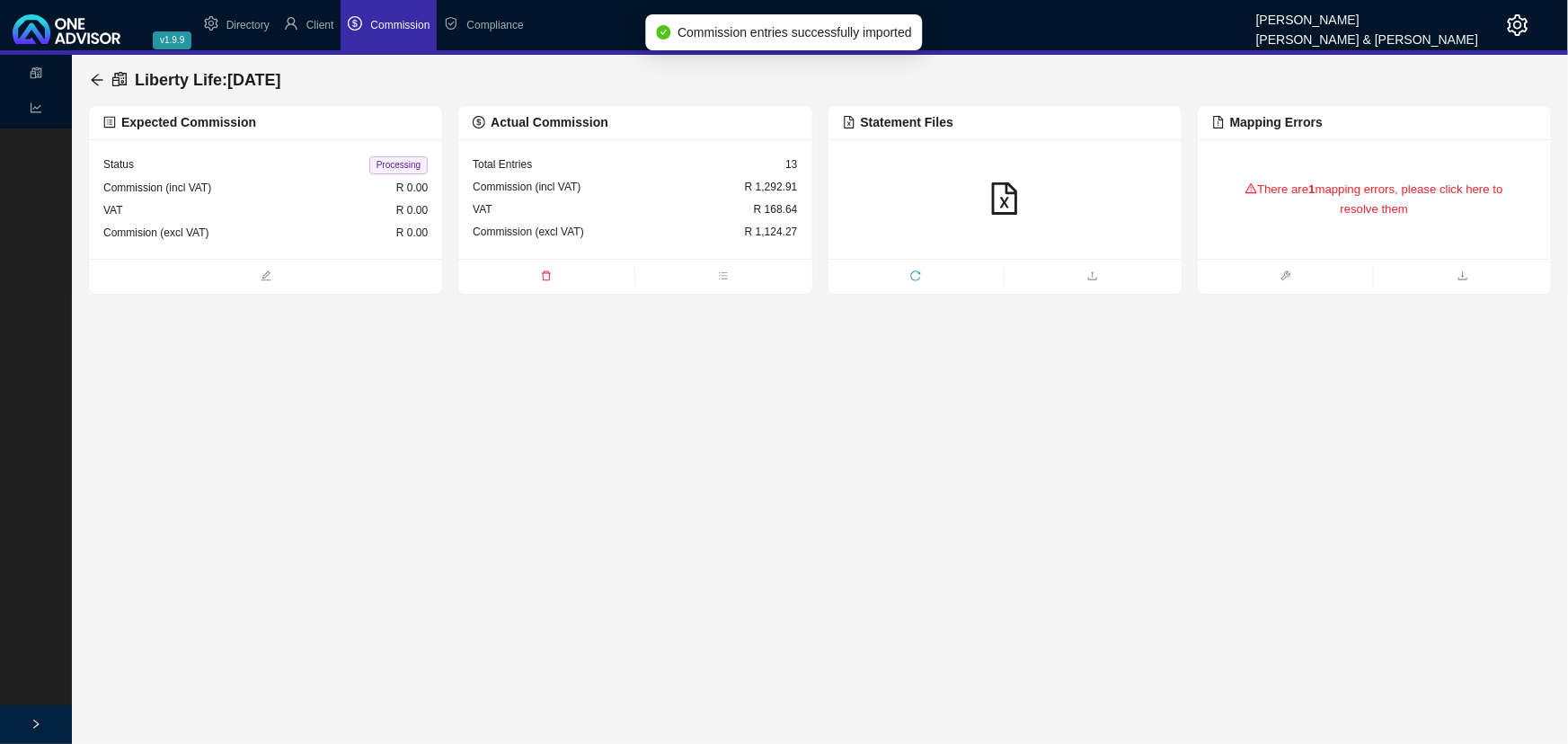
click at [1327, 230] on div "There are 1 mapping errors, please click here to resolve them" at bounding box center [1374, 199] width 324 height 75
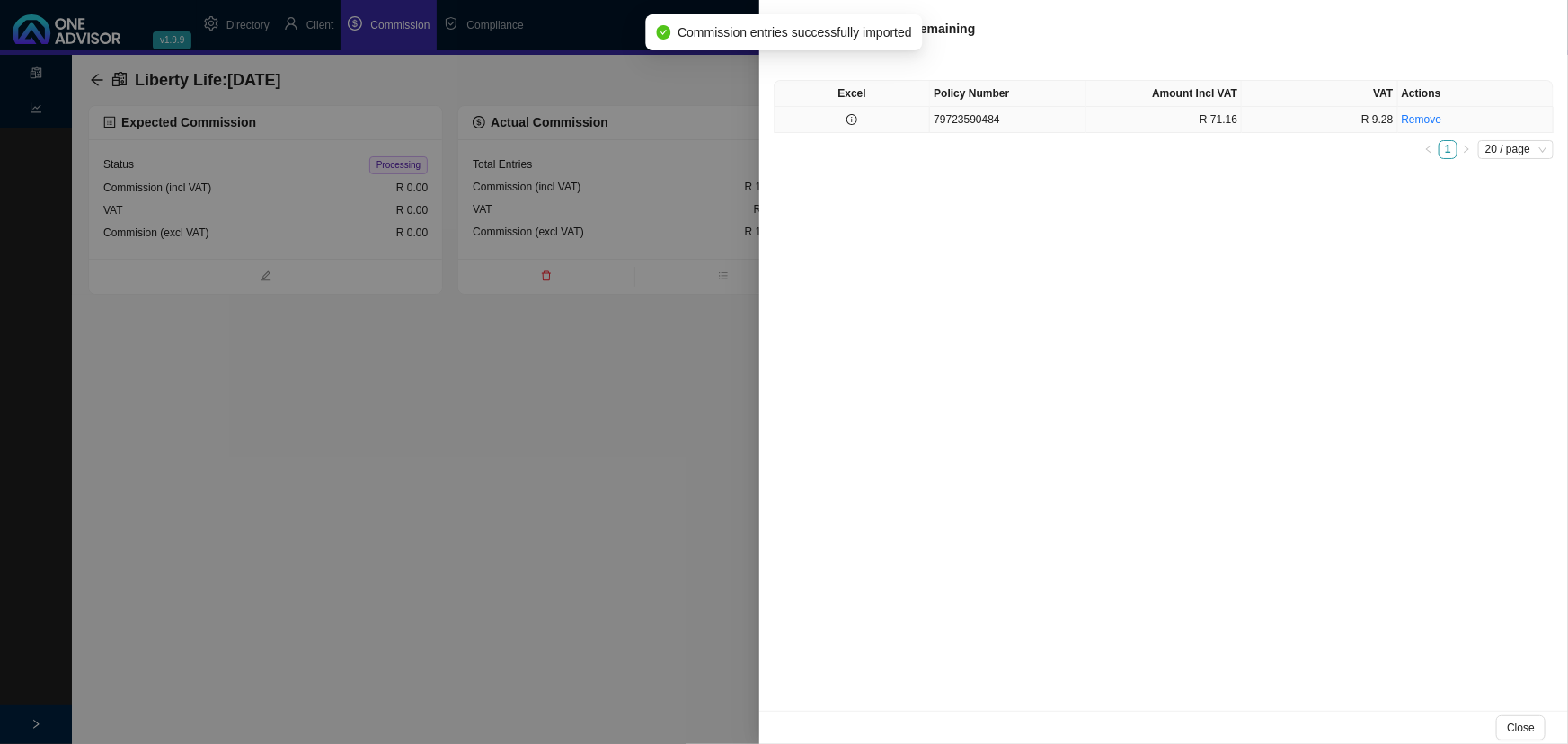
click at [1010, 118] on td "79723590484" at bounding box center [1008, 119] width 156 height 26
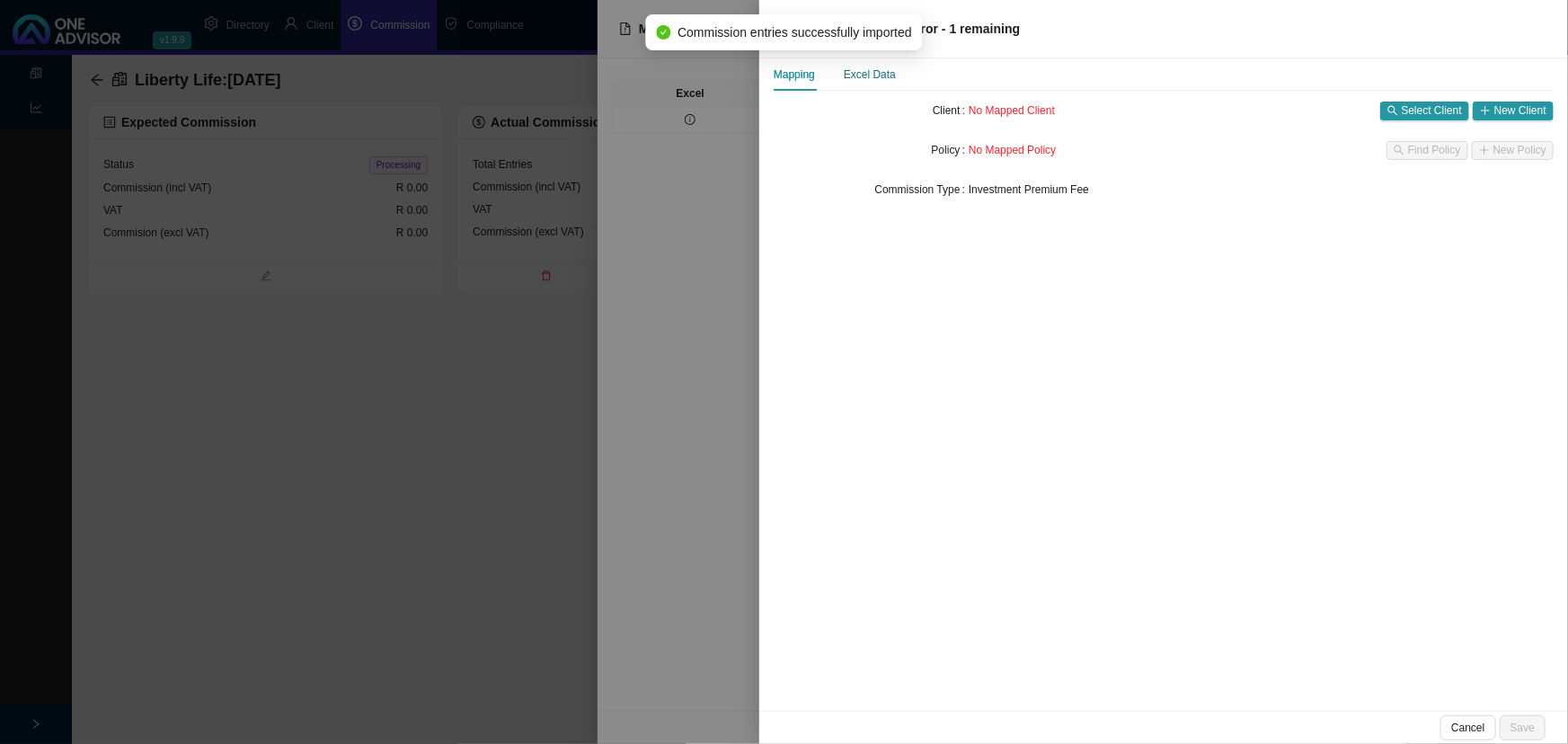
click at [880, 74] on div "Excel Data" at bounding box center [870, 74] width 52 height 18
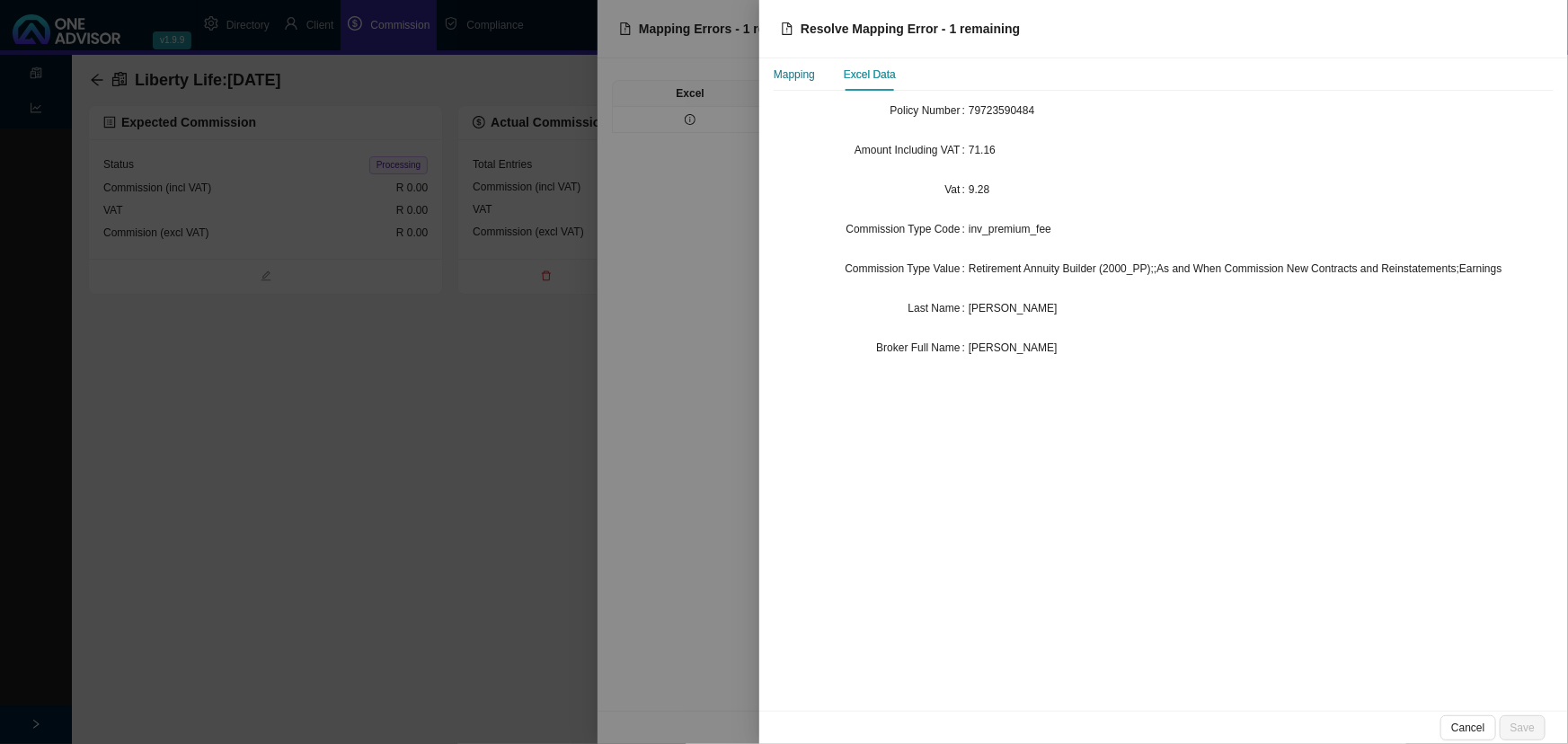
click at [809, 73] on div "Mapping" at bounding box center [794, 74] width 42 height 18
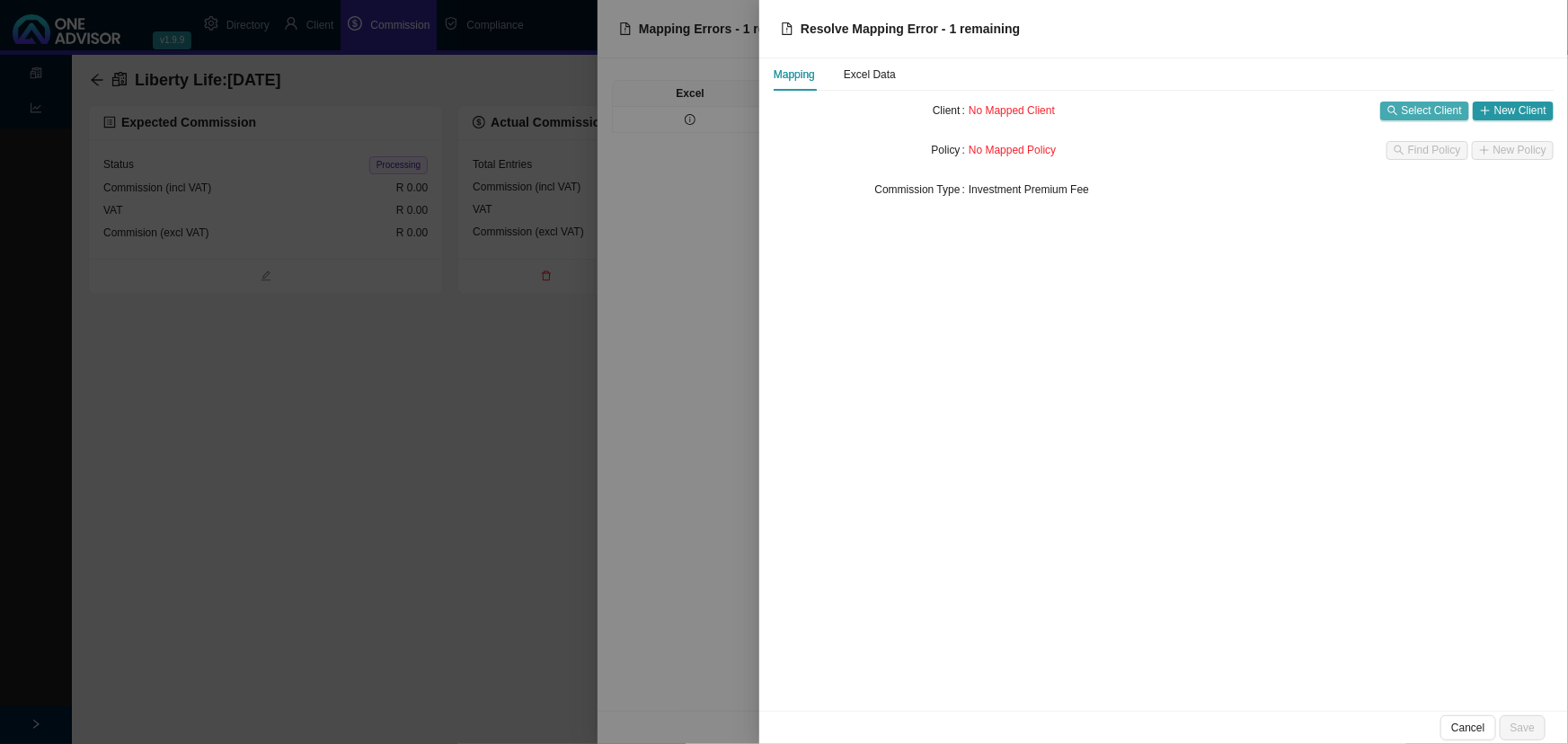
click at [1427, 110] on span "Select Client" at bounding box center [1432, 110] width 60 height 18
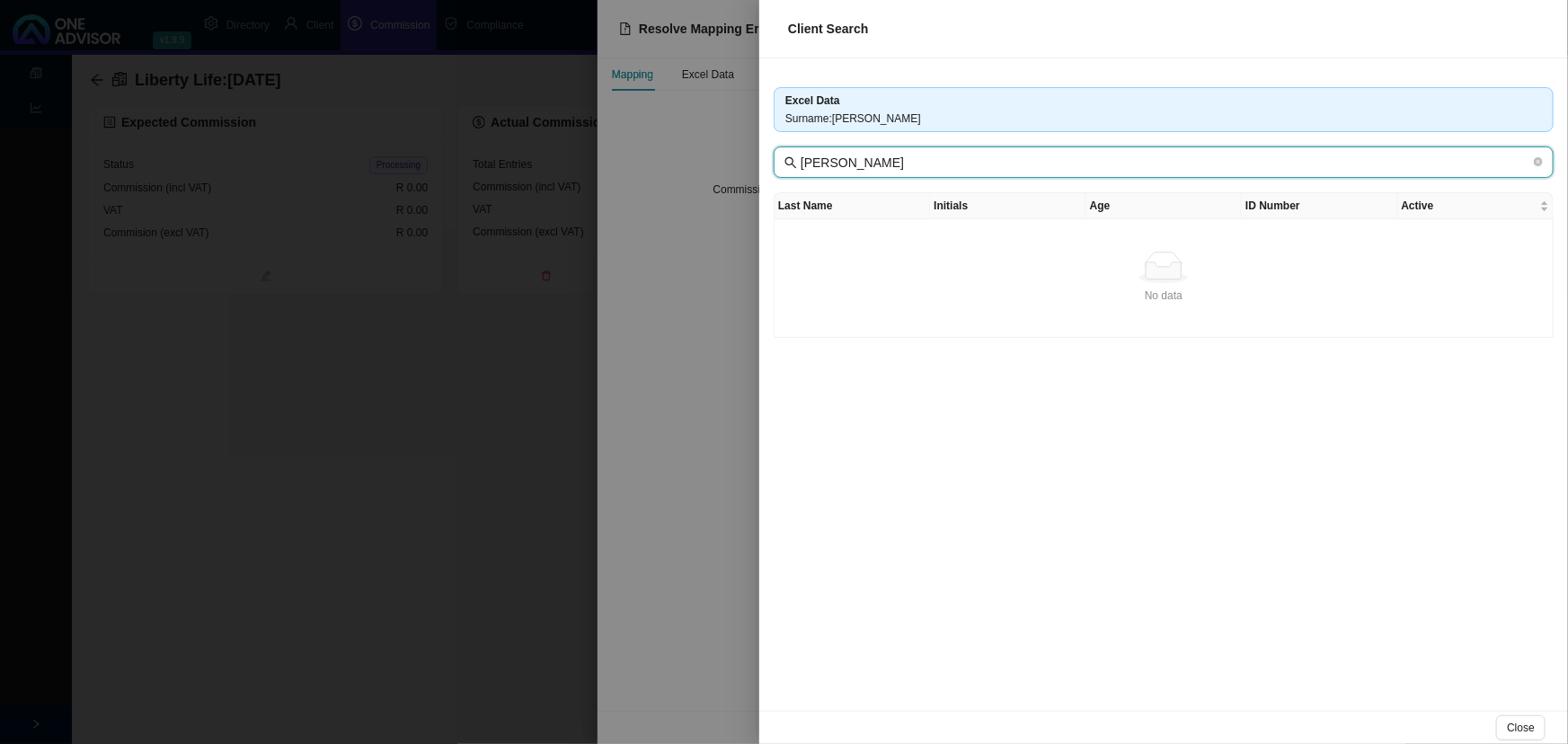
click at [1030, 168] on input "[PERSON_NAME]" at bounding box center [1165, 163] width 730 height 19
drag, startPoint x: 1157, startPoint y: 168, endPoint x: 737, endPoint y: 157, distance: 420.1
click at [737, 157] on div "Client Search Excel Data Surname : [PERSON_NAME] [PERSON_NAME] Last Name Initia…" at bounding box center [784, 372] width 1568 height 744
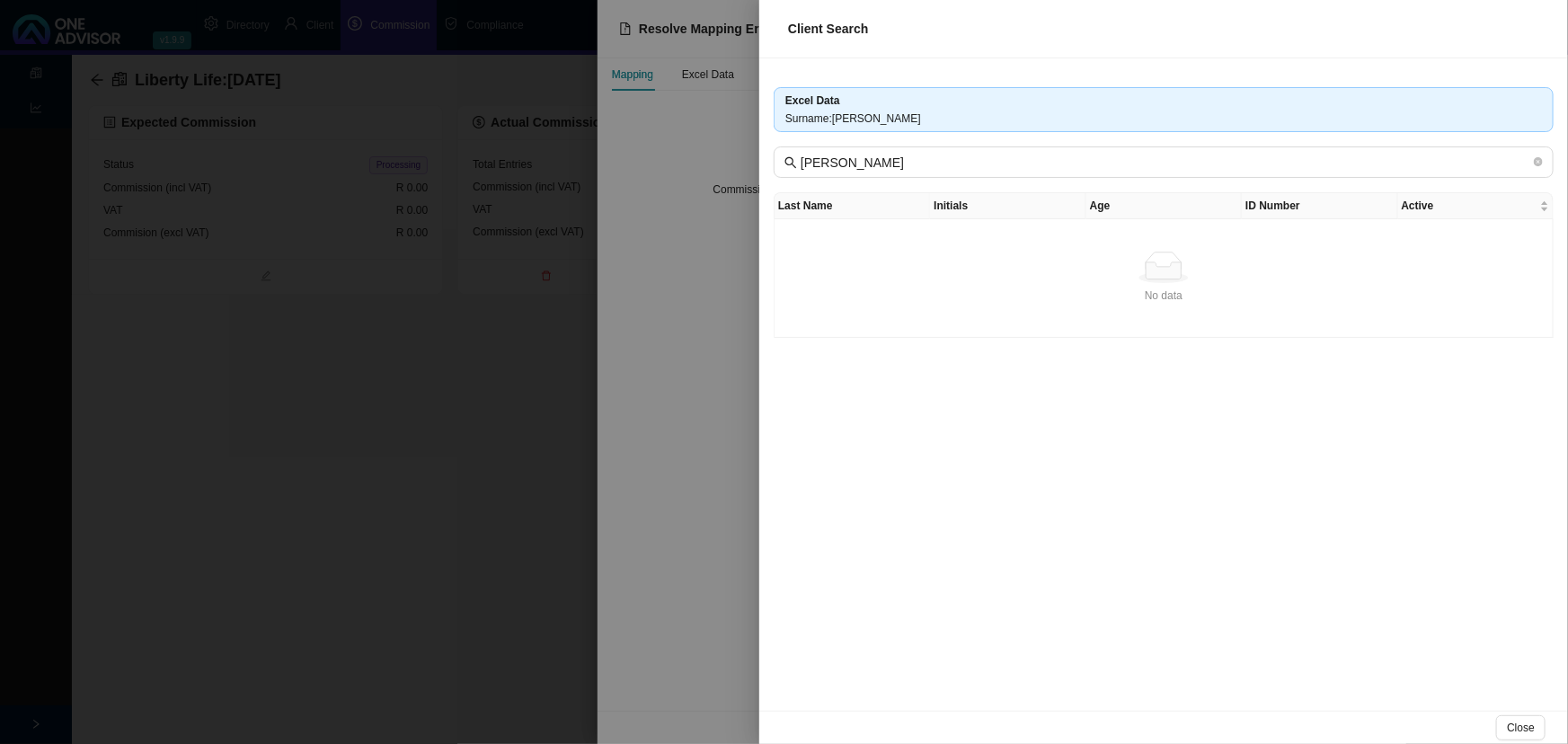
click at [391, 333] on div at bounding box center [784, 372] width 1568 height 744
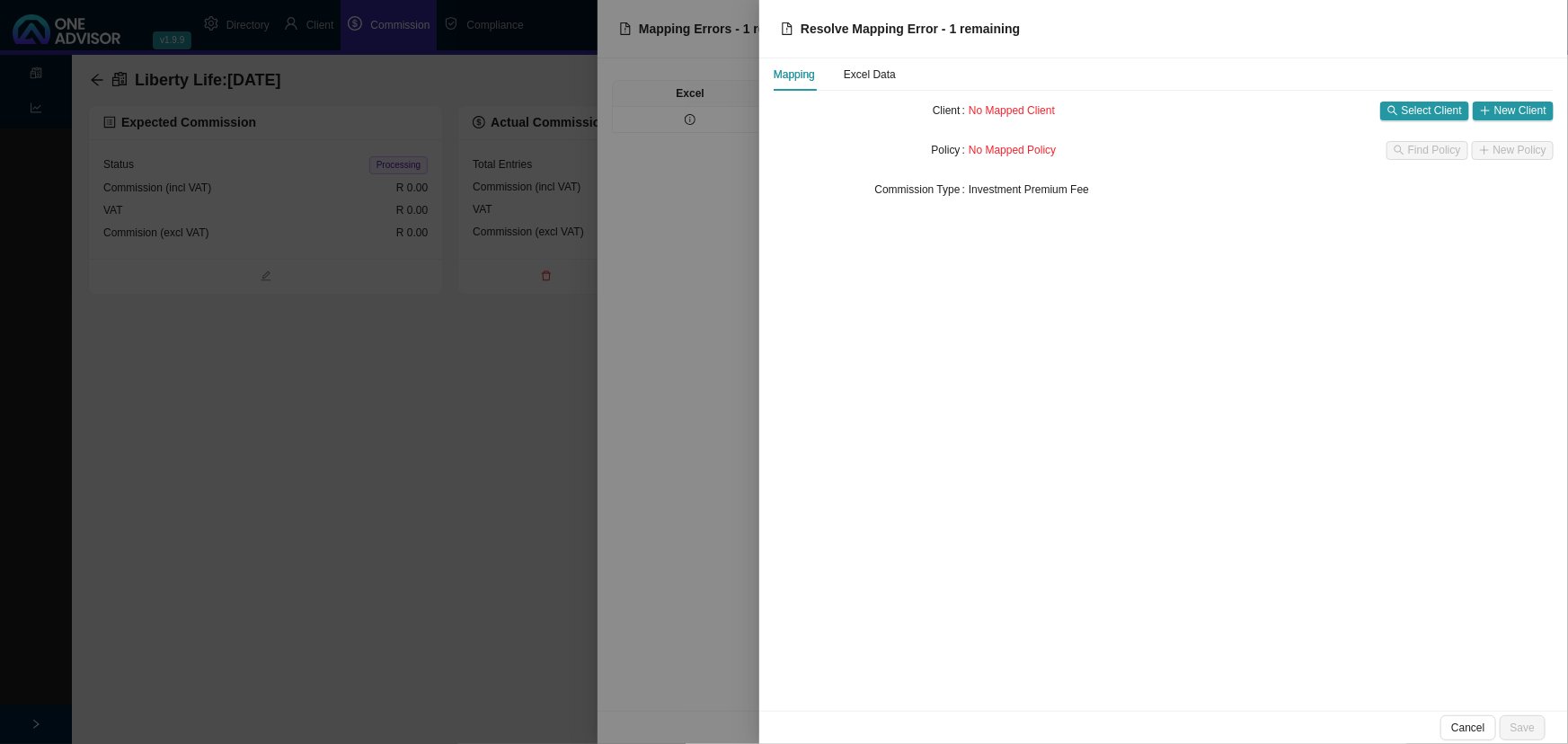
click at [687, 258] on div at bounding box center [784, 372] width 1568 height 744
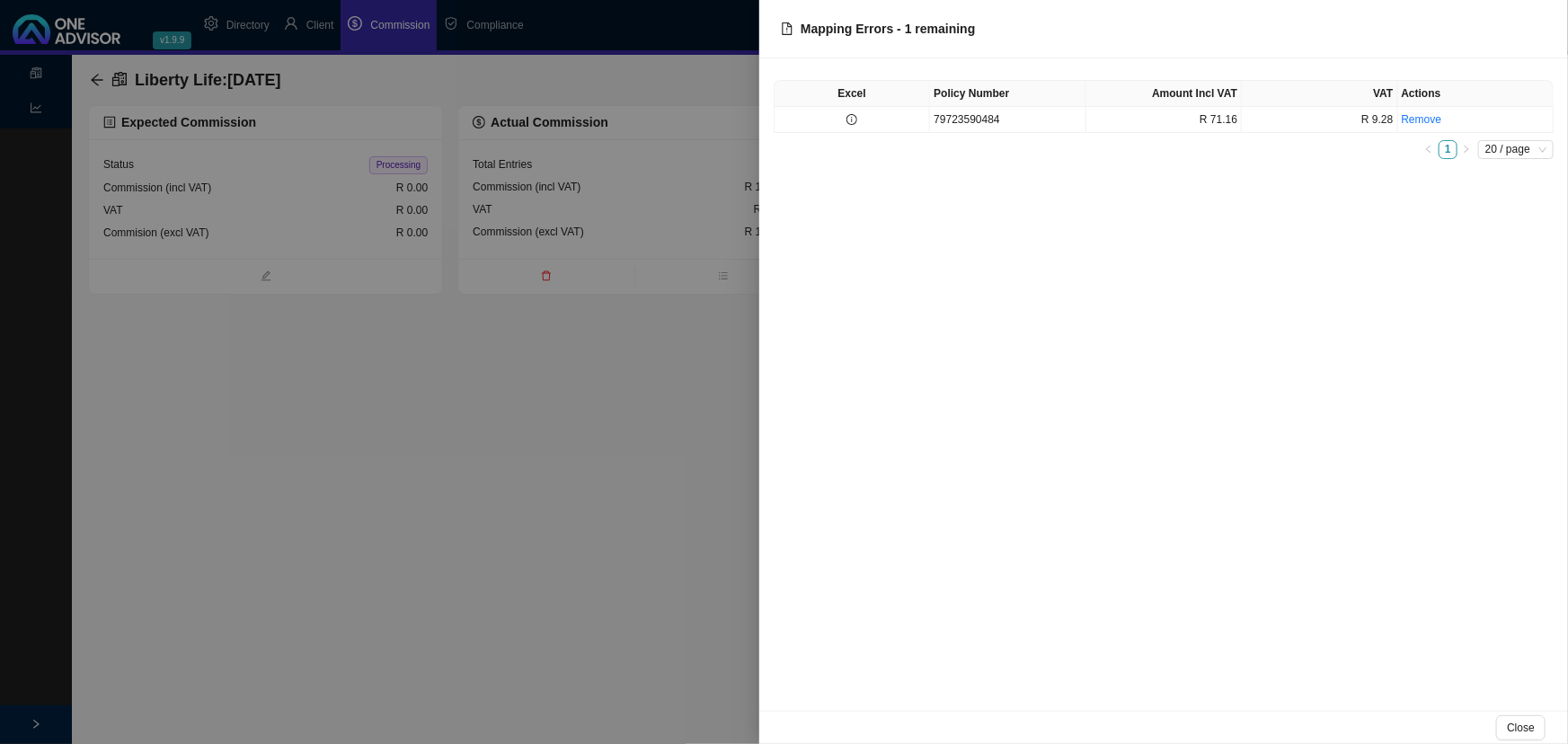
click at [530, 432] on div at bounding box center [784, 372] width 1568 height 744
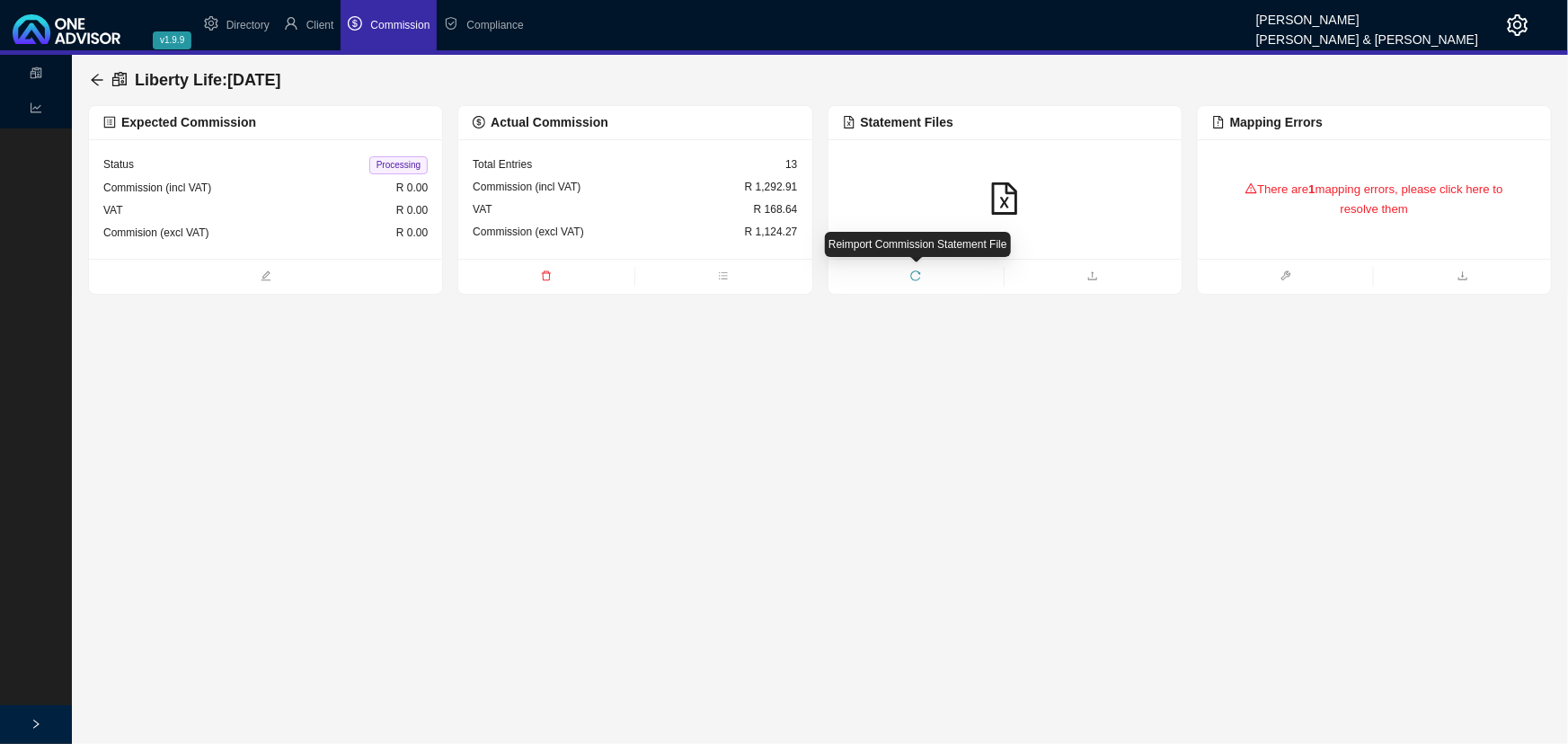
click at [920, 273] on icon "reload" at bounding box center [917, 275] width 10 height 10
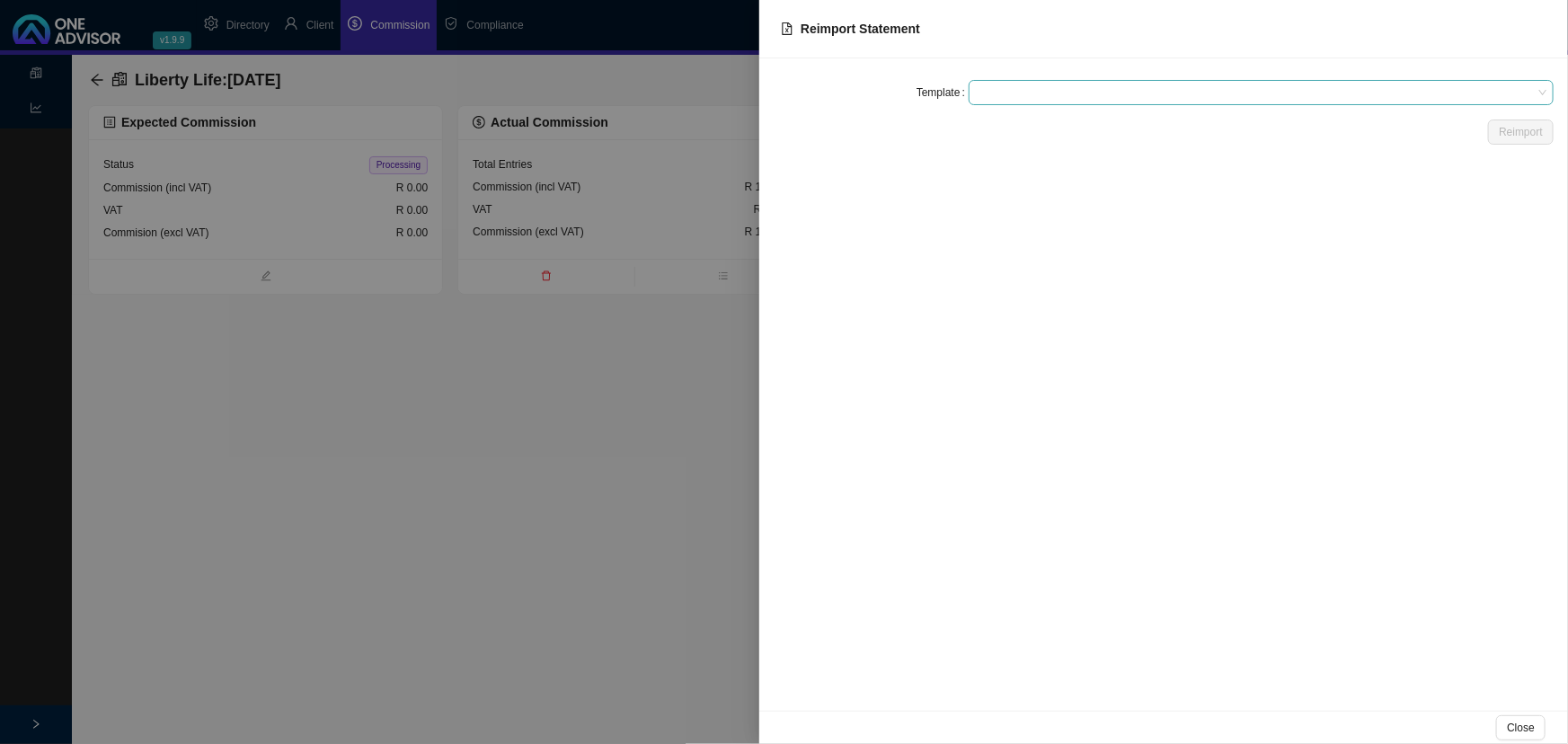
click at [997, 91] on span at bounding box center [1261, 93] width 571 height 23
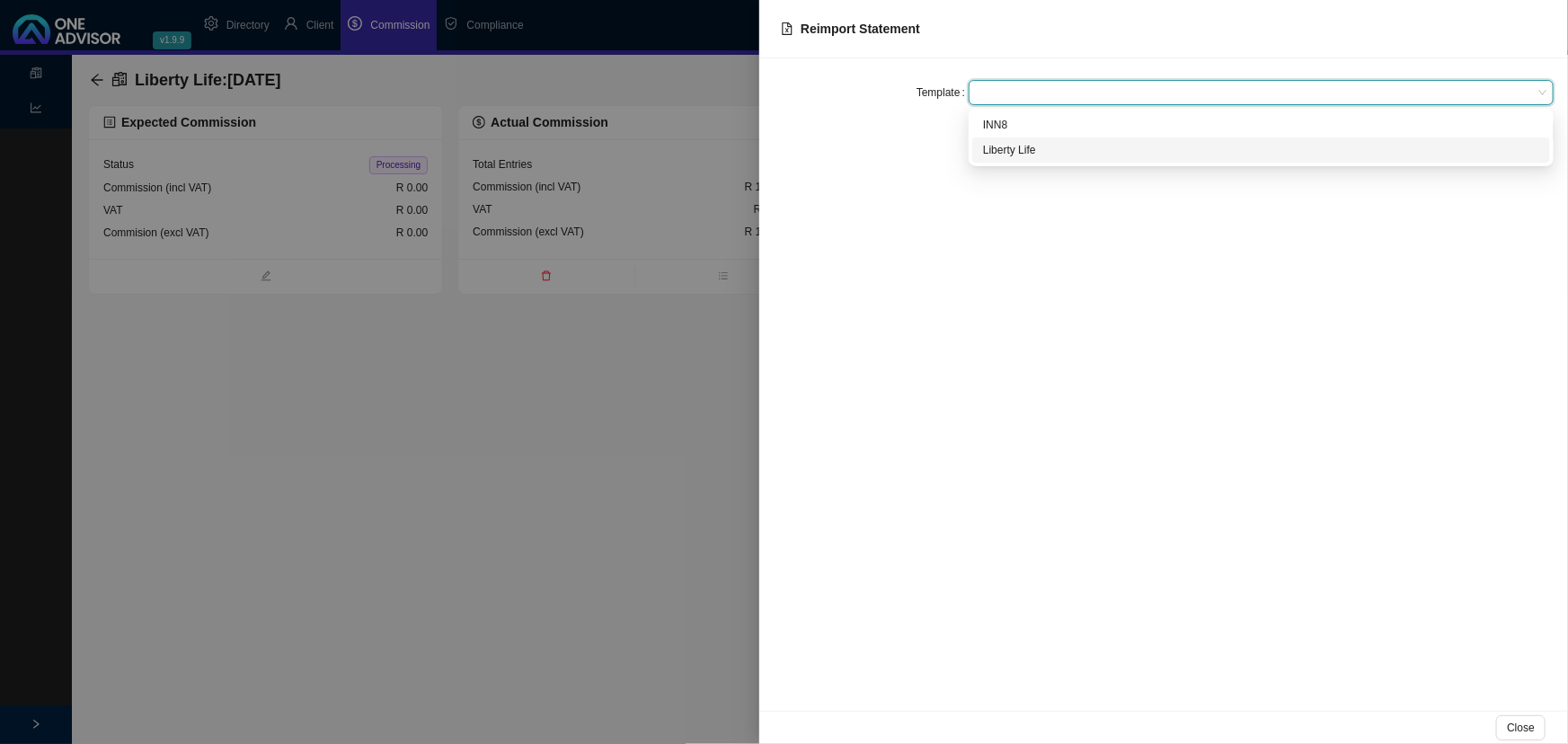
click at [1017, 144] on div "Liberty Life" at bounding box center [1261, 150] width 557 height 18
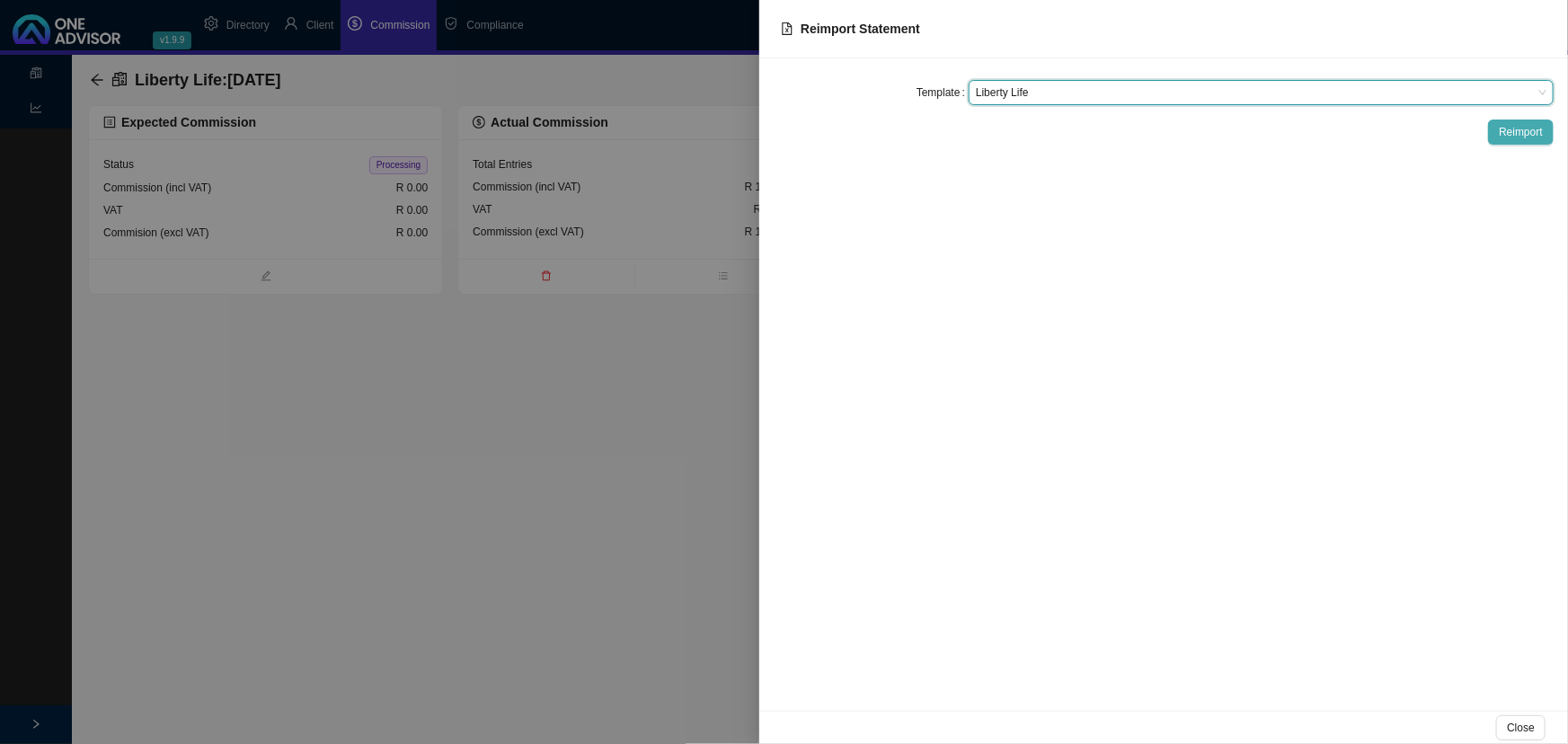
click at [1526, 127] on span "Reimport" at bounding box center [1521, 132] width 44 height 18
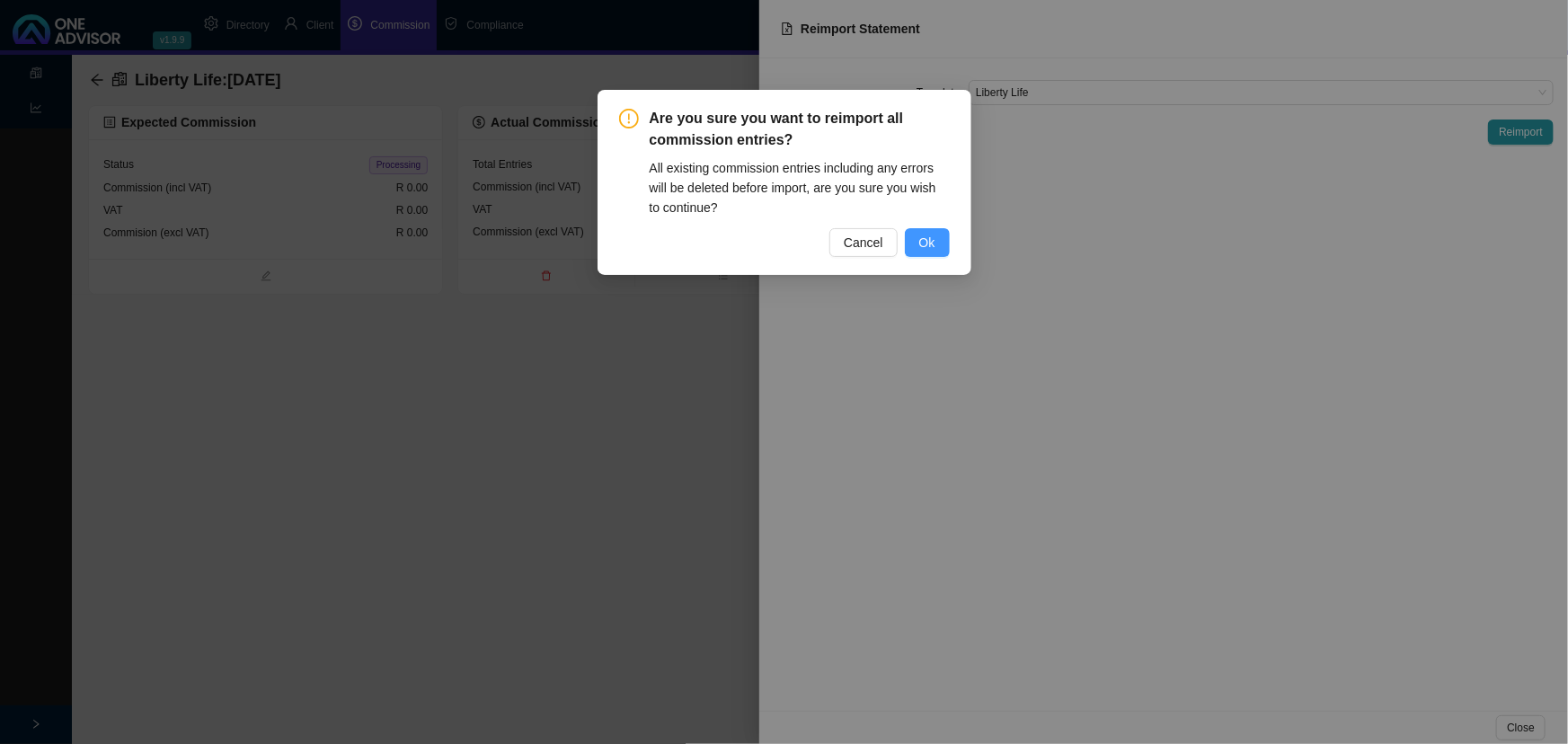
click at [926, 243] on span "Ok" at bounding box center [927, 242] width 16 height 19
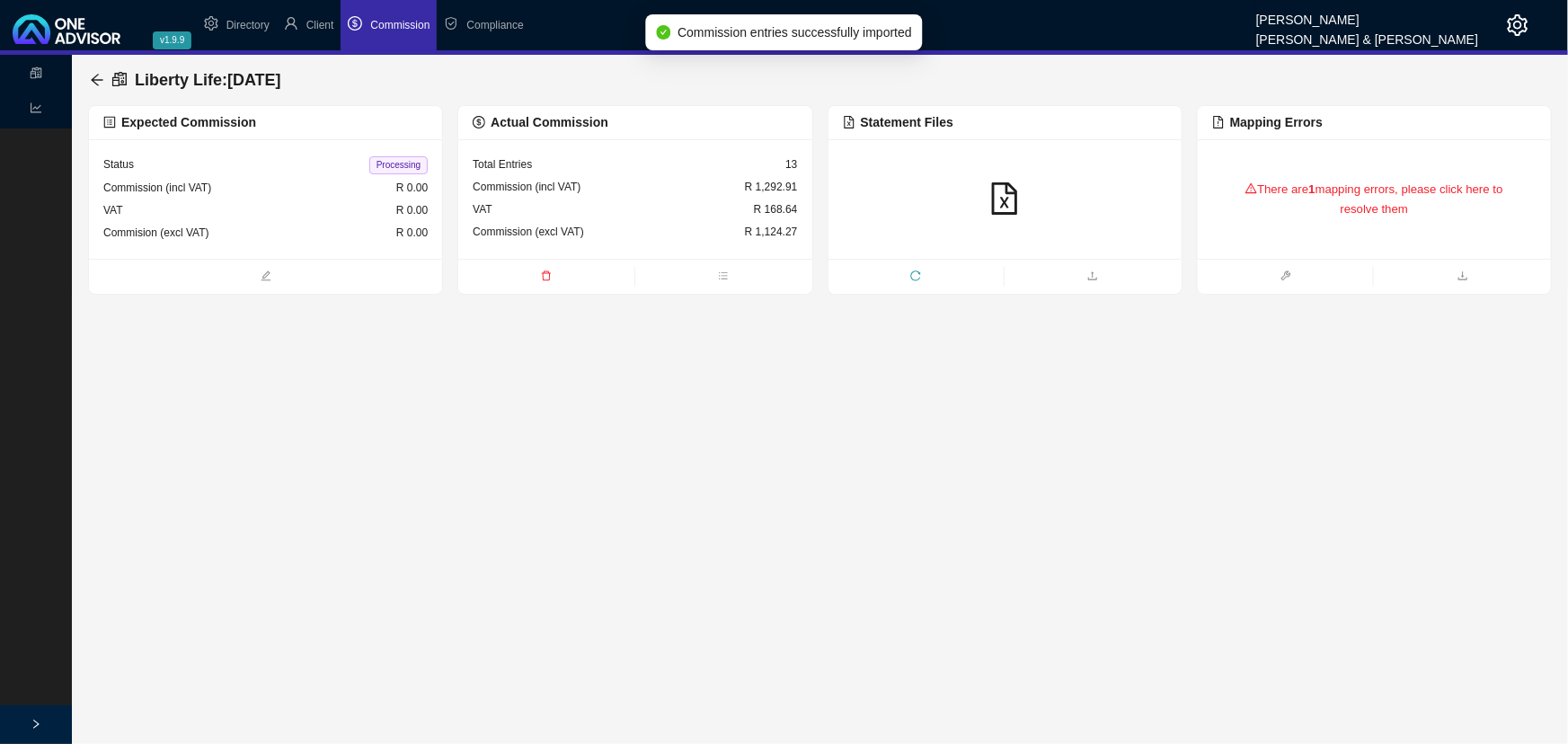
click at [1343, 177] on div "There are 1 mapping errors, please click here to resolve them" at bounding box center [1374, 199] width 324 height 75
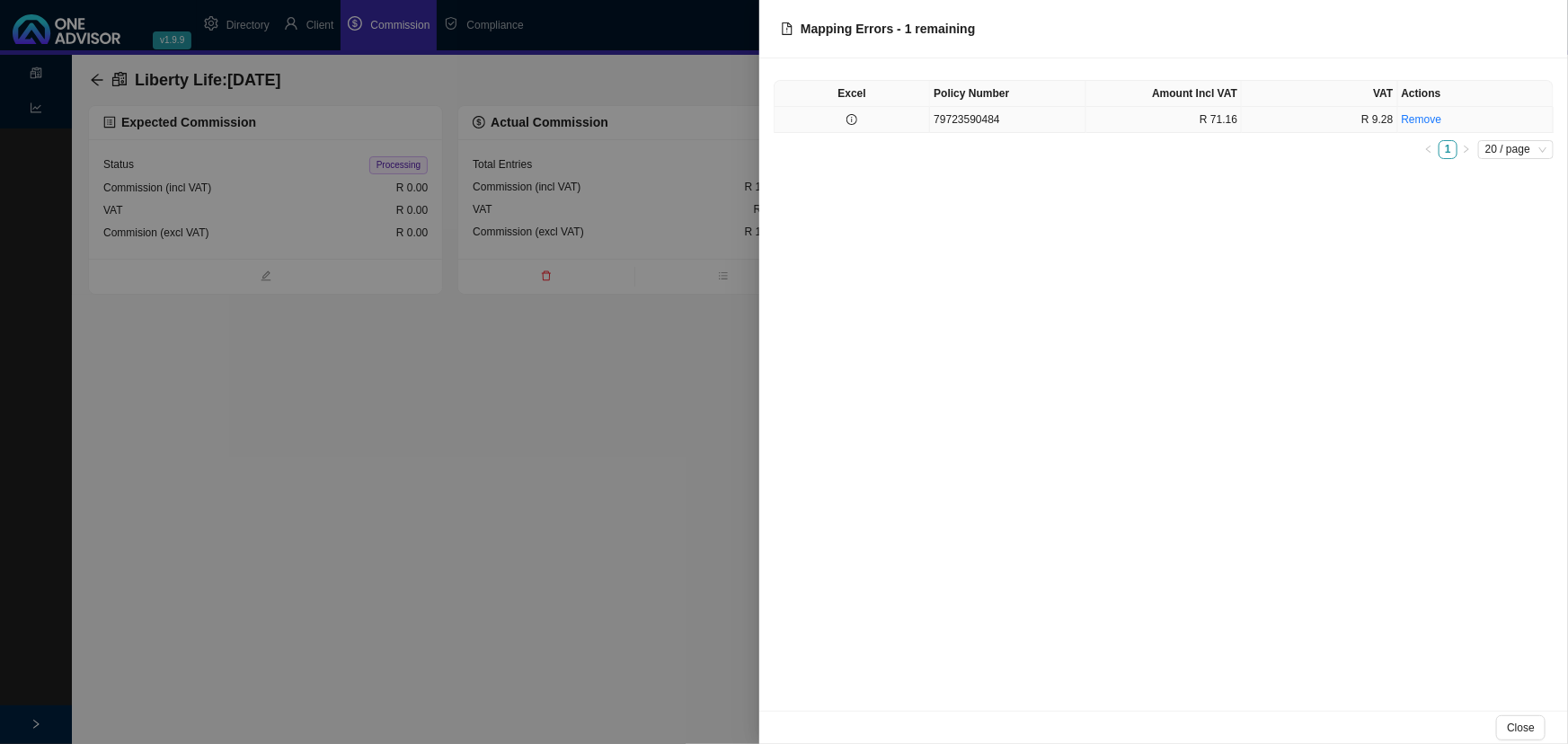
click at [993, 124] on td "79723590484" at bounding box center [1008, 119] width 156 height 26
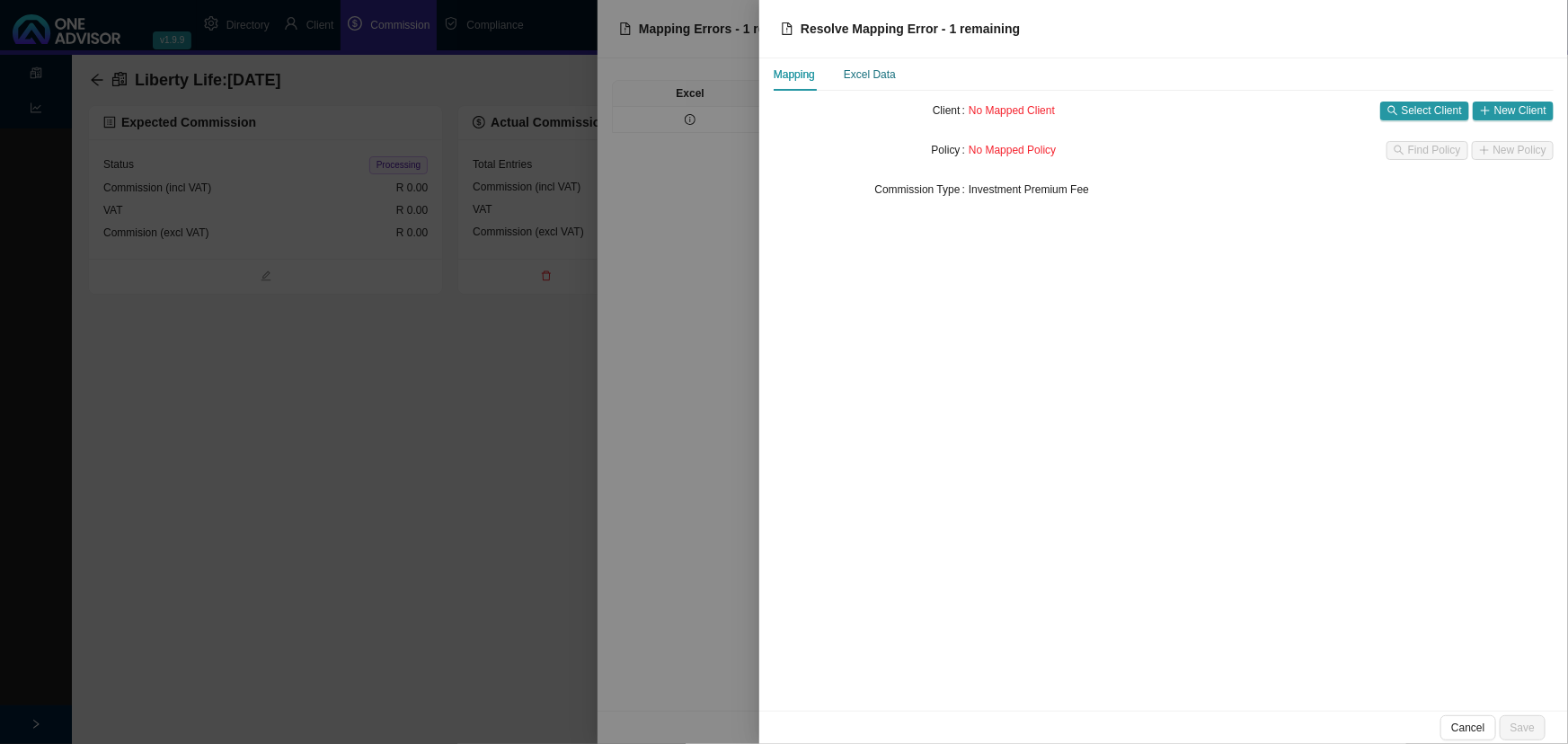
click at [880, 75] on div "Excel Data" at bounding box center [870, 74] width 52 height 18
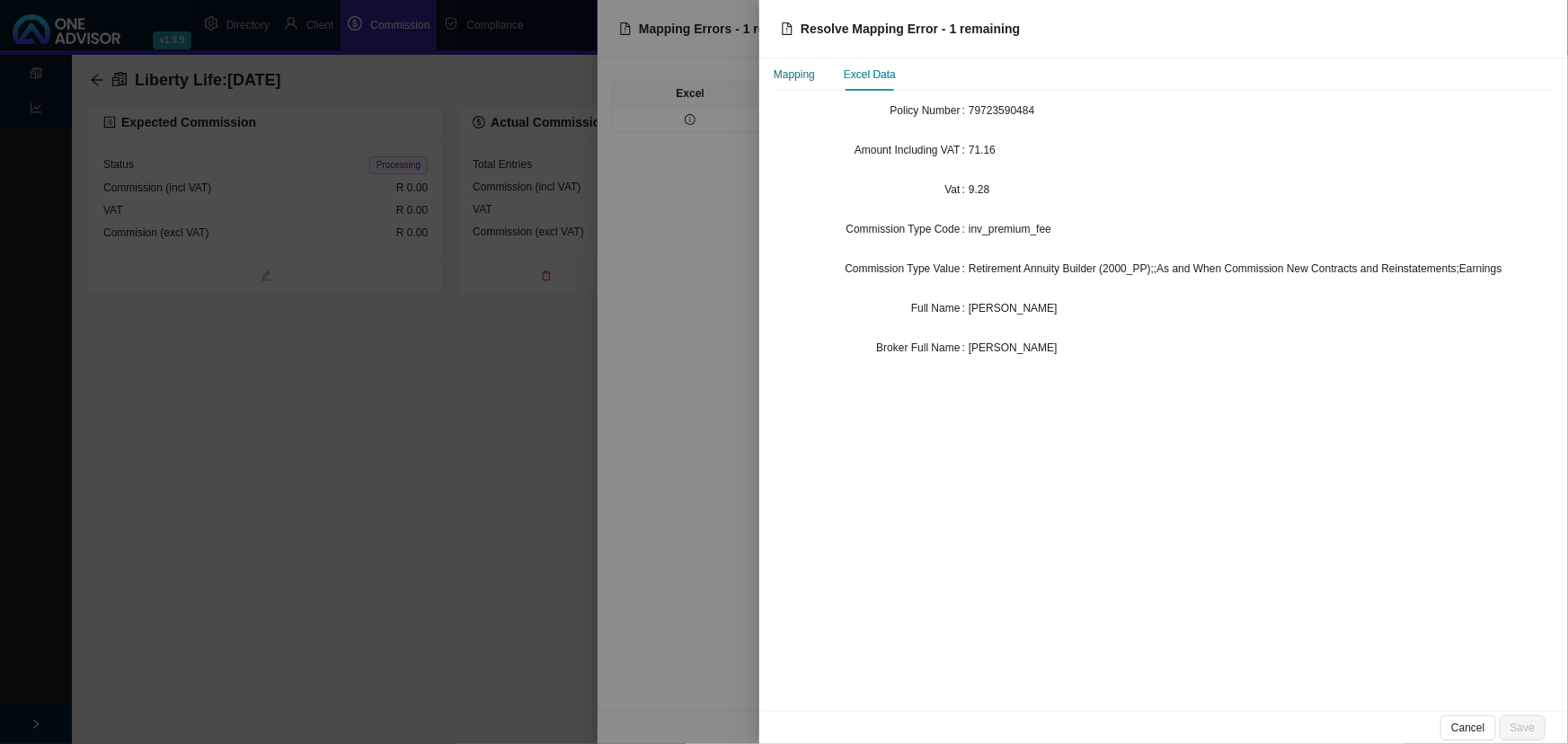
click at [799, 76] on div "Mapping" at bounding box center [794, 74] width 42 height 18
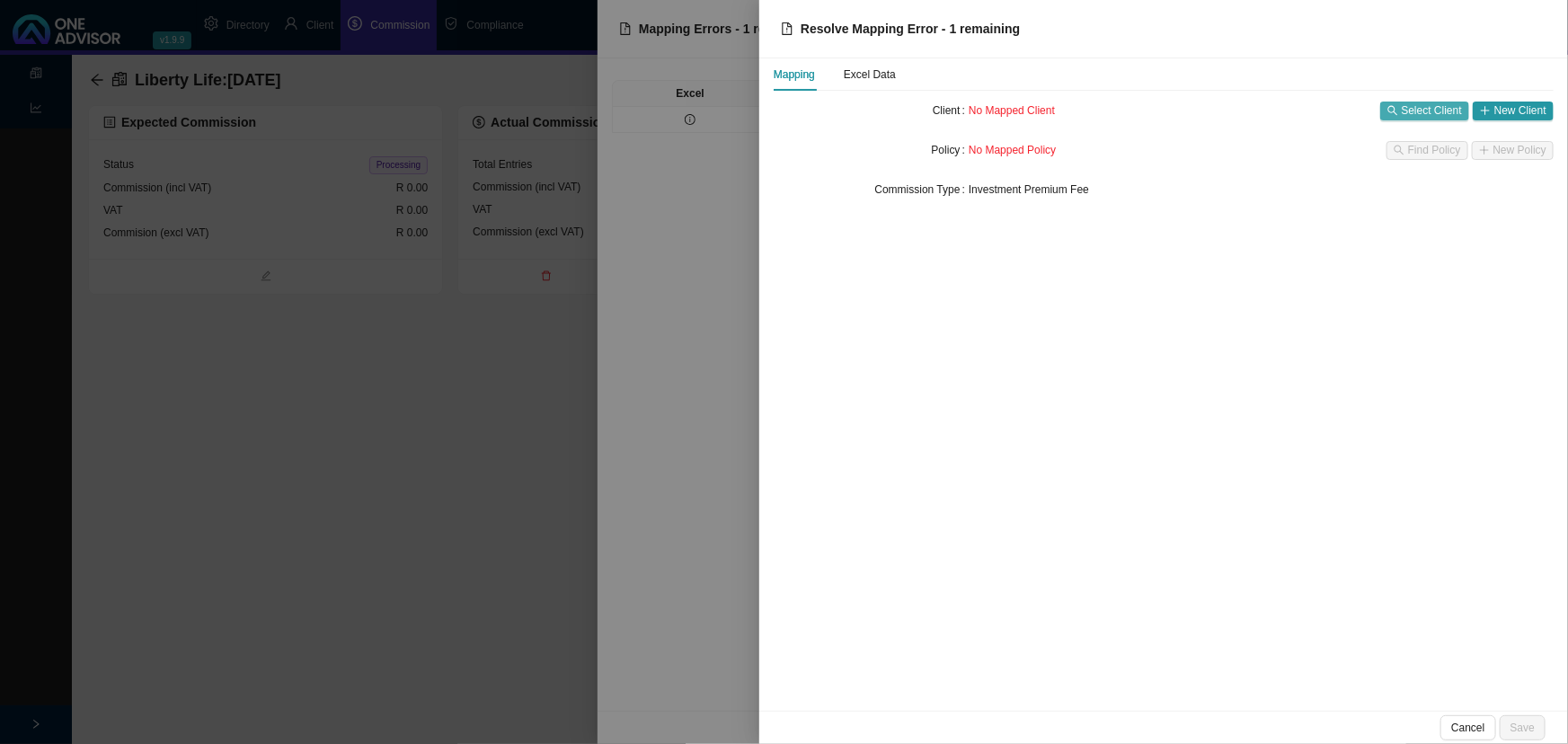
click at [1417, 104] on span "Select Client" at bounding box center [1432, 110] width 60 height 18
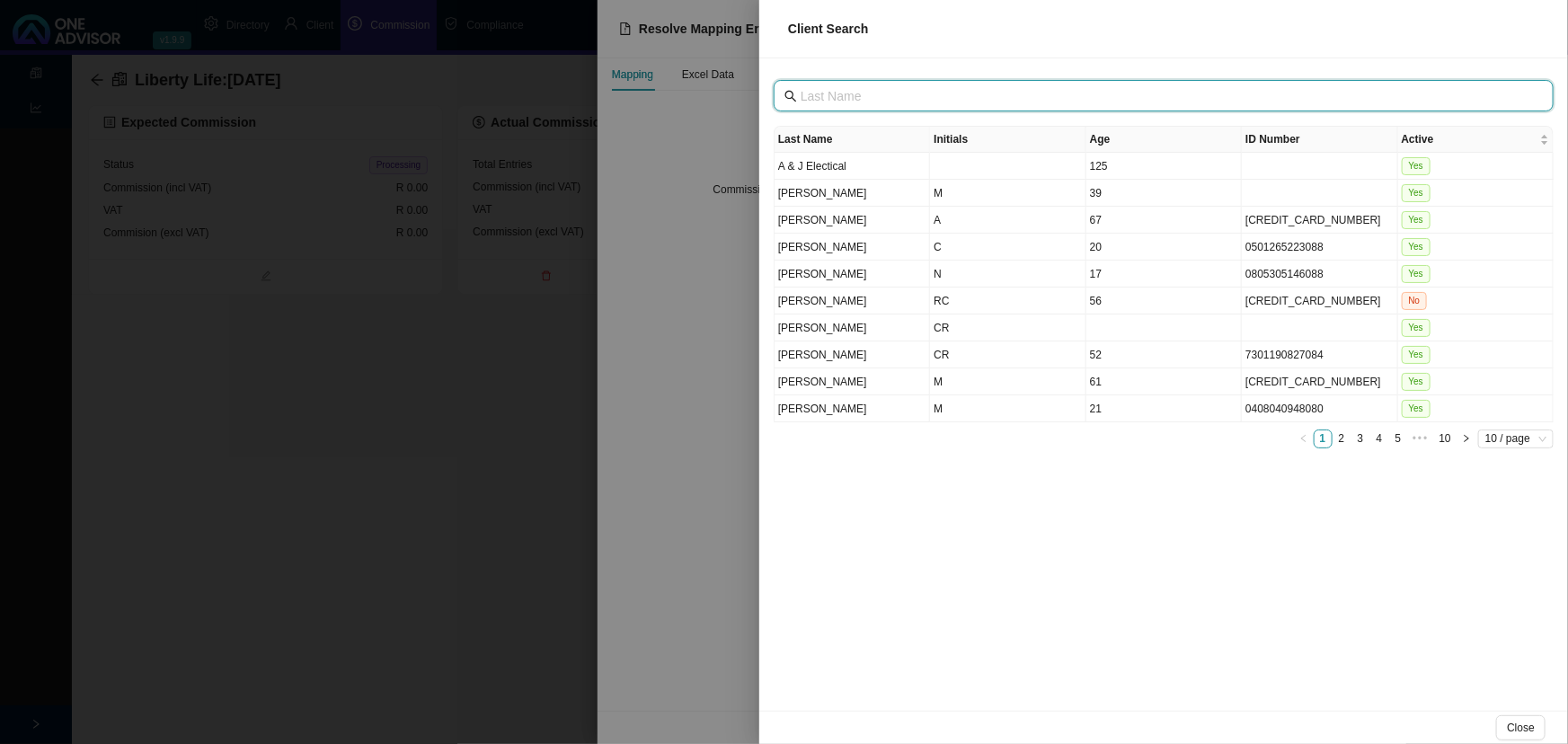
click at [971, 93] on input "text" at bounding box center [1165, 96] width 730 height 19
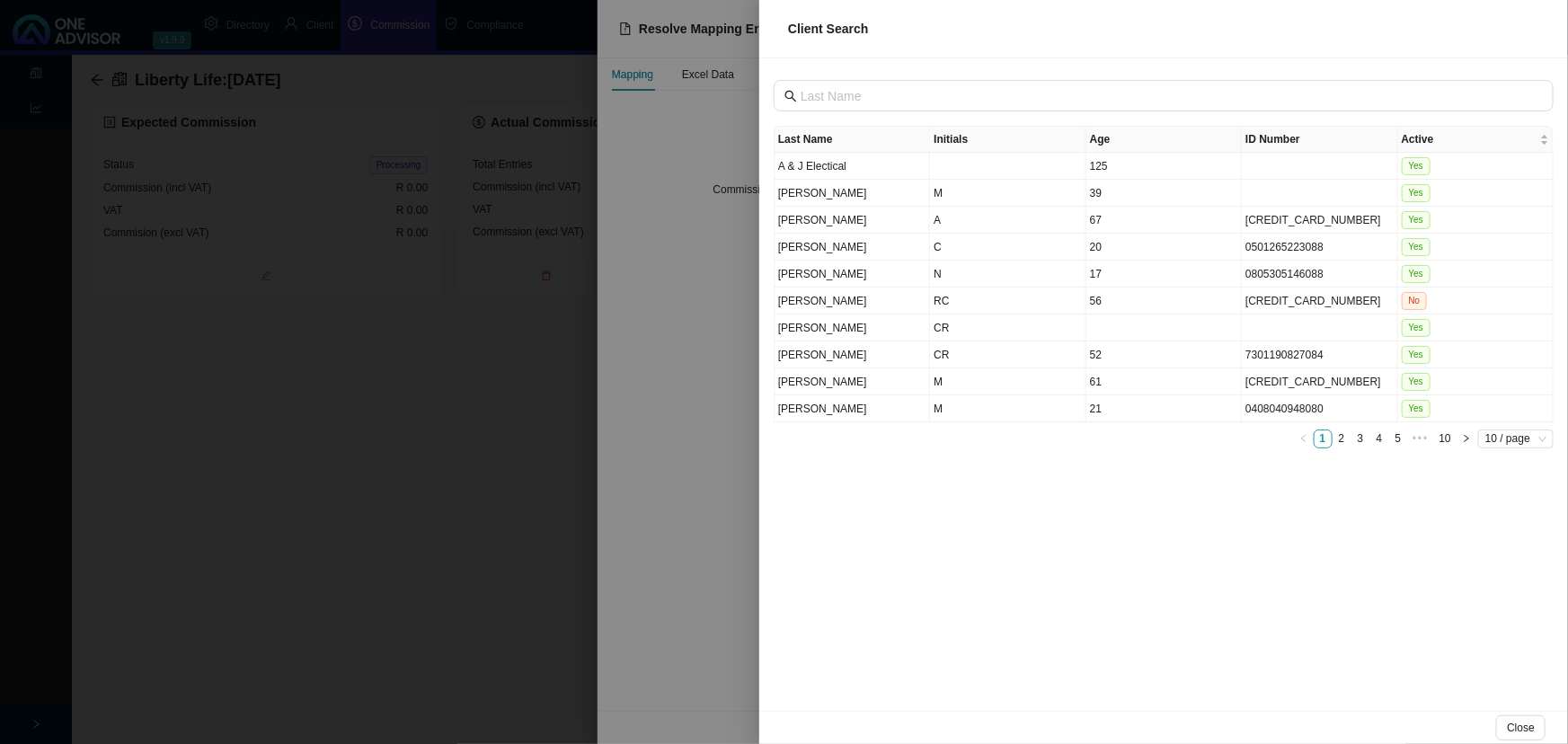
click at [346, 440] on div at bounding box center [784, 372] width 1568 height 744
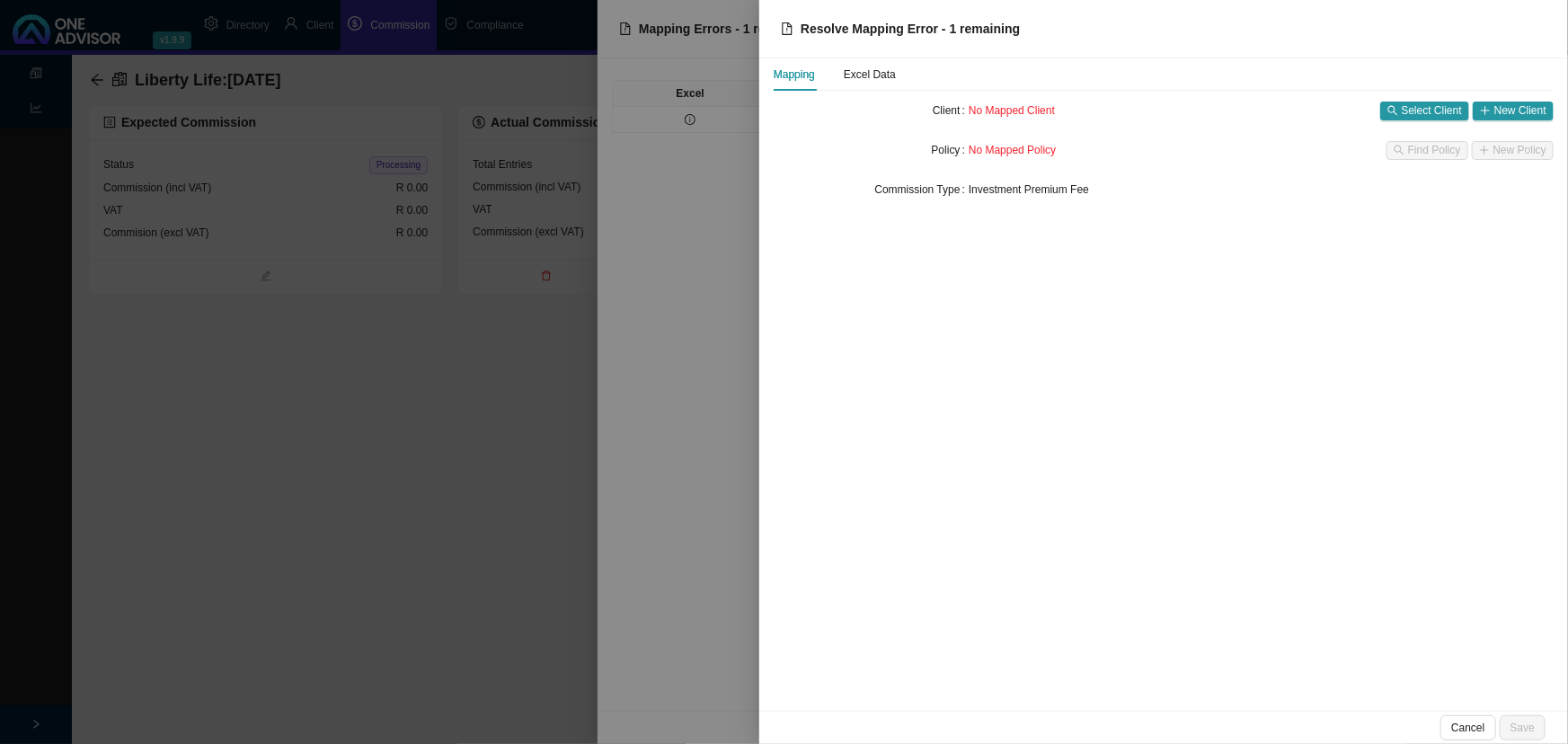
click at [346, 440] on div at bounding box center [784, 372] width 1568 height 744
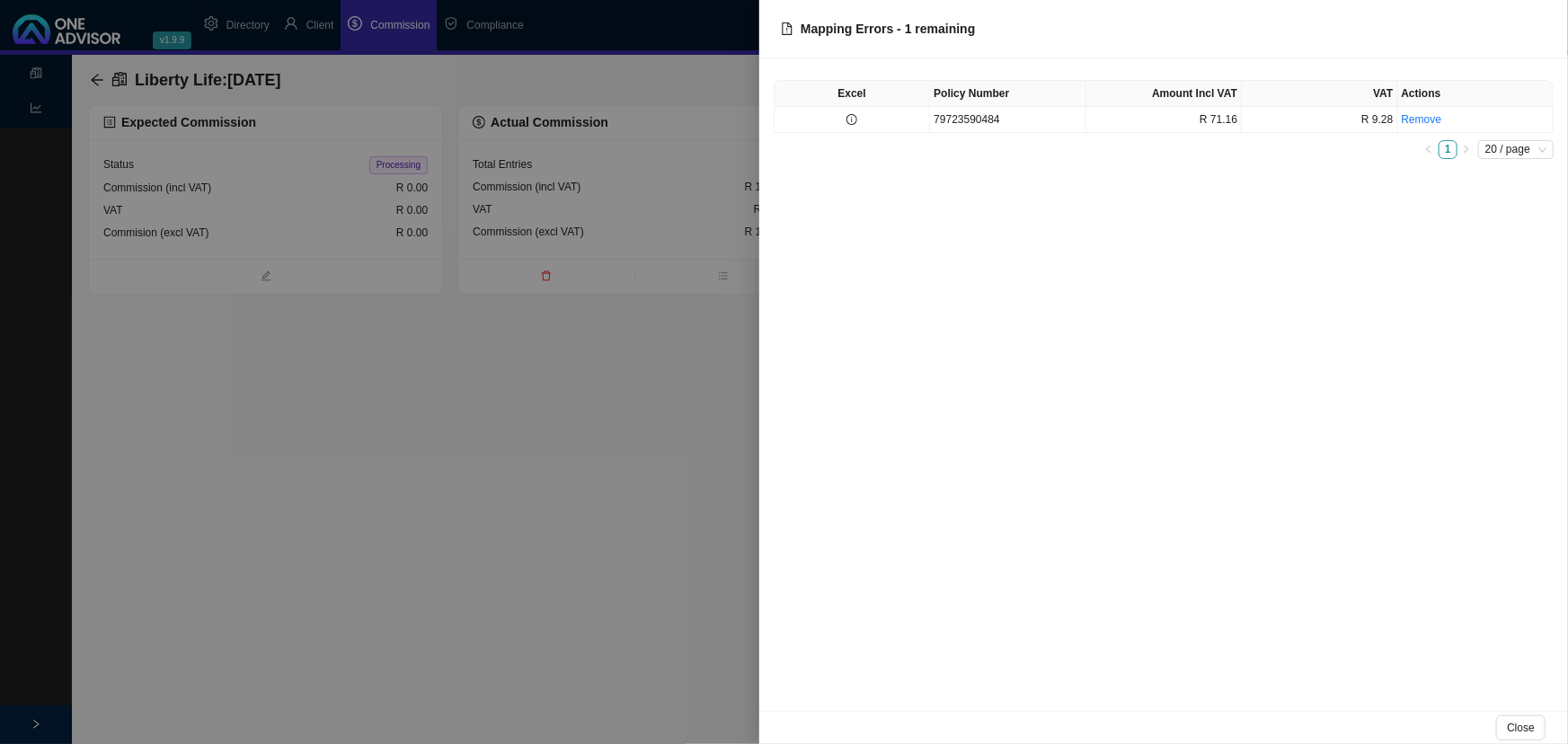
click at [346, 440] on div at bounding box center [784, 372] width 1568 height 744
